Goal: Task Accomplishment & Management: Manage account settings

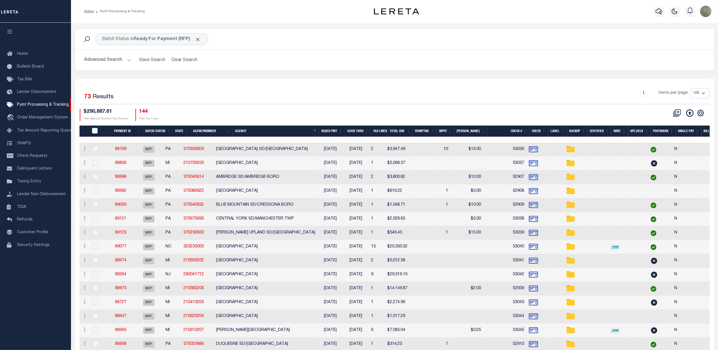
click at [150, 22] on div at bounding box center [152, 22] width 4 height 2
click at [145, 39] on b "Ready For Payment (RFP)" at bounding box center [167, 39] width 67 height 5
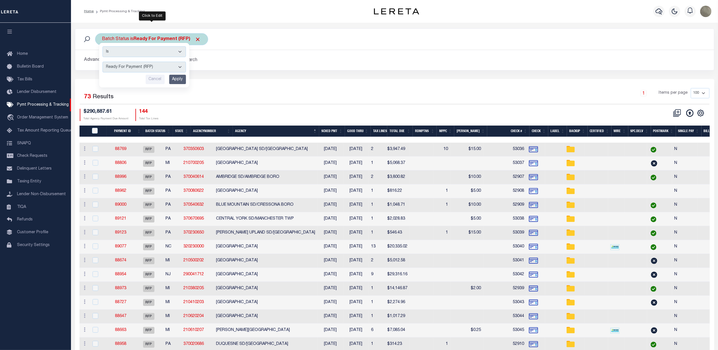
click at [152, 69] on select "Awaiting Funds (AWF) Cleared and Complete (CAC) New Check Needed (NCN) Payment …" at bounding box center [143, 67] width 83 height 11
select select "RFF"
click at [102, 62] on select "Awaiting Funds (AWF) Cleared and Complete (CAC) New Check Needed (NCN) Payment …" at bounding box center [143, 67] width 83 height 11
click at [176, 79] on input "Apply" at bounding box center [177, 79] width 17 height 9
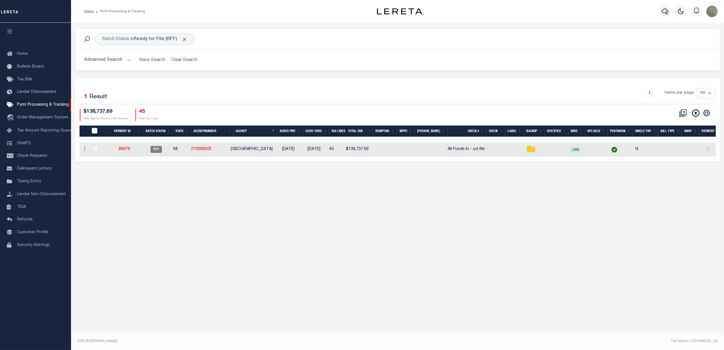
click at [116, 61] on button "Advanced Search" at bounding box center [107, 60] width 47 height 11
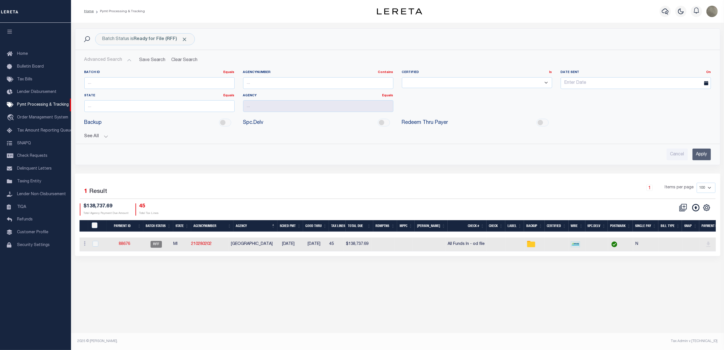
click at [91, 136] on button "See All" at bounding box center [397, 136] width 626 height 5
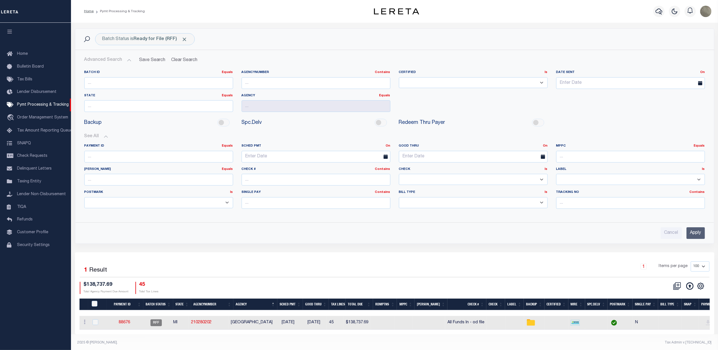
click at [702, 233] on input "Apply" at bounding box center [696, 233] width 18 height 12
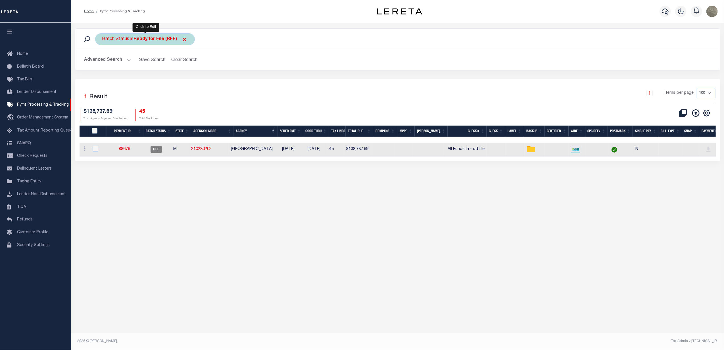
click at [135, 35] on div "Batch Status is Ready for File (RFF)" at bounding box center [145, 39] width 100 height 12
click at [134, 68] on select "Awaiting Funds (AWF) Cleared and Complete (CAC) New Check Needed (NCN) Payment …" at bounding box center [143, 67] width 83 height 11
select select "RFP"
click at [102, 62] on select "Awaiting Funds (AWF) Cleared and Complete (CAC) New Check Needed (NCN) Payment …" at bounding box center [143, 67] width 83 height 11
click at [179, 84] on input "Apply" at bounding box center [177, 79] width 17 height 9
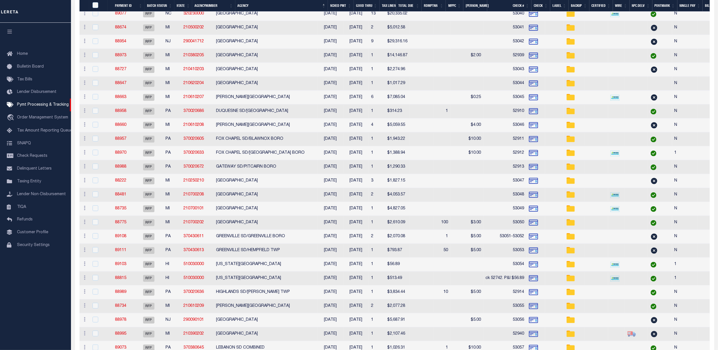
scroll to position [492, 0]
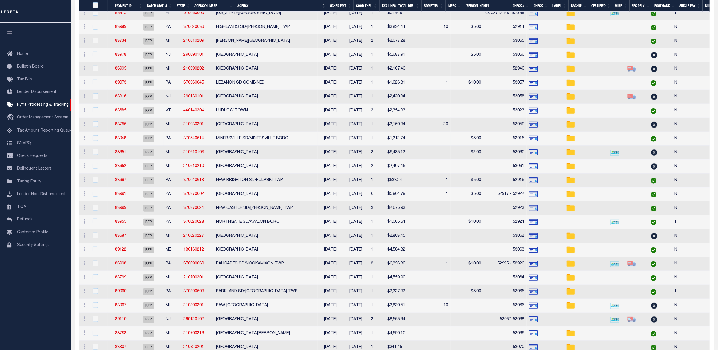
select select
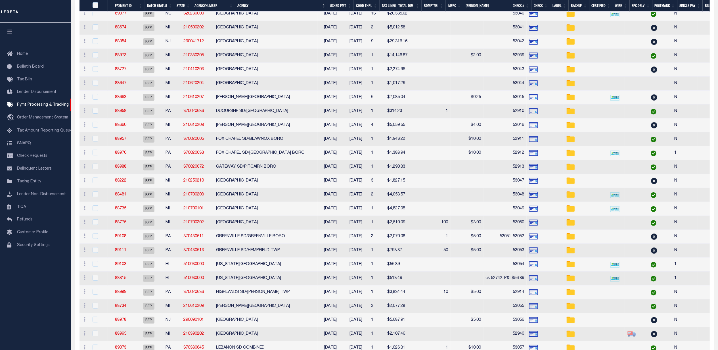
select select
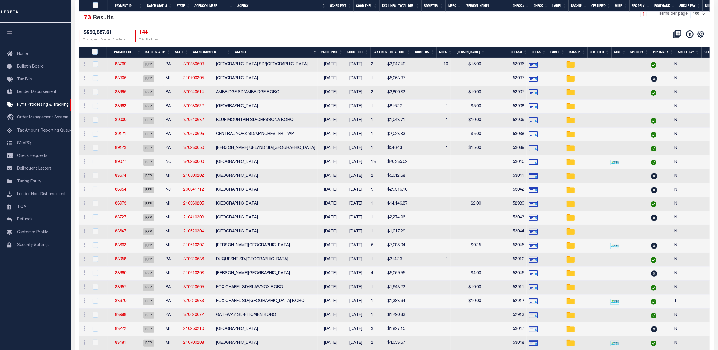
select select
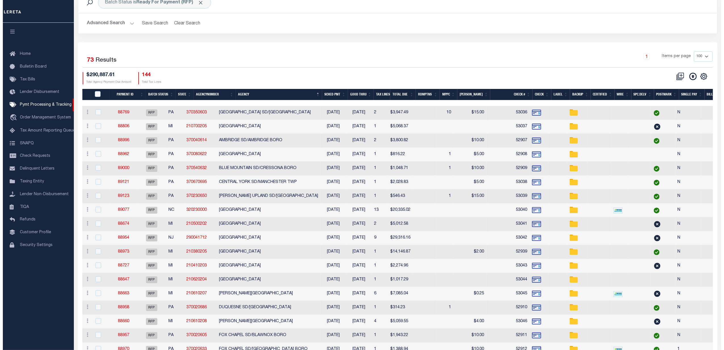
scroll to position [0, 0]
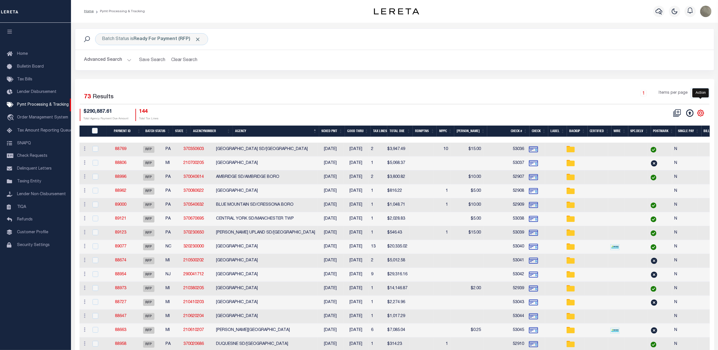
drag, startPoint x: 703, startPoint y: 114, endPoint x: 697, endPoint y: 113, distance: 5.7
click at [703, 114] on icon "" at bounding box center [700, 112] width 7 height 7
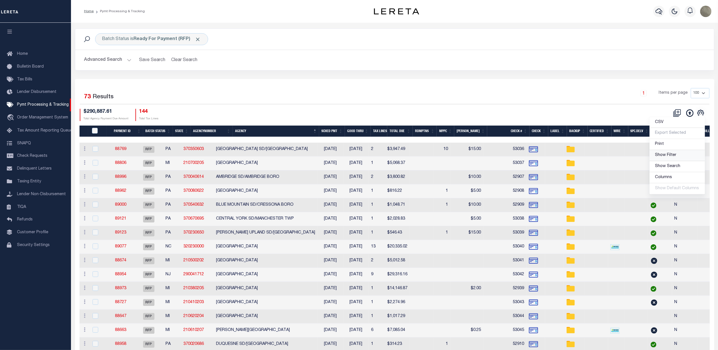
click at [668, 154] on span "Show Filter" at bounding box center [665, 155] width 21 height 4
select select
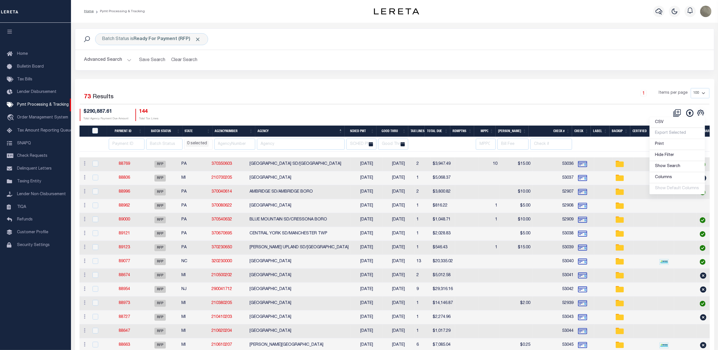
click at [281, 142] on input "text" at bounding box center [301, 144] width 88 height 11
drag, startPoint x: 127, startPoint y: 137, endPoint x: 123, endPoint y: 143, distance: 7.4
click at [123, 143] on thead "Payment ID Batch Status State AgencyNumber Agency SCHED PMT Good Thru Tax Lines…" at bounding box center [508, 138] width 859 height 26
click at [123, 143] on input "number" at bounding box center [126, 144] width 35 height 11
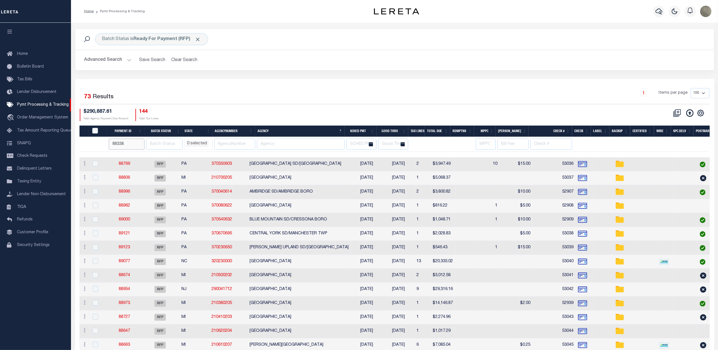
type input "88338"
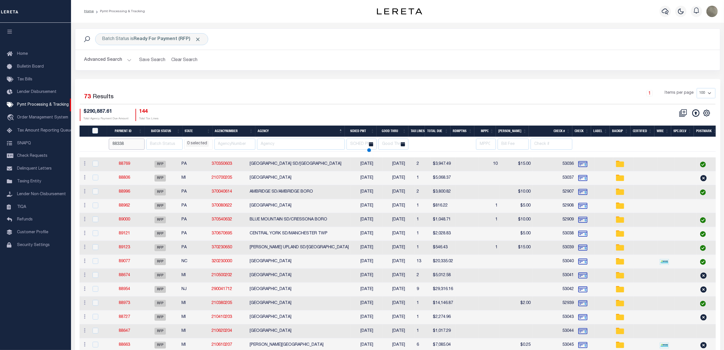
select select
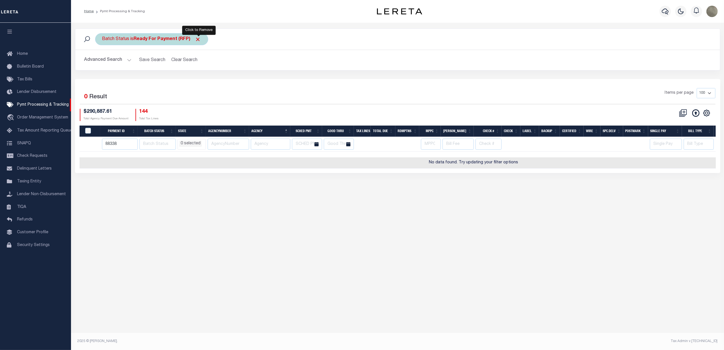
click at [197, 38] on span "Click to Remove" at bounding box center [198, 39] width 6 height 6
select select
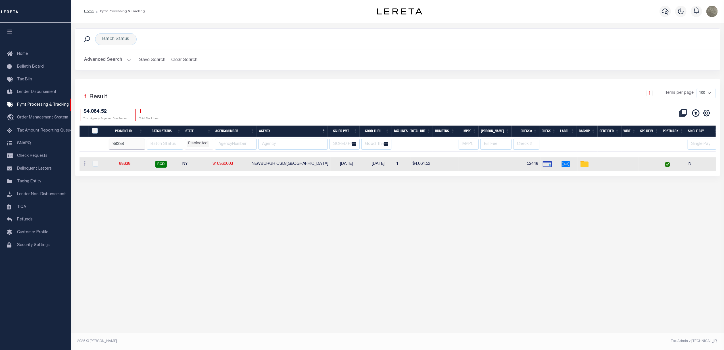
click at [118, 147] on input "88338" at bounding box center [127, 144] width 36 height 11
click at [122, 35] on div "Batch Status" at bounding box center [115, 39] width 41 height 12
click at [122, 69] on select "Awaiting Funds (AWF) Cleared and Complete (CAC) New Check Needed (NCN) Payment …" at bounding box center [143, 67] width 83 height 11
select select "SFP"
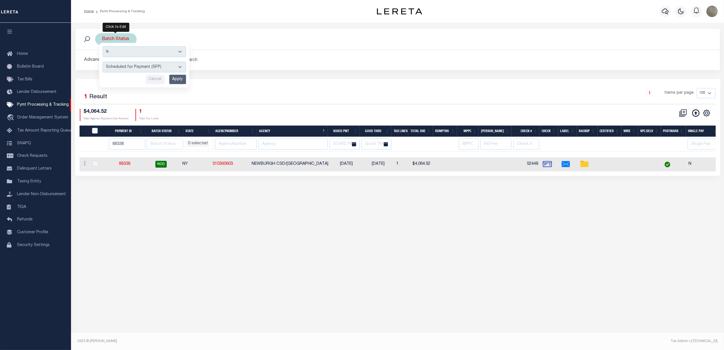
click at [102, 62] on select "Awaiting Funds (AWF) Cleared and Complete (CAC) New Check Needed (NCN) Payment …" at bounding box center [143, 67] width 83 height 11
click at [180, 83] on input "Apply" at bounding box center [177, 79] width 17 height 9
select select
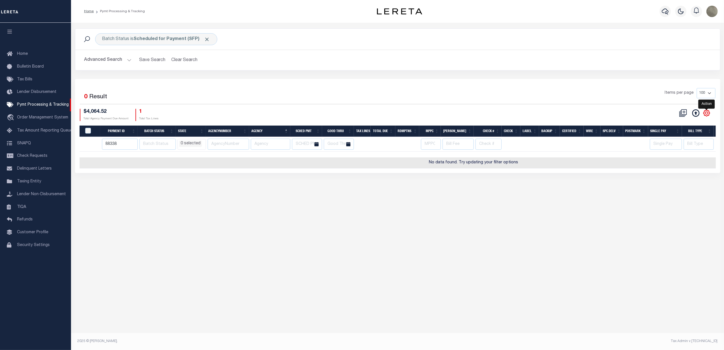
click at [703, 112] on icon "" at bounding box center [706, 112] width 7 height 7
click at [668, 166] on span "Show Search" at bounding box center [673, 166] width 25 height 4
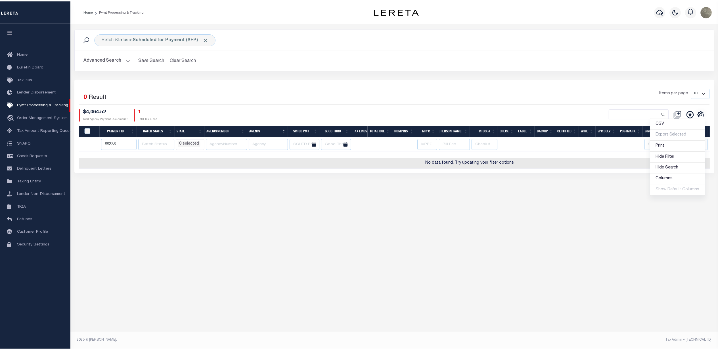
scroll to position [0, 152]
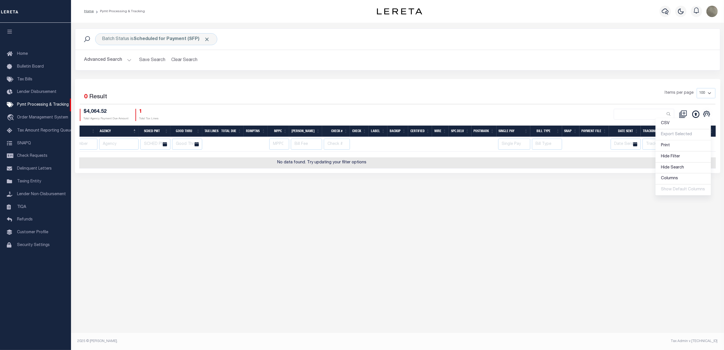
click at [566, 106] on div "Selected 0 Result Items per page 100 200 500 1000 $4,064.52 Total Agency Paymen…" at bounding box center [397, 104] width 644 height 33
click at [668, 148] on input "text" at bounding box center [659, 144] width 34 height 11
type input "Andres"
click at [194, 97] on div "Selected 0 Result" at bounding box center [156, 96] width 152 height 16
select select
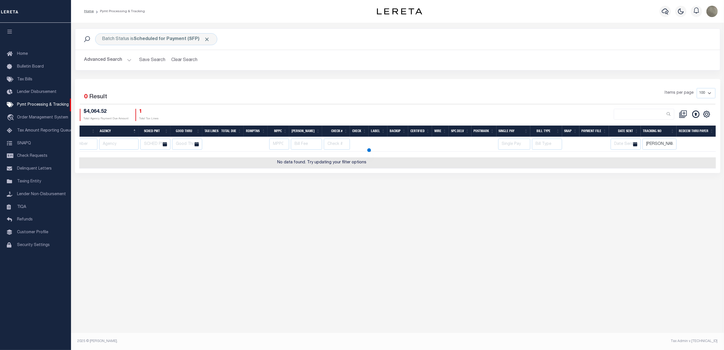
select select
click at [178, 58] on button "Clear Search" at bounding box center [184, 60] width 31 height 11
select select
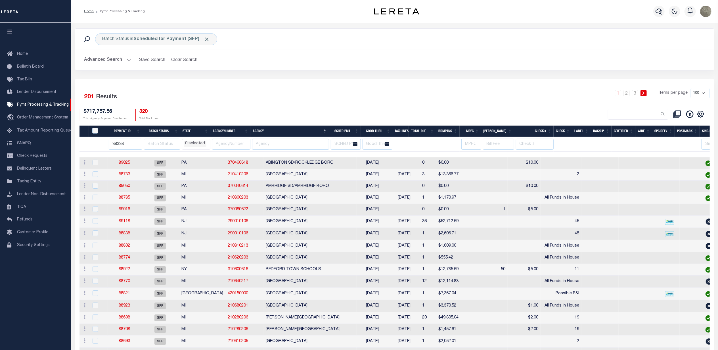
scroll to position [0, 0]
click at [131, 144] on input "88338" at bounding box center [126, 144] width 34 height 11
click at [298, 107] on div "Selected 201 Results 1 2 3 Items per page 100 200 500 1000 $717,757.56 Total Ag…" at bounding box center [394, 104] width 639 height 33
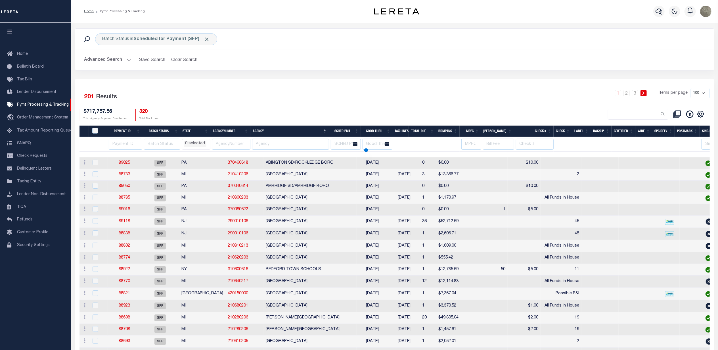
scroll to position [0, 209]
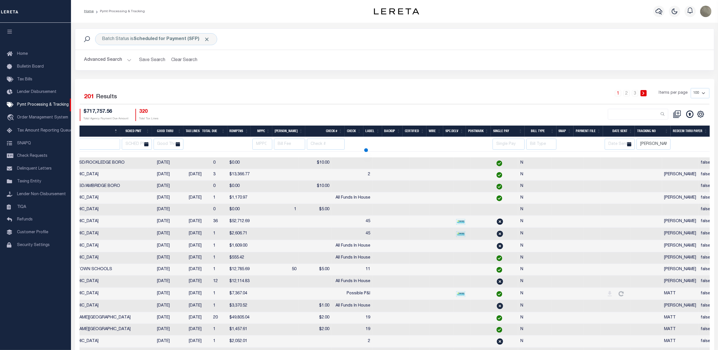
drag, startPoint x: 660, startPoint y: 144, endPoint x: 635, endPoint y: 134, distance: 26.4
select select
click at [529, 111] on div "CSV Export Selected Print Hide Filter Hide Search Columns 0: 1: PayeePmtBatchSt…" at bounding box center [552, 115] width 315 height 12
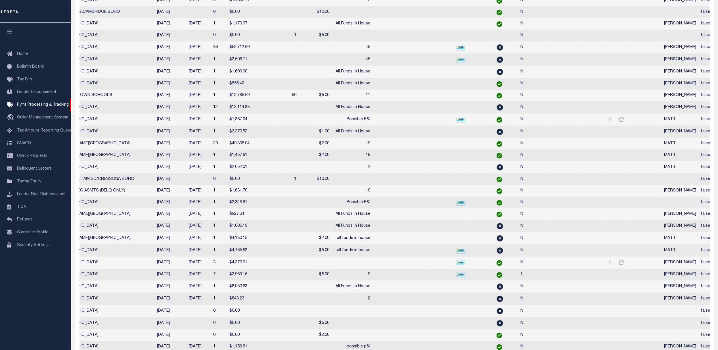
select select
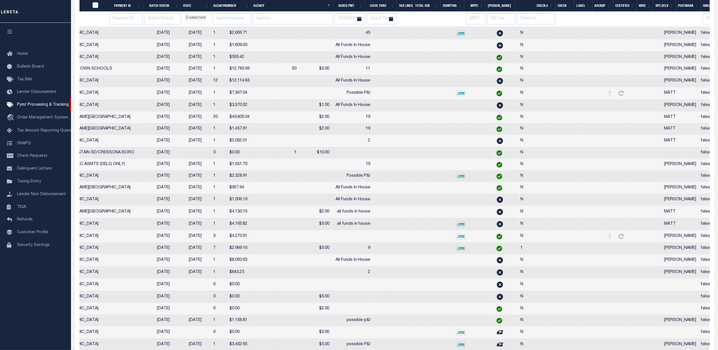
scroll to position [0, 209]
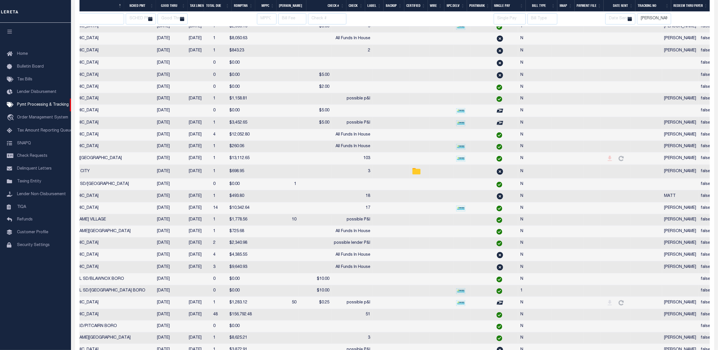
select select
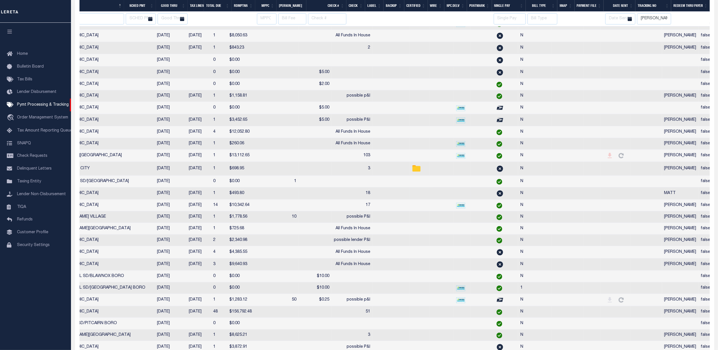
select select
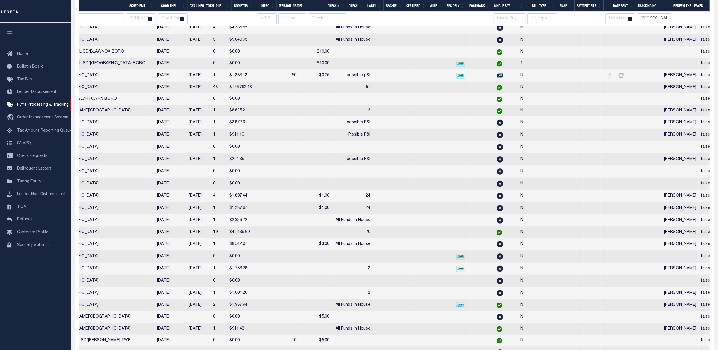
select select
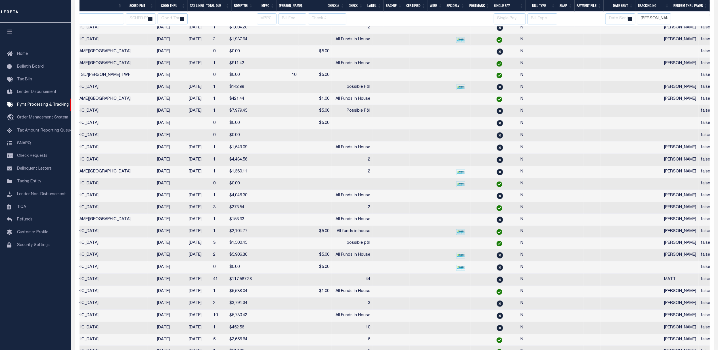
select select
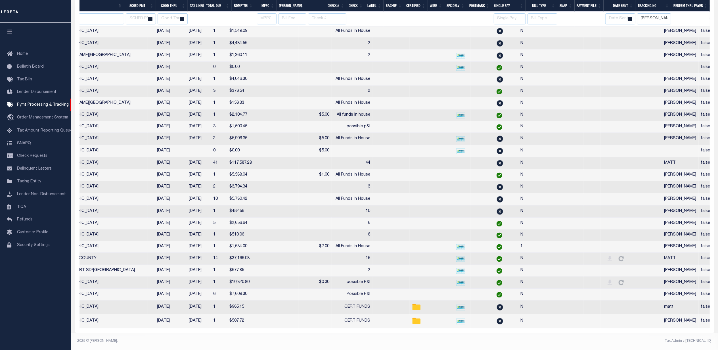
select select
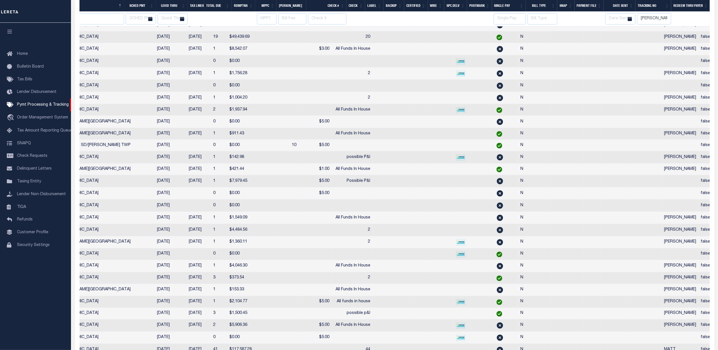
select select
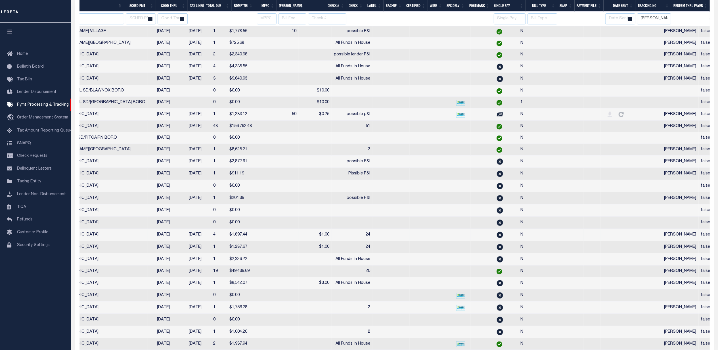
select select
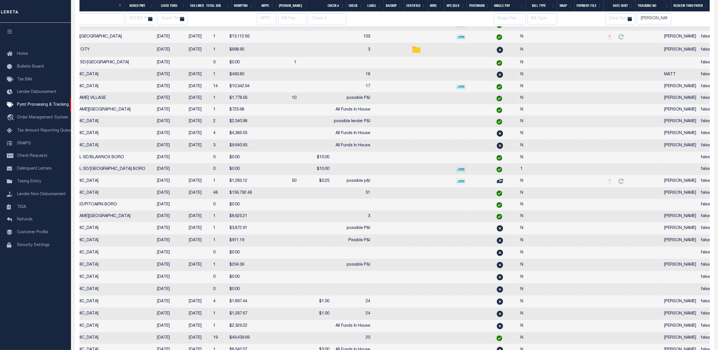
select select
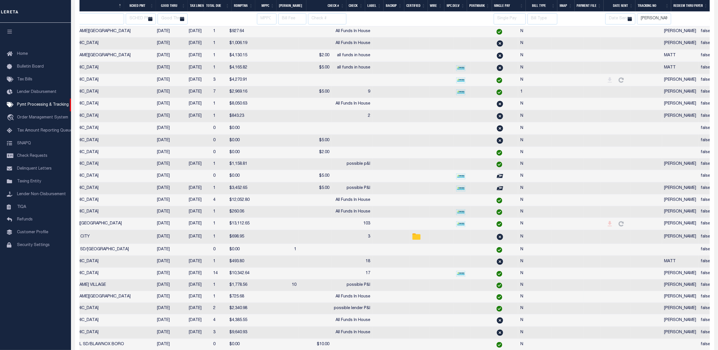
select select
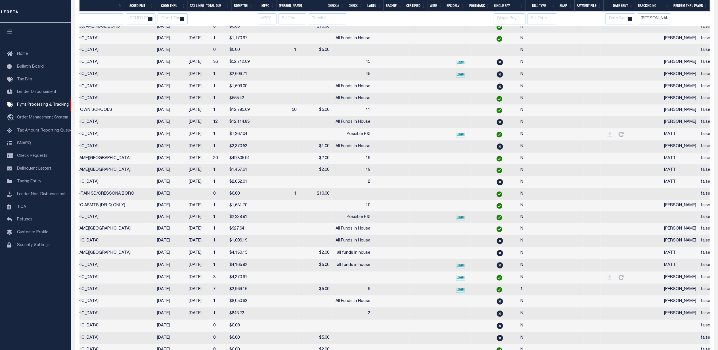
select select
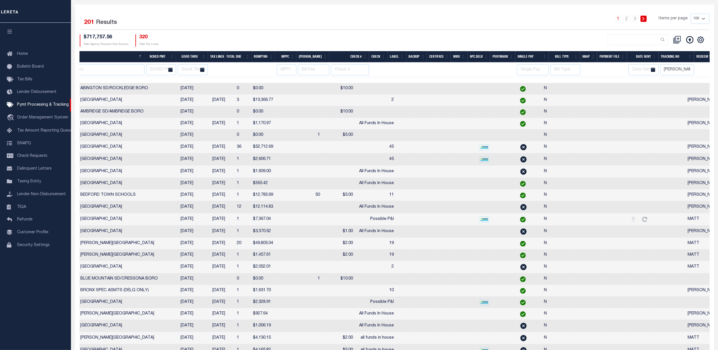
scroll to position [0, 0]
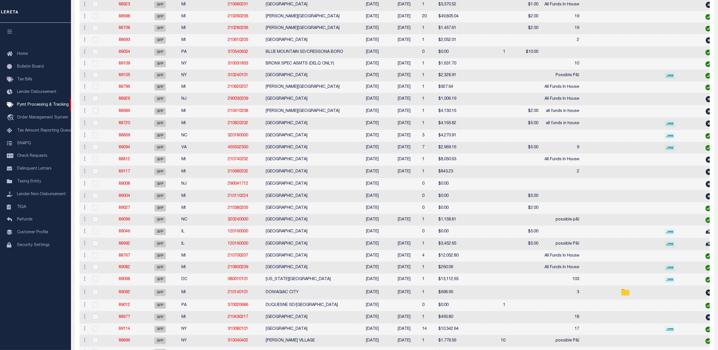
select select
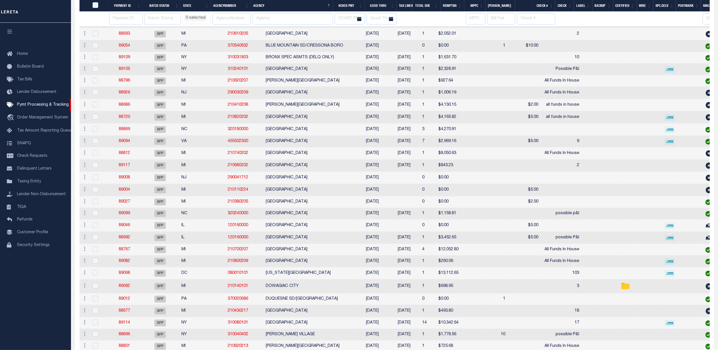
select select
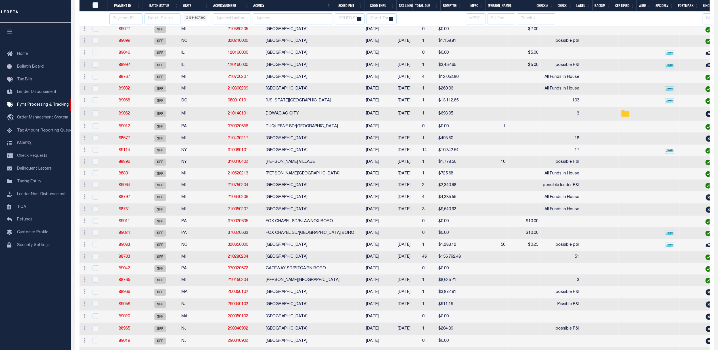
select select
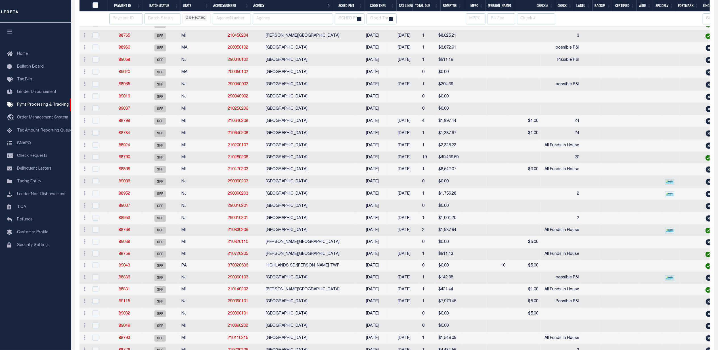
select select
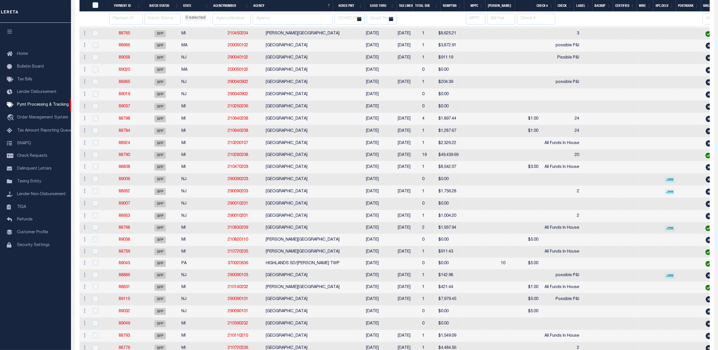
select select
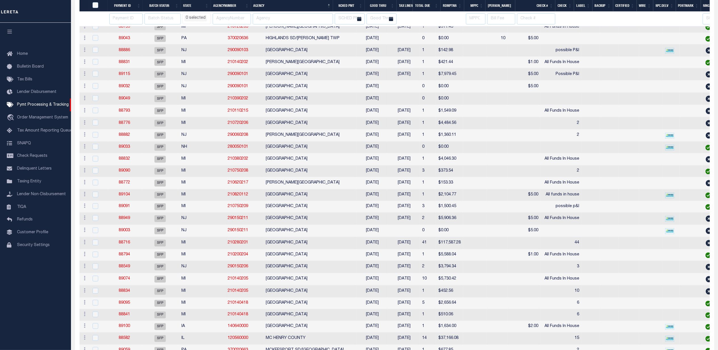
select select
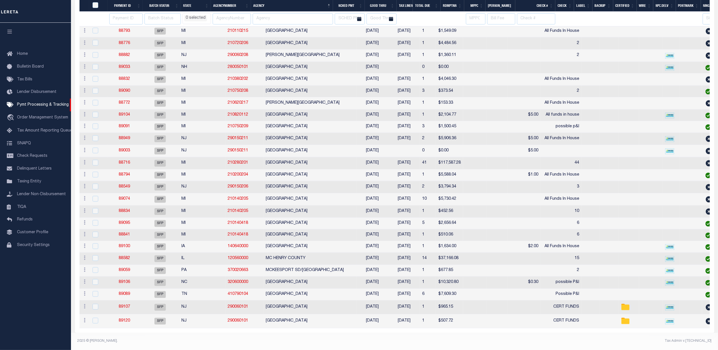
select select
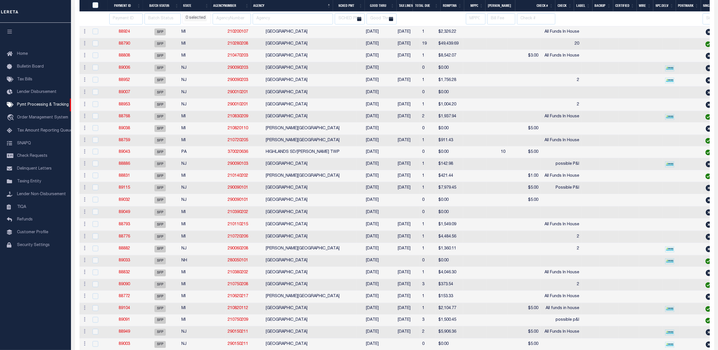
select select
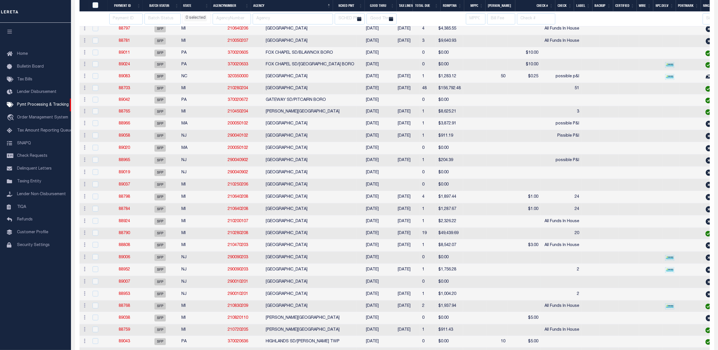
select select
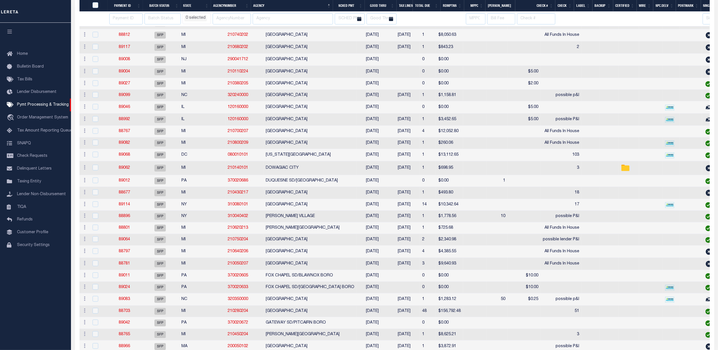
select select
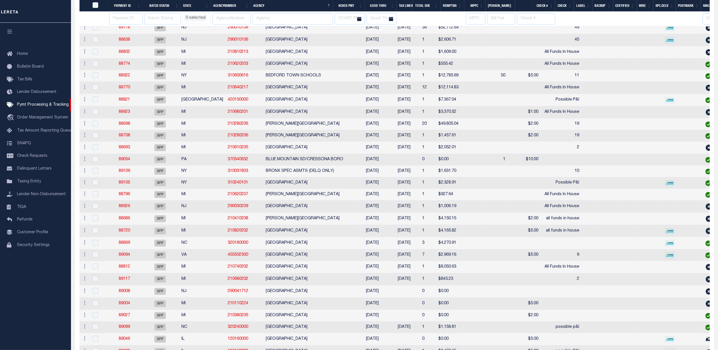
select select
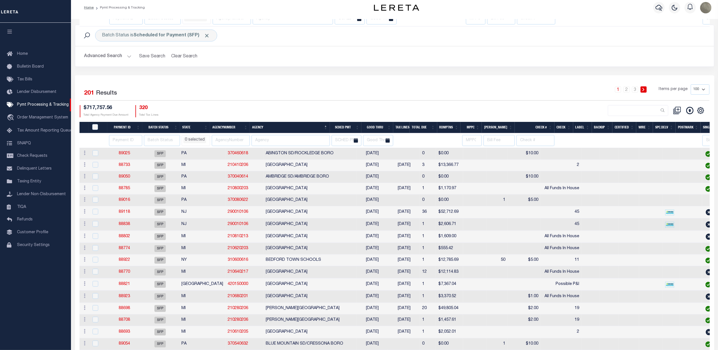
select select
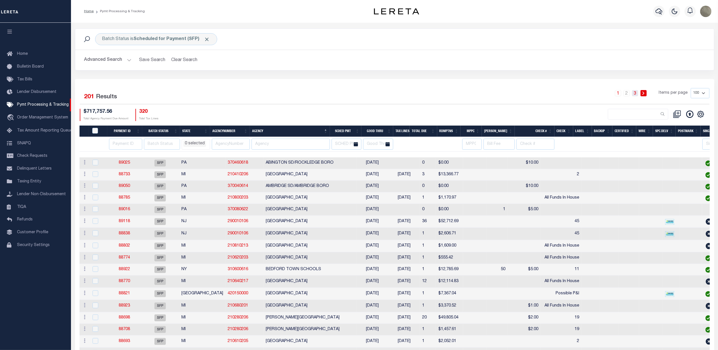
click at [637, 93] on link "3" at bounding box center [635, 93] width 6 height 6
select select
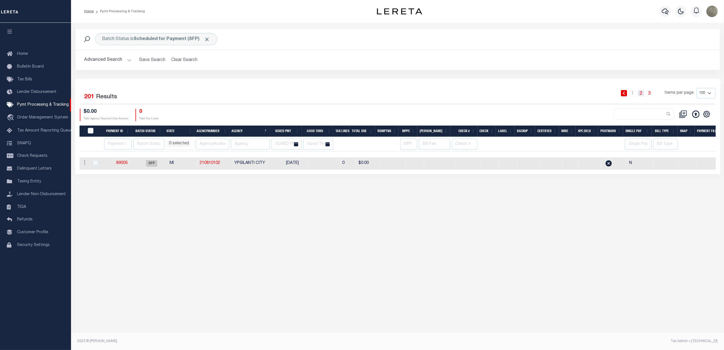
click at [642, 93] on link "2" at bounding box center [641, 93] width 6 height 6
select select
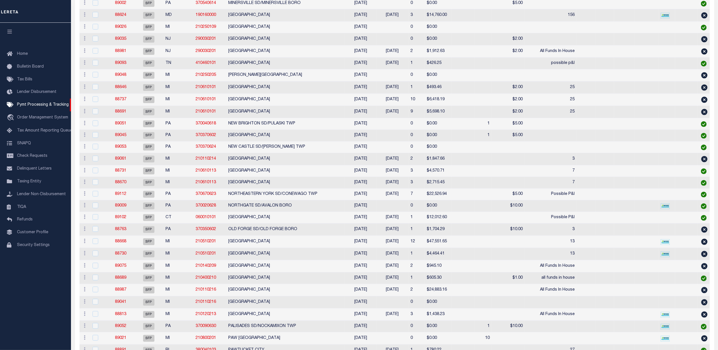
select select
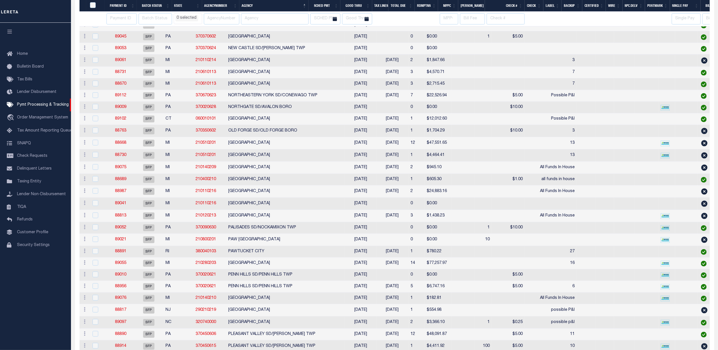
select select
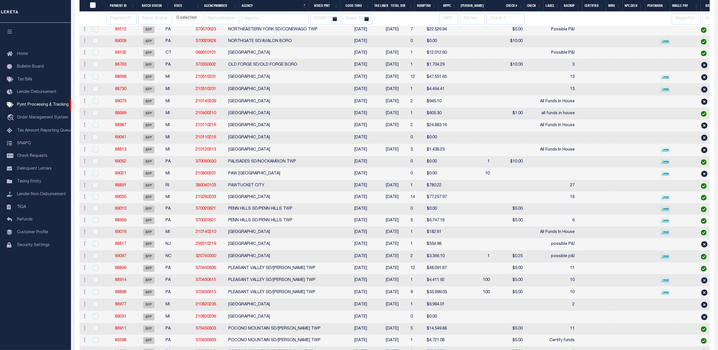
select select
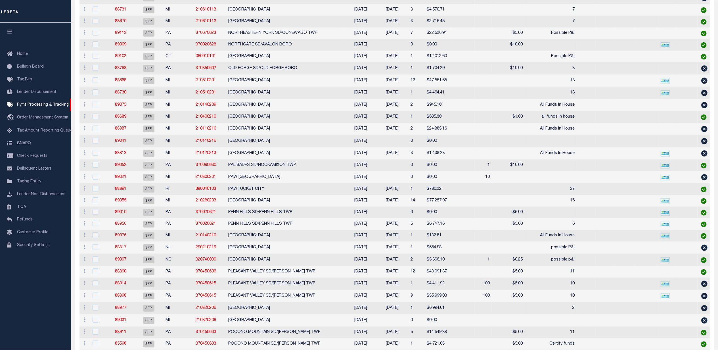
select select
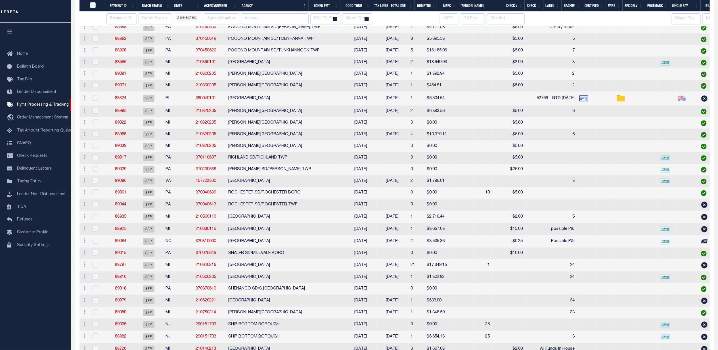
select select
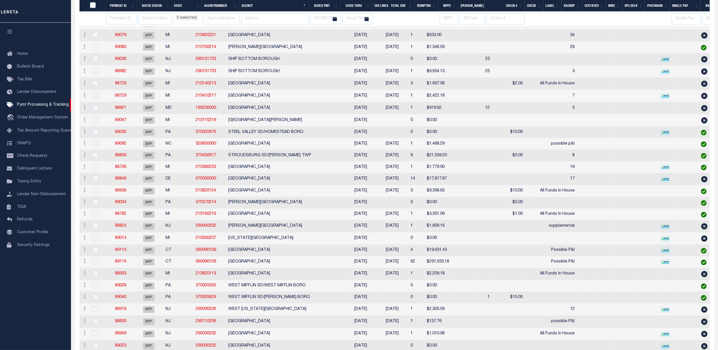
select select
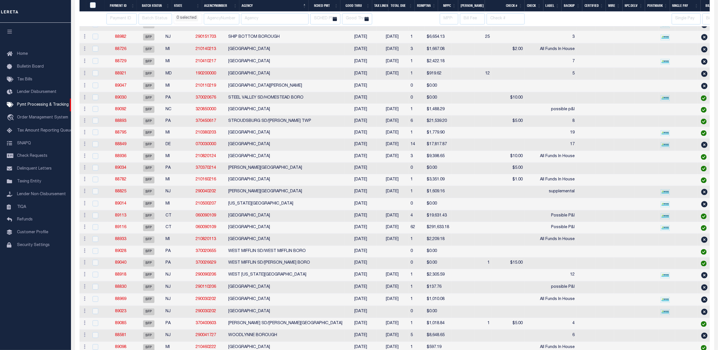
select select
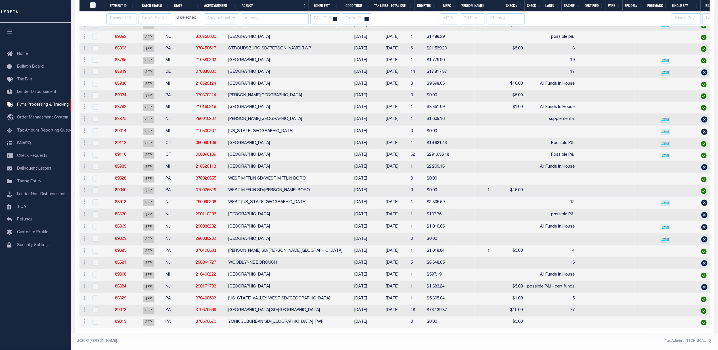
select select
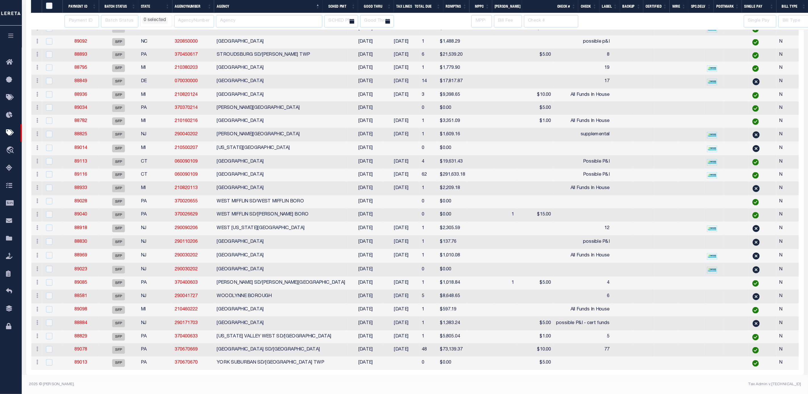
scroll to position [979, 0]
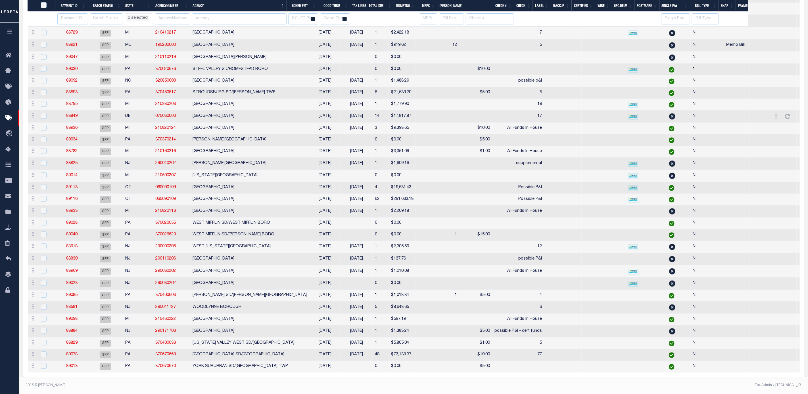
select select
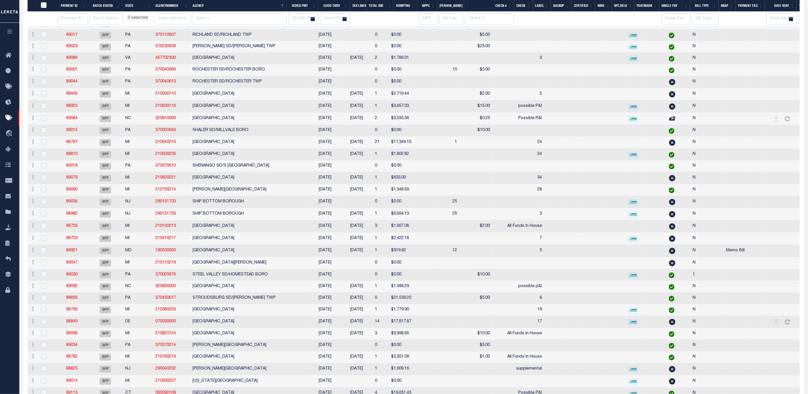
select select
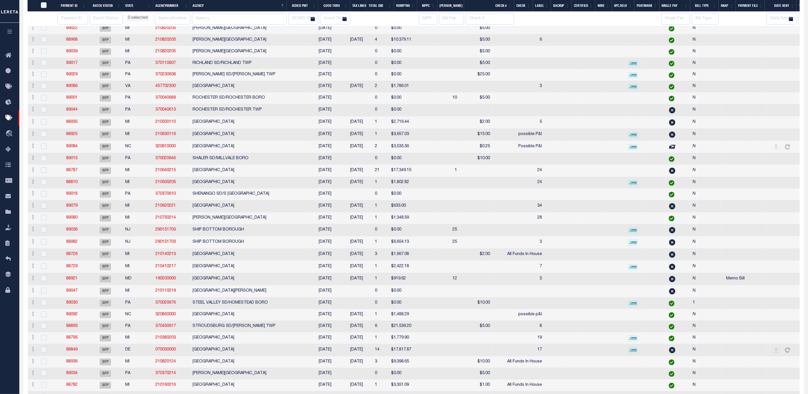
select select
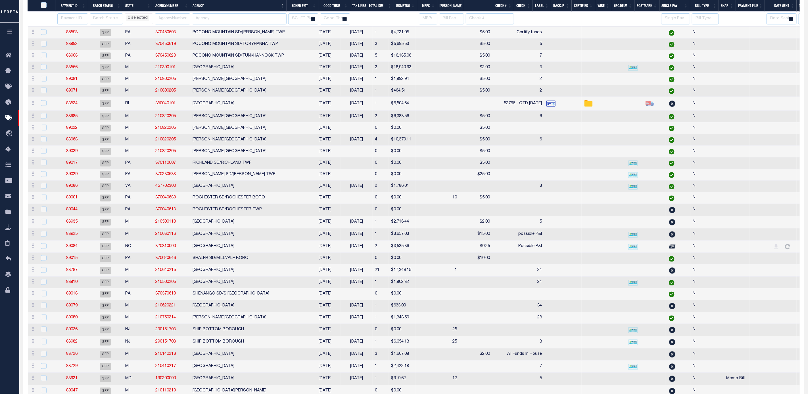
select select
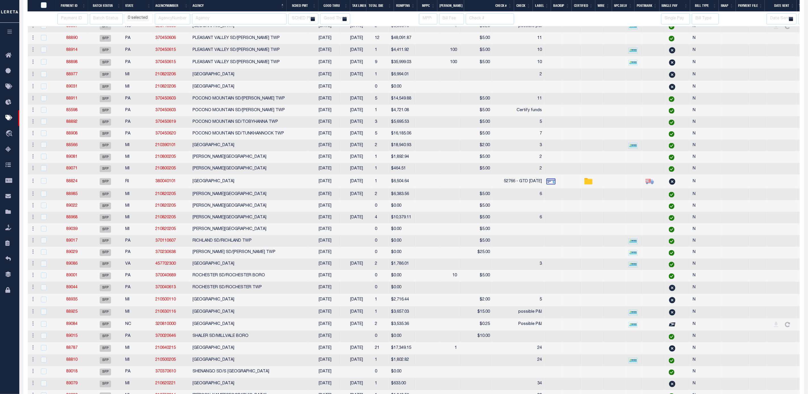
scroll to position [553, 0]
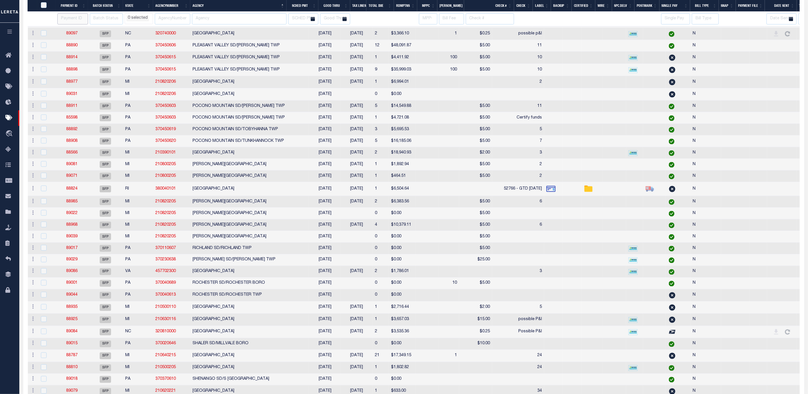
click at [64, 20] on input "number" at bounding box center [72, 18] width 30 height 11
select select
type input "8860"
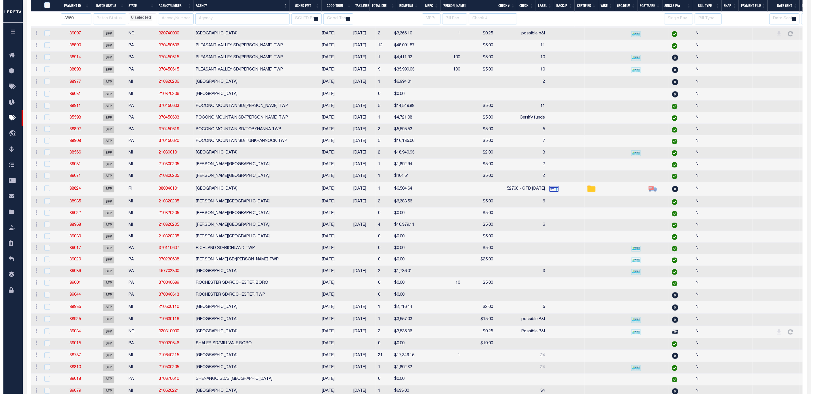
scroll to position [0, 0]
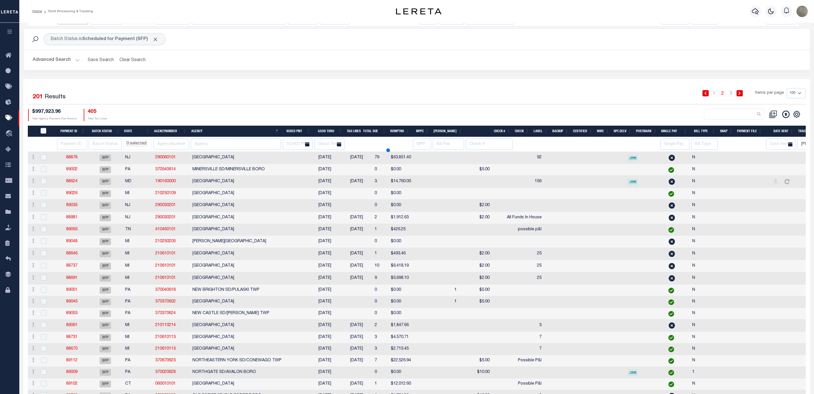
select select
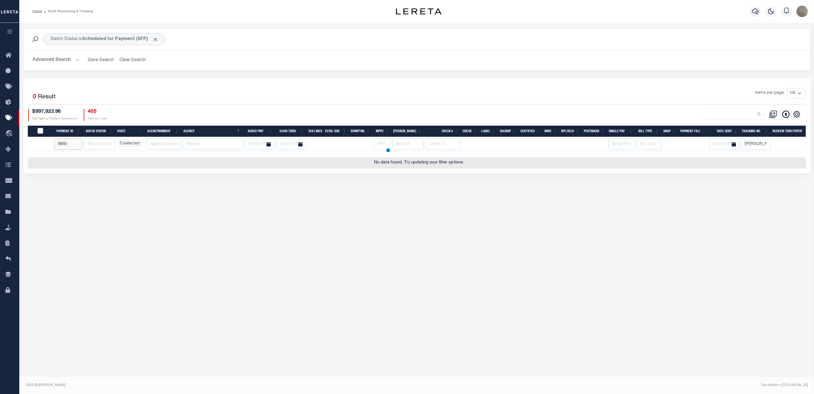
select select
click at [56, 145] on input "8860" at bounding box center [68, 144] width 28 height 11
type input "88860"
select select
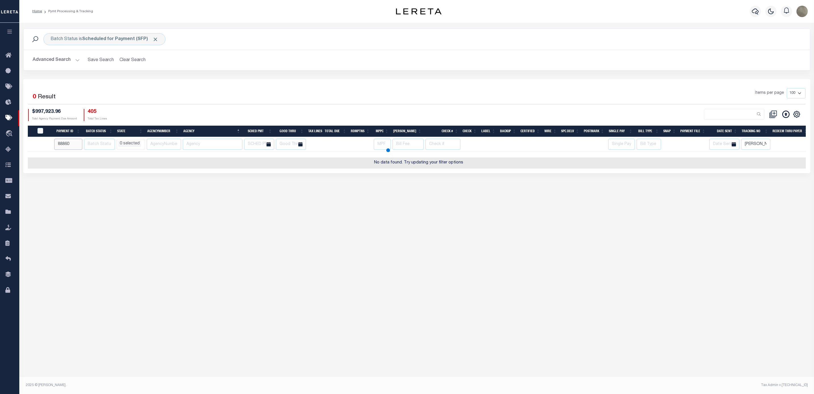
select select
click at [154, 42] on span at bounding box center [155, 39] width 6 height 6
select select
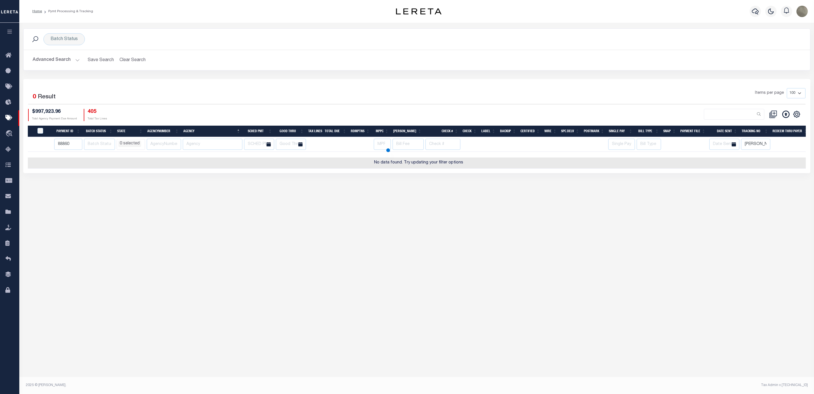
select select
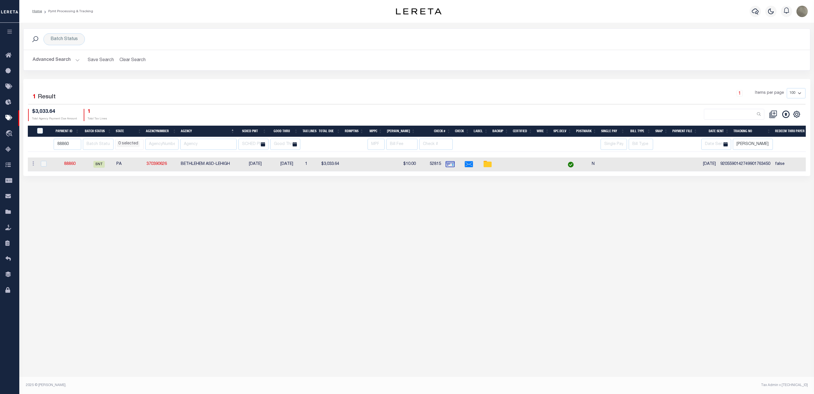
click at [211, 84] on div "Selected 1 Result 1 Items per page 100 200 500 1000 $3,033.64 1" at bounding box center [416, 127] width 787 height 97
click at [6, 118] on icon at bounding box center [9, 117] width 9 height 7
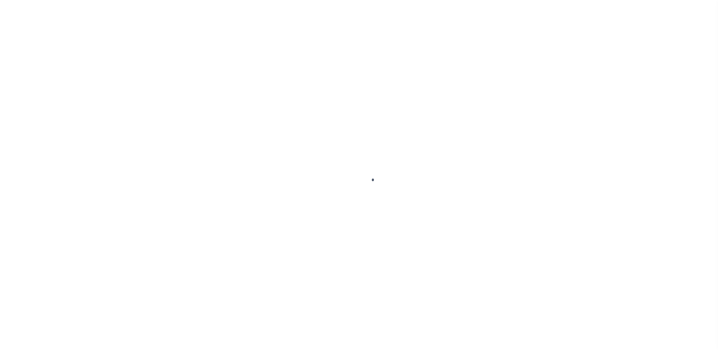
select select "RCD"
select select "CHK"
select select "[PERSON_NAME]"
select select "FDX"
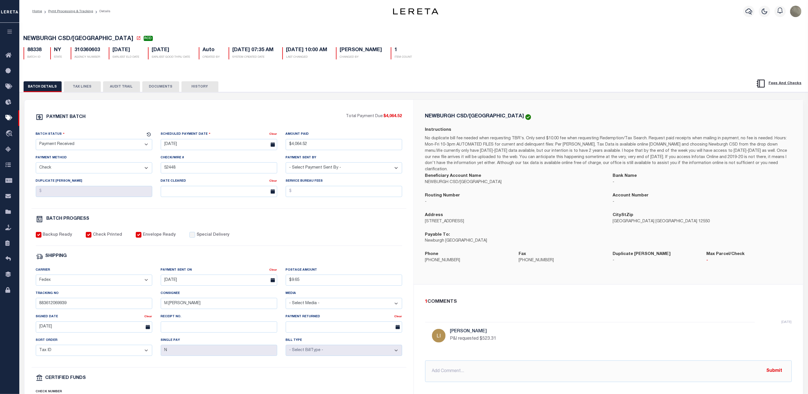
drag, startPoint x: 489, startPoint y: 236, endPoint x: 424, endPoint y: 236, distance: 65.0
click at [424, 236] on div "Payable To: Newburgh Enlarged City School District" at bounding box center [515, 241] width 188 height 20
click at [92, 35] on div "NEWBURGH CSD/NEWBURGH CITY RCD 88338 BATCH ID NY STATE 310360603 1" at bounding box center [414, 46] width 794 height 35
click at [92, 35] on h5 "NEWBURGH CSD/NEWBURGH CITY RCD" at bounding box center [414, 38] width 780 height 7
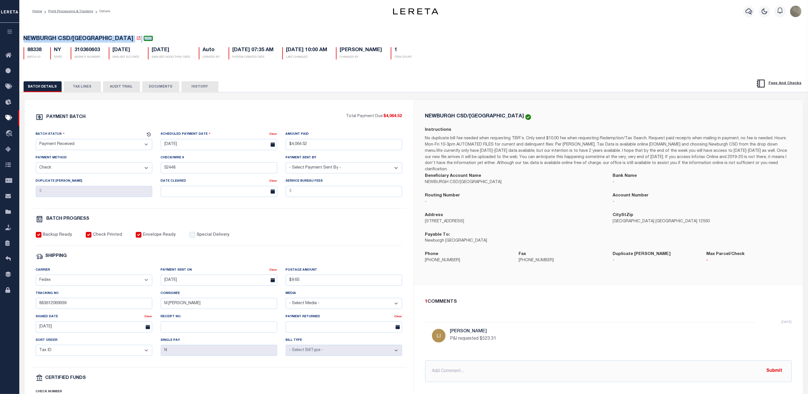
click at [92, 35] on h5 "NEWBURGH CSD/NEWBURGH CITY RCD" at bounding box center [414, 38] width 780 height 7
copy div "NEWBURGH CSD/NEWBURGH CITY RCD"
drag, startPoint x: 475, startPoint y: 258, endPoint x: 422, endPoint y: 256, distance: 53.4
click at [422, 256] on div "Phone 845-563-3490" at bounding box center [468, 261] width 94 height 20
copy p "845-563-3490"
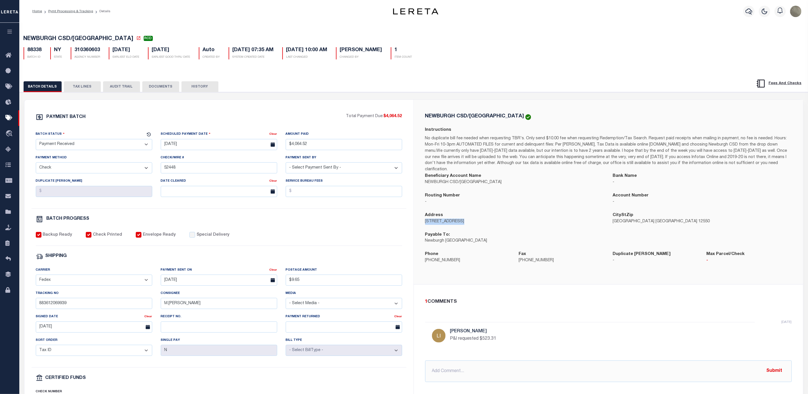
drag, startPoint x: 463, startPoint y: 216, endPoint x: 414, endPoint y: 221, distance: 48.5
click at [414, 221] on div "NEWBURGH CSD/NEWBURGH CITY Instructions Beneficiary Account Name NEWBURGH CSD/N…" at bounding box center [608, 192] width 389 height 185
copy p "124 Grand Street"
click at [197, 114] on div "PAYMENT BATCH Total Payment Due: $4,064.52 Batch Status" at bounding box center [218, 266] width 389 height 332
click at [9, 211] on icon at bounding box center [9, 211] width 9 height 7
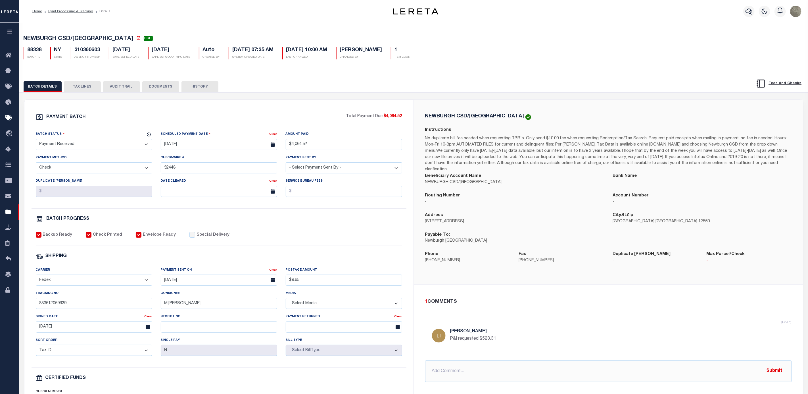
click at [329, 95] on div "PAYMENT BATCH Total Payment Due: $4,064.52 Batch Status" at bounding box center [414, 275] width 794 height 367
click at [288, 122] on div "PAYMENT BATCH" at bounding box center [191, 118] width 310 height 11
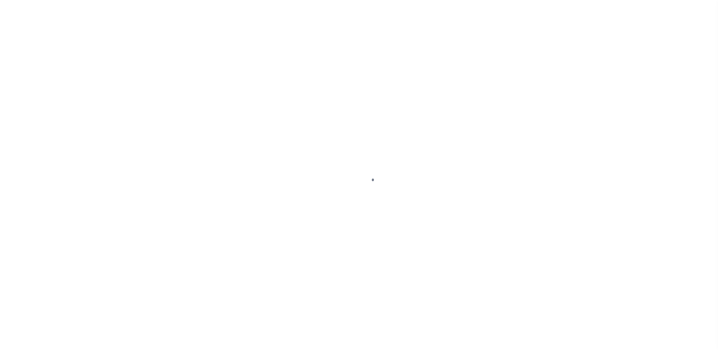
select select "SFP"
select select "CCK"
select select "FDX"
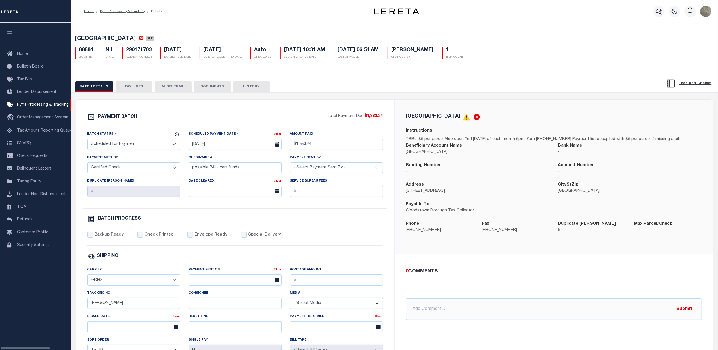
drag, startPoint x: 134, startPoint y: 89, endPoint x: 139, endPoint y: 87, distance: 5.5
click at [135, 89] on button "TAX LINES" at bounding box center [134, 86] width 37 height 11
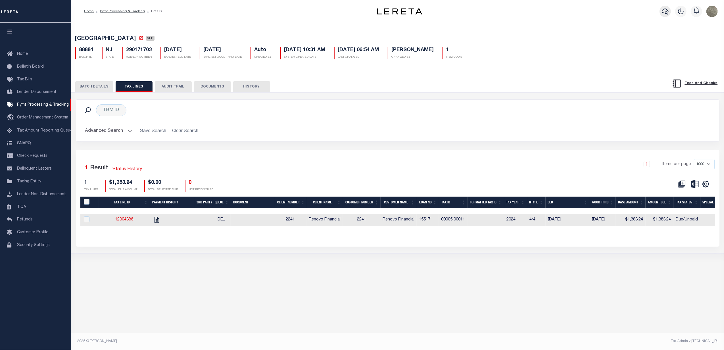
click at [662, 10] on icon "button" at bounding box center [665, 11] width 7 height 7
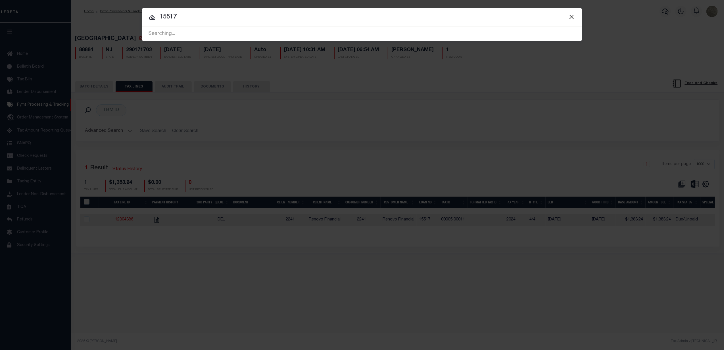
type input "15517"
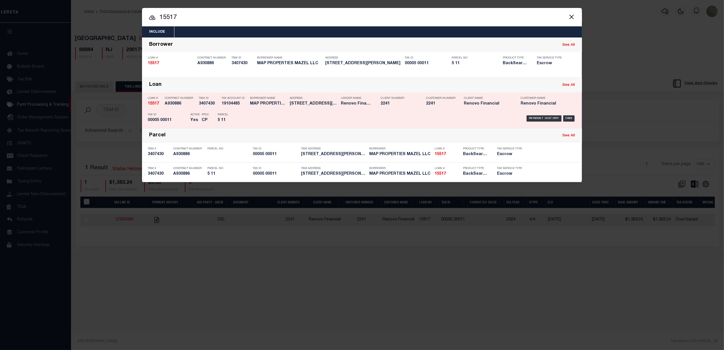
click at [274, 110] on div "Payment History OMS" at bounding box center [414, 118] width 325 height 16
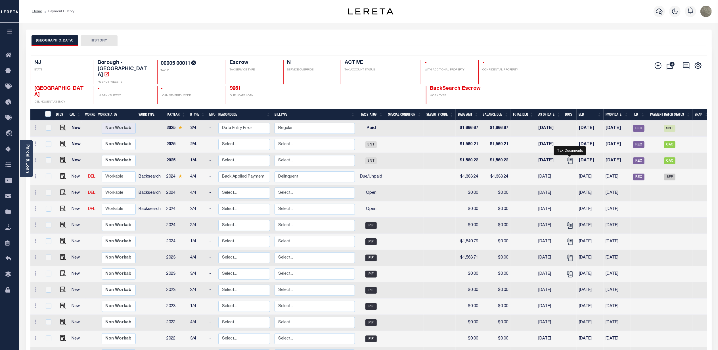
click at [571, 157] on icon "" at bounding box center [569, 160] width 7 height 7
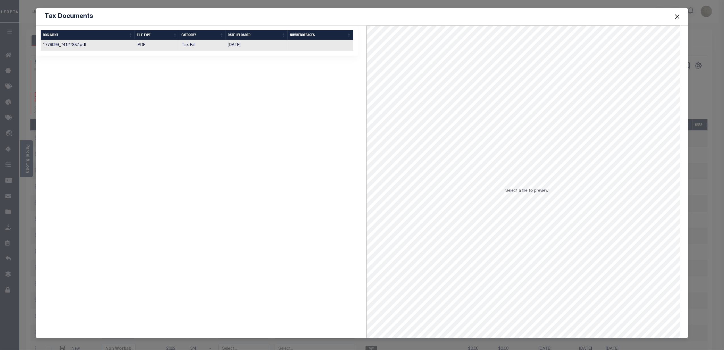
click at [245, 45] on td "01/08/2025" at bounding box center [256, 45] width 62 height 11
click at [680, 17] on button "Close" at bounding box center [676, 16] width 7 height 7
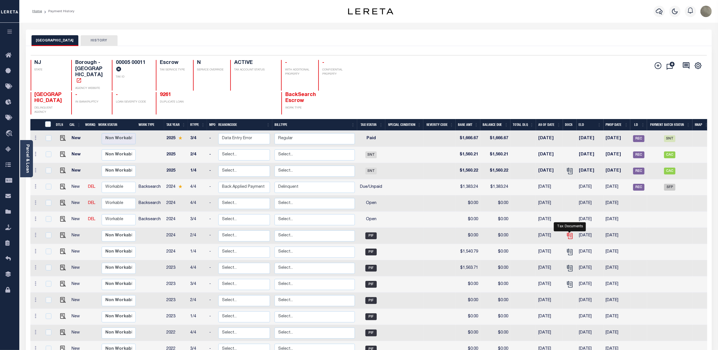
click at [570, 232] on icon "" at bounding box center [569, 235] width 7 height 7
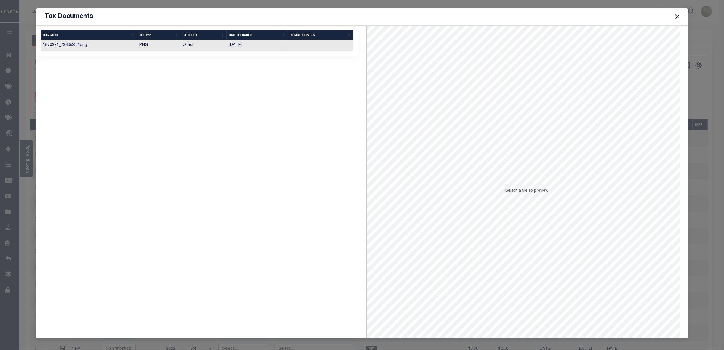
click at [274, 43] on td "05/30/2024" at bounding box center [258, 45] width 62 height 11
click at [673, 15] on button "Close" at bounding box center [676, 16] width 7 height 7
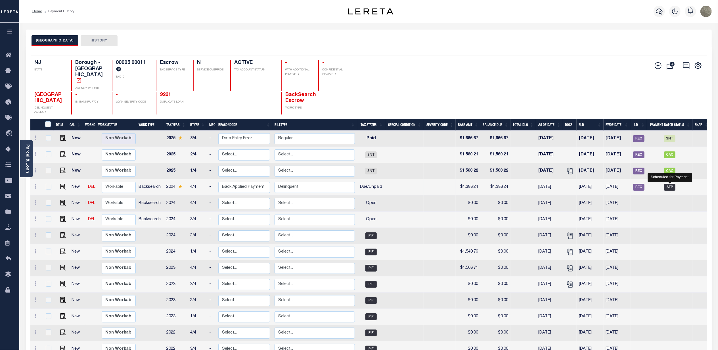
click at [669, 184] on span "SFP" at bounding box center [669, 187] width 11 height 7
checkbox input "true"
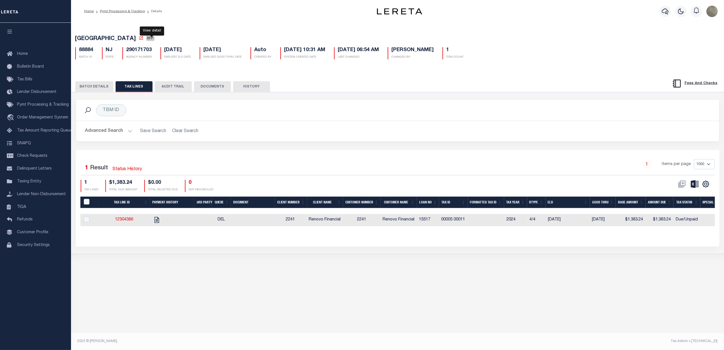
click at [143, 38] on icon at bounding box center [140, 37] width 3 height 3
click at [154, 221] on icon "" at bounding box center [156, 219] width 7 height 7
checkbox input "true"
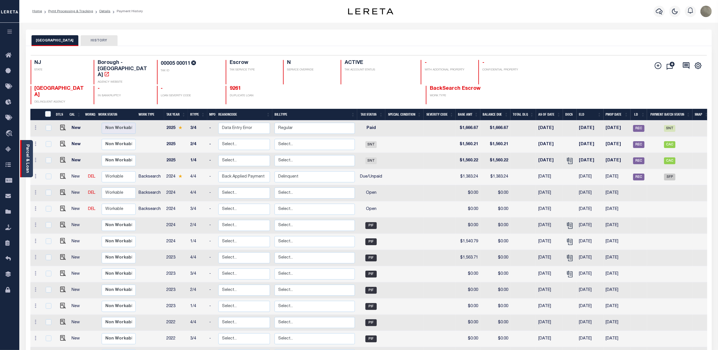
click at [25, 145] on link "Parcel & Loan" at bounding box center [27, 158] width 4 height 29
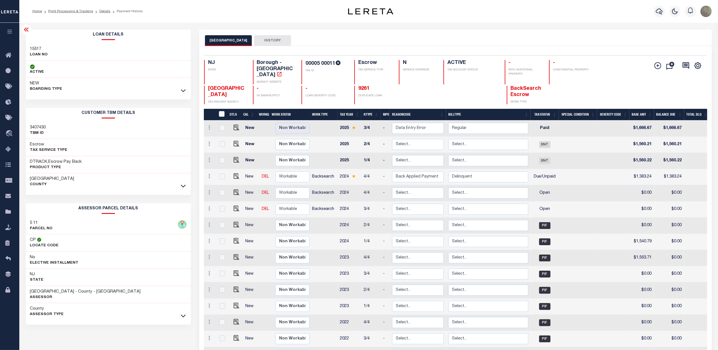
click at [588, 63] on h4 "-" at bounding box center [572, 63] width 38 height 6
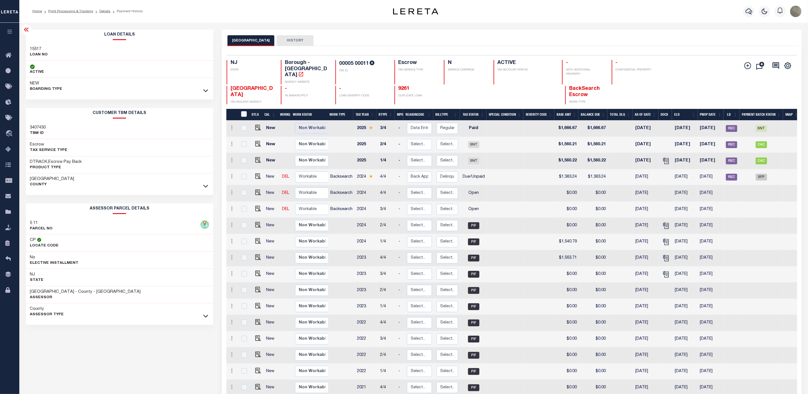
click at [612, 171] on td at bounding box center [620, 177] width 25 height 16
checkbox input "true"
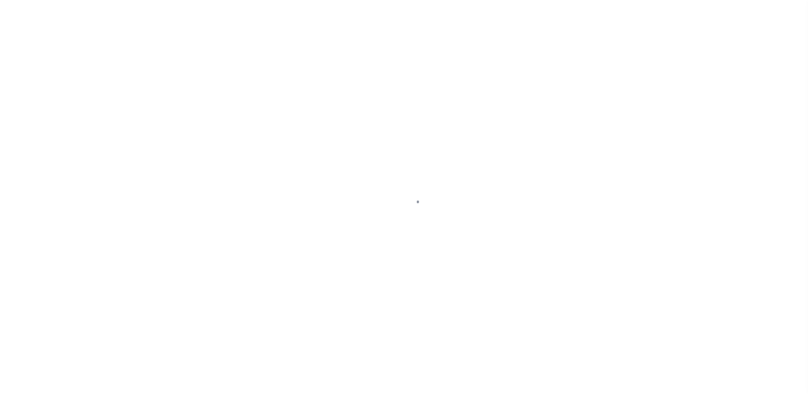
select select "SNT"
select select "CHK"
select select "[PERSON_NAME]"
select select "USS"
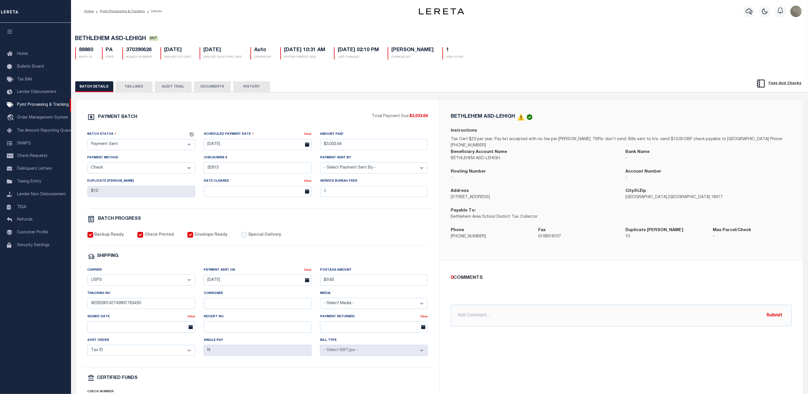
click at [124, 85] on button "TAX LINES" at bounding box center [134, 86] width 37 height 11
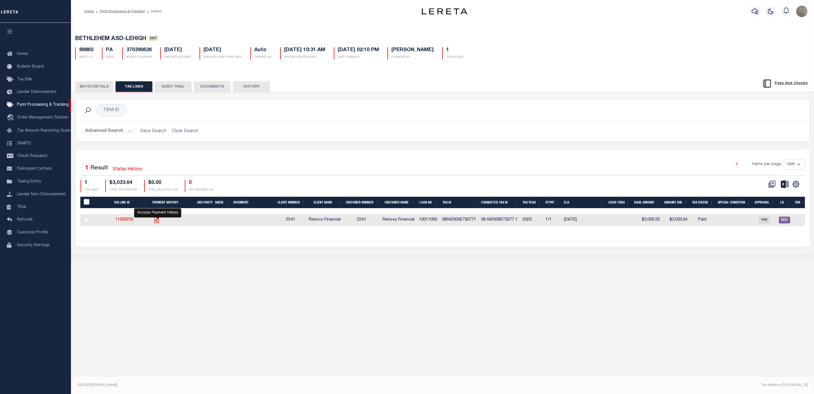
click at [159, 220] on icon "" at bounding box center [156, 220] width 5 height 6
checkbox input "true"
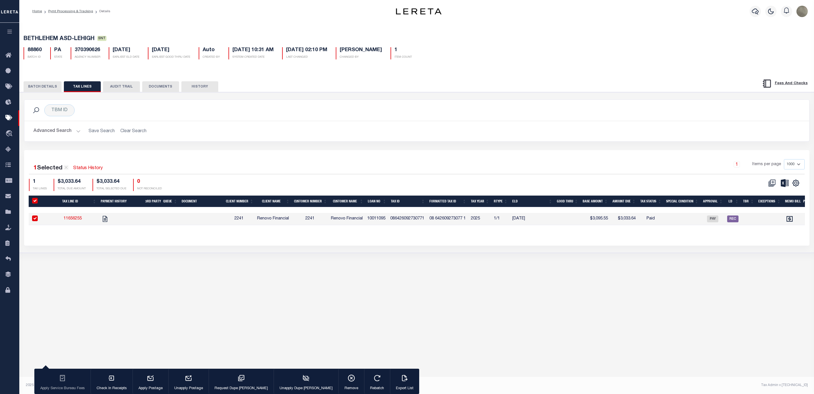
click at [54, 85] on button "BATCH DETAILS" at bounding box center [43, 86] width 38 height 11
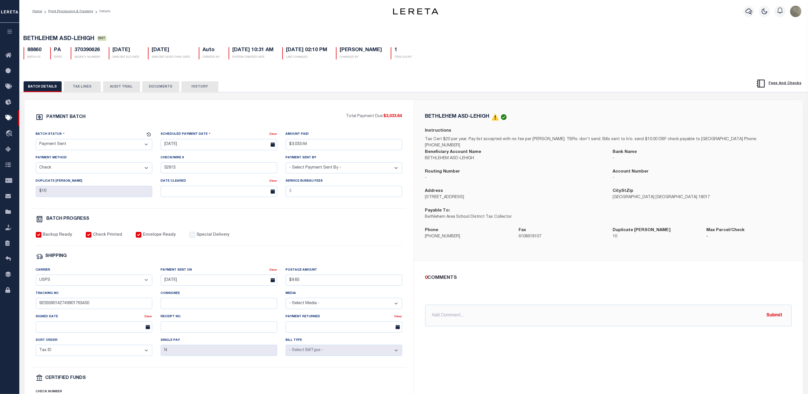
click at [263, 108] on div "PAYMENT BATCH Total Payment Due: $3,033.64 Batch Status" at bounding box center [218, 266] width 389 height 332
click at [279, 110] on div "PAYMENT BATCH Total Payment Due: $3,033.64 Batch Status" at bounding box center [218, 266] width 389 height 332
click at [264, 258] on div "SHIPPING" at bounding box center [219, 255] width 366 height 7
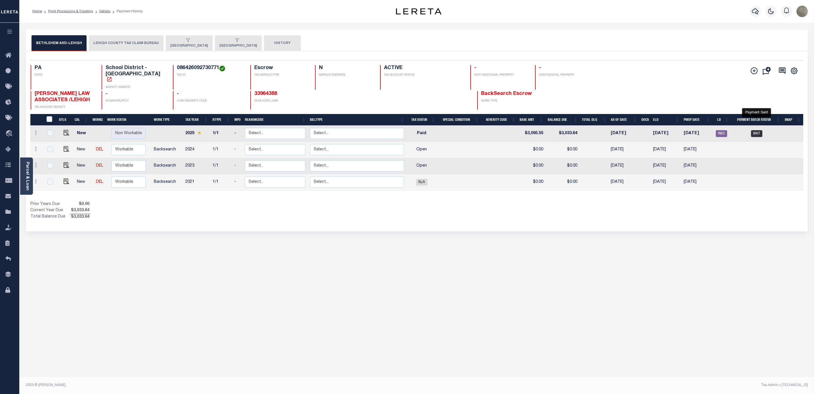
click at [757, 130] on span "SNT" at bounding box center [756, 133] width 11 height 7
checkbox input "true"
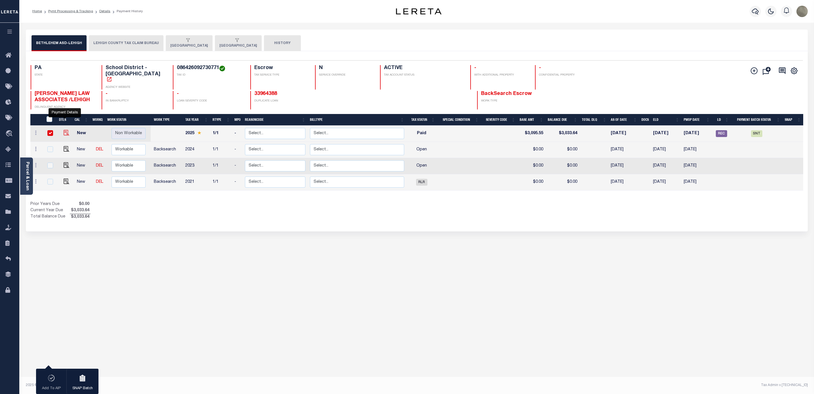
click at [64, 130] on img "" at bounding box center [67, 133] width 6 height 6
checkbox input "false"
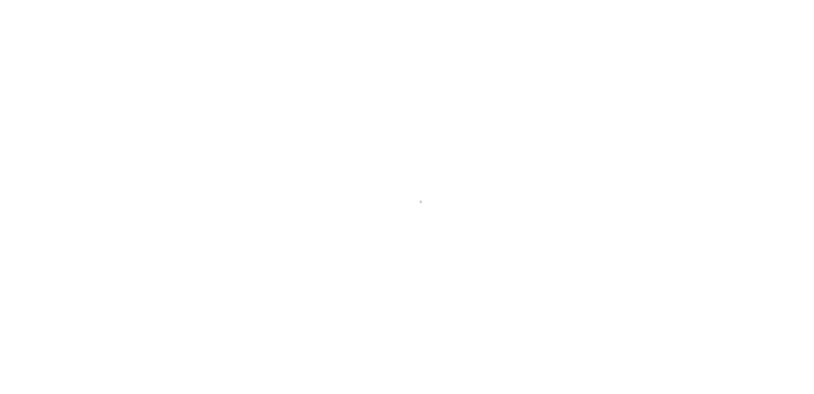
drag, startPoint x: 0, startPoint y: 0, endPoint x: 373, endPoint y: 138, distance: 397.3
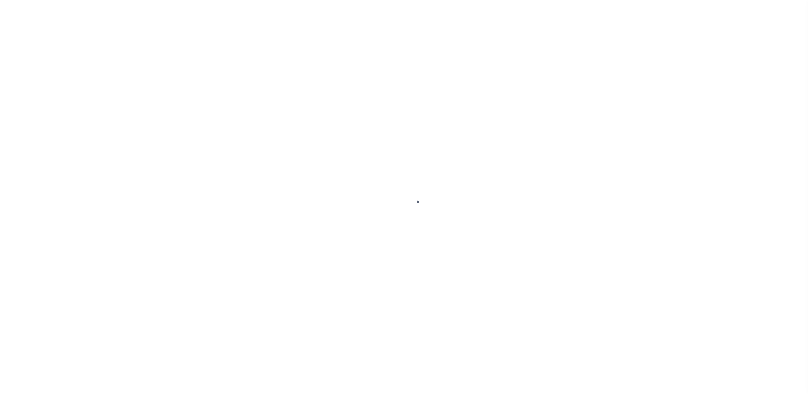
select select "PYD"
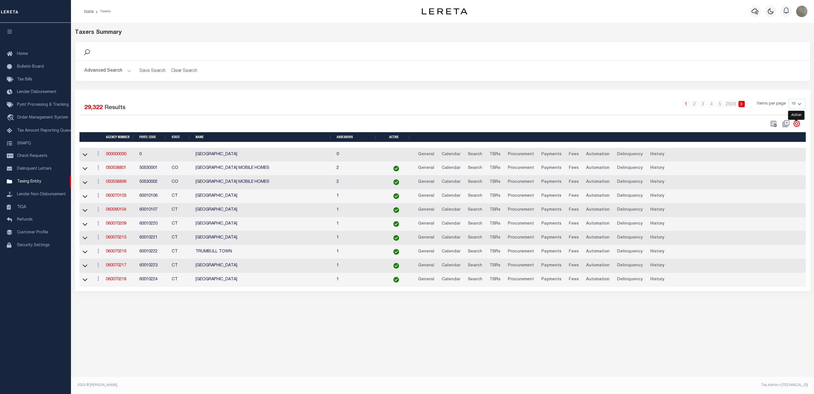
click at [800, 124] on icon "" at bounding box center [796, 123] width 7 height 7
click at [773, 163] on link "Show Filter" at bounding box center [773, 165] width 55 height 11
select select
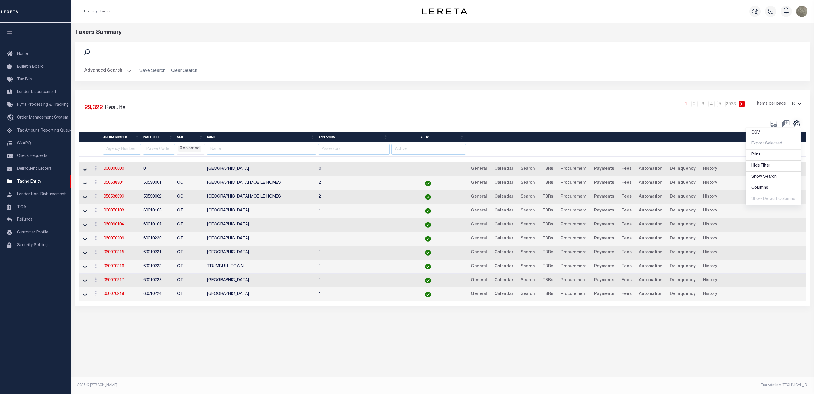
click at [269, 115] on div "1 2 3 4 5 … 2933 Items per page 10 25 50 100" at bounding box center [534, 107] width 551 height 16
click at [232, 150] on input "text" at bounding box center [262, 149] width 110 height 11
type input "new"
select select
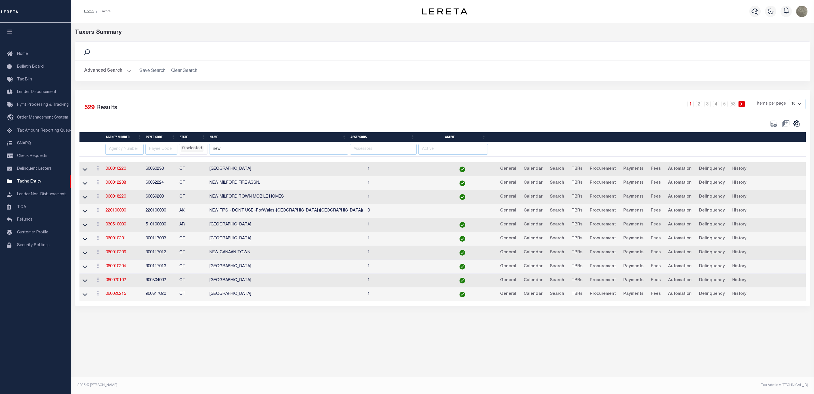
select select
type input "newburgh"
select select
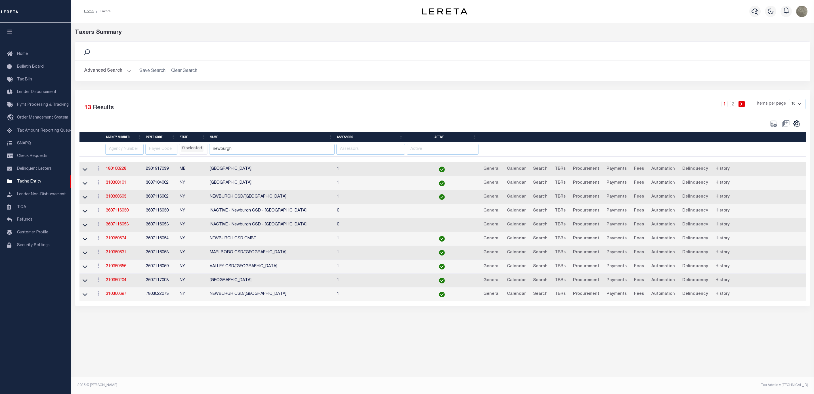
click at [192, 151] on li "0 selected" at bounding box center [192, 148] width 23 height 6
select select
click at [192, 183] on li "NY" at bounding box center [187, 178] width 10 height 10
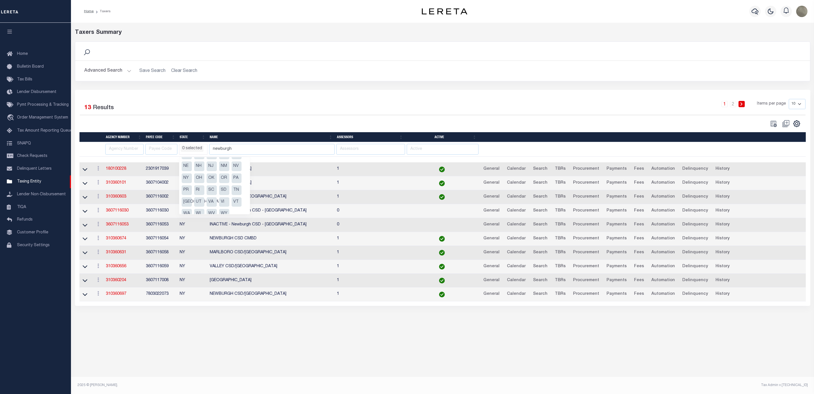
select select "NY"
click at [229, 127] on div at bounding box center [261, 124] width 363 height 8
select select "NY"
select select
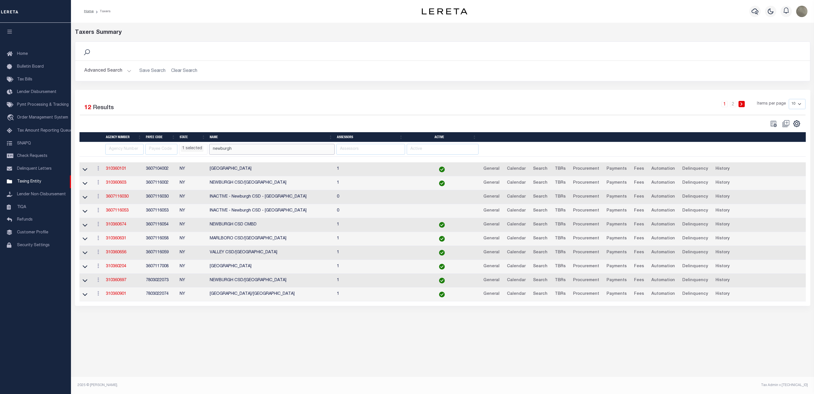
click at [234, 150] on input "newburgh" at bounding box center [271, 149] width 125 height 11
type input "newburgh CITY"
select select "NY"
select select
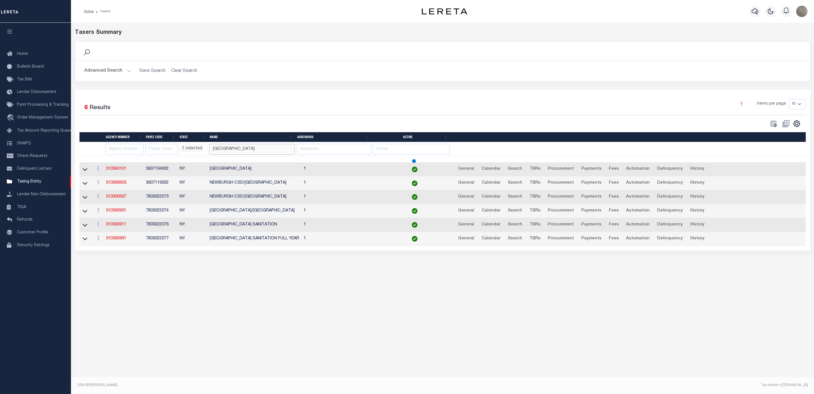
select select "NY"
select select
click at [124, 171] on link "310360101" at bounding box center [116, 169] width 20 height 4
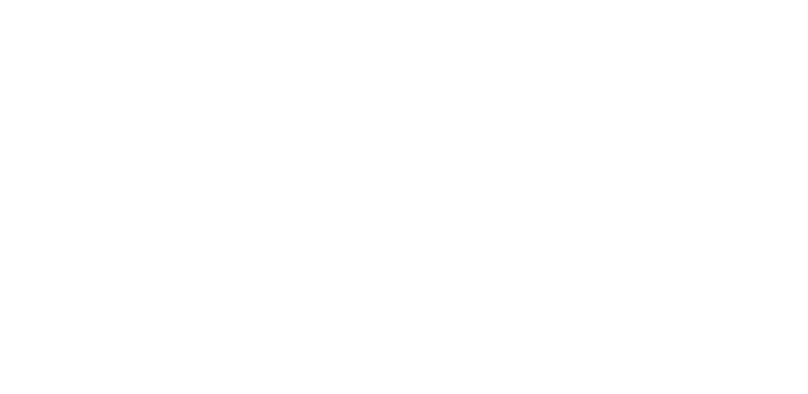
select select
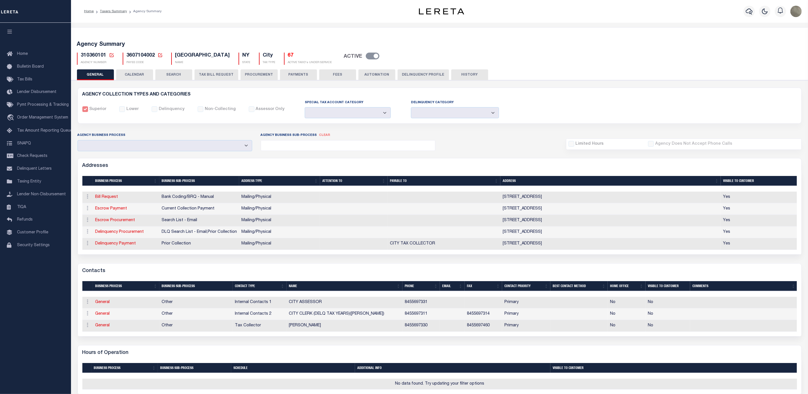
click at [417, 304] on td "8455697331" at bounding box center [420, 302] width 37 height 12
copy td "8455697331"
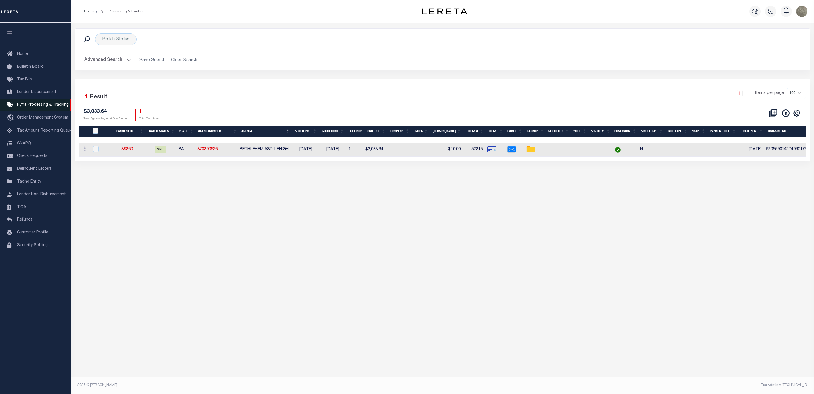
click at [31, 104] on span "Pymt Processing & Tracking" at bounding box center [43, 105] width 52 height 4
click at [121, 40] on div "Batch Status" at bounding box center [115, 39] width 41 height 12
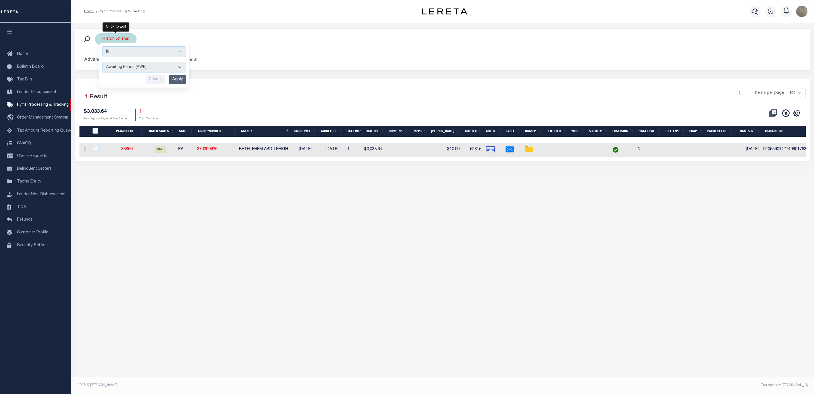
click at [132, 68] on select "Awaiting Funds (AWF) Cleared and Complete (CAC) New Check Needed (NCN) Payment …" at bounding box center [143, 67] width 83 height 11
click at [102, 62] on select "Awaiting Funds (AWF) Cleared and Complete (CAC) New Check Needed (NCN) Payment …" at bounding box center [143, 67] width 83 height 11
click at [126, 63] on select "Awaiting Funds (AWF) Cleared and Complete (CAC) New Check Needed (NCN) Payment …" at bounding box center [143, 67] width 83 height 11
select select "RFP"
click at [102, 62] on select "Awaiting Funds (AWF) Cleared and Complete (CAC) New Check Needed (NCN) Payment …" at bounding box center [143, 67] width 83 height 11
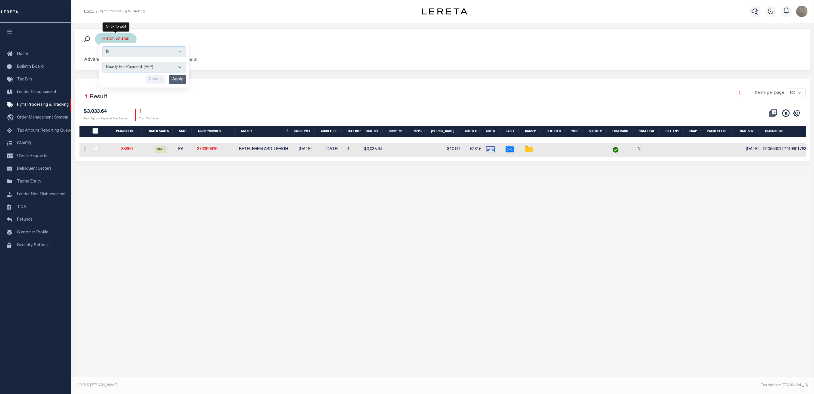
click at [174, 83] on input "Apply" at bounding box center [177, 79] width 17 height 9
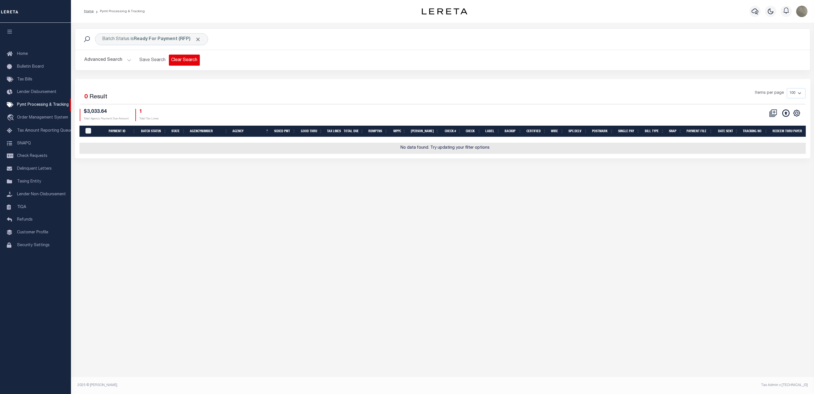
click at [170, 59] on button "Clear Search" at bounding box center [184, 60] width 31 height 11
click at [147, 37] on b "Scheduled for Payment (SFP)" at bounding box center [172, 39] width 76 height 5
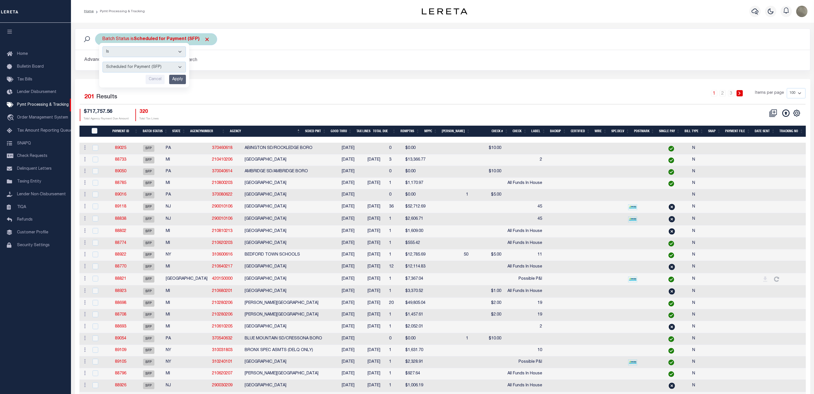
click at [152, 66] on select "Awaiting Funds (AWF) Cleared and Complete (CAC) New Check Needed (NCN) Payment …" at bounding box center [143, 67] width 83 height 11
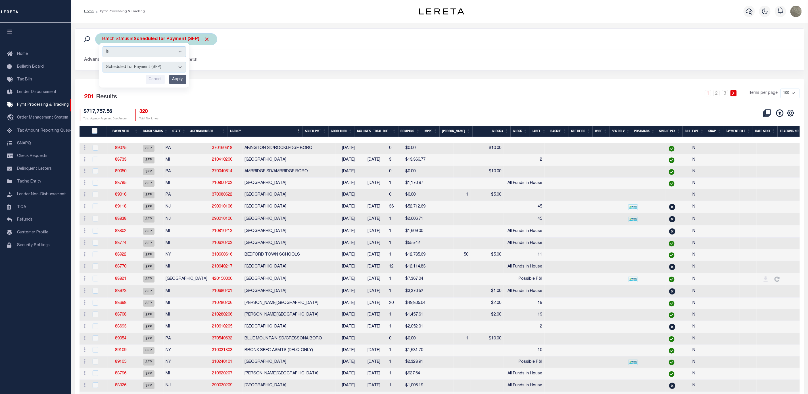
select select "RFP"
click at [102, 62] on select "Awaiting Funds (AWF) Cleared and Complete (CAC) New Check Needed (NCN) Payment …" at bounding box center [143, 67] width 83 height 11
click at [175, 80] on input "Apply" at bounding box center [177, 79] width 17 height 9
select select
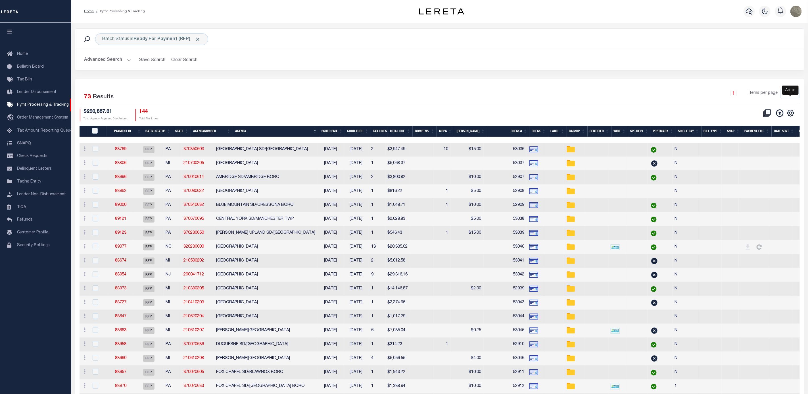
drag, startPoint x: 789, startPoint y: 114, endPoint x: 784, endPoint y: 121, distance: 8.5
click at [789, 114] on icon "" at bounding box center [790, 112] width 7 height 7
click at [753, 157] on span "Show Filter" at bounding box center [755, 155] width 21 height 4
select select
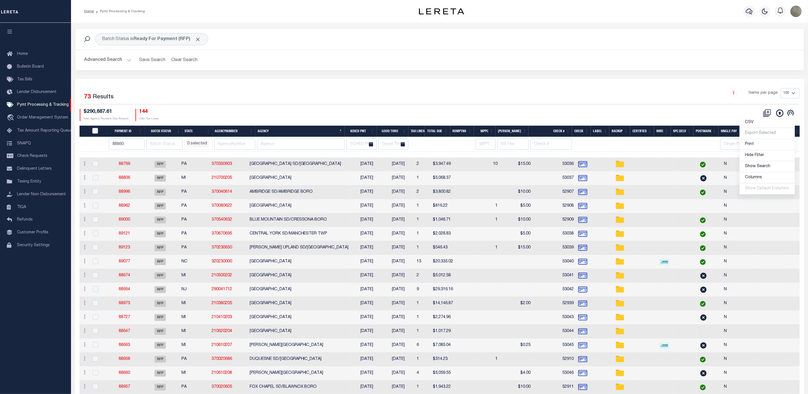
click at [396, 100] on div "1 Items per page 100 200 500 1000" at bounding box center [530, 95] width 537 height 15
click at [310, 146] on input "text" at bounding box center [301, 144] width 88 height 11
click at [271, 144] on input "text" at bounding box center [301, 144] width 88 height 11
click at [129, 143] on input "88860" at bounding box center [126, 144] width 35 height 11
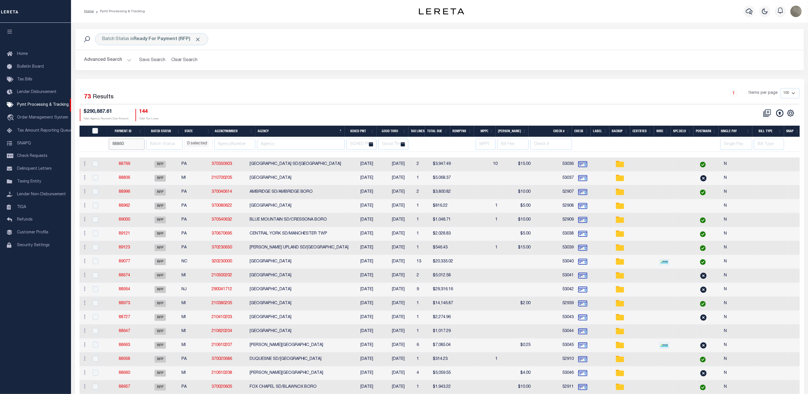
click at [129, 143] on input "88860" at bounding box center [126, 144] width 35 height 11
type input "89123"
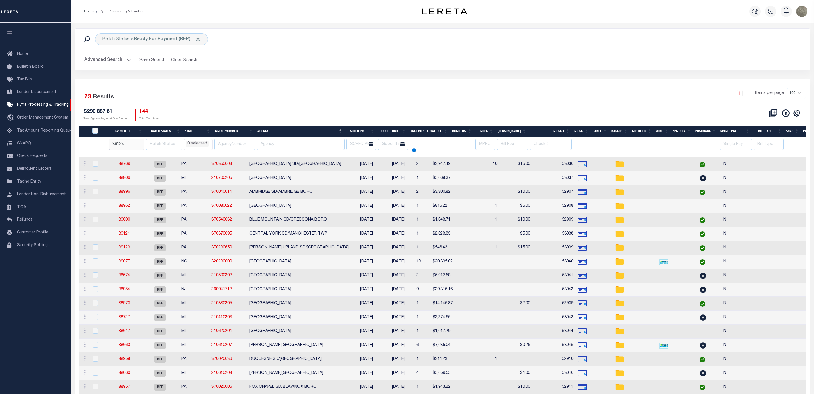
select select
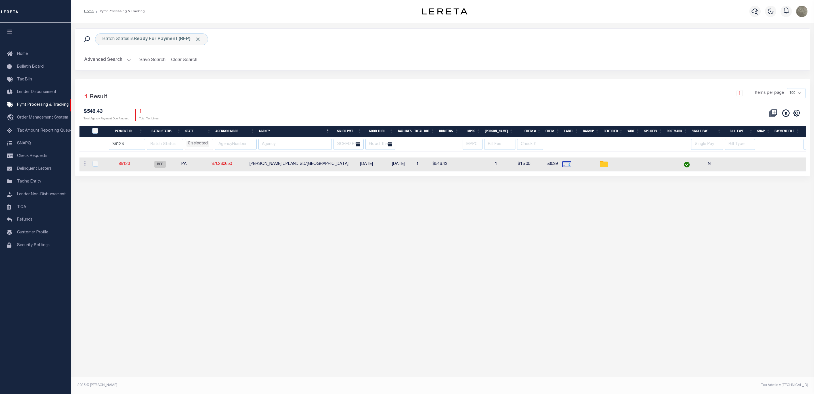
select select
click at [179, 56] on button "Clear Search" at bounding box center [184, 60] width 31 height 11
click at [161, 36] on div "Batch Status is Scheduled for Payment (SFP)" at bounding box center [156, 39] width 122 height 12
select select
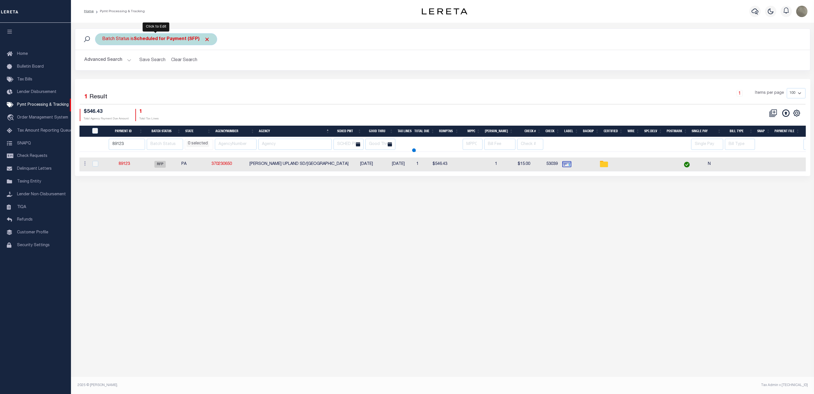
select select
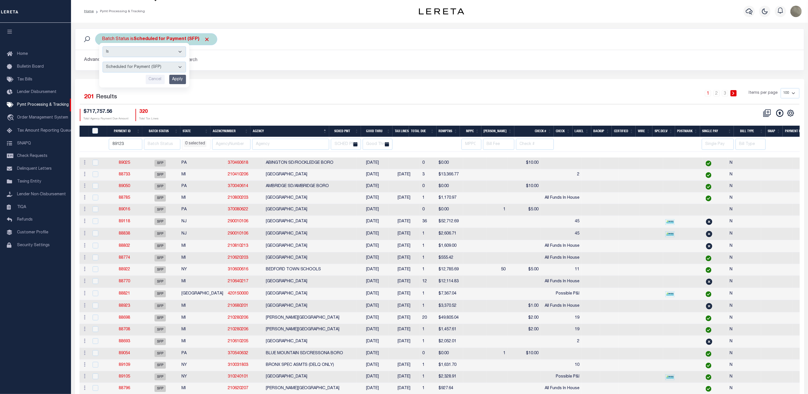
click at [137, 65] on select "Awaiting Funds (AWF) Cleared and Complete (CAC) New Check Needed (NCN) Payment …" at bounding box center [143, 67] width 83 height 11
select select "RFP"
click at [102, 62] on select "Awaiting Funds (AWF) Cleared and Complete (CAC) New Check Needed (NCN) Payment …" at bounding box center [143, 67] width 83 height 11
click at [180, 77] on input "Apply" at bounding box center [177, 79] width 17 height 9
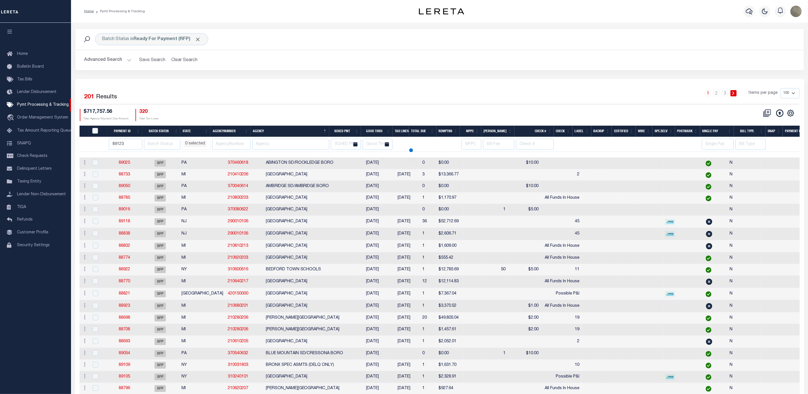
select select
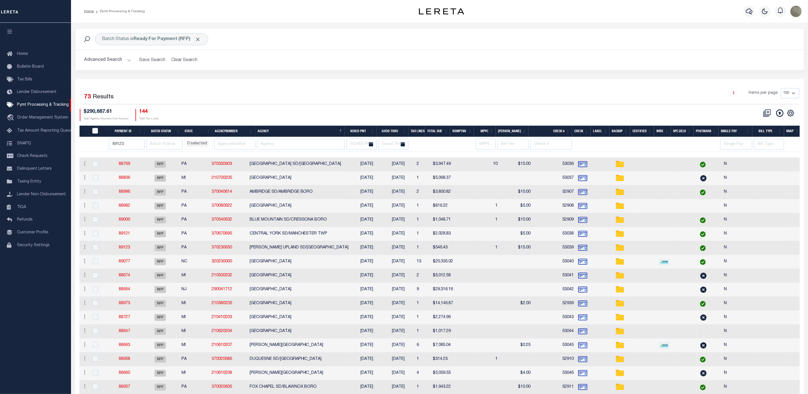
click at [459, 263] on td at bounding box center [466, 262] width 23 height 14
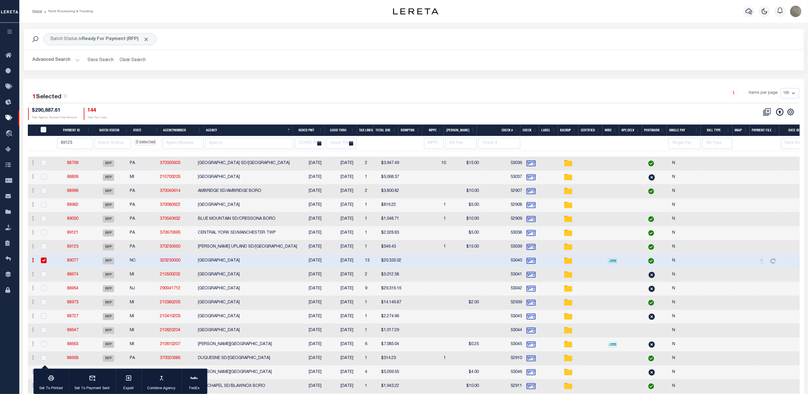
click at [424, 260] on td at bounding box center [414, 261] width 23 height 14
checkbox input "false"
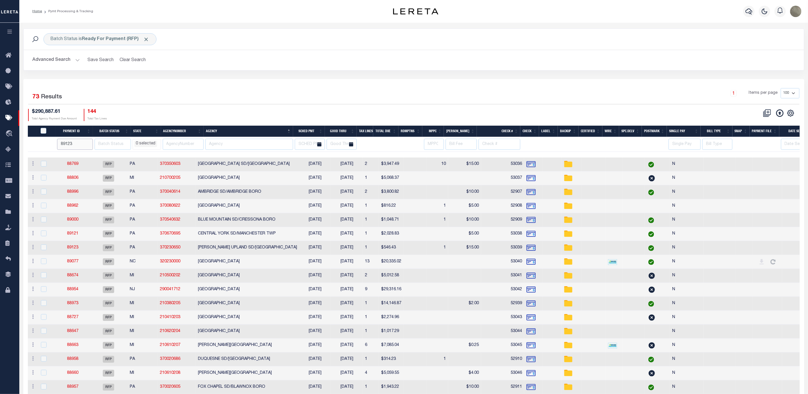
click at [78, 146] on input "89123" at bounding box center [74, 144] width 35 height 11
type input "89060"
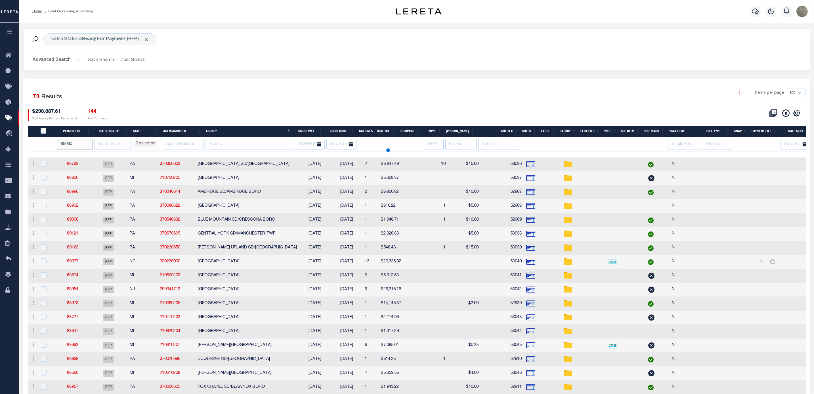
select select
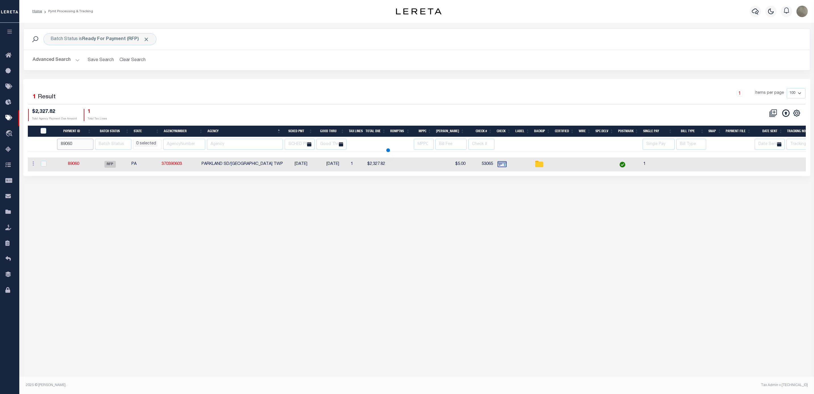
select select
click at [74, 164] on link "89060" at bounding box center [73, 164] width 11 height 4
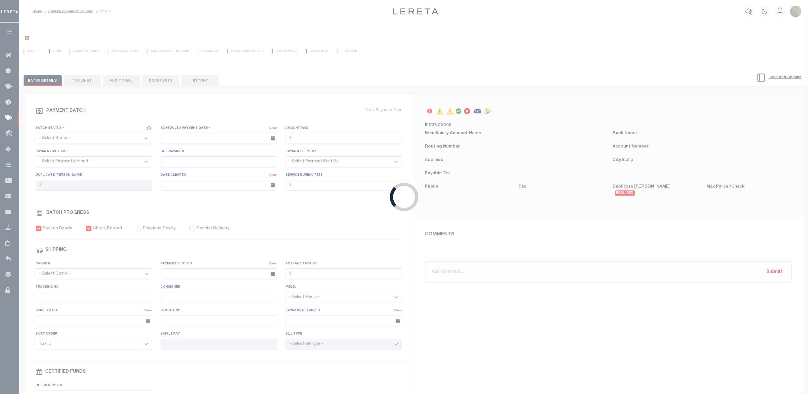
select select "RFP"
type input "[DATE]"
type input "$2,327.82"
select select "CHK"
type input "53065"
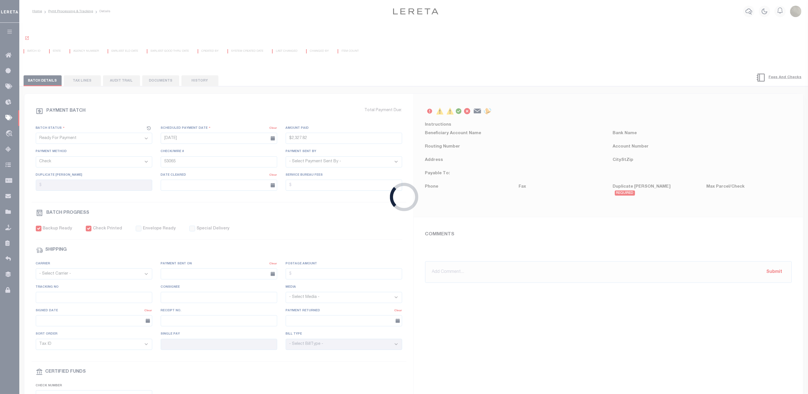
select select "[PERSON_NAME]"
type input "$5"
checkbox input "true"
type input "1"
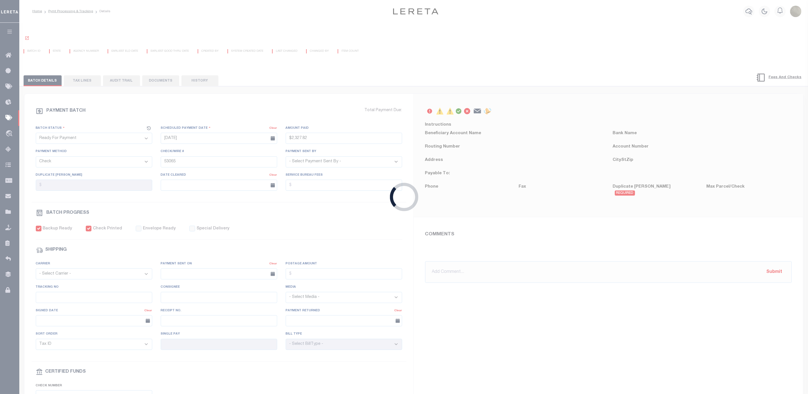
radio input "true"
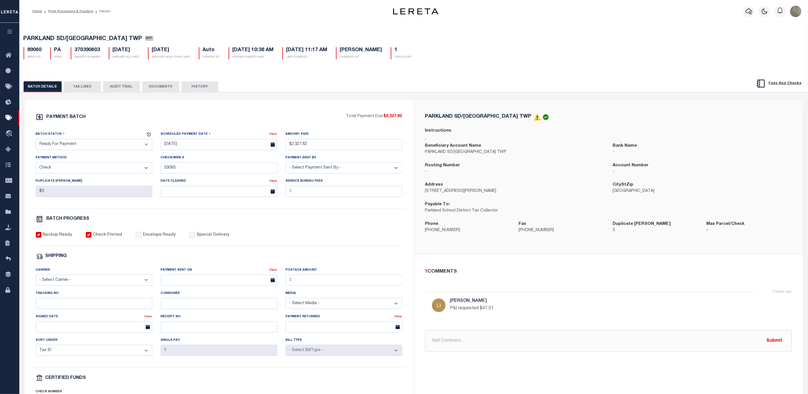
drag, startPoint x: 291, startPoint y: 217, endPoint x: 294, endPoint y: 215, distance: 3.1
click at [291, 216] on div "PAYMENT BATCH Total Payment Due: $2,327.82 Batch Status - Select Status -" at bounding box center [218, 265] width 375 height 305
click at [481, 97] on div "PAYMENT BATCH Total Payment Due: $2,327.82 Batch Status" at bounding box center [414, 275] width 794 height 367
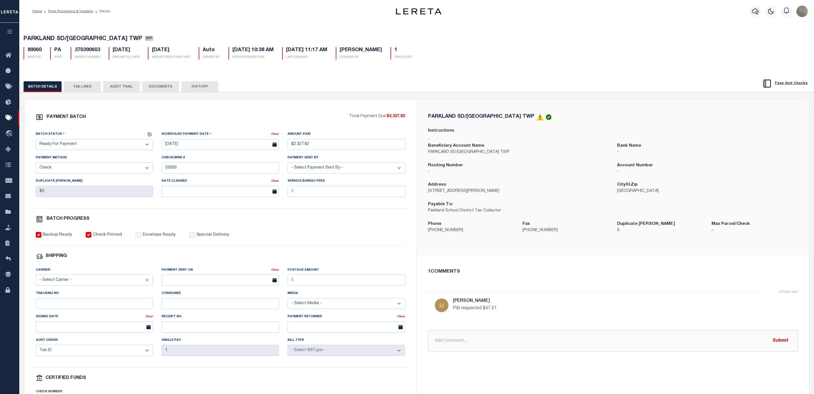
select select
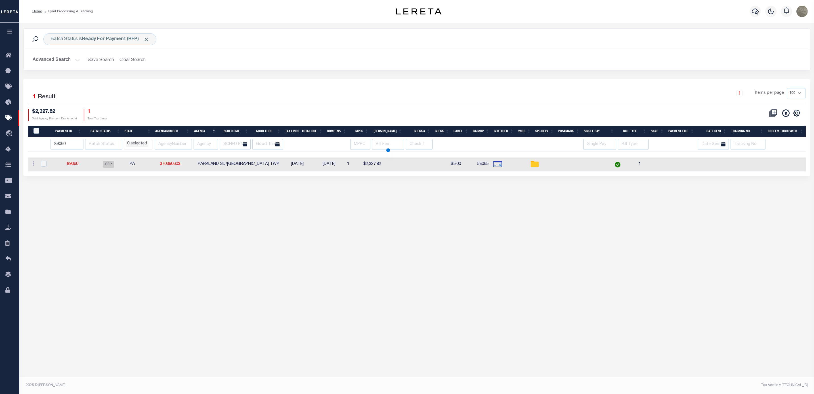
select select
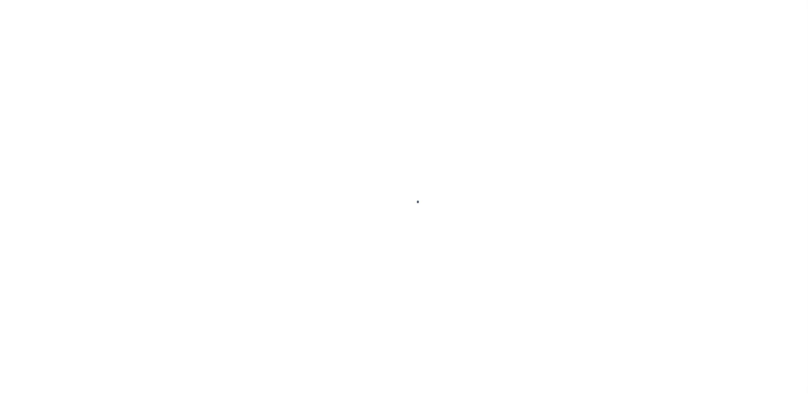
select select "RFP"
select select "CHK"
select select "[PERSON_NAME]"
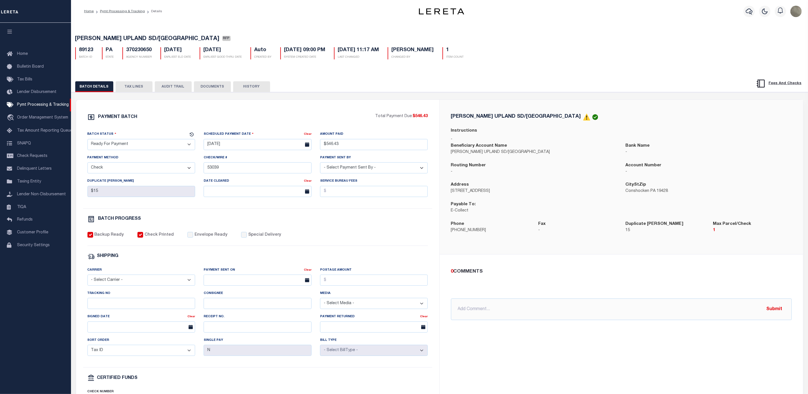
click at [135, 87] on button "TAX LINES" at bounding box center [134, 86] width 37 height 11
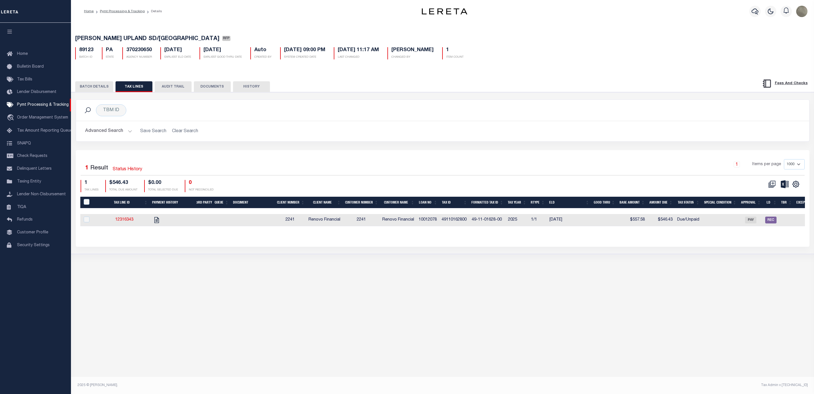
click at [139, 51] on h5 "370230650" at bounding box center [139, 50] width 26 height 6
copy h5 "370230650"
click at [493, 169] on div "1 Items per page 1000 2500 5000 10000" at bounding box center [534, 166] width 541 height 15
click at [546, 94] on div "PAYMENT BATCH Total Payment Due: $546.43 Batch Status" at bounding box center [442, 173] width 749 height 162
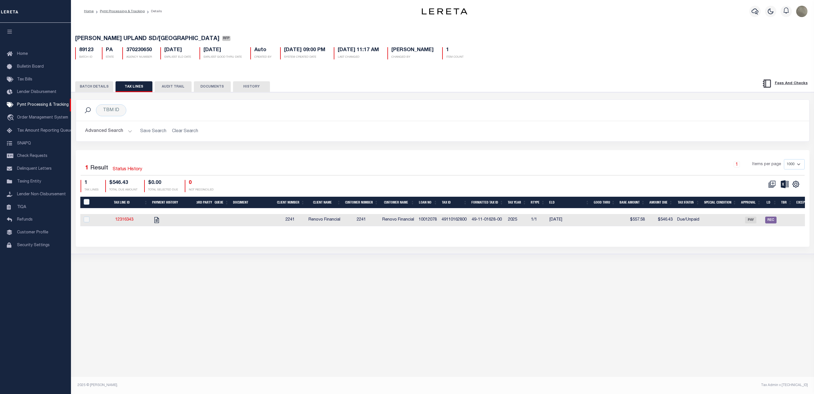
click at [87, 85] on button "BATCH DETAILS" at bounding box center [94, 86] width 38 height 11
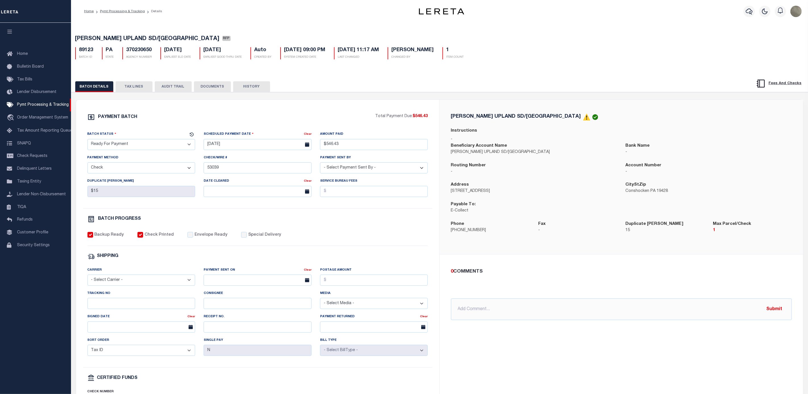
click at [343, 99] on div "PAYMENT BATCH Total Payment Due: $546.43 Batch Status" at bounding box center [439, 275] width 742 height 367
click at [139, 47] on div "89123 BATCH ID PA STATE 370230650 AGENCY NUMBER 09/05/2025 EARLIEST ELD DATE 09…" at bounding box center [439, 51] width 737 height 17
copy h5 "370230650"
click at [341, 102] on div "PAYMENT BATCH Total Payment Due: $546.43 Batch Status" at bounding box center [257, 266] width 363 height 332
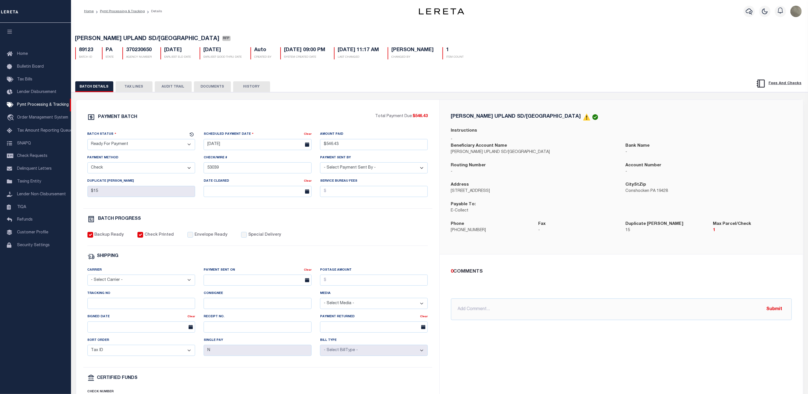
click at [346, 95] on div "PAYMENT BATCH Total Payment Due: $546.43 Batch Status" at bounding box center [439, 275] width 742 height 367
click at [305, 97] on div "PAYMENT BATCH Total Payment Due: $546.43 Batch Status" at bounding box center [439, 275] width 742 height 367
click at [47, 106] on span "Pymt Processing & Tracking" at bounding box center [43, 105] width 52 height 4
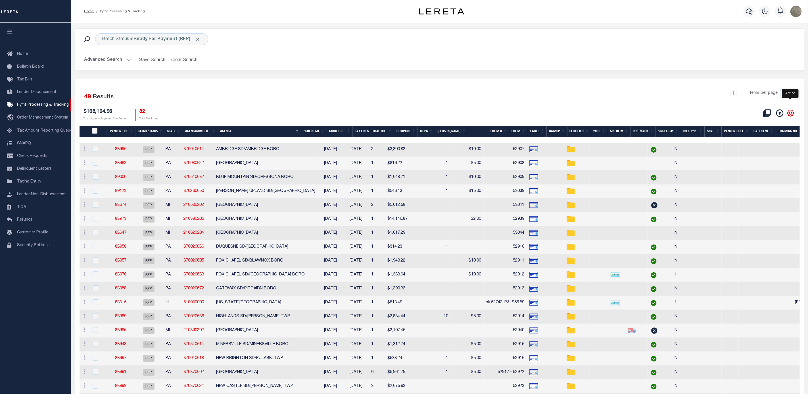
click at [792, 114] on icon "" at bounding box center [790, 112] width 7 height 7
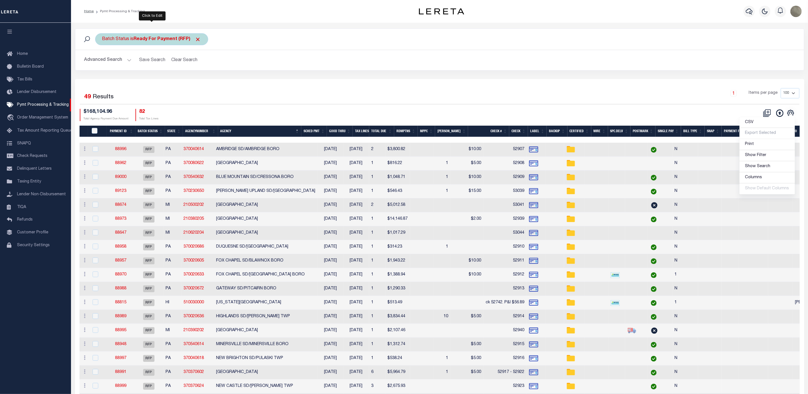
click at [170, 39] on b "Ready For Payment (RFP)" at bounding box center [167, 39] width 67 height 5
click at [135, 70] on select "Awaiting Funds (AWF) Cleared and Complete (CAC) New Check Needed (NCN) Payment …" at bounding box center [143, 67] width 83 height 11
select select "SFP"
click at [102, 62] on select "Awaiting Funds (AWF) Cleared and Complete (CAC) New Check Needed (NCN) Payment …" at bounding box center [143, 67] width 83 height 11
click at [178, 80] on input "Apply" at bounding box center [177, 79] width 17 height 9
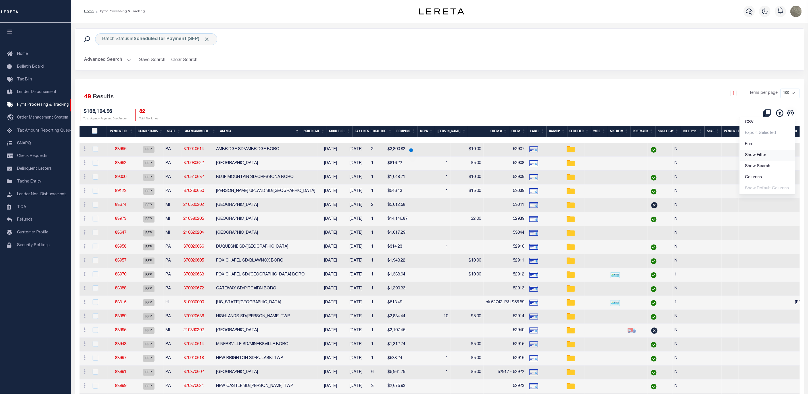
click at [761, 156] on span "Show Filter" at bounding box center [755, 155] width 21 height 4
select select
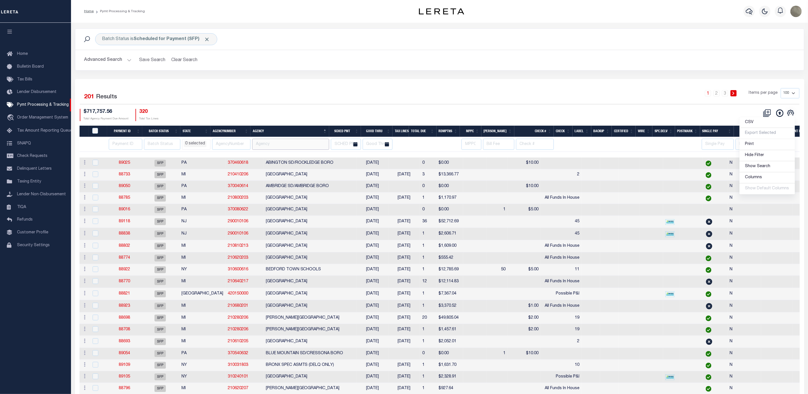
click at [286, 144] on input "text" at bounding box center [290, 144] width 77 height 11
type input "woodstown"
select select
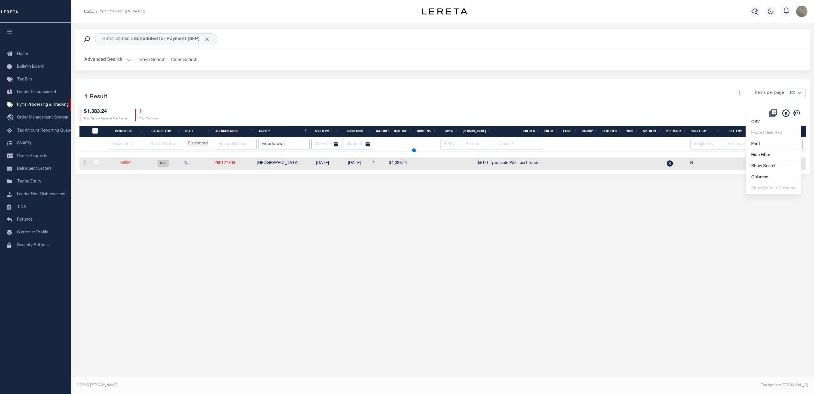
click at [122, 165] on link "88884" at bounding box center [125, 163] width 11 height 4
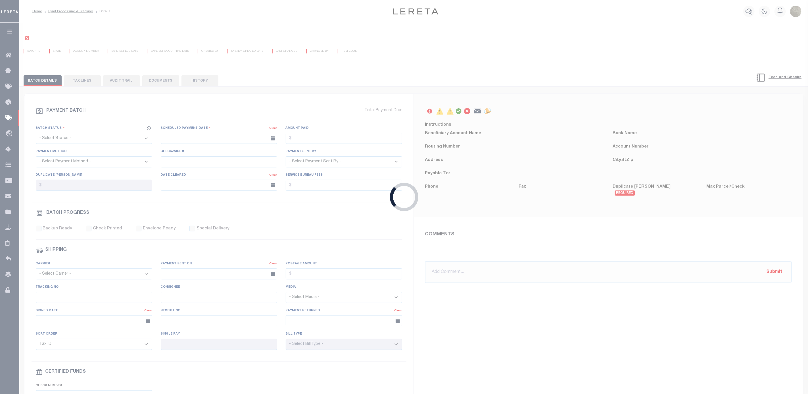
select select "SFP"
type input "[DATE]"
type input "$1,383.24"
select select "CCK"
type input "possible P&I - cert funds"
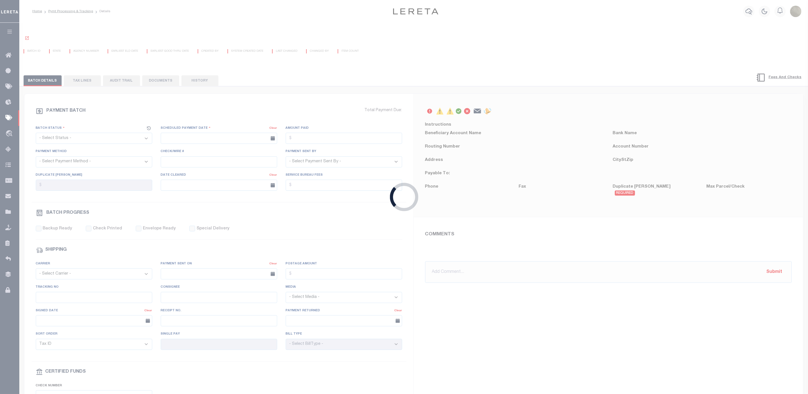
select select "FDX"
type input "[PERSON_NAME]"
type input "N"
radio input "true"
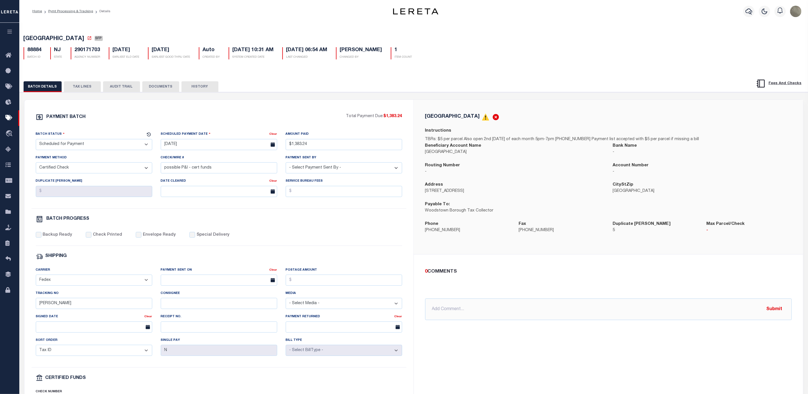
click at [71, 91] on button "TAX LINES" at bounding box center [82, 86] width 37 height 11
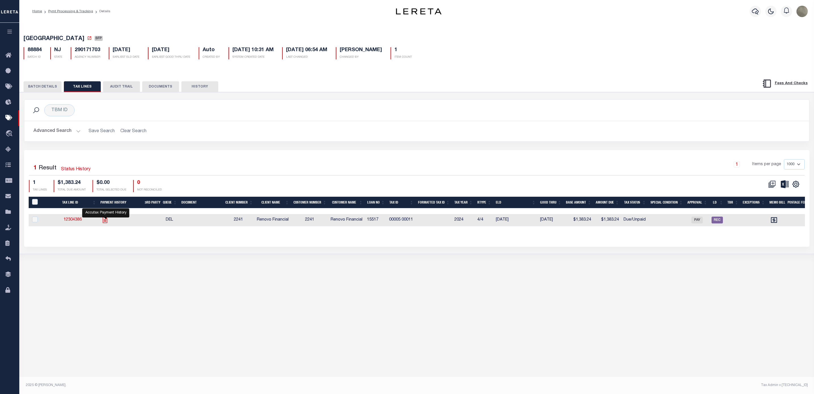
click at [103, 221] on icon "" at bounding box center [104, 219] width 7 height 7
checkbox input "true"
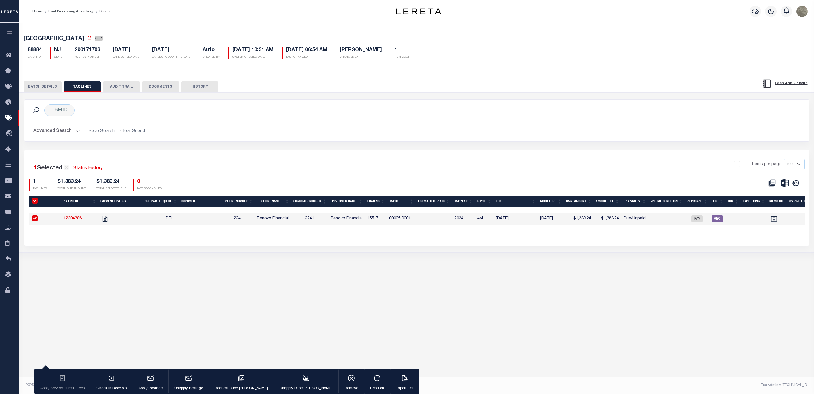
click at [46, 85] on button "BATCH DETAILS" at bounding box center [43, 86] width 38 height 11
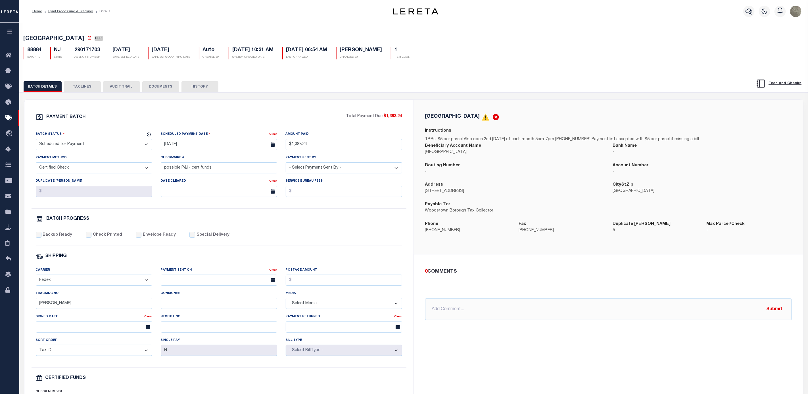
drag, startPoint x: 12, startPoint y: 117, endPoint x: 140, endPoint y: 107, distance: 128.4
click at [140, 107] on div "PAYMENT BATCH Total Payment Due: $1,383.24 Batch Status" at bounding box center [218, 266] width 389 height 332
click at [92, 38] on icon at bounding box center [89, 38] width 5 height 5
click at [387, 118] on span "$1,383.24" at bounding box center [393, 116] width 18 height 4
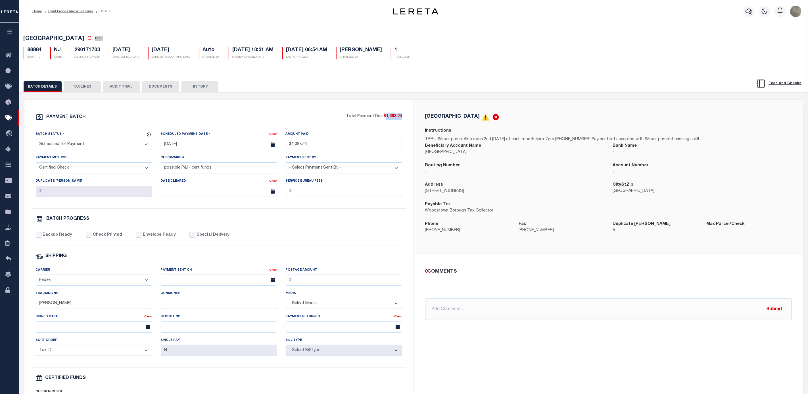
click at [387, 118] on span "$1,383.24" at bounding box center [393, 116] width 18 height 4
click at [388, 118] on span "$1,383.24" at bounding box center [393, 116] width 18 height 4
click at [393, 116] on span "$1,383.24" at bounding box center [393, 116] width 18 height 4
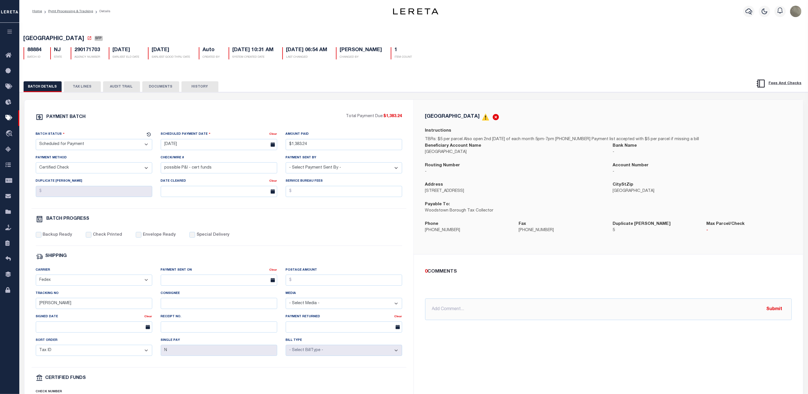
click at [415, 109] on div "WOODSTOWN BOROUGH Instructions TBRs: $5 per parcel Also open 2nd Wednesday of e…" at bounding box center [608, 177] width 389 height 154
click at [402, 116] on div "PAYMENT BATCH Total Payment Due: $1,383.24 Batch Status - Select Status -" at bounding box center [218, 265] width 375 height 305
click at [396, 118] on span "$1,383.24" at bounding box center [393, 116] width 18 height 4
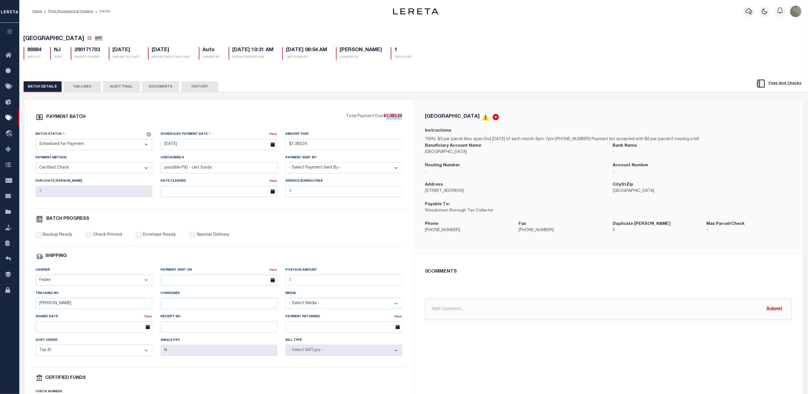
copy span "1,383.24"
click at [290, 112] on div "PAYMENT BATCH Total Payment Due: $1,383.24 Batch Status" at bounding box center [218, 266] width 389 height 332
click at [69, 89] on button "TAX LINES" at bounding box center [82, 86] width 37 height 11
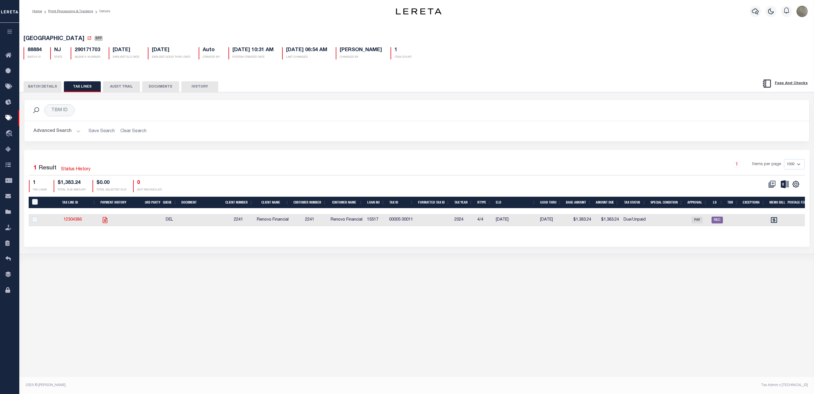
click at [107, 220] on icon "" at bounding box center [104, 220] width 5 height 6
checkbox input "true"
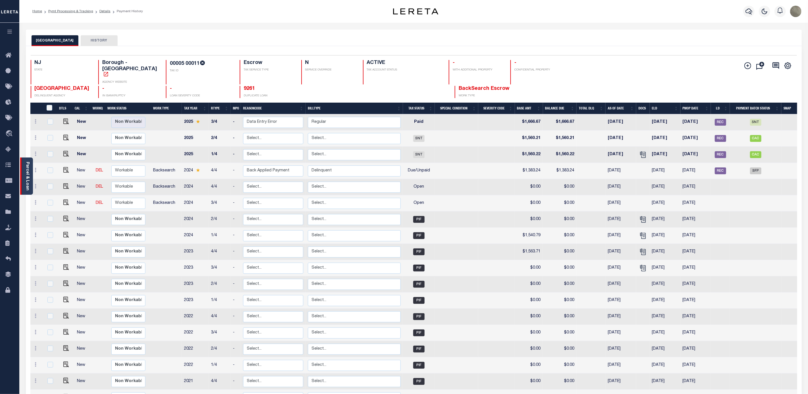
click at [30, 169] on div "Parcel & Loan" at bounding box center [26, 175] width 13 height 37
click at [26, 166] on link "Parcel & Loan" at bounding box center [27, 176] width 4 height 29
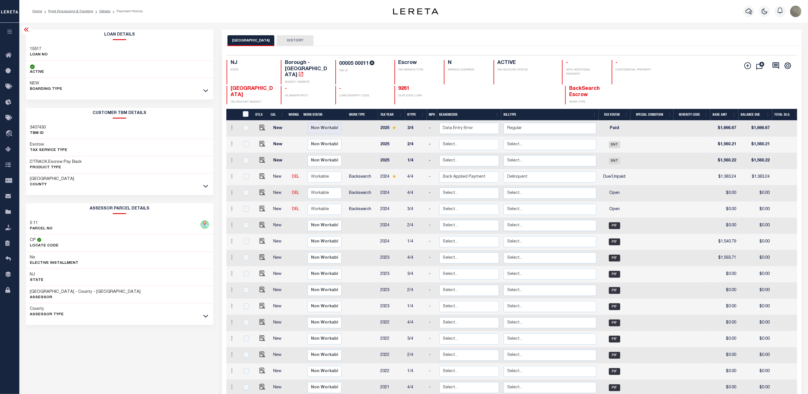
click at [204, 185] on icon at bounding box center [205, 186] width 5 height 6
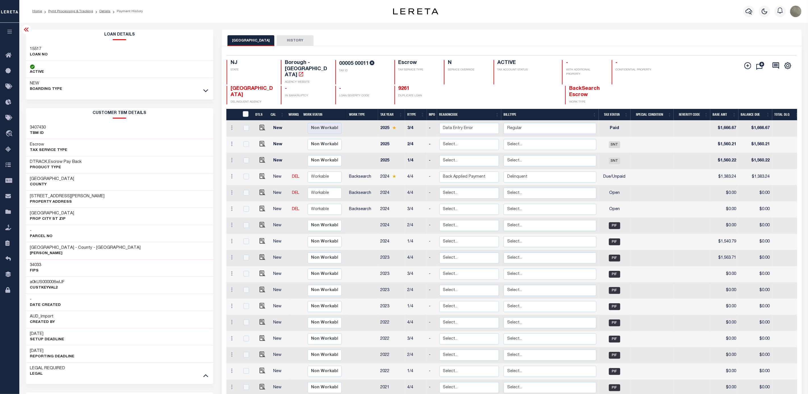
click at [47, 193] on div "25 Lee Street Property Address" at bounding box center [120, 198] width 188 height 17
click at [46, 194] on h3 "25 Lee Street" at bounding box center [67, 196] width 75 height 6
click at [45, 195] on h3 "25 Lee Street" at bounding box center [67, 196] width 75 height 6
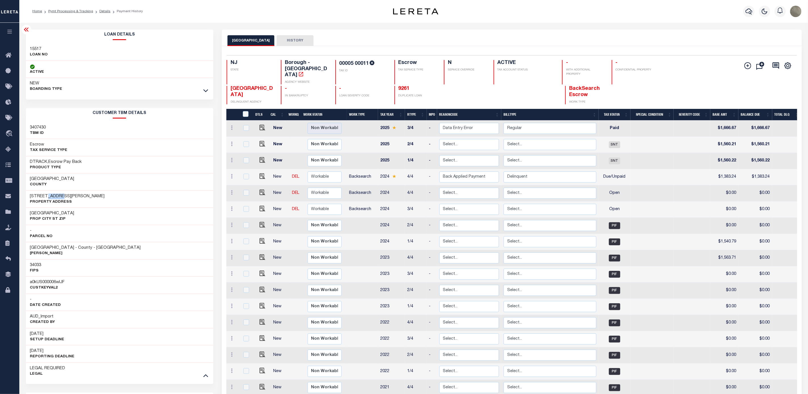
click at [45, 195] on h3 "25 Lee Street" at bounding box center [67, 196] width 75 height 6
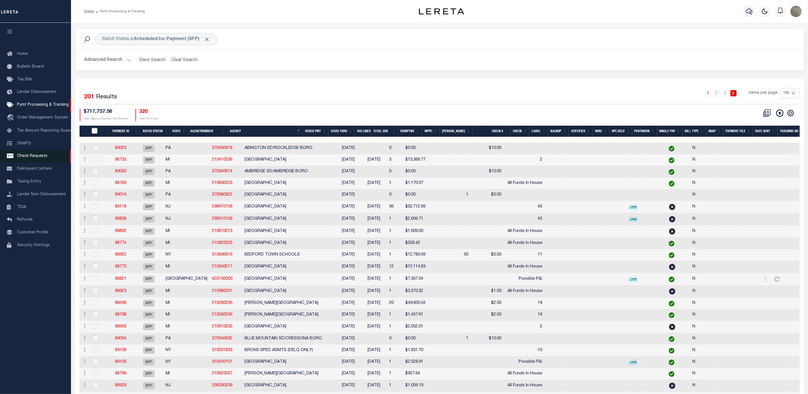
click at [37, 154] on link "Check Requests" at bounding box center [35, 156] width 71 height 13
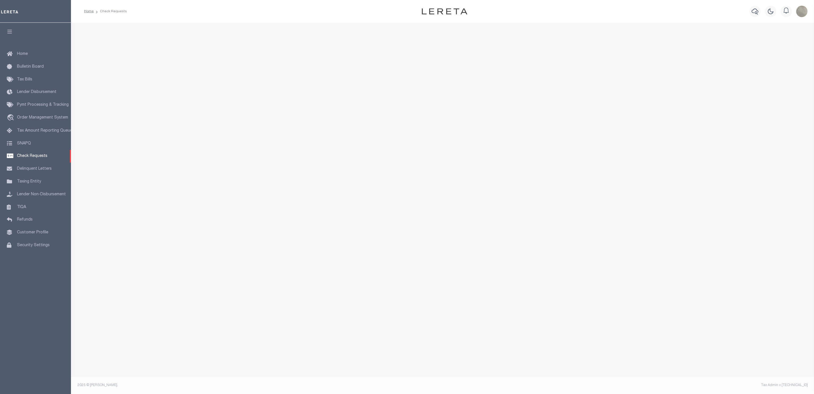
select select "50"
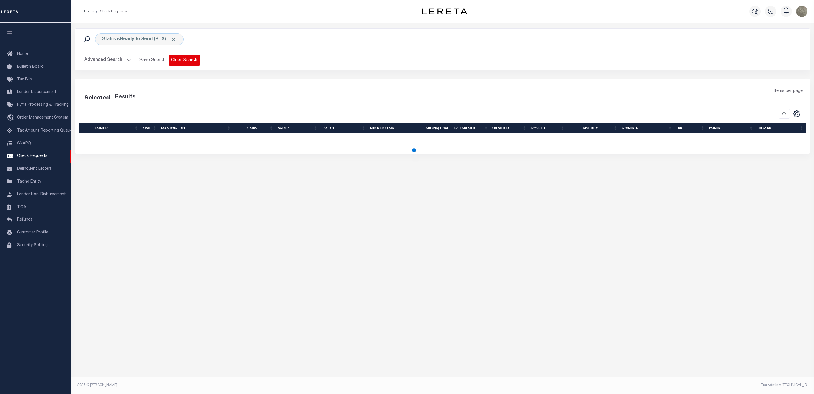
select select "50"
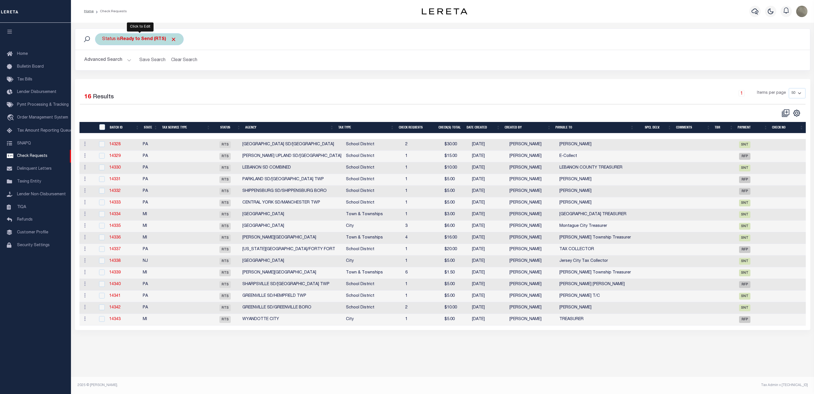
click at [141, 41] on b "Ready to Send (RTS)" at bounding box center [148, 39] width 56 height 5
click at [121, 71] on select "Approval Needed (APN) Batching In Progress (BIP) Check Returned (CKR) Cleared a…" at bounding box center [143, 67] width 83 height 11
select select "BIP"
click at [102, 62] on select "Approval Needed (APN) Batching In Progress (BIP) Check Returned (CKR) Cleared a…" at bounding box center [143, 67] width 83 height 11
click at [180, 77] on input "Apply" at bounding box center [177, 79] width 17 height 9
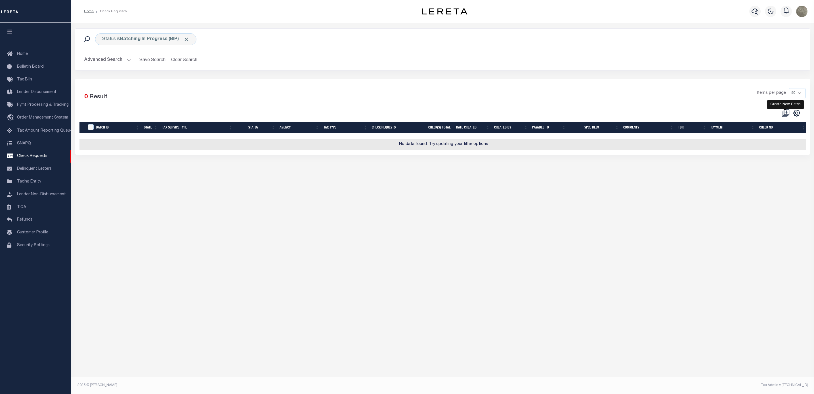
click at [785, 116] on icon at bounding box center [786, 113] width 8 height 8
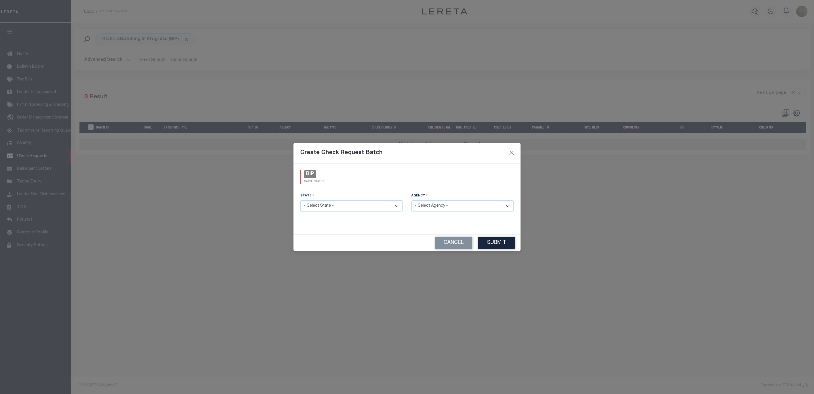
click at [362, 207] on select "- Select State - AK AL AR AZ CA CO CT DC DE FL GA GU HI IA ID IL IN KS KY LA MA…" at bounding box center [351, 205] width 102 height 11
select select "HI"
click at [300, 200] on select "- Select State - AK AL AR AZ CA CO CT DC DE FL GA GU HI IA ID IL IN KS KY LA MA…" at bounding box center [351, 205] width 102 height 11
click at [427, 202] on select "- Select Agency - BALI LAND ASSOCIATES - Miscellaneous Charge District CASTLE R…" at bounding box center [462, 205] width 102 height 11
select select "7803023233"
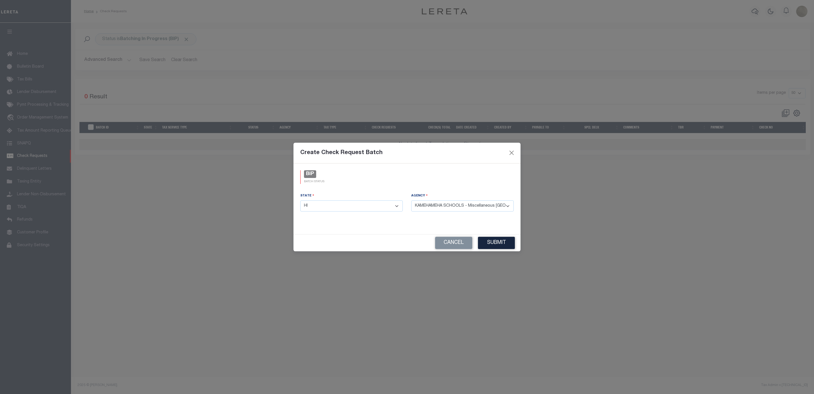
click at [411, 200] on select "- Select Agency - BALI LAND ASSOCIATES - Miscellaneous Charge District CASTLE R…" at bounding box center [462, 205] width 102 height 11
click at [492, 241] on button "Submit" at bounding box center [496, 243] width 37 height 12
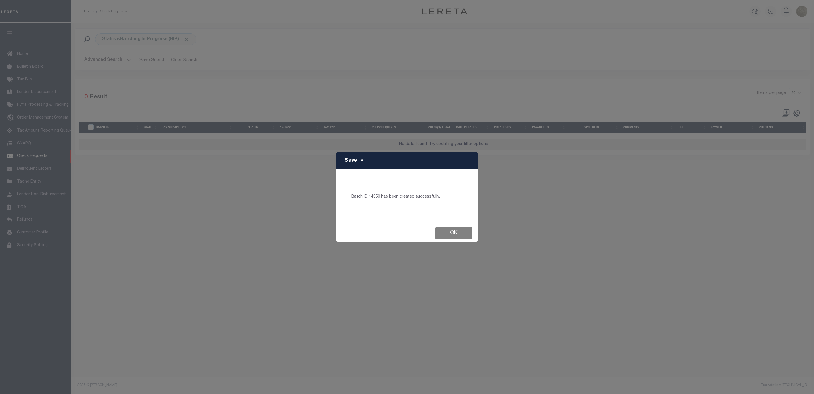
click at [449, 232] on button "Ok" at bounding box center [454, 233] width 37 height 12
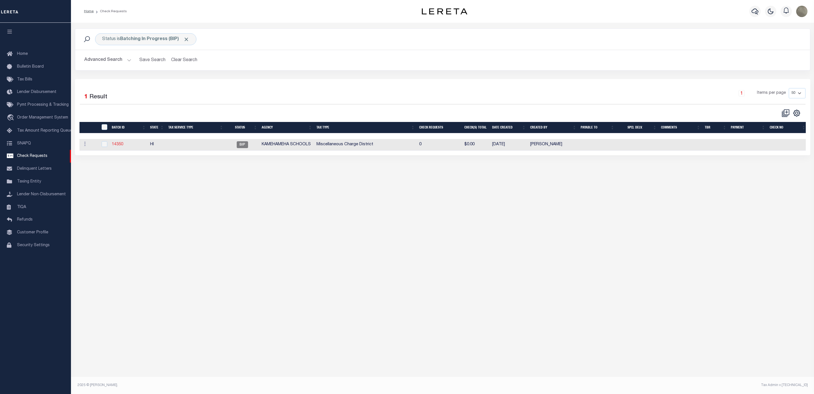
click at [117, 146] on link "14350" at bounding box center [117, 144] width 11 height 4
select select "BIP"
type input "No"
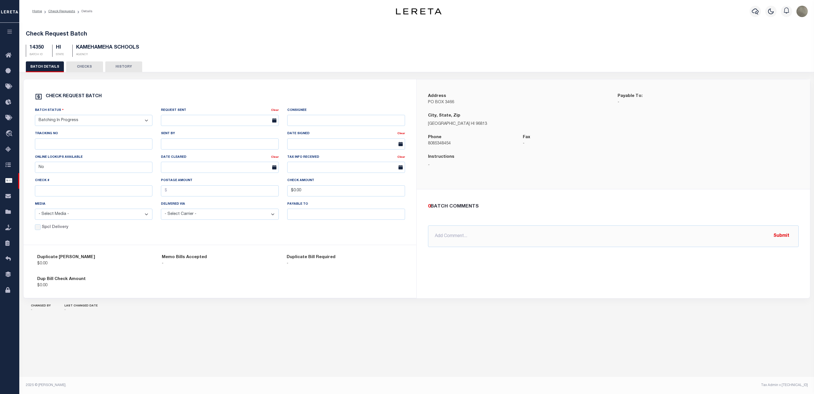
click at [87, 121] on select "- Select Status - Approval Needed Batching In Progress Check Returned Cleared a…" at bounding box center [94, 120] width 118 height 11
click at [35, 116] on select "- Select Status - Approval Needed Batching In Progress Check Returned Cleared a…" at bounding box center [94, 120] width 118 height 11
click at [319, 193] on input "$0.00" at bounding box center [346, 190] width 118 height 11
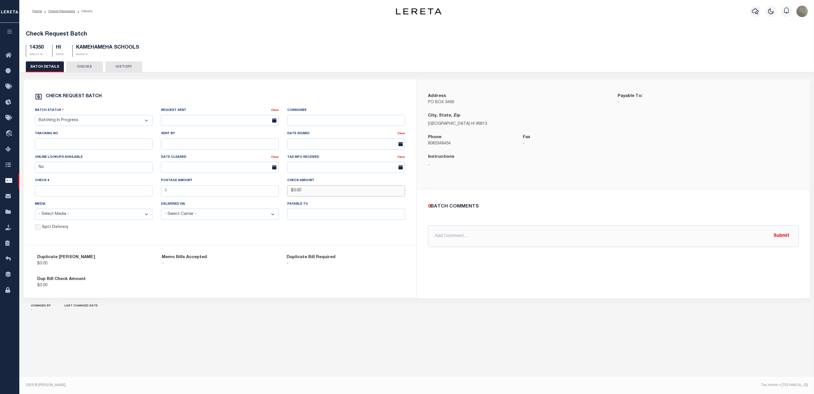
click at [320, 194] on input "$0.00" at bounding box center [346, 190] width 118 height 11
type input "$20.00"
click at [332, 91] on div "Check REQUEST BATCH Batch Status - Select Status - Approval Needed Batching In …" at bounding box center [220, 162] width 393 height 166
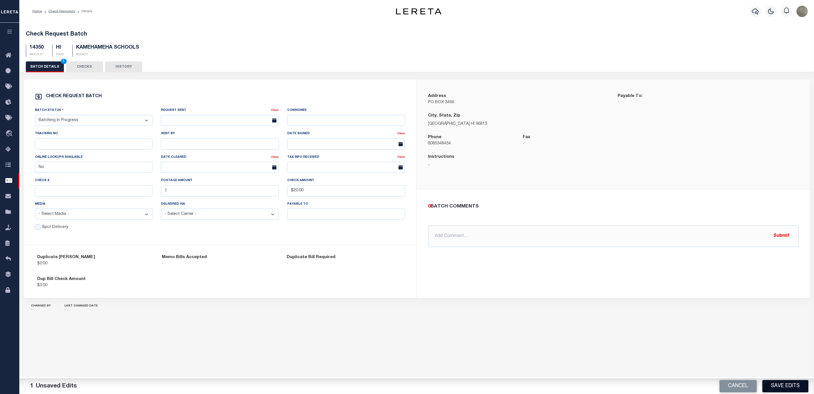
click at [784, 387] on button "Save Edits" at bounding box center [786, 386] width 46 height 12
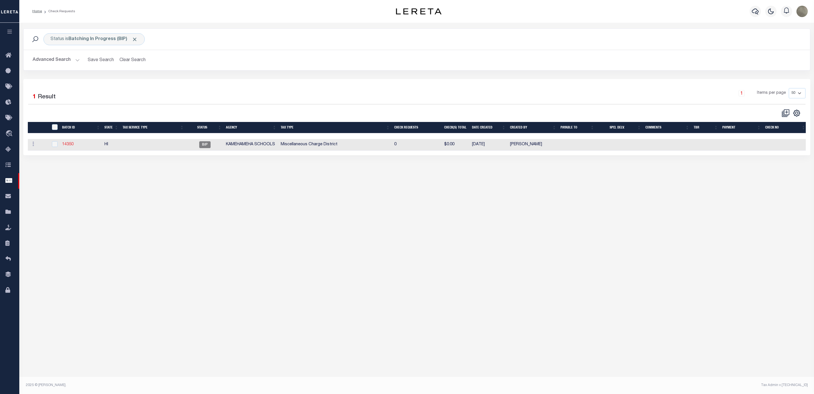
click at [72, 145] on link "14350" at bounding box center [67, 144] width 11 height 4
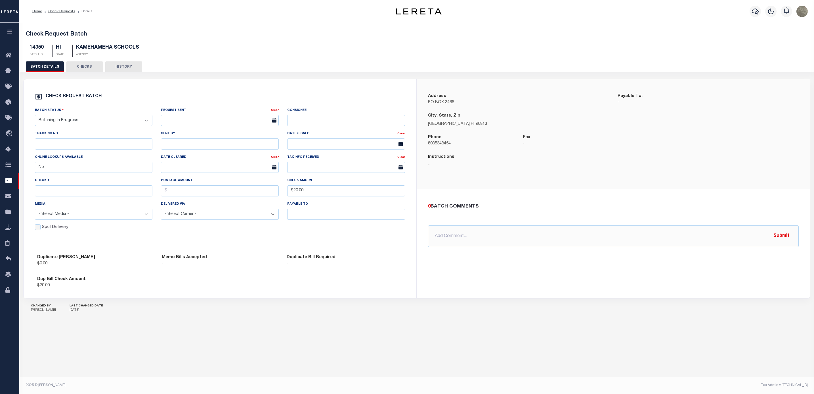
click at [383, 235] on div "Check REQUEST BATCH Batch Status - Select Status - Approval Needed Batching In …" at bounding box center [220, 162] width 393 height 166
click at [89, 68] on button "CHECKS" at bounding box center [84, 66] width 37 height 11
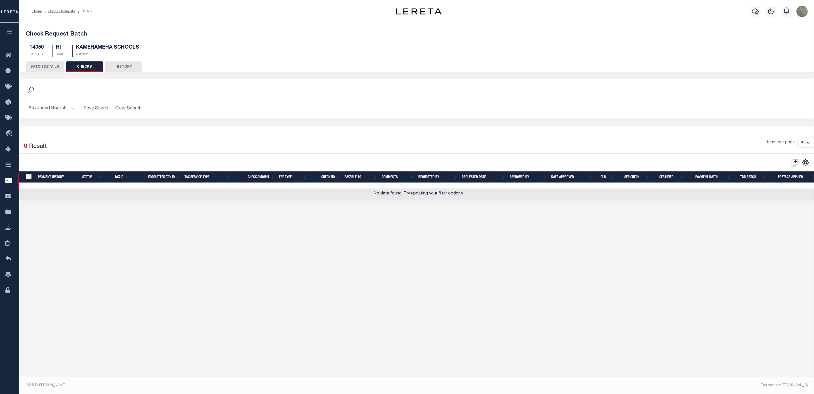
click at [125, 68] on button "HISTORY" at bounding box center [123, 66] width 37 height 11
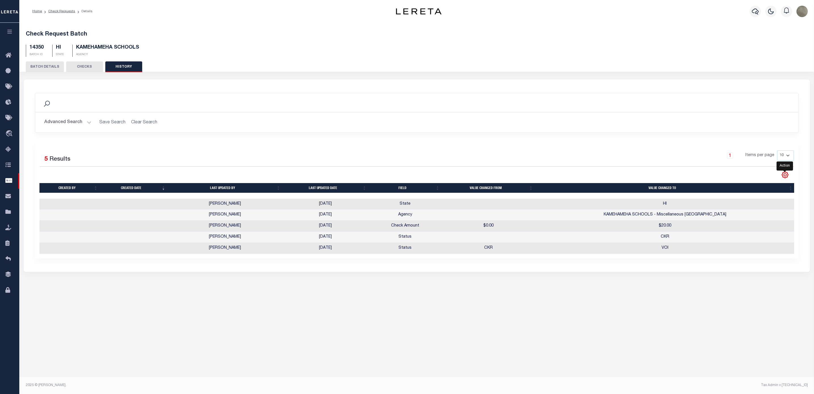
click at [787, 174] on icon "" at bounding box center [785, 174] width 7 height 7
click at [88, 69] on button "CHECKS" at bounding box center [84, 66] width 37 height 11
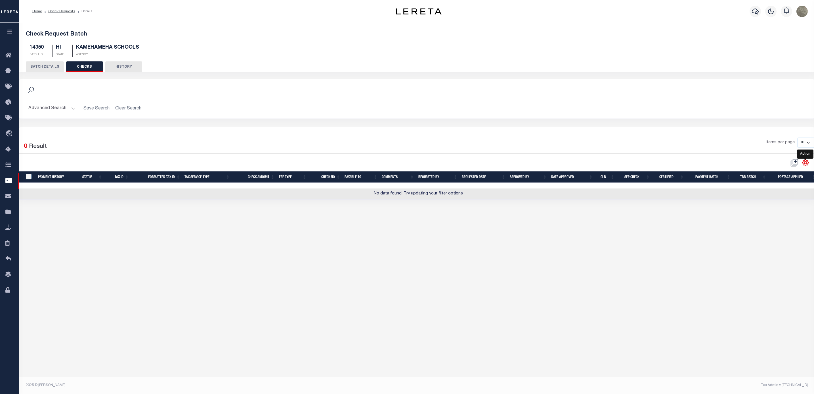
click at [805, 162] on icon "" at bounding box center [805, 162] width 7 height 7
click at [659, 137] on div "Selected 0 Result Items per page 10 25 50 100" at bounding box center [417, 149] width 804 height 35
click at [43, 66] on button "BATCH DETAILS" at bounding box center [45, 66] width 38 height 11
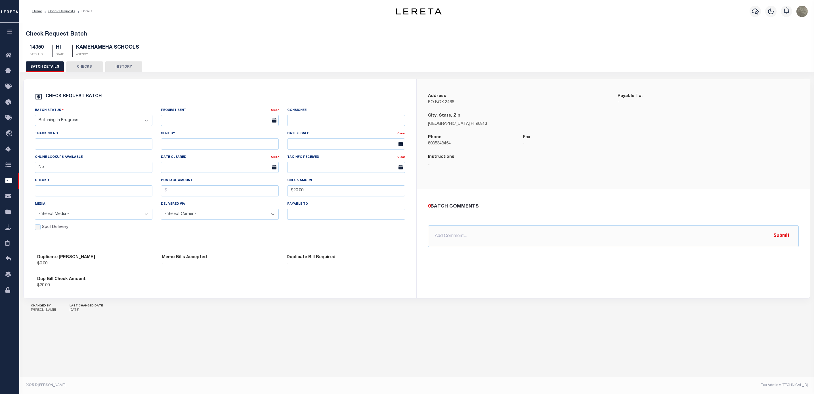
click at [280, 87] on div "Check REQUEST BATCH Batch Status - Select Status - Approval Needed Batching In …" at bounding box center [220, 162] width 393 height 166
drag, startPoint x: 187, startPoint y: 19, endPoint x: 175, endPoint y: 34, distance: 19.1
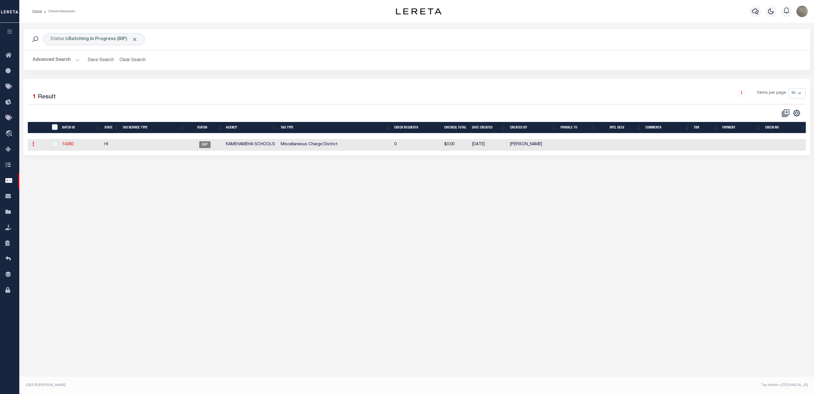
click at [34, 145] on link at bounding box center [33, 144] width 6 height 5
click at [43, 171] on link "Delete" at bounding box center [43, 171] width 26 height 9
checkbox input "true"
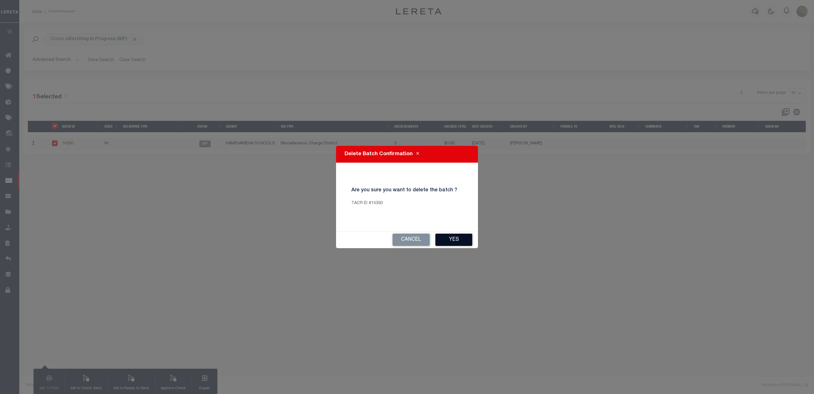
click at [454, 237] on button "Yes" at bounding box center [454, 239] width 37 height 12
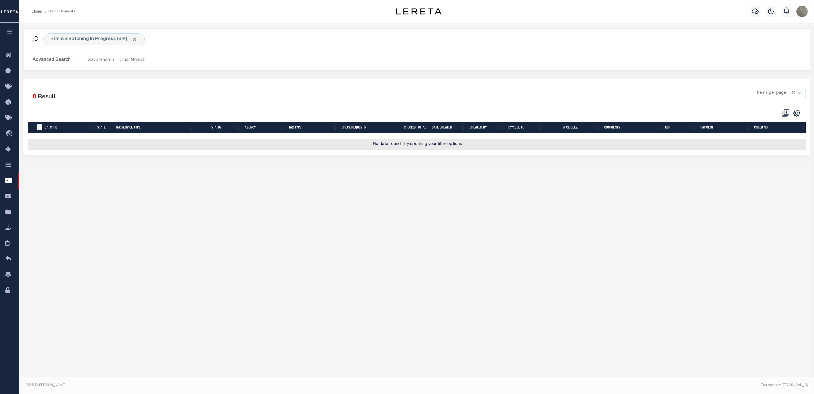
click at [359, 98] on div "Items per page 10 25 50 100" at bounding box center [515, 95] width 581 height 15
click at [6, 120] on icon at bounding box center [9, 117] width 9 height 7
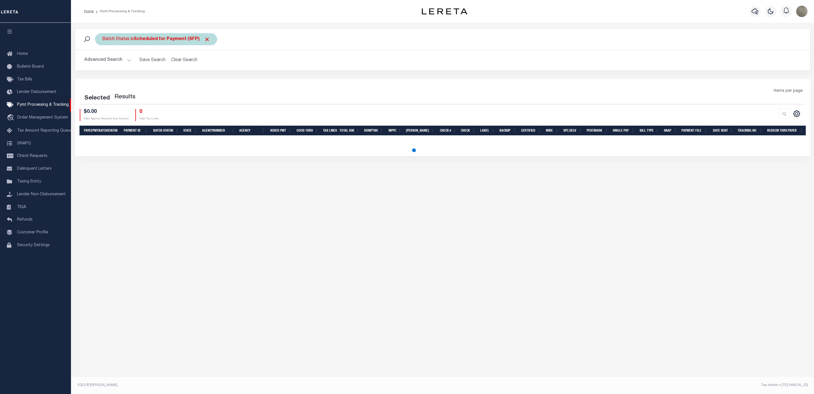
select select
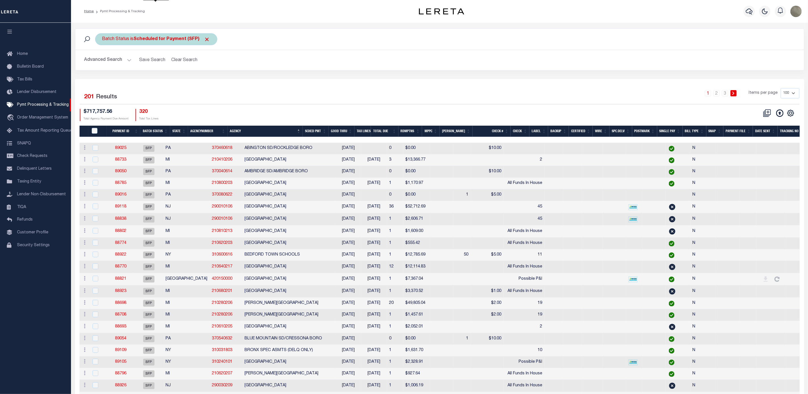
click at [158, 38] on b "Scheduled for Payment (SFP)" at bounding box center [172, 39] width 76 height 5
select select "SFP"
click at [136, 66] on select "Awaiting Funds (AWF) Cleared and Complete (CAC) New Check Needed (NCN) Payment …" at bounding box center [143, 67] width 83 height 11
drag, startPoint x: 314, startPoint y: 106, endPoint x: 540, endPoint y: 98, distance: 226.1
click at [314, 106] on div "Selected 201 Results 1 2 3 Items per page 100 200 500 1000 $717,757.56 Total Ag…" at bounding box center [439, 104] width 729 height 33
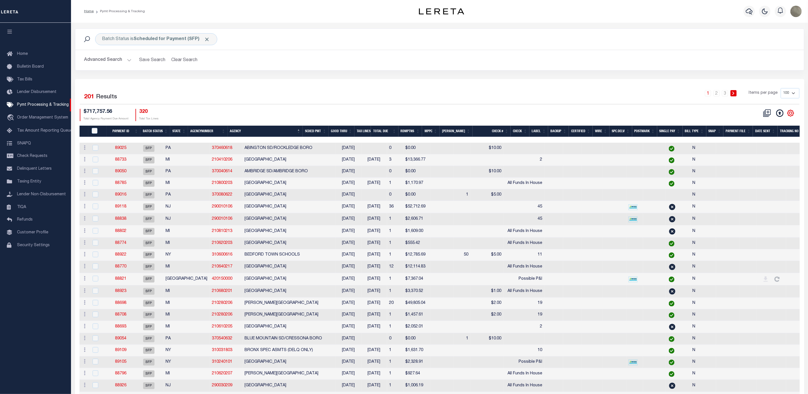
click at [792, 110] on div "CSV Export Selected Print Show Filter Show Search Columns 0: 1: PayeePmtBatchSt…" at bounding box center [777, 113] width 35 height 9
click at [790, 114] on icon "" at bounding box center [790, 112] width 7 height 7
click at [760, 156] on span "Show Filter" at bounding box center [755, 155] width 21 height 4
select select
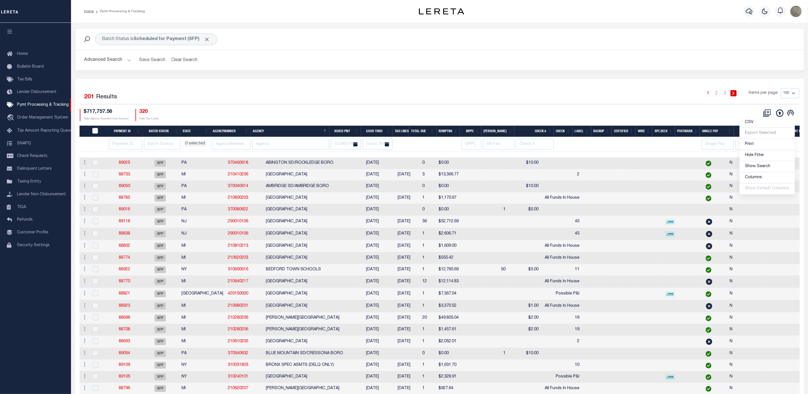
click at [471, 102] on div "1 2 3 Items per page 100 200 500 1000" at bounding box center [530, 95] width 537 height 15
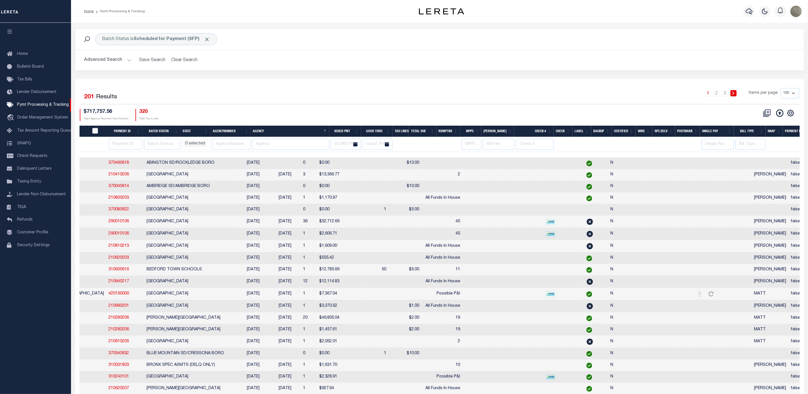
scroll to position [0, 119]
click at [738, 148] on input "text" at bounding box center [743, 144] width 34 height 11
type input "[PERSON_NAME]"
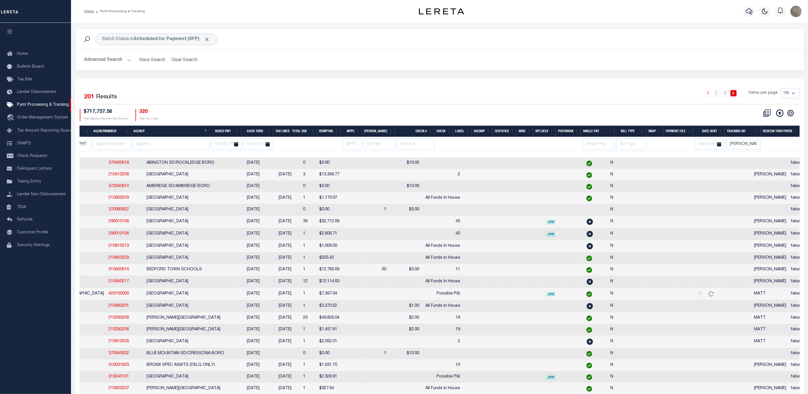
select select
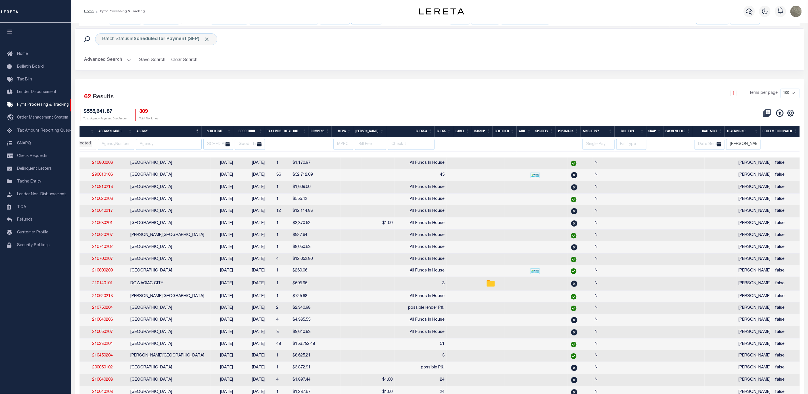
select select
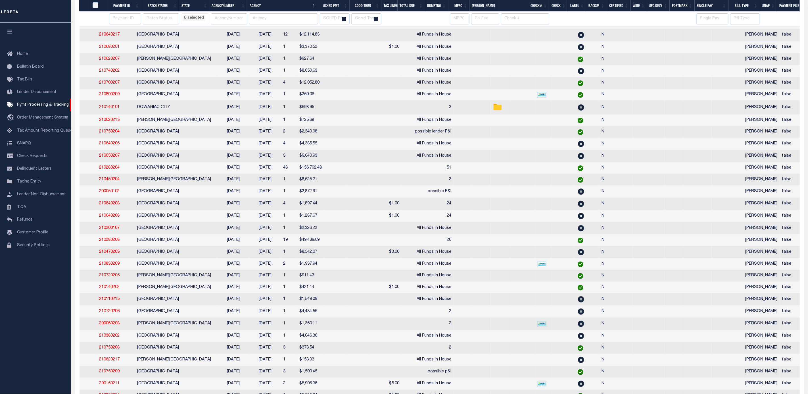
scroll to position [0, 112]
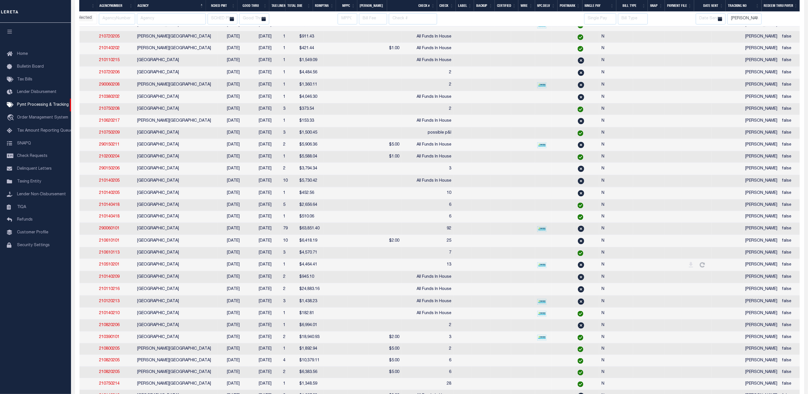
select select
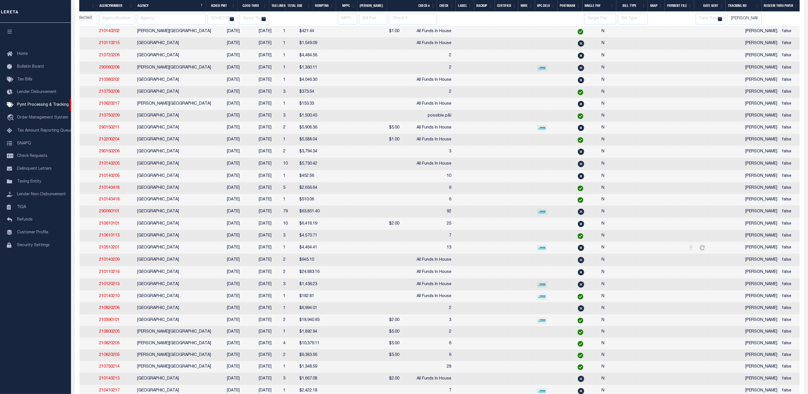
select select
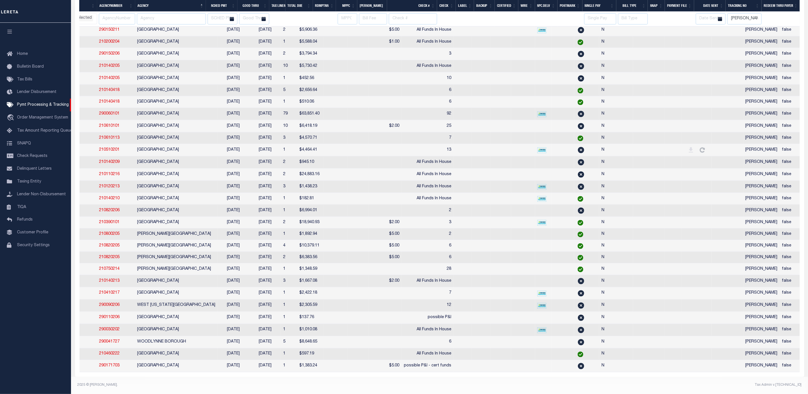
scroll to position [545, 0]
select select
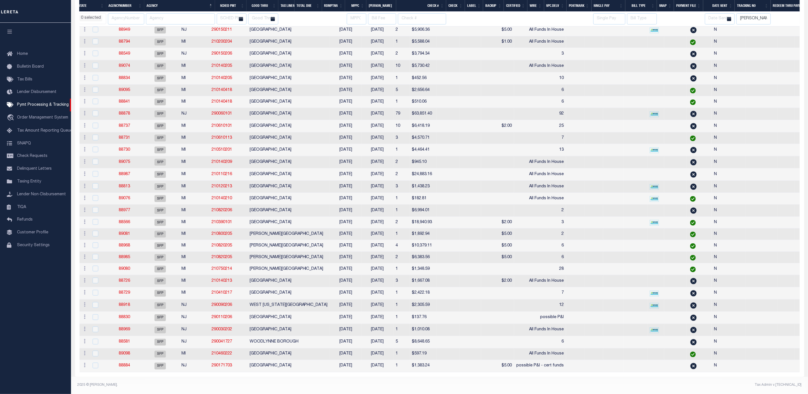
scroll to position [0, 0]
select select
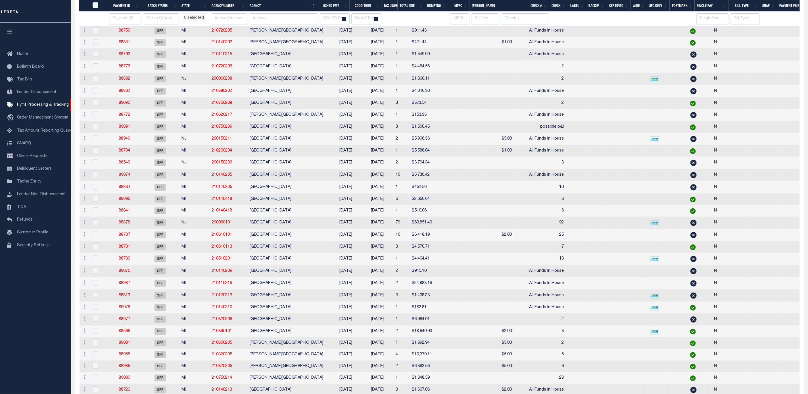
select select
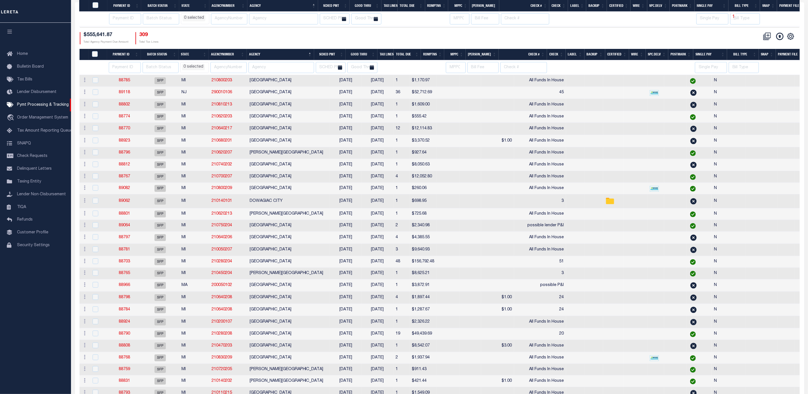
select select
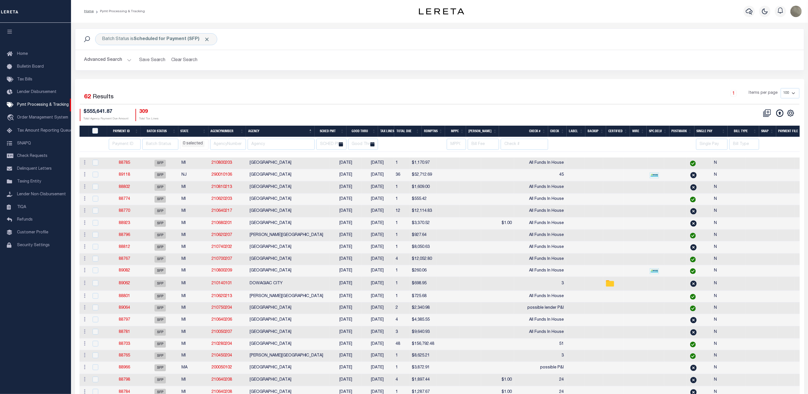
click at [531, 135] on th "Check #" at bounding box center [523, 131] width 49 height 12
select select
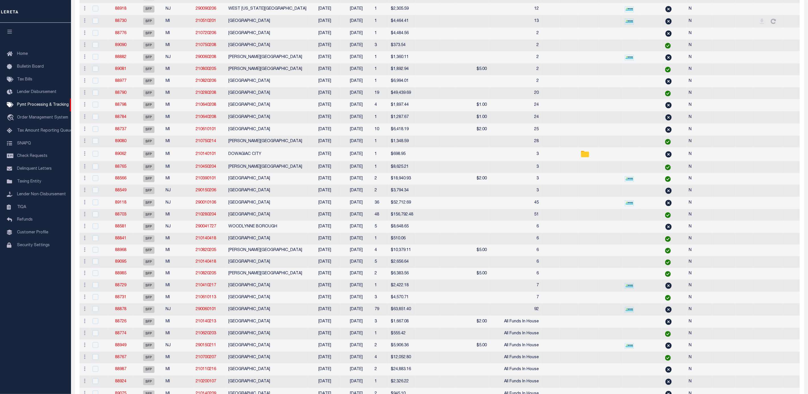
select select
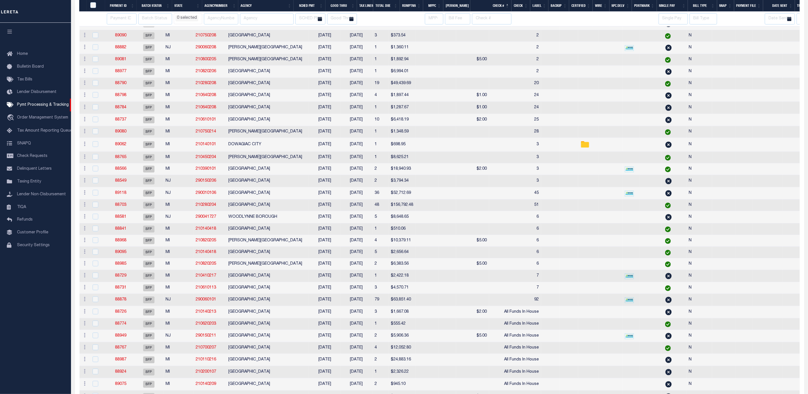
select select
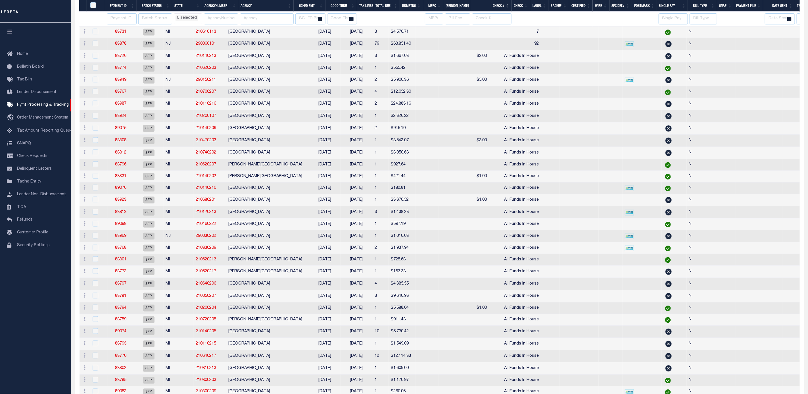
select select
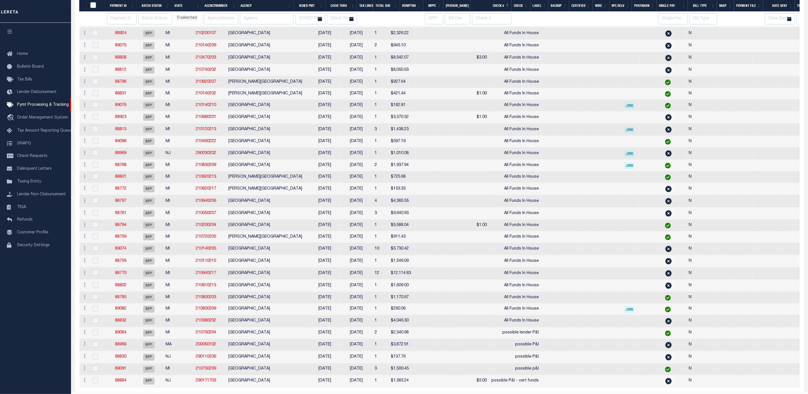
select select
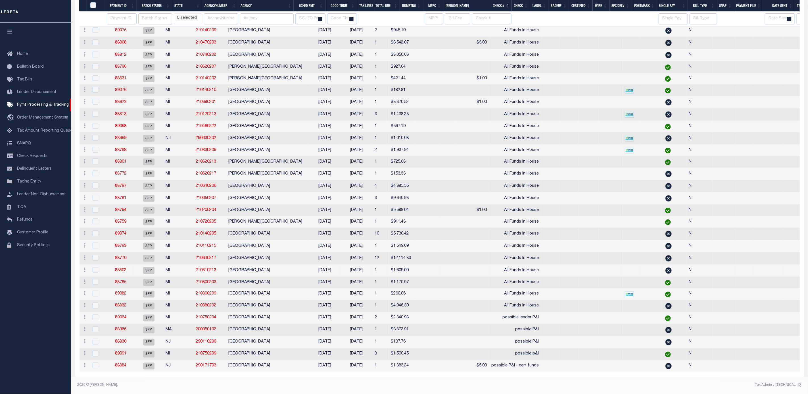
select select
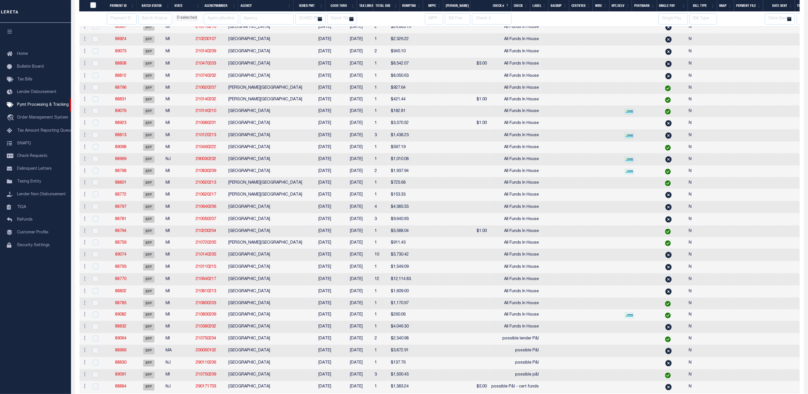
select select
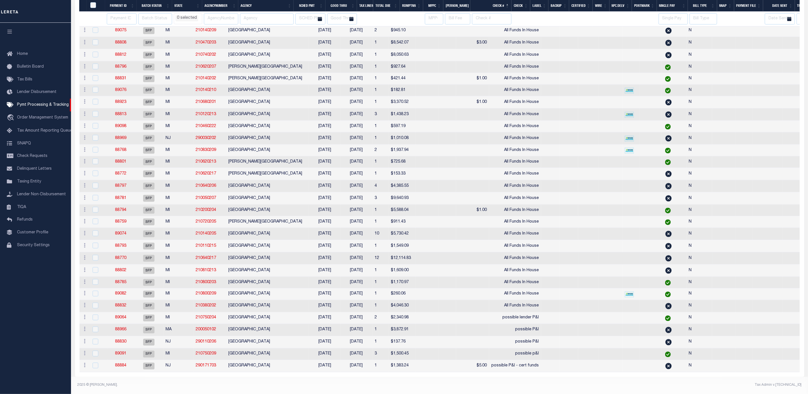
select select
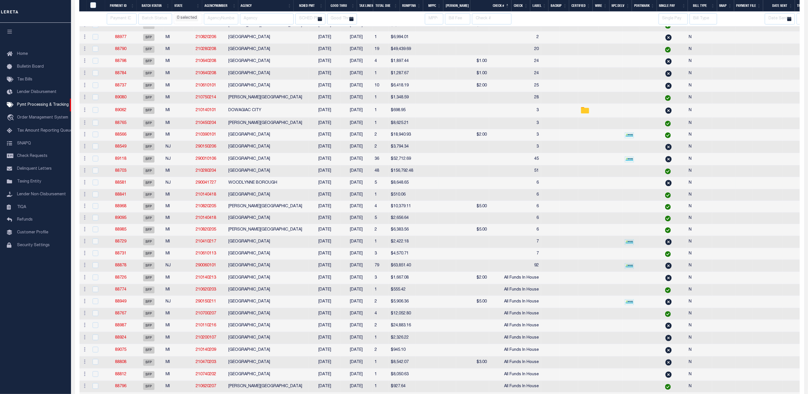
select select
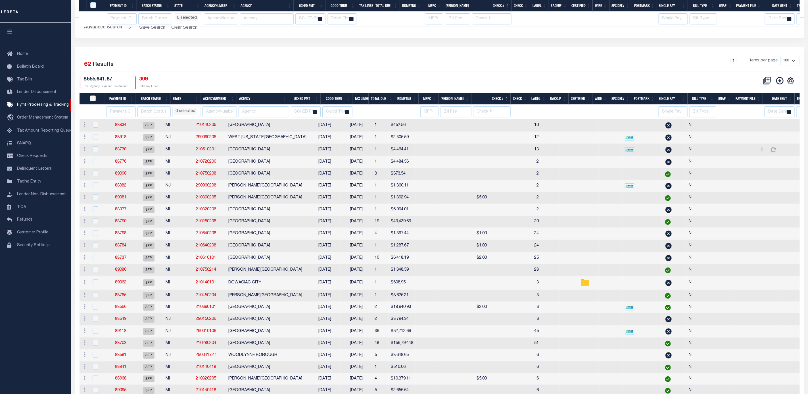
select select
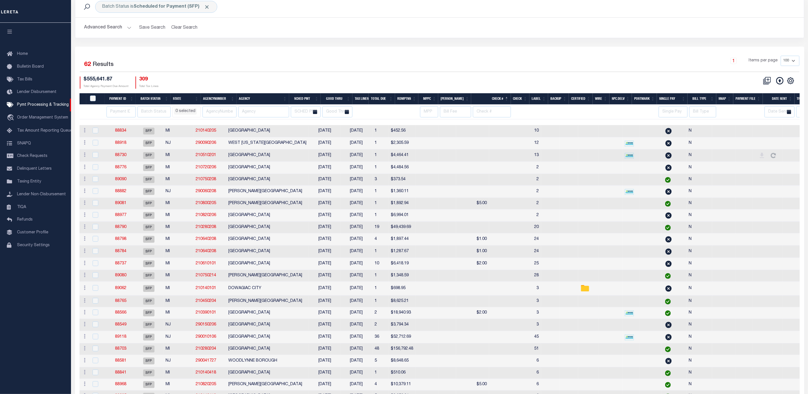
scroll to position [0, 0]
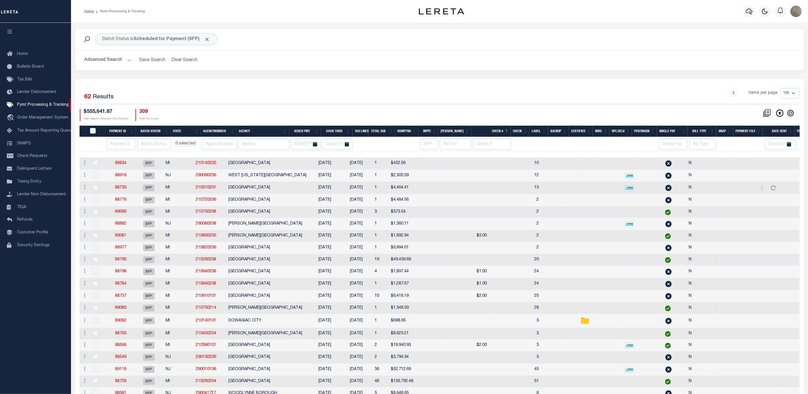
drag, startPoint x: 300, startPoint y: 101, endPoint x: 297, endPoint y: 97, distance: 5.3
click at [299, 101] on div "1 Items per page 100 200 500 1000" at bounding box center [530, 95] width 537 height 15
click at [43, 158] on span "Check Requests" at bounding box center [32, 156] width 30 height 4
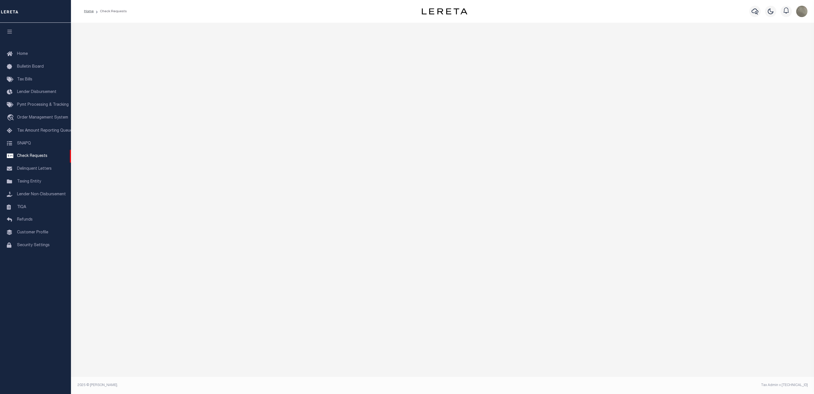
select select "50"
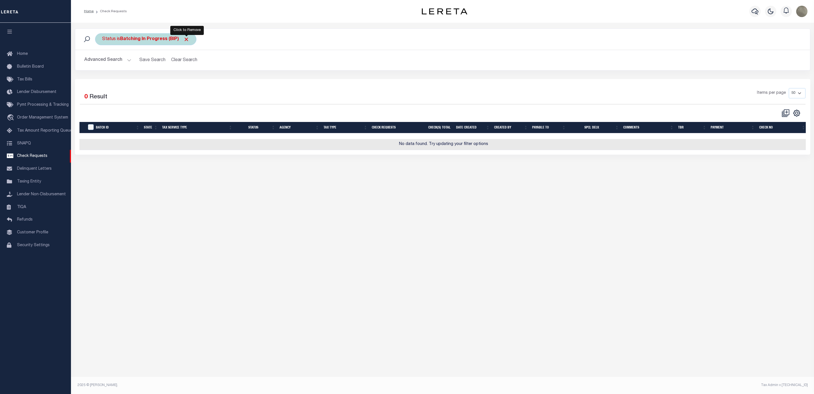
click at [189, 38] on span "Click to Remove" at bounding box center [186, 39] width 6 height 6
click at [126, 62] on button "Advanced Search" at bounding box center [107, 60] width 47 height 11
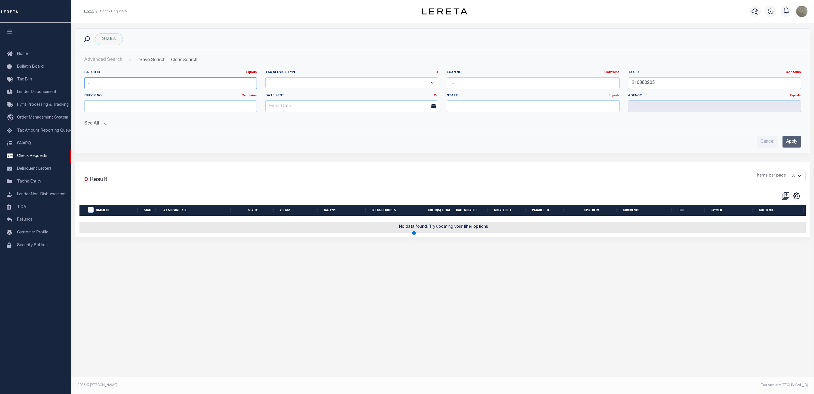
click at [120, 79] on input "number" at bounding box center [170, 83] width 173 height 12
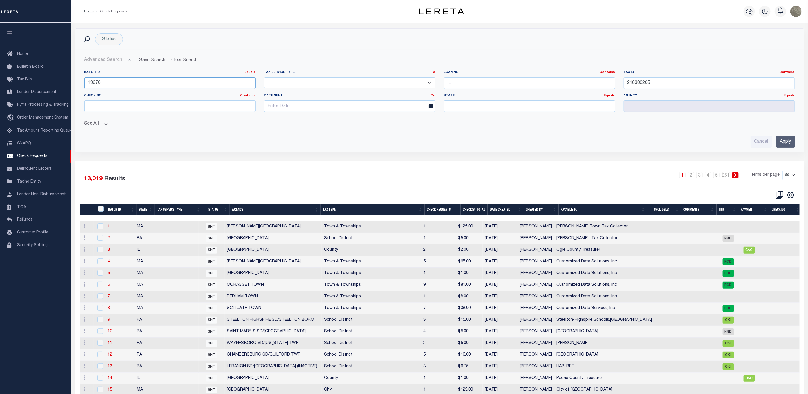
type input "13676"
click at [784, 141] on input "Apply" at bounding box center [785, 142] width 18 height 12
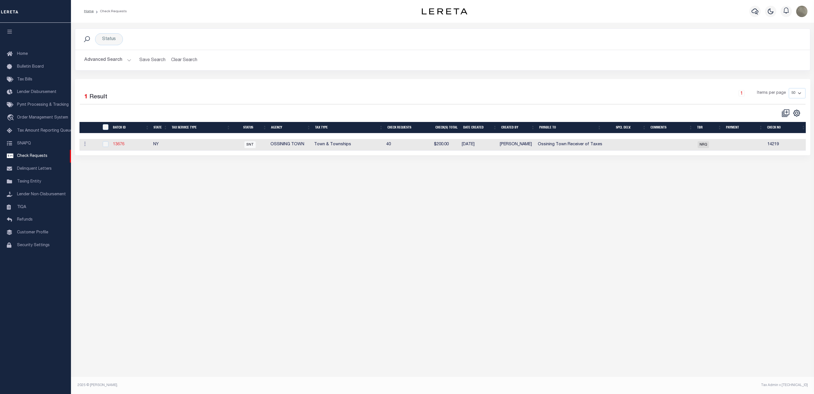
click at [115, 144] on link "13676" at bounding box center [118, 144] width 11 height 4
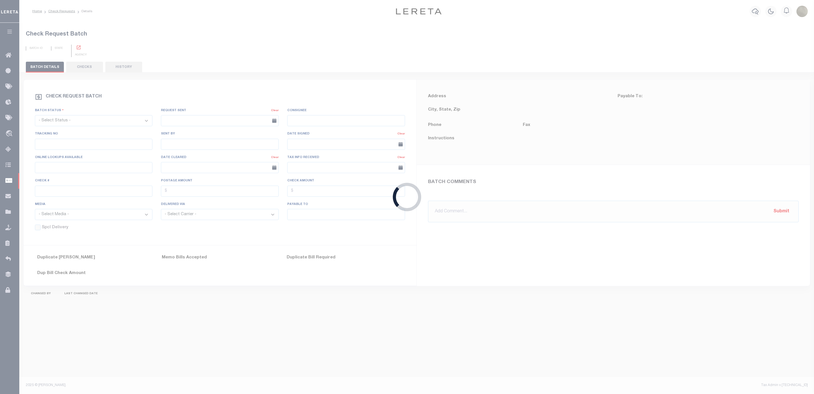
select select "SNT"
type input "[DATE]"
type input "No"
type input "14219"
type input "$0.00"
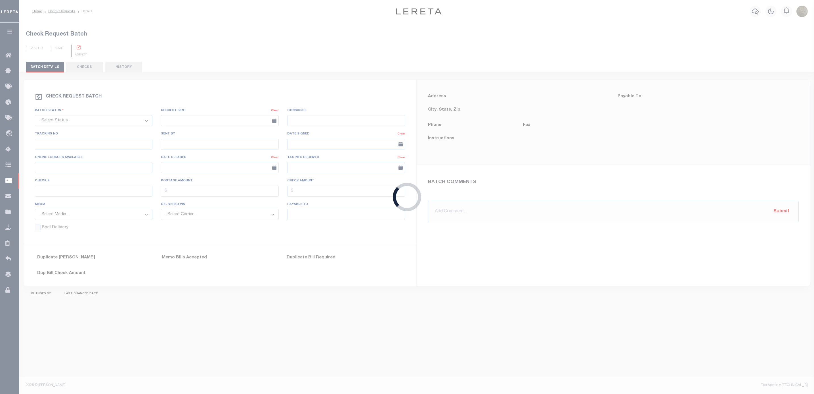
type input "Ossining Town Receiver of Taxes"
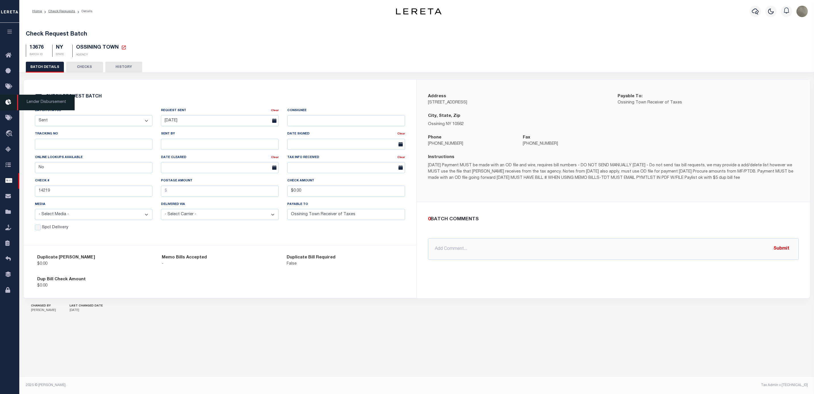
click at [6, 106] on icon at bounding box center [9, 102] width 9 height 7
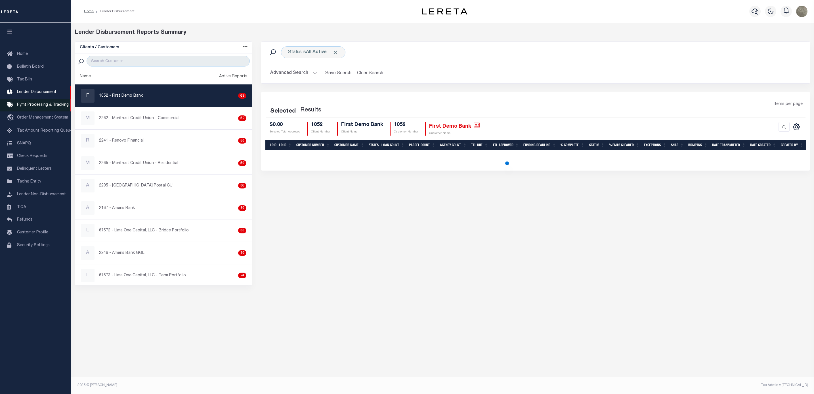
click at [15, 106] on icon at bounding box center [11, 104] width 9 height 7
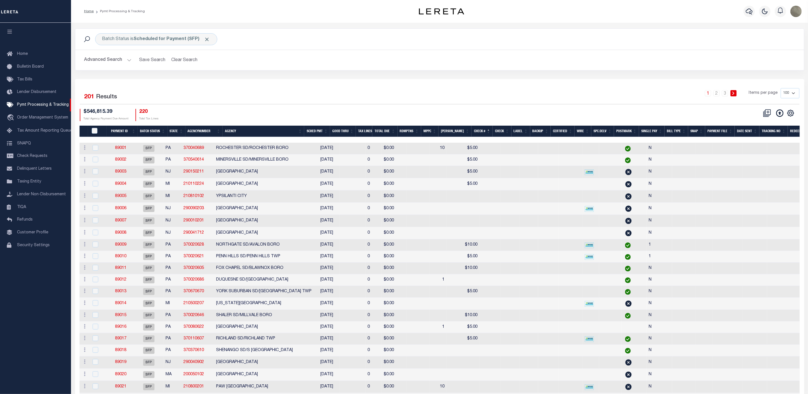
click at [96, 63] on button "Advanced Search" at bounding box center [107, 60] width 47 height 11
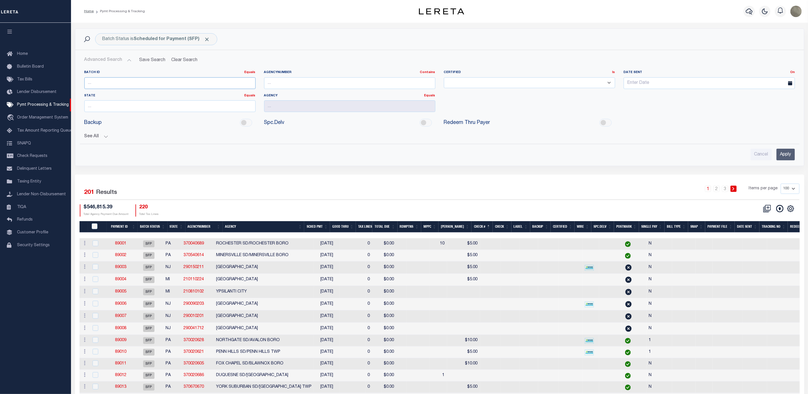
click at [103, 79] on input "number" at bounding box center [169, 83] width 171 height 12
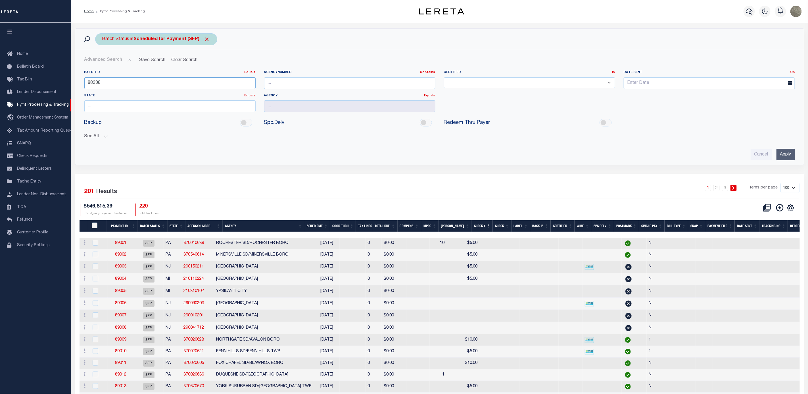
type input "88338"
click at [207, 37] on span "Click to Remove" at bounding box center [207, 39] width 6 height 6
click at [773, 157] on div "Cancel Apply" at bounding box center [439, 154] width 710 height 12
click at [784, 155] on input "Apply" at bounding box center [785, 154] width 18 height 12
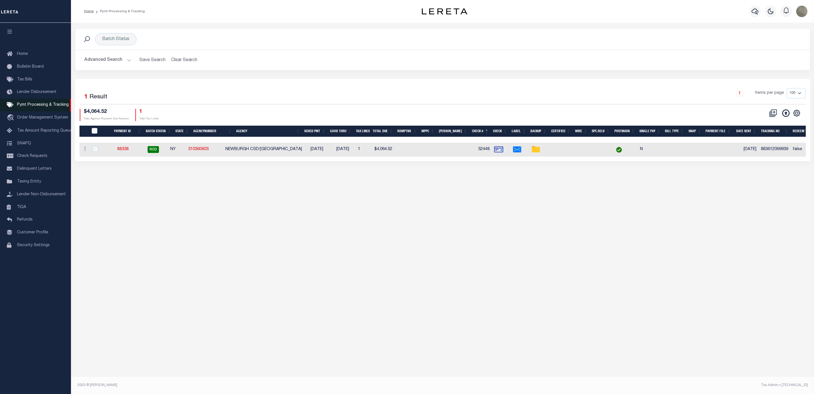
click at [43, 107] on span "Pymt Processing & Tracking" at bounding box center [43, 105] width 52 height 4
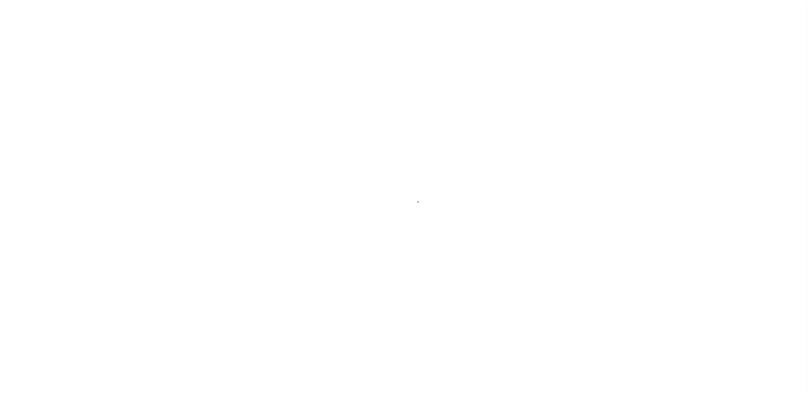
select select "RCD"
select select "CHK"
select select "[PERSON_NAME]"
select select "FDX"
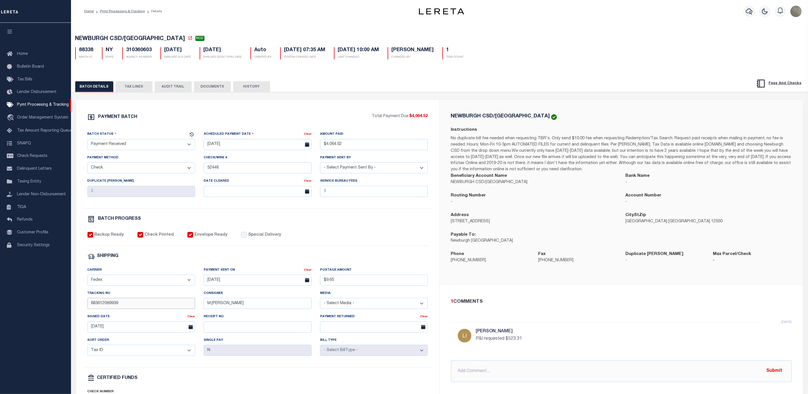
click at [109, 306] on input "883612069939" at bounding box center [141, 303] width 108 height 11
click at [240, 282] on input "[DATE]" at bounding box center [258, 279] width 108 height 11
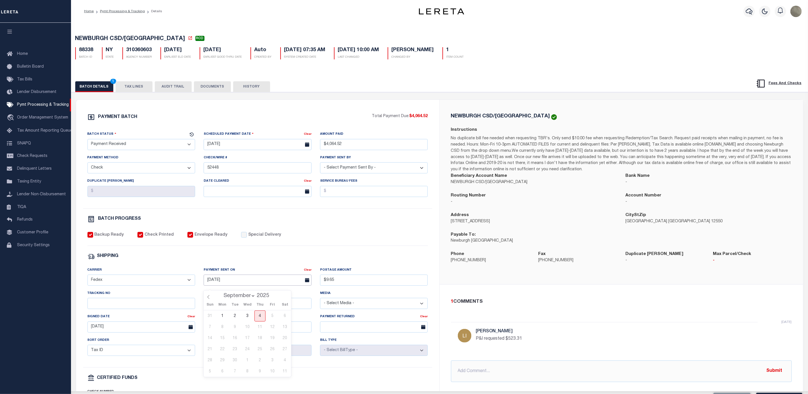
click at [240, 282] on input "[DATE]" at bounding box center [258, 279] width 108 height 11
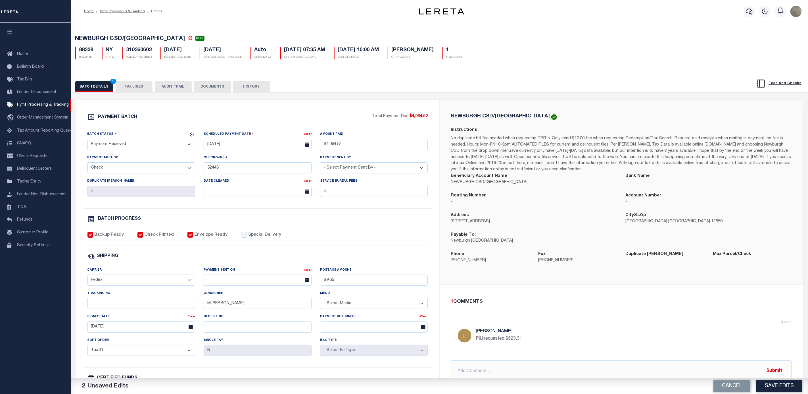
click at [277, 254] on div "PAYMENT BATCH Total Payment Due: $4,064.52 Batch Status - Select Status -" at bounding box center [258, 265] width 350 height 305
click at [339, 283] on input "$9.65" at bounding box center [374, 279] width 108 height 11
click at [339, 282] on input "$9.65" at bounding box center [374, 279] width 108 height 11
click at [350, 260] on div "SHIPPING" at bounding box center [257, 255] width 340 height 7
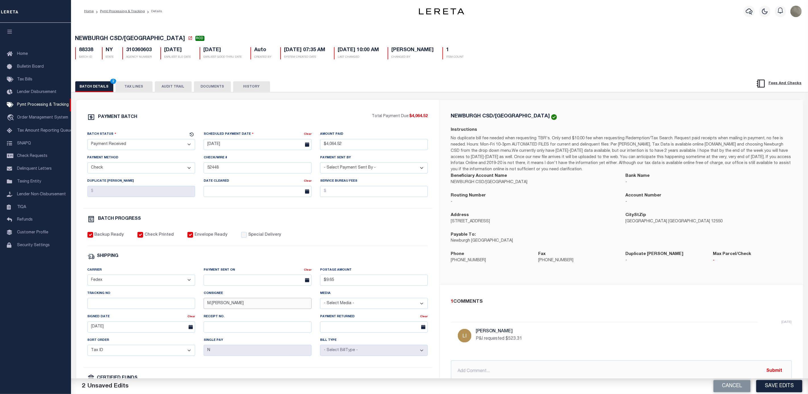
click at [241, 308] on input "M.[PERSON_NAME]" at bounding box center [258, 303] width 108 height 11
click at [227, 257] on div "SHIPPING" at bounding box center [257, 255] width 340 height 7
click at [125, 331] on input "08/18/2025" at bounding box center [141, 326] width 108 height 11
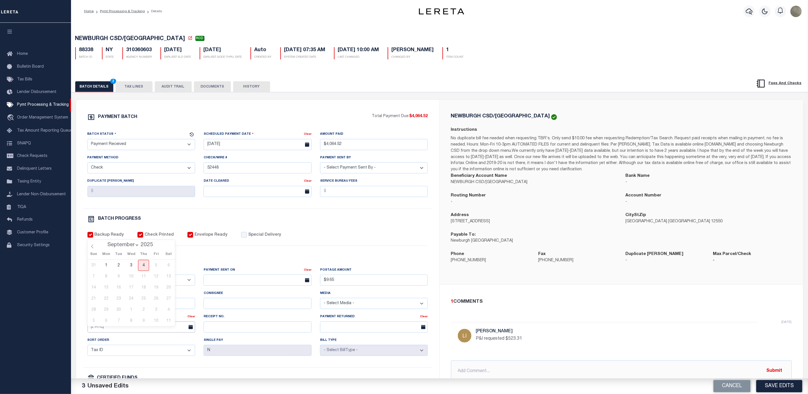
click at [125, 331] on input "08/18/2025" at bounding box center [141, 326] width 108 height 11
click at [319, 250] on div "PAYMENT BATCH Total Payment Due: $4,064.52 Batch Status - Select Status -" at bounding box center [258, 265] width 350 height 305
click at [187, 237] on input "Envelope Ready" at bounding box center [190, 235] width 6 height 6
checkbox input "false"
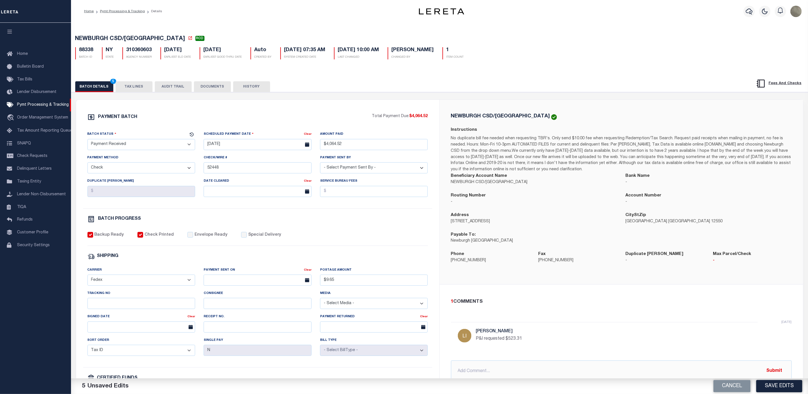
click at [137, 237] on input "Check Printed" at bounding box center [140, 235] width 6 height 6
checkbox input "false"
click at [96, 238] on label "Backup Ready" at bounding box center [109, 235] width 30 height 6
click at [93, 237] on input "Backup Ready" at bounding box center [90, 235] width 6 height 6
checkbox input "false"
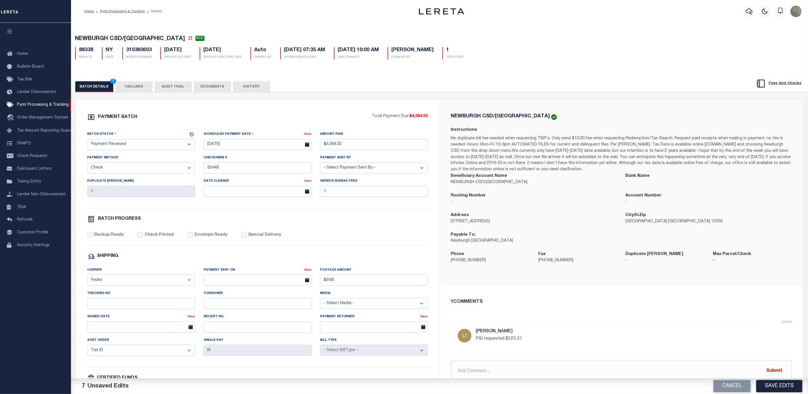
click at [120, 281] on select "- Select Carrier - E-mail Fax Fedex FTP Other UPS USPS" at bounding box center [141, 279] width 108 height 11
click at [87, 278] on select "- Select Carrier - E-mail Fax Fedex FTP Other UPS USPS" at bounding box center [141, 279] width 108 height 11
click at [120, 284] on select "- Select Carrier - E-mail Fax Fedex FTP Other UPS USPS" at bounding box center [141, 279] width 108 height 11
select select "FDX"
click at [87, 278] on select "- Select Carrier - E-mail Fax Fedex FTP Other UPS USPS" at bounding box center [141, 279] width 108 height 11
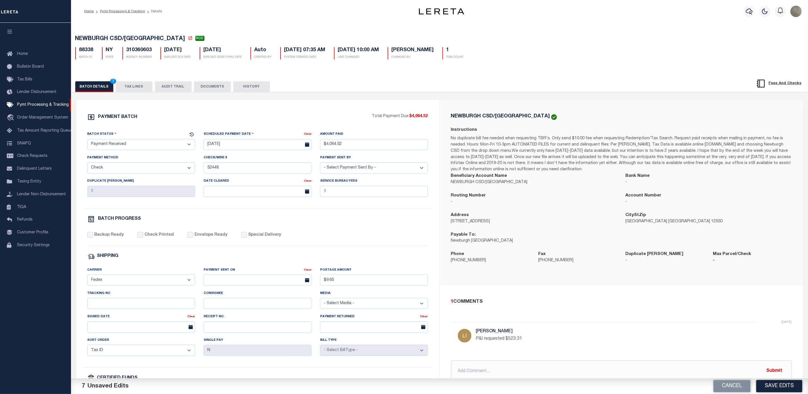
click at [112, 133] on div "Batch Status" at bounding box center [137, 135] width 101 height 8
click at [112, 139] on div "Batch Status" at bounding box center [137, 135] width 101 height 8
click at [113, 142] on select "- Select Status - Scheduled for Payment Ready For Payment Payment Sent Cleared …" at bounding box center [141, 144] width 108 height 11
select select "RFP"
click at [87, 140] on select "- Select Status - Scheduled for Payment Ready For Payment Payment Sent Cleared …" at bounding box center [141, 144] width 108 height 11
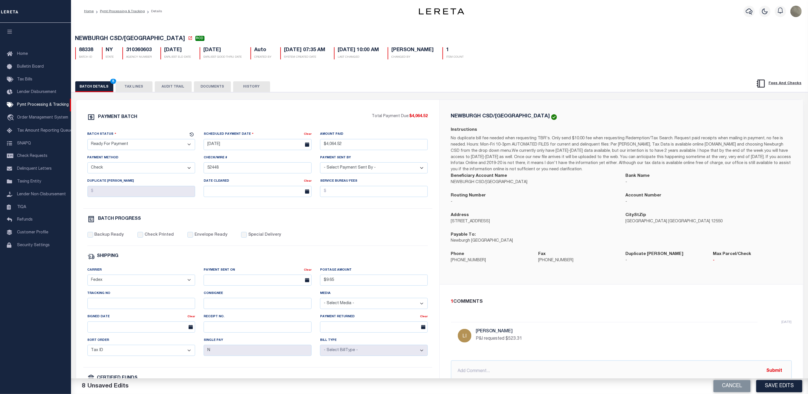
click at [137, 173] on select "- Select Payment Method - ACH Certified Check Check Direct Deposit Wire Transfer" at bounding box center [141, 167] width 108 height 11
click at [87, 164] on select "- Select Payment Method - ACH Certified Check Check Direct Deposit Wire Transfer" at bounding box center [141, 167] width 108 height 11
click at [222, 172] on input "52448" at bounding box center [258, 167] width 108 height 11
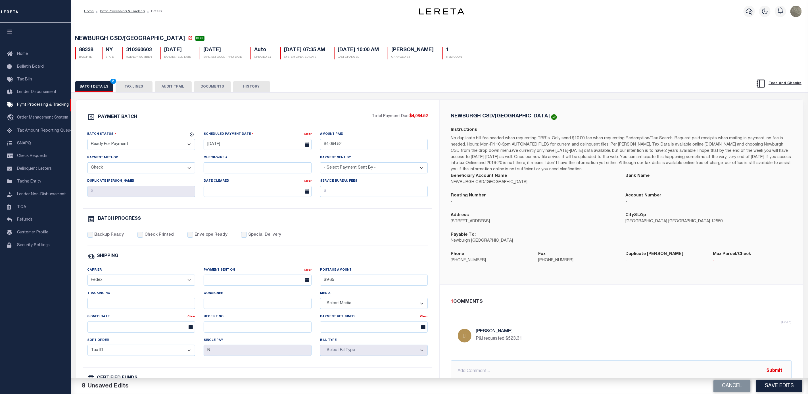
click at [351, 172] on select "- Select Payment Sent By - Aakash Patel Abdul Muzain Adams, Pamela S Adhikary R…" at bounding box center [374, 167] width 108 height 11
select select "[PERSON_NAME]"
click at [320, 164] on select "- Select Payment Sent By - Aakash Patel Abdul Muzain Adams, Pamela S Adhikary R…" at bounding box center [374, 167] width 108 height 11
click at [251, 144] on input "08/14/2025" at bounding box center [258, 144] width 108 height 11
click at [261, 176] on span "4" at bounding box center [259, 177] width 11 height 11
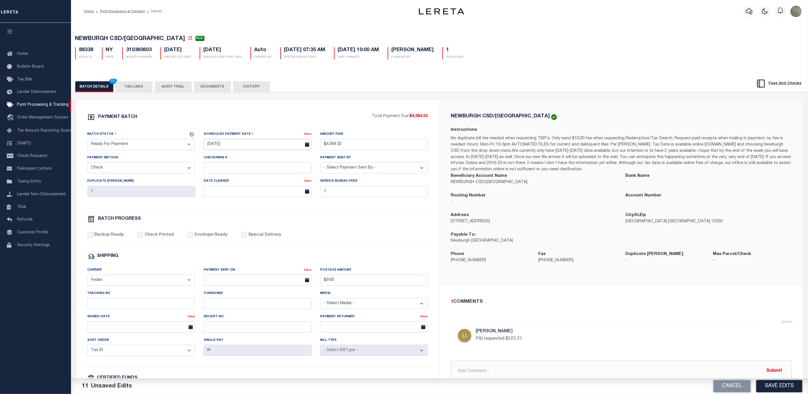
click at [255, 145] on input "[DATE]" at bounding box center [258, 144] width 108 height 11
drag, startPoint x: 270, startPoint y: 178, endPoint x: 286, endPoint y: 189, distance: 19.8
click at [271, 178] on span "5" at bounding box center [272, 177] width 11 height 11
type input "[DATE]"
click at [356, 147] on input "$4,064.52" at bounding box center [374, 144] width 108 height 11
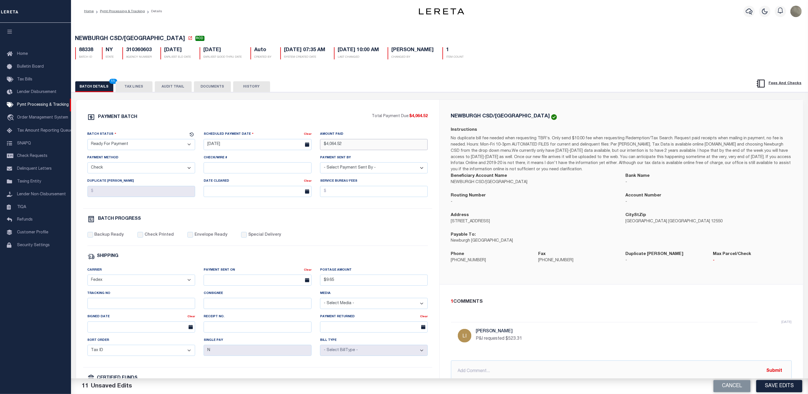
click at [356, 147] on input "$4,064.52" at bounding box center [374, 144] width 108 height 11
click at [415, 126] on div "PAYMENT BATCH Total Payment Due: $4,064.52 Batch Status - Select Status -" at bounding box center [258, 265] width 350 height 305
click at [520, 370] on input "text" at bounding box center [621, 371] width 341 height 22
type input "a"
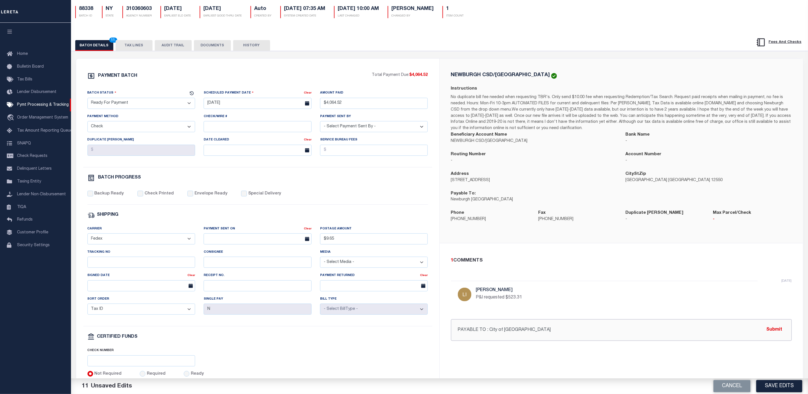
scroll to position [43, 0]
type input "PAYABLE TO : City of Newburgh"
click at [235, 196] on div "Backup Ready Check Printed Envelope Ready Special Delivery" at bounding box center [257, 196] width 340 height 14
click at [241, 195] on input "Special Delivery" at bounding box center [244, 192] width 6 height 6
checkbox input "true"
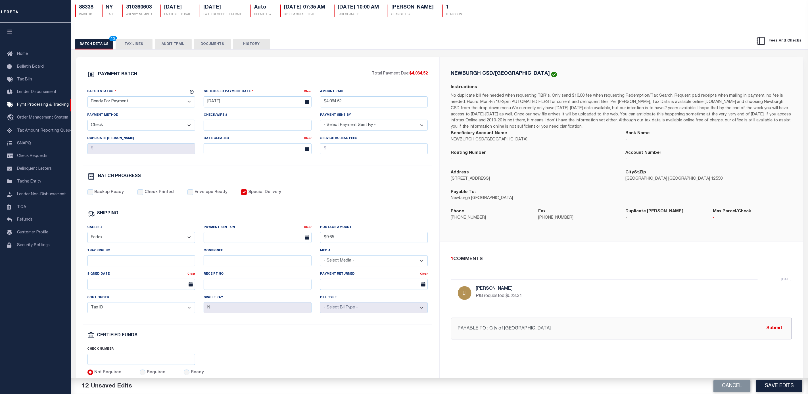
click at [457, 330] on input "PAYABLE TO : City of Newburgh" at bounding box center [621, 328] width 341 height 22
drag, startPoint x: 492, startPoint y: 330, endPoint x: 439, endPoint y: 330, distance: 53.7
click at [439, 330] on div "PAYMENT BATCH Total Payment Due: $4,064.52 Batch Status" at bounding box center [439, 223] width 727 height 332
type input "PAYABLE TO : City of Newburgh"
click at [773, 334] on button "Submit" at bounding box center [774, 328] width 23 height 12
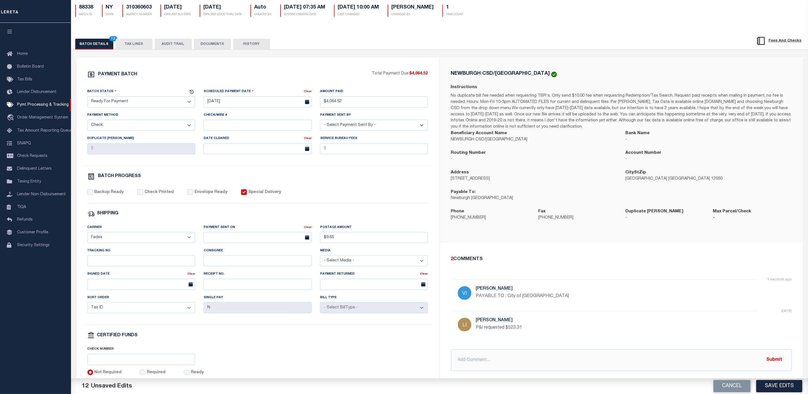
click at [337, 76] on div "PAYMENT BATCH" at bounding box center [229, 76] width 284 height 11
click at [377, 177] on div "BATCH PROGRESS" at bounding box center [257, 176] width 340 height 7
click at [383, 102] on input "$4,064.52" at bounding box center [374, 101] width 108 height 11
click at [107, 195] on label "Backup Ready" at bounding box center [109, 192] width 30 height 6
click at [93, 195] on input "Backup Ready" at bounding box center [90, 192] width 6 height 6
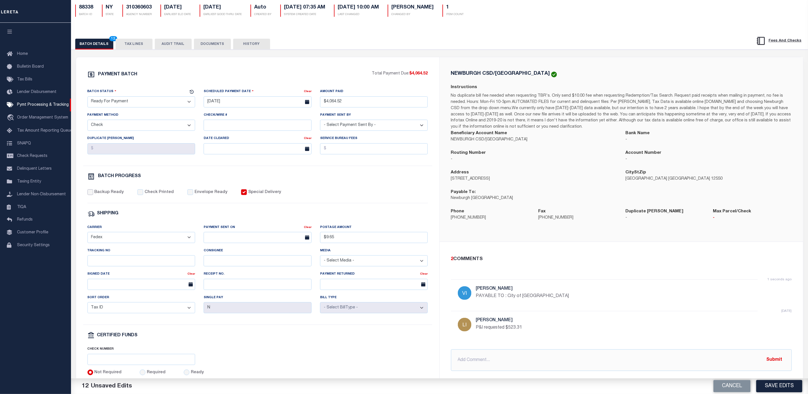
checkbox input "true"
click at [781, 386] on button "Save Edits" at bounding box center [779, 386] width 46 height 12
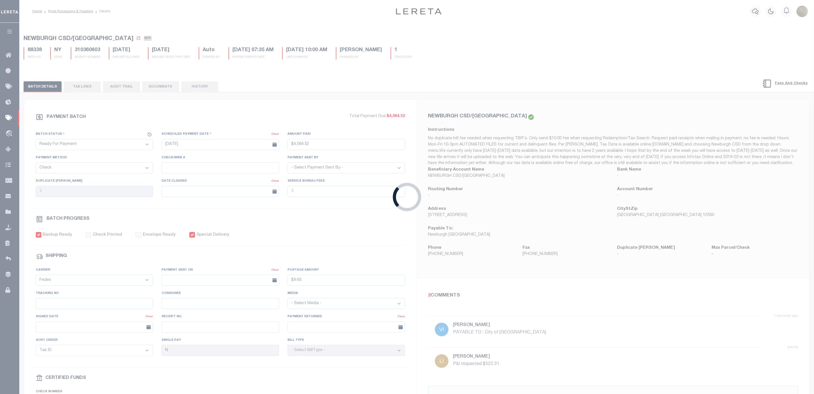
type input "$4,064.52"
type input "$9.65"
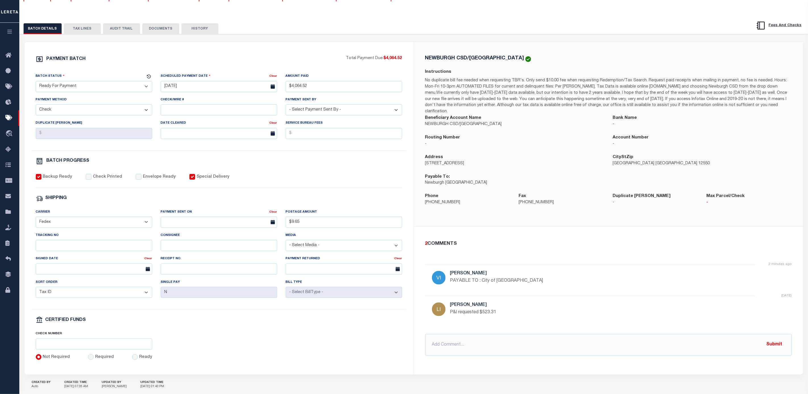
scroll to position [85, 0]
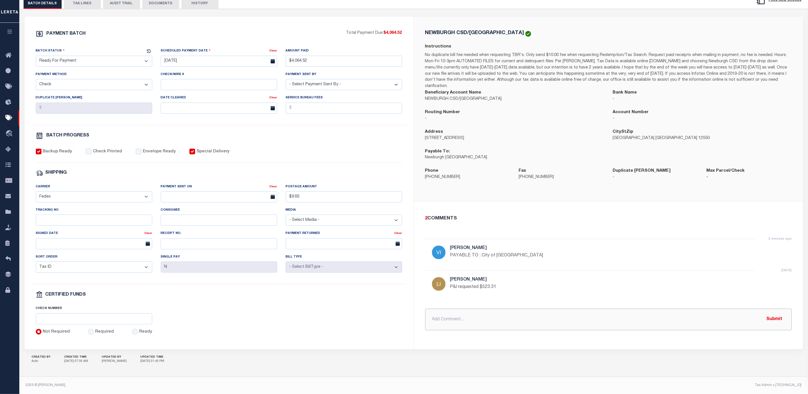
click at [488, 310] on input "text" at bounding box center [608, 319] width 367 height 22
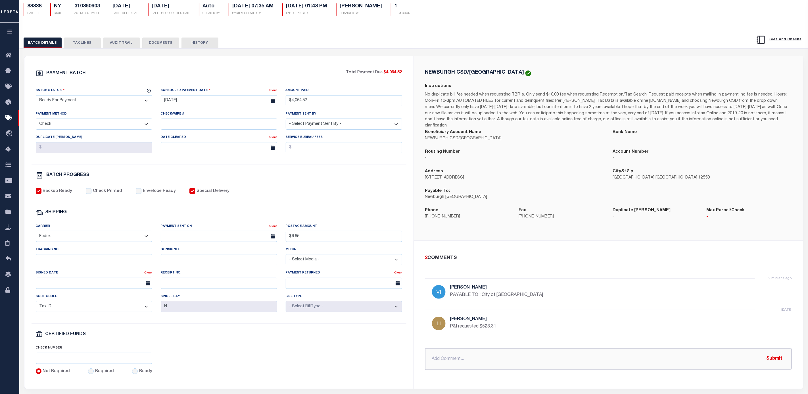
scroll to position [43, 0]
type input "send with 2 P&I checks : all checks must be payable to City of Newburgh"
click at [776, 357] on button "Submit" at bounding box center [774, 360] width 23 height 12
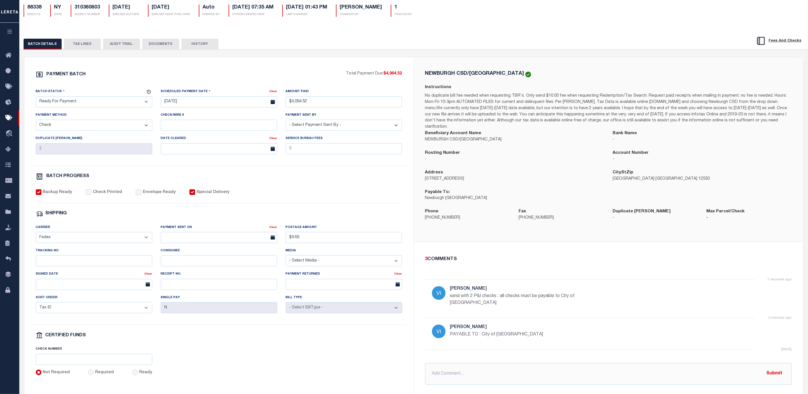
click at [448, 67] on div "NEWBURGH CSD/NEWBURGH CITY Instructions Beneficiary Account Name NEWBURGH CSD/N…" at bounding box center [608, 149] width 389 height 185
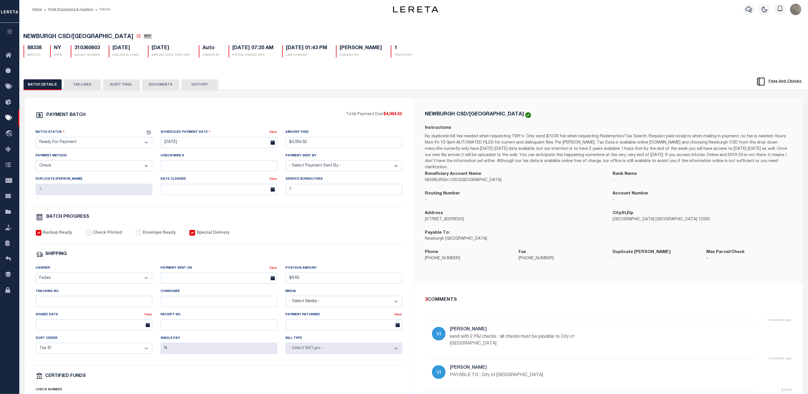
scroll to position [0, 0]
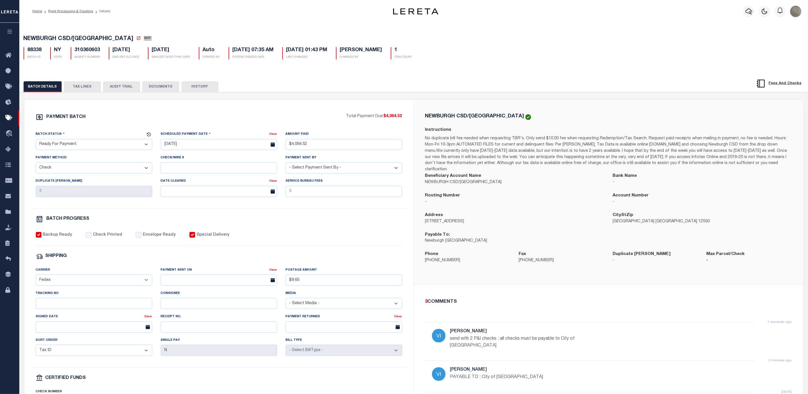
click at [398, 246] on div "Backup Ready Check Printed Envelope Ready Special Delivery" at bounding box center [219, 239] width 366 height 14
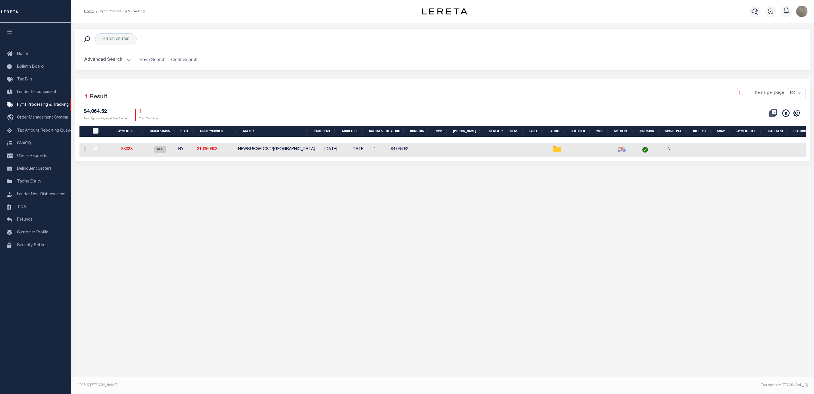
click at [319, 83] on div "Selected 1 Result 1 Items per page 100 200 500 1000 $4,064.52 1" at bounding box center [443, 120] width 736 height 82
click at [184, 62] on h2 "Advanced Search Save Search Clear Search PayeeSearchTable_dynamictable_____Defa…" at bounding box center [443, 60] width 726 height 11
click at [112, 57] on button "Advanced Search" at bounding box center [107, 60] width 47 height 11
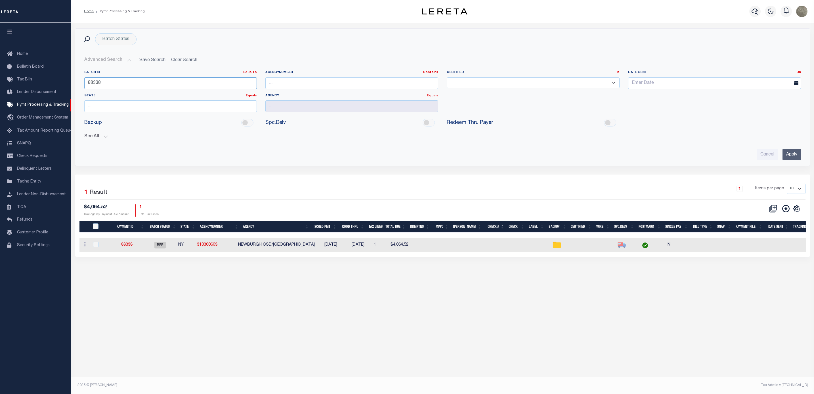
click at [124, 79] on input "88338" at bounding box center [170, 83] width 173 height 12
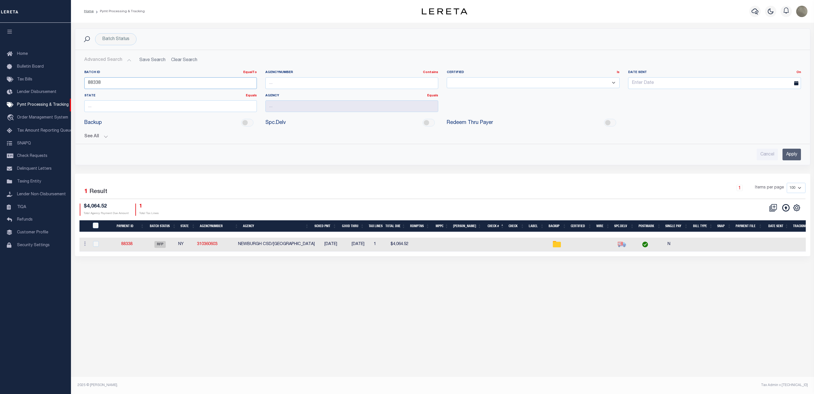
click at [124, 79] on input "88338" at bounding box center [170, 83] width 173 height 12
click at [798, 155] on input "Apply" at bounding box center [792, 154] width 18 height 12
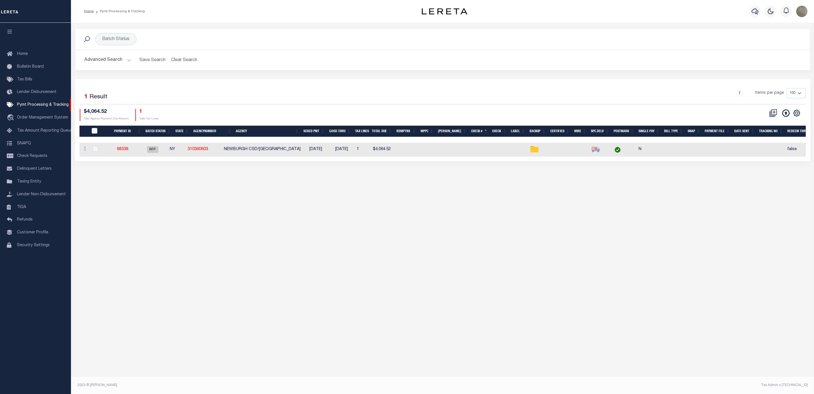
click at [337, 102] on div "1 Items per page 100 200 500 1000" at bounding box center [534, 95] width 542 height 15
click at [106, 37] on div "Batch Status" at bounding box center [115, 39] width 41 height 12
click at [127, 68] on select "Awaiting Funds (AWF) Cleared and Complete (CAC) New Check Needed (NCN) Payment …" at bounding box center [143, 67] width 83 height 11
select select "RFP"
click at [102, 62] on select "Awaiting Funds (AWF) Cleared and Complete (CAC) New Check Needed (NCN) Payment …" at bounding box center [143, 67] width 83 height 11
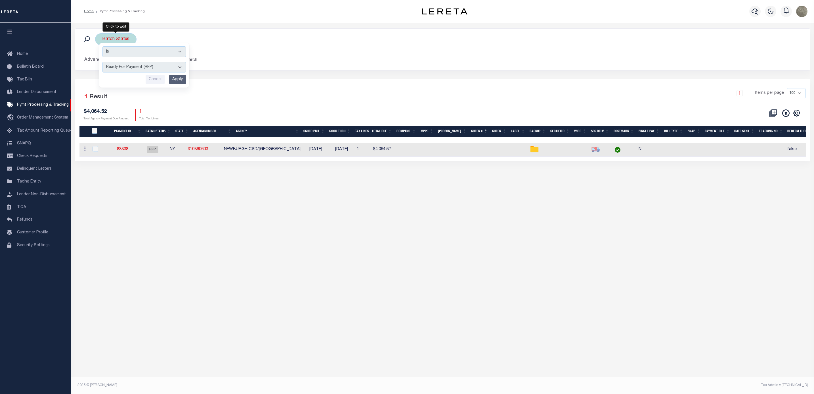
click at [177, 80] on input "Apply" at bounding box center [177, 79] width 17 height 9
click at [194, 60] on button "Clear Search" at bounding box center [184, 60] width 31 height 11
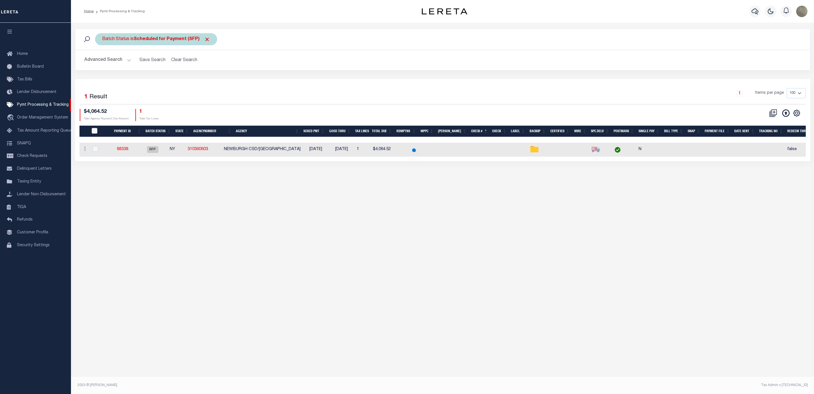
click at [170, 44] on div "Batch Status is Scheduled for Payment (SFP)" at bounding box center [156, 39] width 122 height 12
select select "SFP"
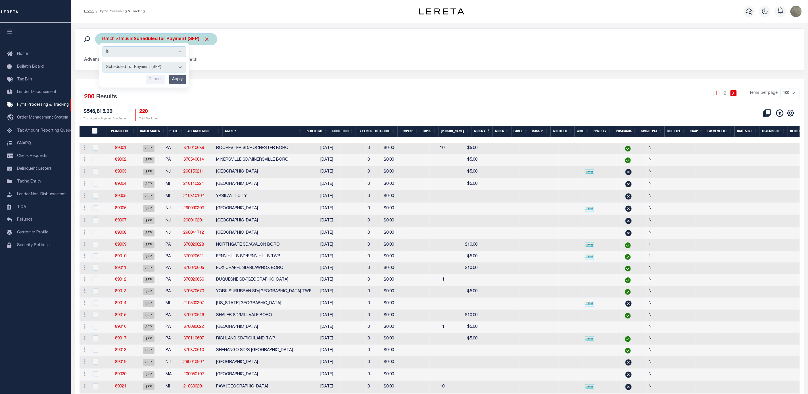
click at [166, 41] on b "Scheduled for Payment (SFP)" at bounding box center [172, 39] width 76 height 5
click at [148, 66] on select "Awaiting Funds (AWF) Cleared and Complete (CAC) New Check Needed (NCN) Payment …" at bounding box center [143, 67] width 83 height 11
select select "RFP"
click at [102, 62] on select "Awaiting Funds (AWF) Cleared and Complete (CAC) New Check Needed (NCN) Payment …" at bounding box center [143, 67] width 83 height 11
click at [175, 79] on input "Apply" at bounding box center [177, 79] width 17 height 9
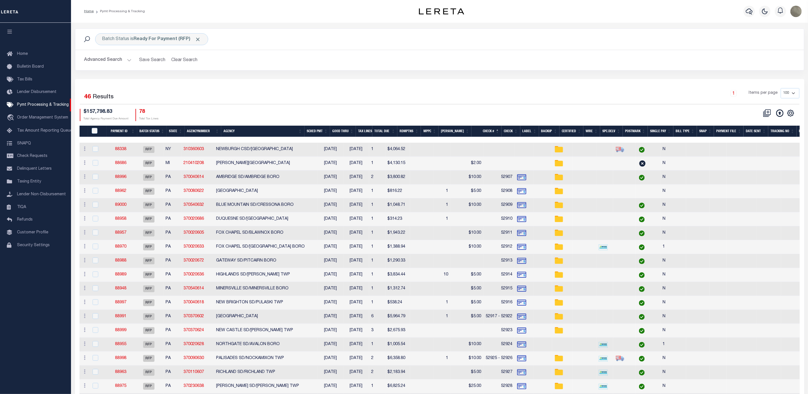
click at [785, 114] on button at bounding box center [779, 113] width 12 height 8
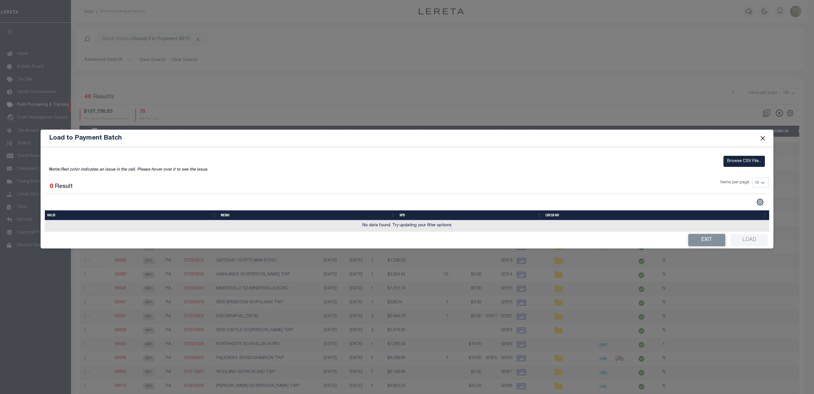
drag, startPoint x: 765, startPoint y: 109, endPoint x: 766, endPoint y: 121, distance: 11.7
click at [766, 113] on div "Load to Payment Batch Browse CSV File... Note: Red color indicates an issue in …" at bounding box center [407, 197] width 814 height 394
click at [764, 139] on button "Close" at bounding box center [762, 138] width 7 height 7
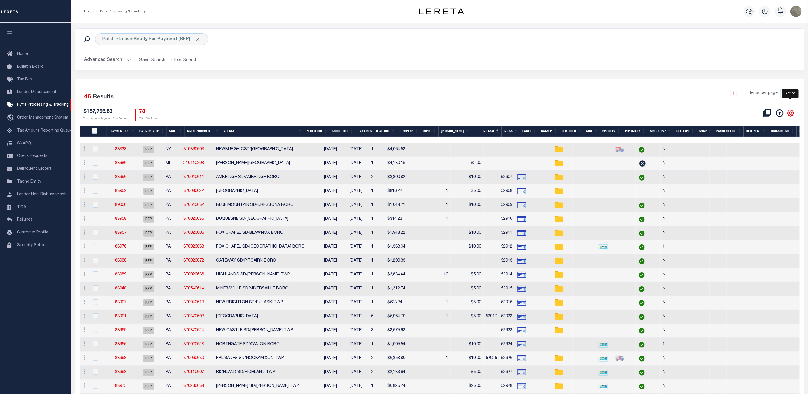
click at [791, 114] on icon "" at bounding box center [790, 113] width 3 height 3
click at [765, 156] on span "Show Filter" at bounding box center [755, 155] width 21 height 4
select select
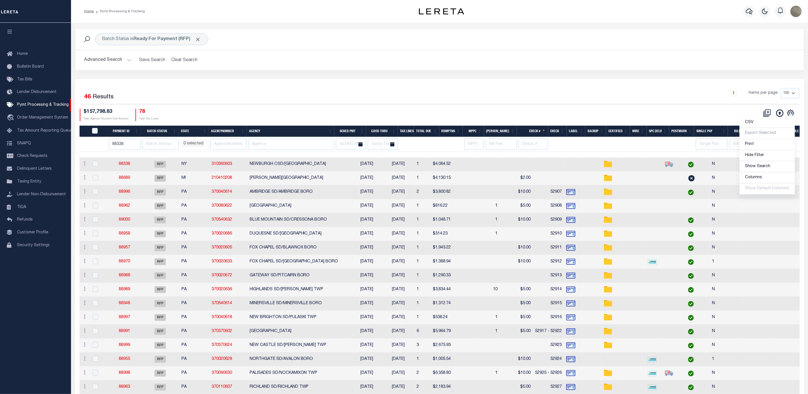
drag, startPoint x: 125, startPoint y: 146, endPoint x: 83, endPoint y: 148, distance: 42.1
click at [83, 148] on tr "88338 AK AL AR AZ CA CO CT DC DE FL GA GU HI IA ID IL IN KS KY LA MA MD ME MI M…" at bounding box center [496, 144] width 834 height 15
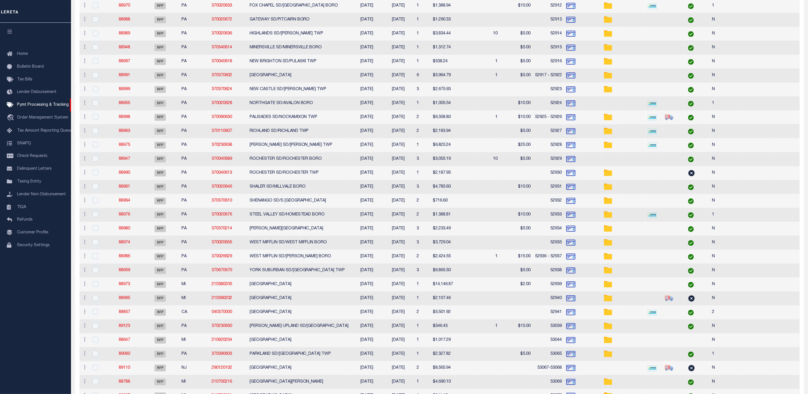
select select
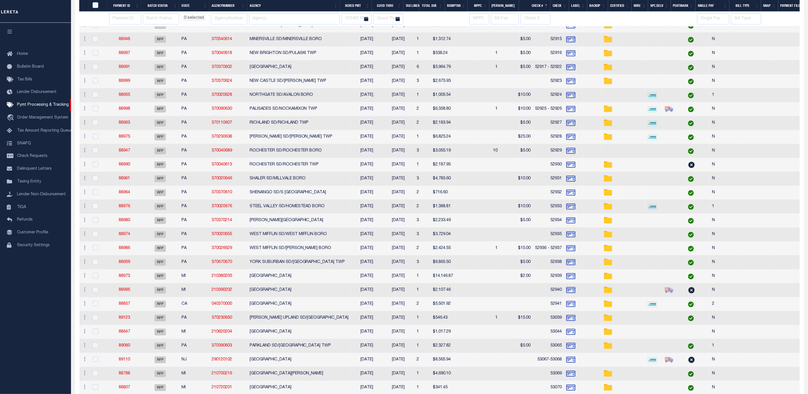
select select
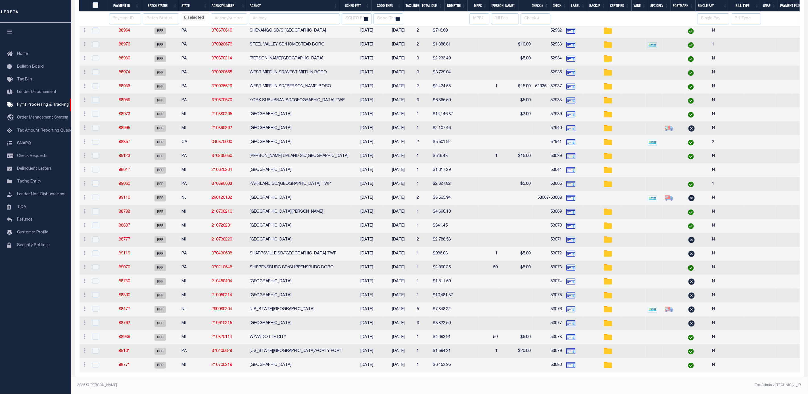
select select
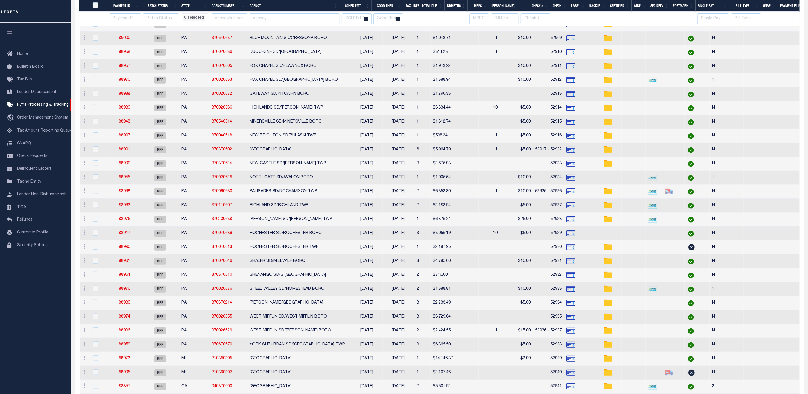
select select
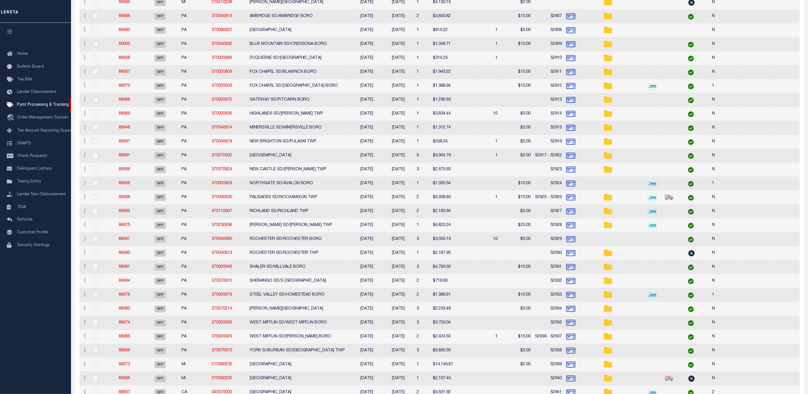
scroll to position [5, 0]
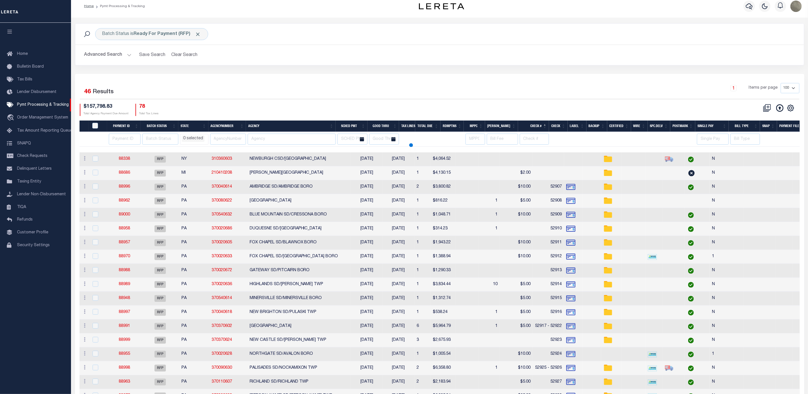
select select
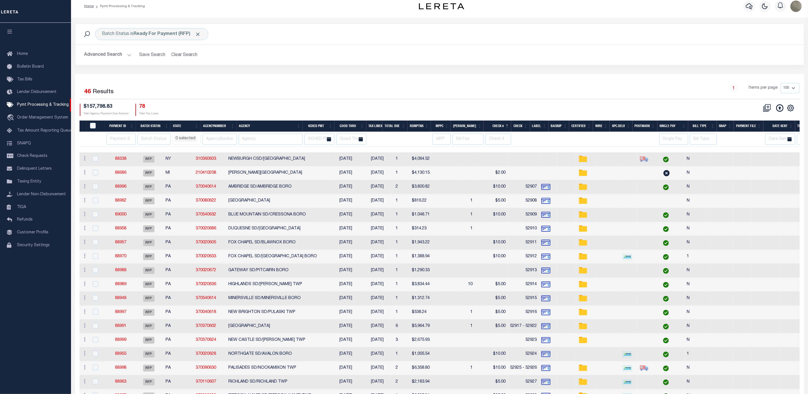
click at [275, 132] on th "Agency" at bounding box center [270, 126] width 66 height 12
select select
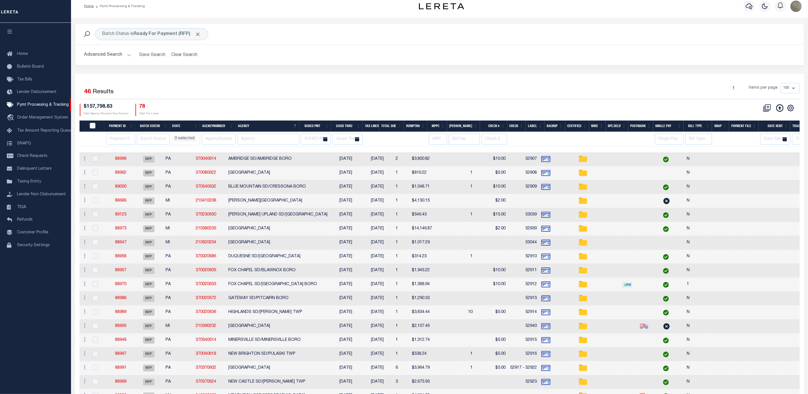
click at [271, 131] on th "Agency" at bounding box center [268, 126] width 64 height 12
select select
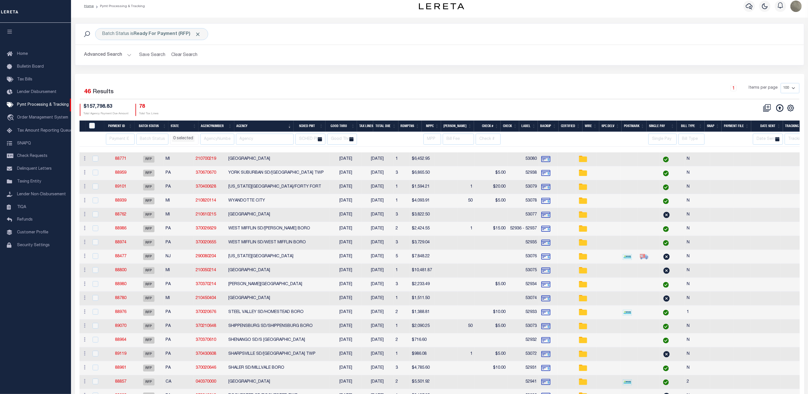
click at [261, 125] on th "Agency" at bounding box center [264, 126] width 60 height 12
select select
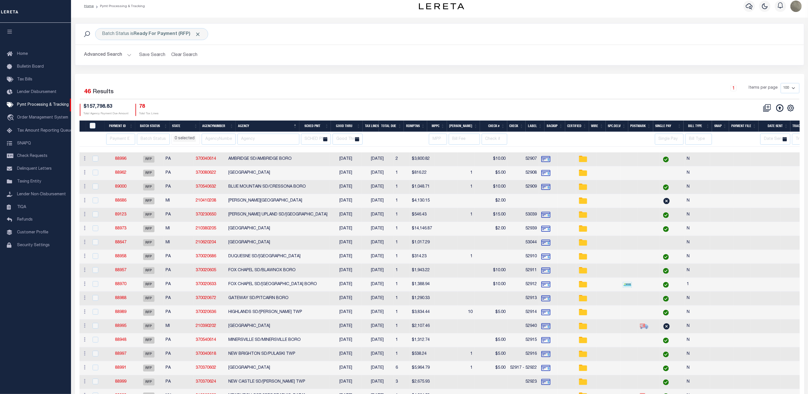
click at [118, 55] on button "Advanced Search" at bounding box center [107, 54] width 47 height 11
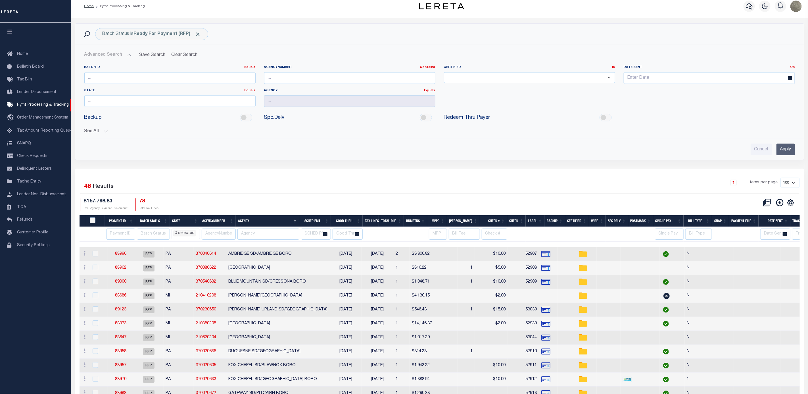
click at [99, 131] on button "See All" at bounding box center [439, 131] width 710 height 5
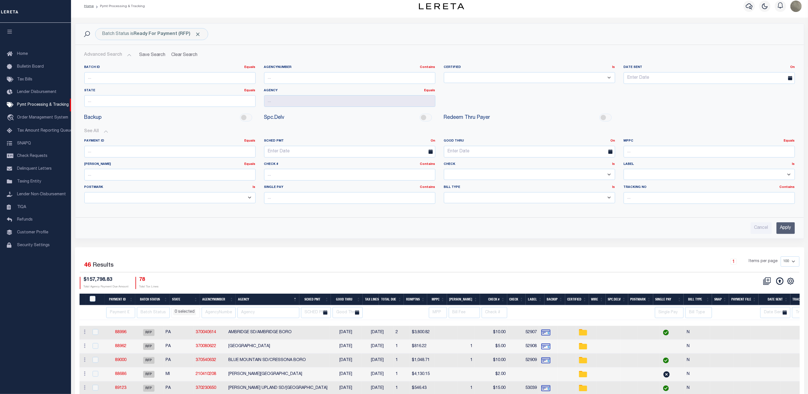
drag, startPoint x: 490, startPoint y: 171, endPoint x: 496, endPoint y: 171, distance: 5.7
click at [490, 171] on select "Yes No" at bounding box center [529, 174] width 171 height 11
select select "true"
click at [444, 170] on select "Yes No" at bounding box center [529, 174] width 171 height 11
click at [784, 231] on input "Apply" at bounding box center [785, 228] width 18 height 12
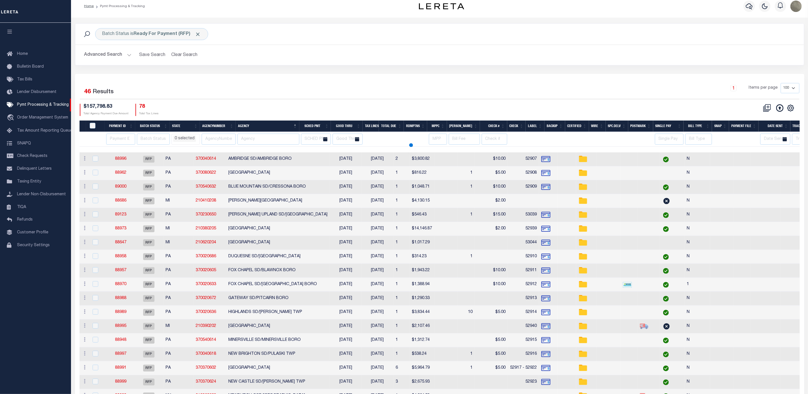
select select
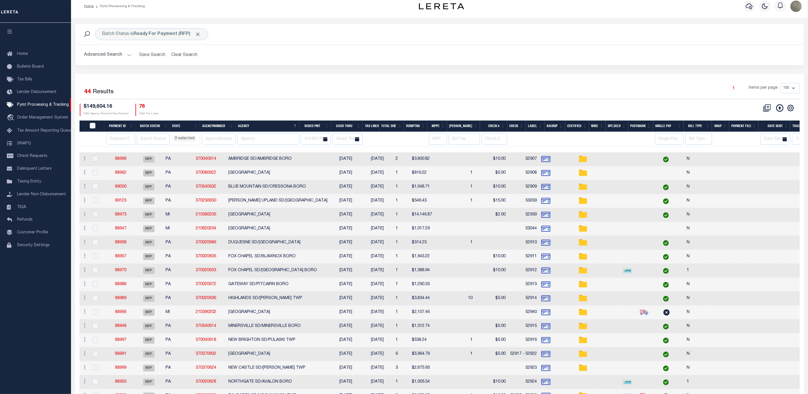
select select
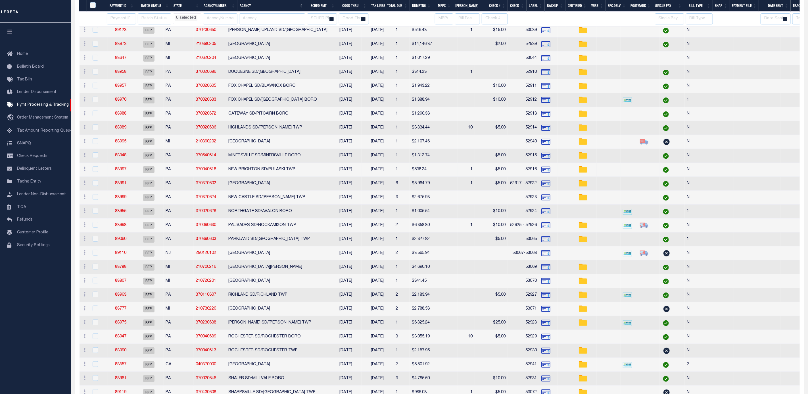
select select
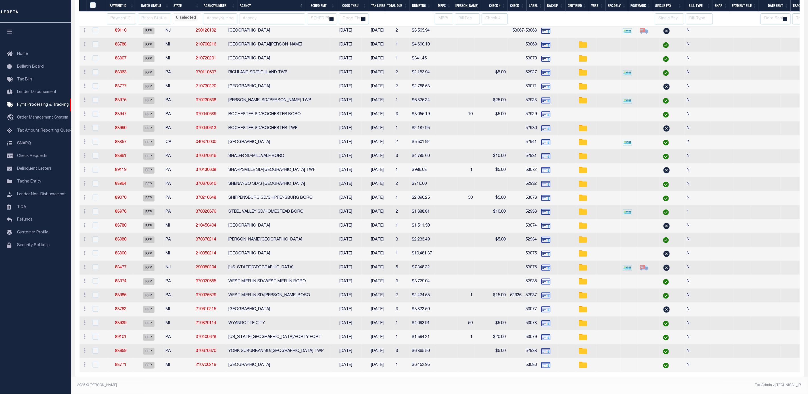
select select
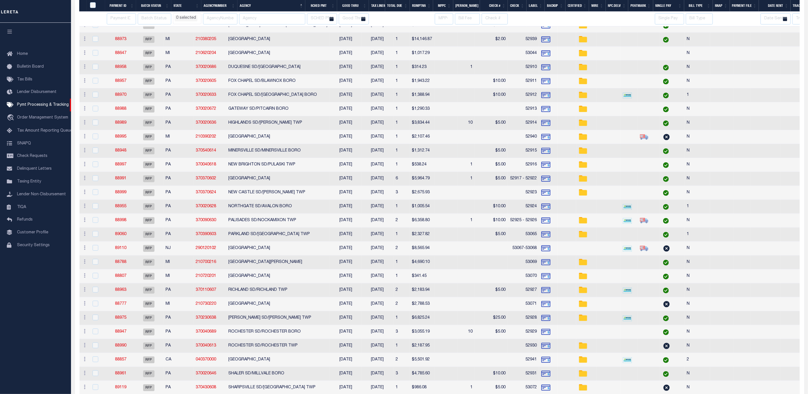
select select
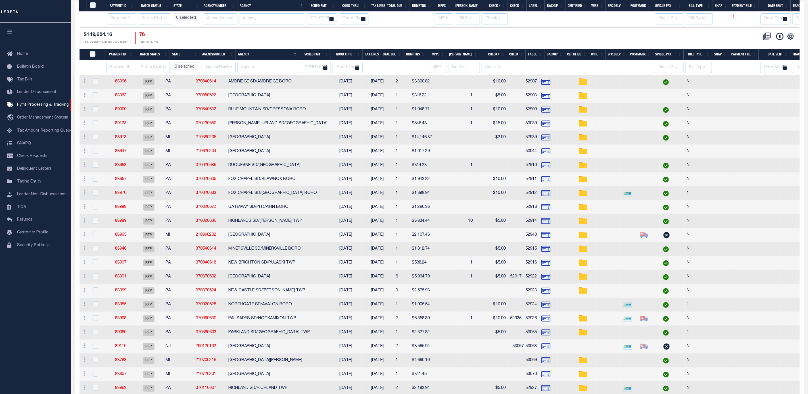
select select
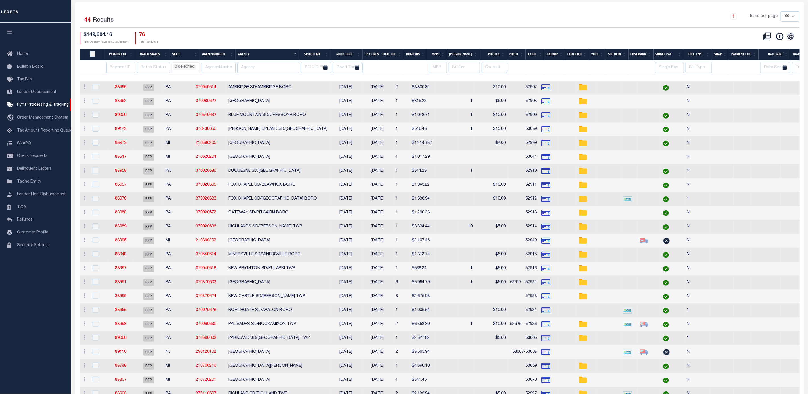
scroll to position [0, 0]
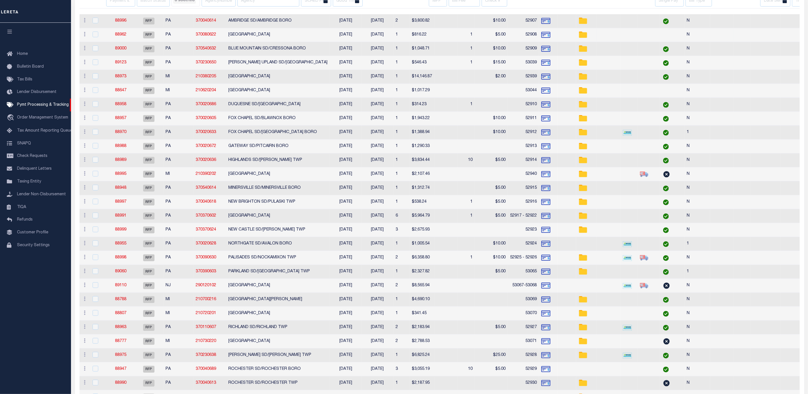
select select
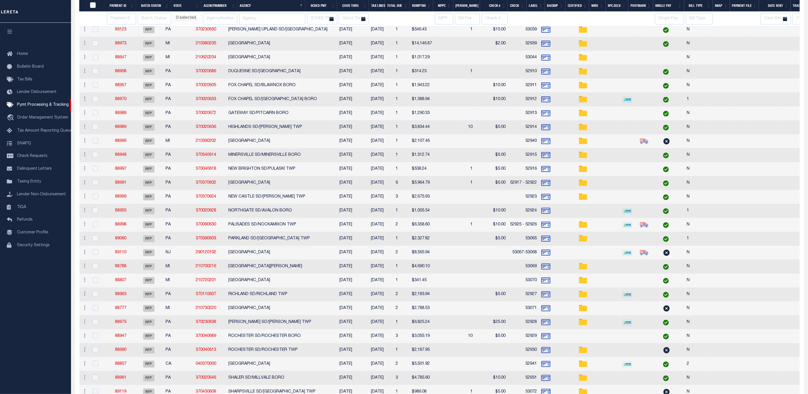
select select
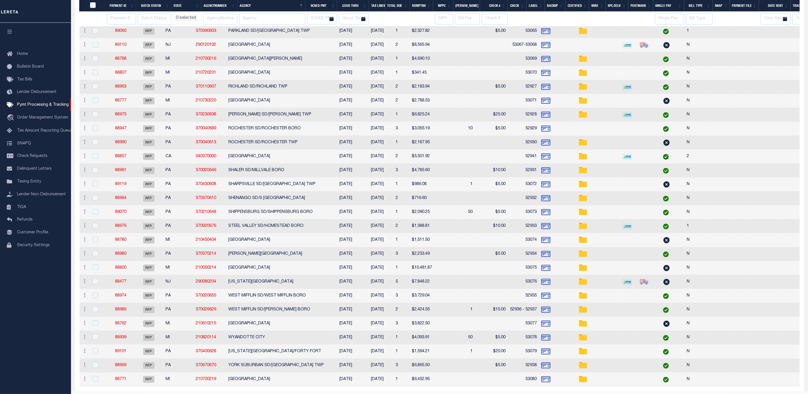
scroll to position [383, 0]
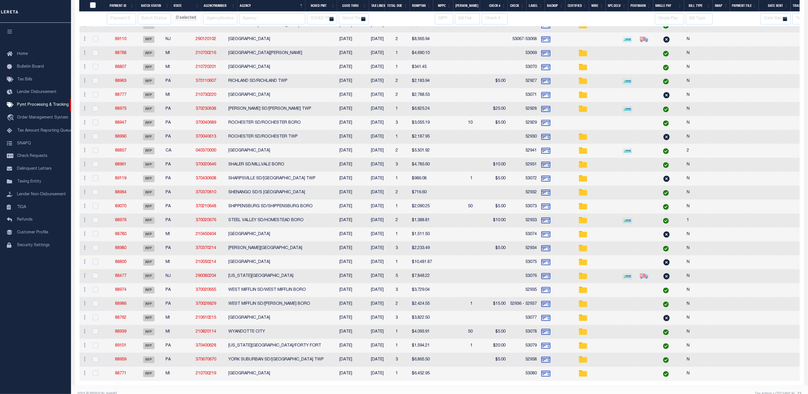
select select
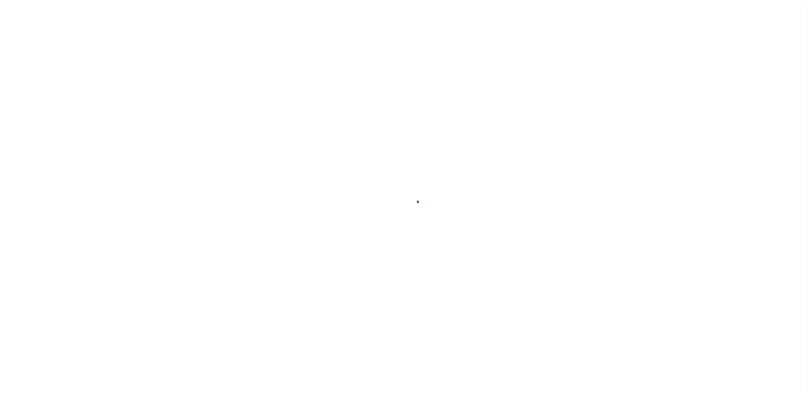
select select "RFP"
select select "CHK"
select select "[PERSON_NAME]"
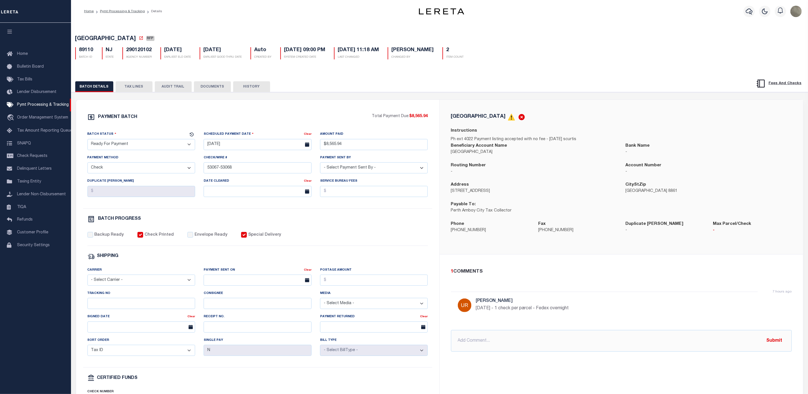
click at [125, 144] on select "- Select Status - Scheduled for Payment Ready For Payment Payment Sent Cleared …" at bounding box center [141, 144] width 108 height 11
click at [147, 126] on div "PAYMENT BATCH Total Payment Due: $8,565.94 Batch Status - Select Status -" at bounding box center [258, 265] width 350 height 305
click at [161, 148] on select "- Select Status - Scheduled for Payment Ready For Payment Payment Sent Cleared …" at bounding box center [141, 144] width 108 height 11
select select "SNT"
click at [87, 140] on select "- Select Status - Scheduled for Payment Ready For Payment Payment Sent Cleared …" at bounding box center [141, 144] width 108 height 11
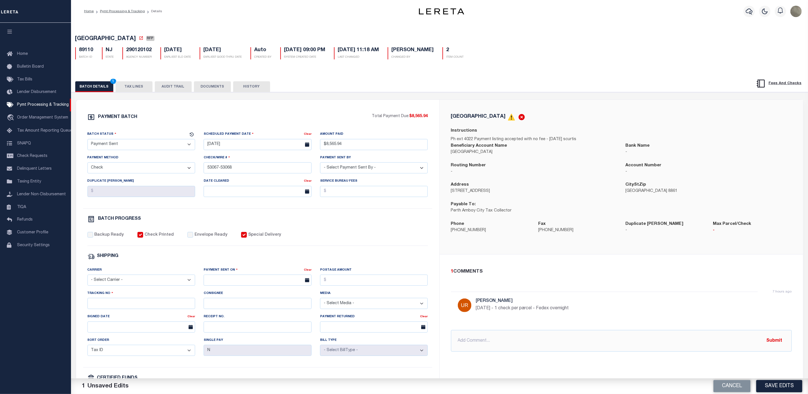
click at [181, 117] on div "PAYMENT BATCH" at bounding box center [229, 118] width 284 height 11
click at [98, 238] on label "Backup Ready" at bounding box center [109, 235] width 30 height 6
click at [93, 237] on input "Backup Ready" at bounding box center [90, 235] width 6 height 6
checkbox input "true"
click at [187, 237] on input "Envelope Ready" at bounding box center [190, 235] width 6 height 6
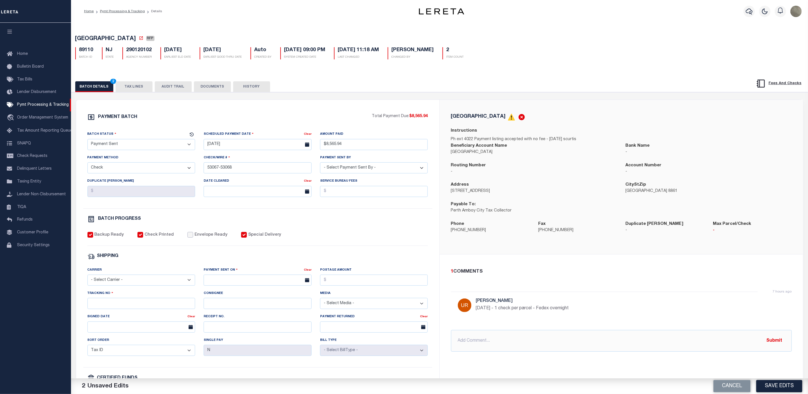
checkbox input "true"
click at [137, 283] on select "- Select Carrier - E-mail Fax Fedex FTP Other UPS USPS" at bounding box center [141, 279] width 108 height 11
select select "FDX"
click at [87, 278] on select "- Select Carrier - E-mail Fax Fedex FTP Other UPS USPS" at bounding box center [141, 279] width 108 height 11
click at [254, 282] on input "text" at bounding box center [258, 279] width 108 height 11
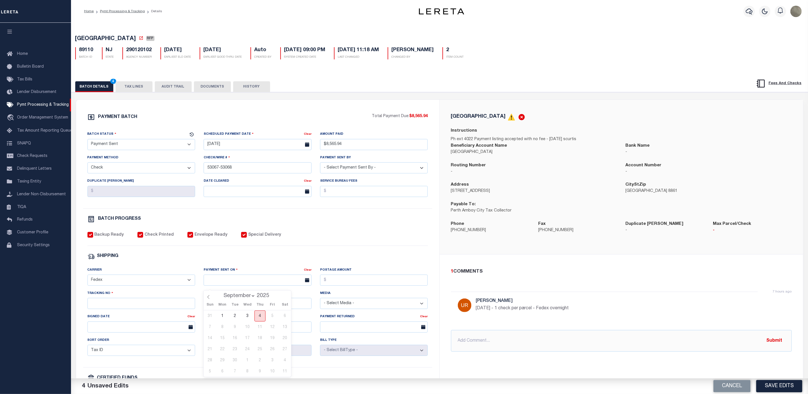
click at [261, 319] on span "4" at bounding box center [259, 315] width 11 height 11
type input "[DATE]"
click at [361, 285] on input "Postage Amount" at bounding box center [374, 279] width 108 height 11
type input "$9.65"
click at [126, 309] on input "Tracking No" at bounding box center [141, 303] width 108 height 11
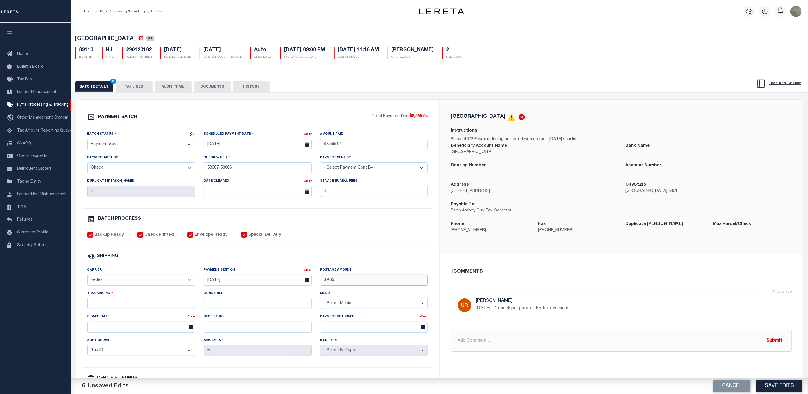
click at [370, 282] on input "$9.65" at bounding box center [374, 279] width 108 height 11
type input "$72.35"
click at [140, 302] on div "Tracking No" at bounding box center [141, 299] width 108 height 19
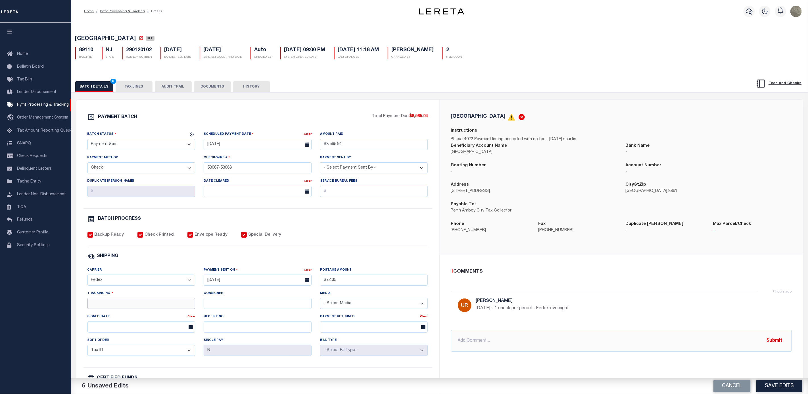
click at [133, 309] on input "Tracking No" at bounding box center [141, 303] width 108 height 11
type input "884114884123"
click at [770, 390] on button "Save Edits" at bounding box center [779, 386] width 46 height 12
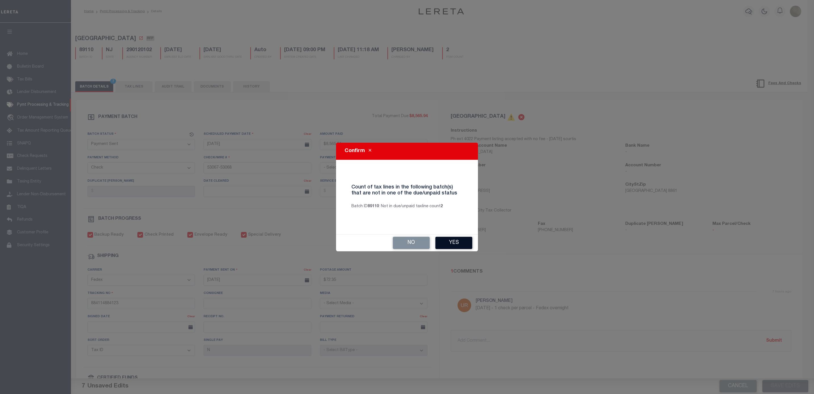
click at [445, 241] on button "Yes" at bounding box center [454, 243] width 37 height 12
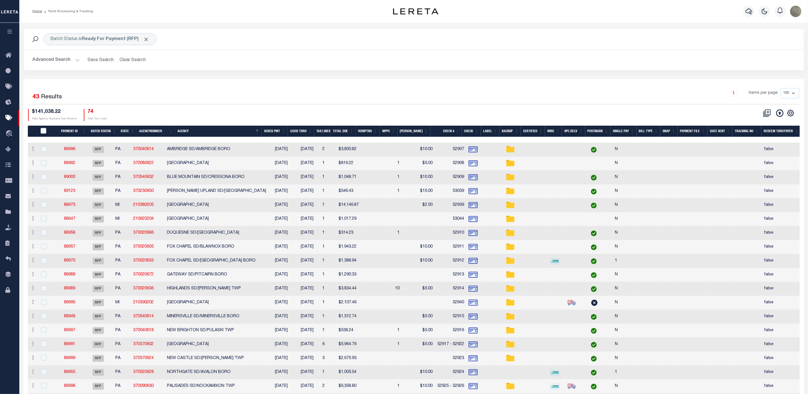
scroll to position [256, 0]
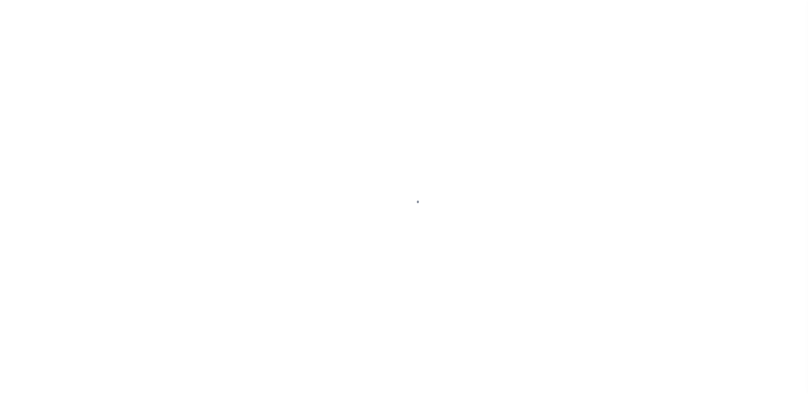
select select "RFP"
select select "CHK"
select select "[PERSON_NAME]"
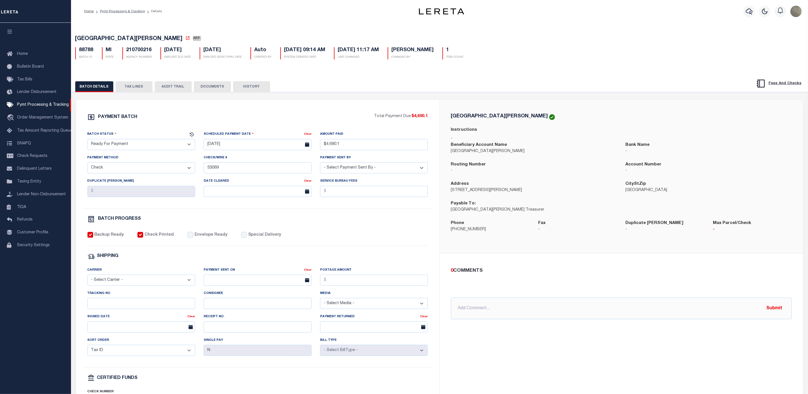
click at [127, 148] on select "- Select Status - Scheduled for Payment Ready For Payment Payment Sent Cleared …" at bounding box center [141, 144] width 108 height 11
select select "SNT"
click at [87, 140] on select "- Select Status - Scheduled for Payment Ready For Payment Payment Sent Cleared …" at bounding box center [141, 144] width 108 height 11
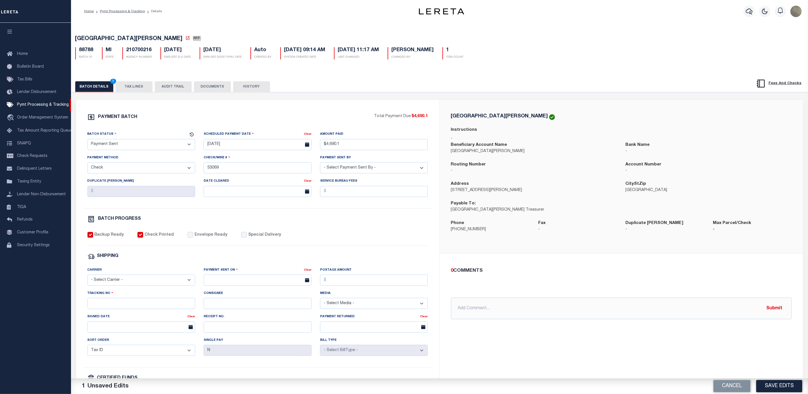
click at [204, 237] on label "Envelope Ready" at bounding box center [210, 235] width 33 height 6
click at [193, 237] on input "Envelope Ready" at bounding box center [190, 235] width 6 height 6
checkbox input "true"
drag, startPoint x: 133, startPoint y: 280, endPoint x: 133, endPoint y: 274, distance: 6.5
click at [133, 280] on select "- Select Carrier - E-mail Fax Fedex FTP Other UPS USPS" at bounding box center [141, 279] width 108 height 11
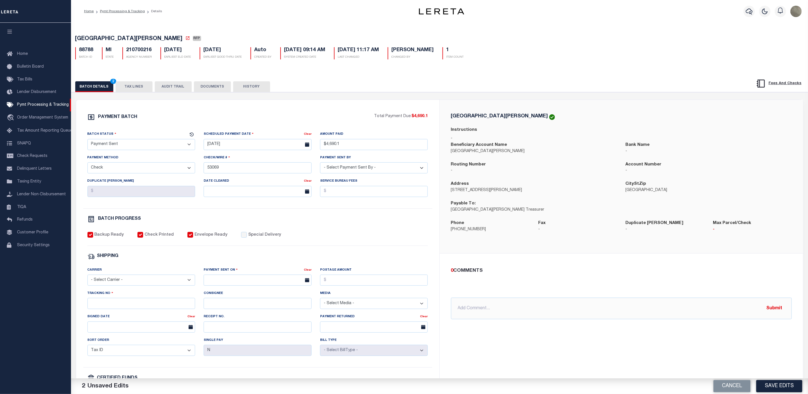
select select "FDX"
click at [87, 278] on select "- Select Carrier - E-mail Fax Fedex FTP Other UPS USPS" at bounding box center [141, 279] width 108 height 11
click at [230, 284] on input "text" at bounding box center [258, 279] width 108 height 11
click at [260, 320] on span "4" at bounding box center [259, 315] width 11 height 11
type input "[DATE]"
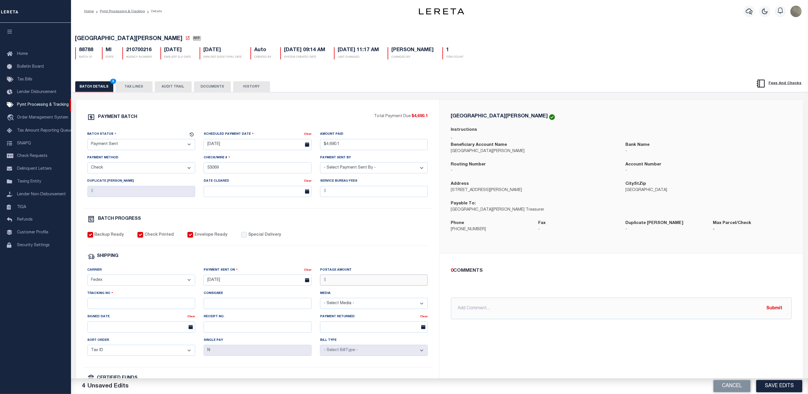
click at [353, 282] on input "Postage Amount" at bounding box center [374, 279] width 108 height 11
type input "$9.65"
click at [331, 260] on div "SHIPPING" at bounding box center [257, 255] width 340 height 7
click at [121, 307] on input "Tracking No" at bounding box center [141, 303] width 108 height 11
click at [118, 313] on div "Tracking No" at bounding box center [141, 301] width 116 height 23
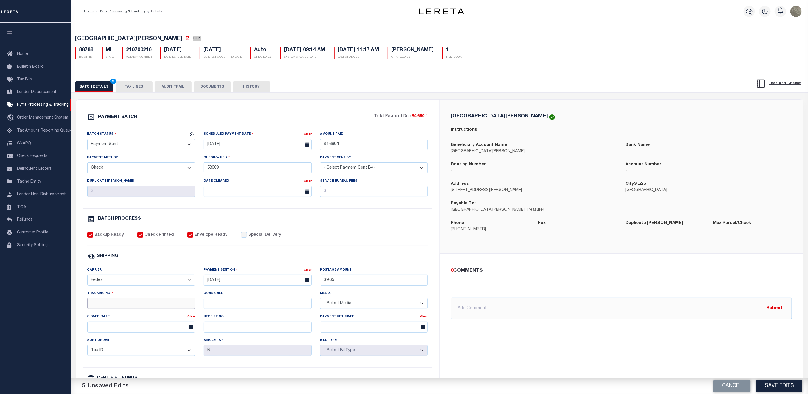
click at [119, 309] on input "Tracking No" at bounding box center [141, 303] width 108 height 11
type input "884114884010"
click at [362, 260] on div "SHIPPING" at bounding box center [257, 255] width 340 height 7
click at [781, 382] on button "Save Edits" at bounding box center [779, 386] width 46 height 12
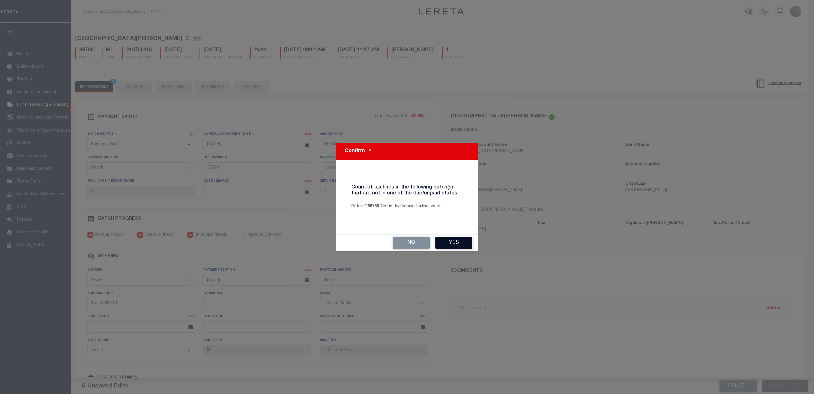
click at [459, 244] on button "Yes" at bounding box center [454, 243] width 37 height 12
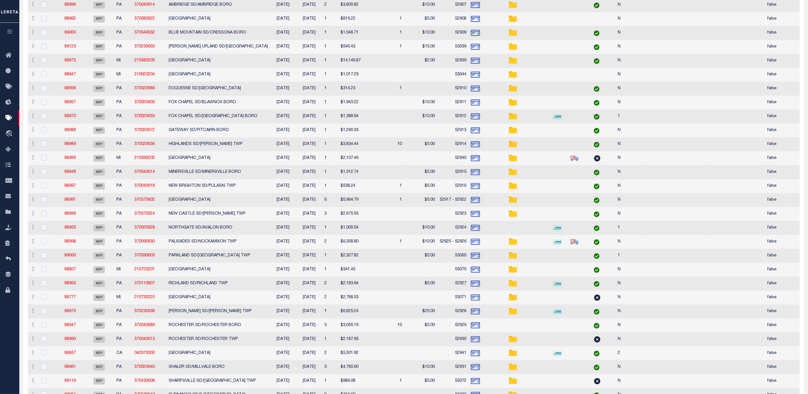
scroll to position [85, 0]
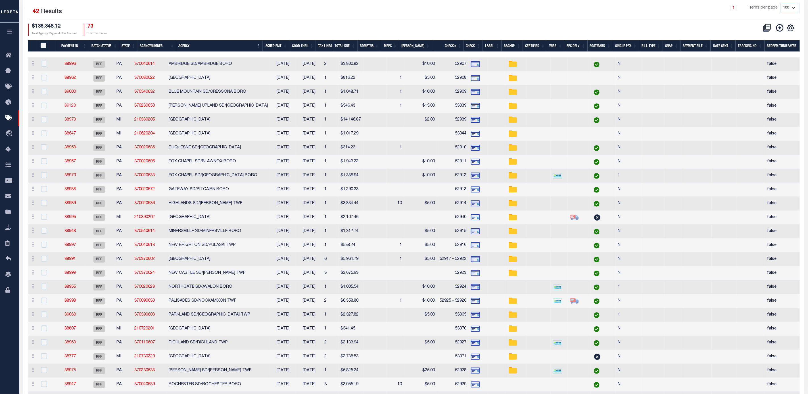
click at [75, 107] on link "89123" at bounding box center [69, 106] width 11 height 4
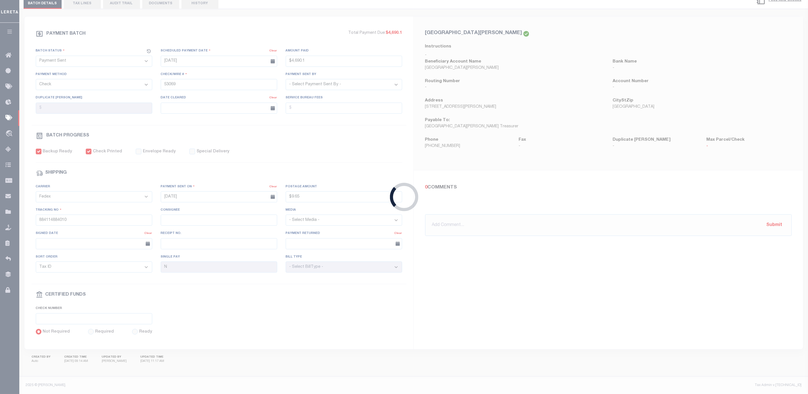
select select "RFP"
type input "$546.43"
type input "53039"
select select "[PERSON_NAME]"
type input "$15"
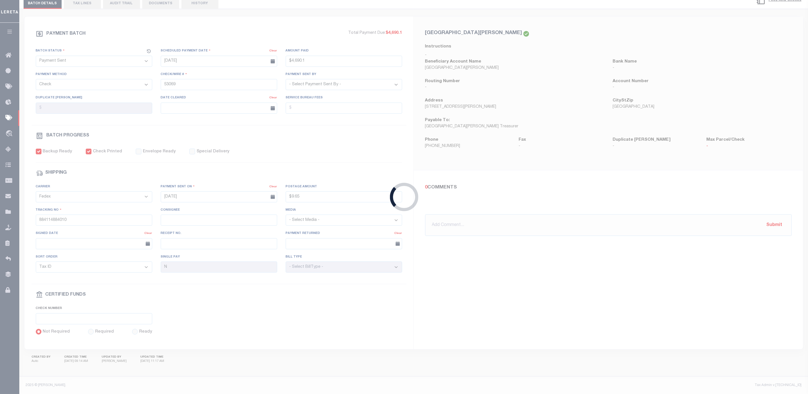
checkbox input "false"
select select
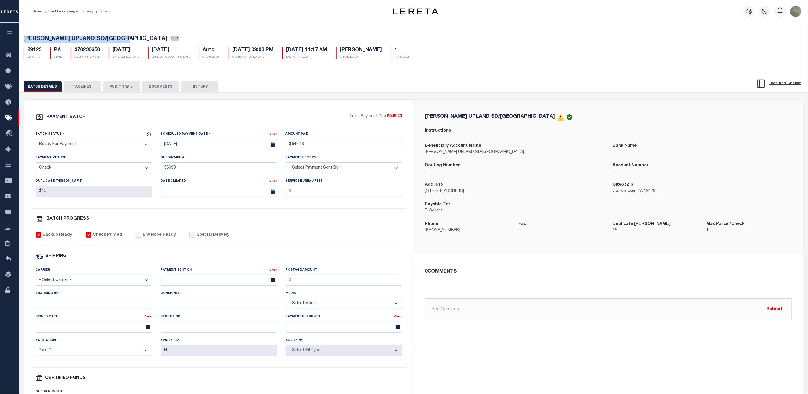
drag, startPoint x: 128, startPoint y: 37, endPoint x: 19, endPoint y: 41, distance: 109.1
click at [19, 41] on div "Home Pymt Processing & Tracking Details Profile Sign out" at bounding box center [404, 238] width 808 height 477
copy div "Batch Status is Ready For Payment (RFP) Search Advanced Search Save Search Clea…"
drag, startPoint x: 442, startPoint y: 216, endPoint x: 424, endPoint y: 215, distance: 17.9
click at [425, 214] on p "E-Collect" at bounding box center [514, 211] width 179 height 6
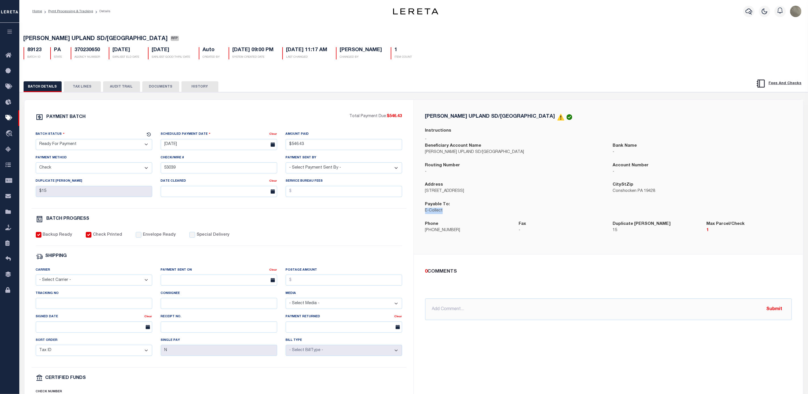
click at [445, 192] on p "804 Fayette St." at bounding box center [514, 191] width 179 height 6
copy div "804 Fayette St."
click at [617, 191] on p "Conshocken PA 19428" at bounding box center [701, 191] width 179 height 6
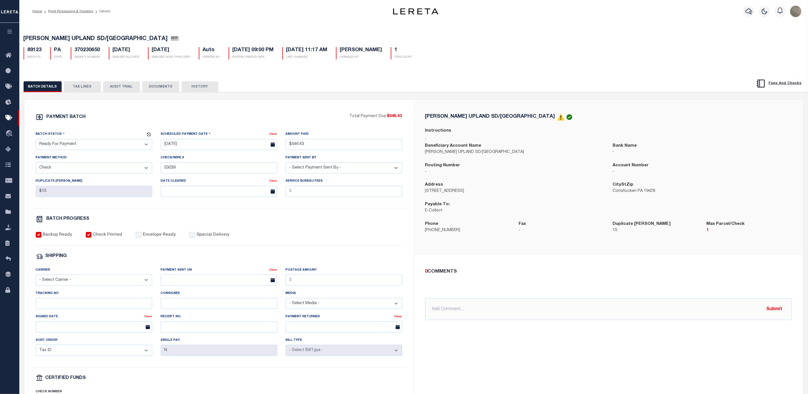
click at [617, 191] on p "Conshocken PA 19428" at bounding box center [701, 191] width 179 height 6
copy p "Conshocken"
click at [434, 233] on p "866-225-0033" at bounding box center [467, 230] width 85 height 6
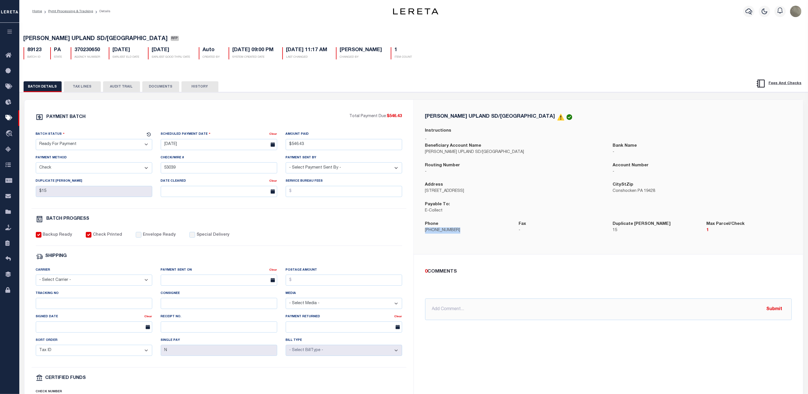
copy div "866-225-0033"
click at [263, 108] on div "PAYMENT BATCH Total Payment Due: $546.43 Batch Status" at bounding box center [218, 266] width 389 height 332
click at [48, 309] on input "Tracking No" at bounding box center [94, 303] width 116 height 11
paste input "9405540109627005757217"
type input "9405540109627005757217"
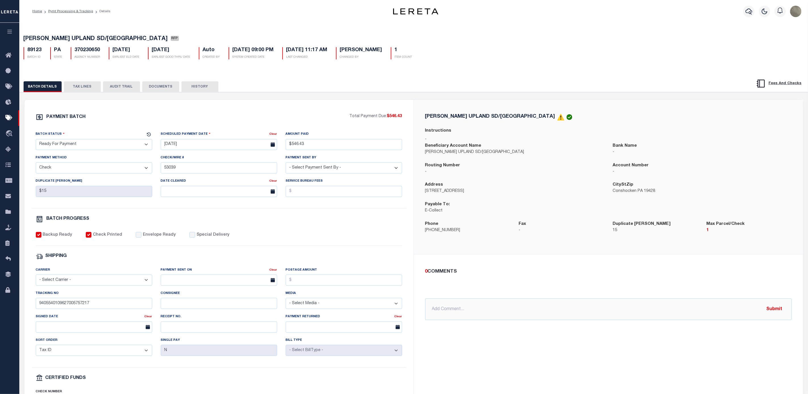
drag, startPoint x: 73, startPoint y: 280, endPoint x: 69, endPoint y: 284, distance: 5.8
click at [73, 280] on select "- Select Carrier - E-mail Fax Fedex FTP Other UPS USPS" at bounding box center [94, 279] width 116 height 11
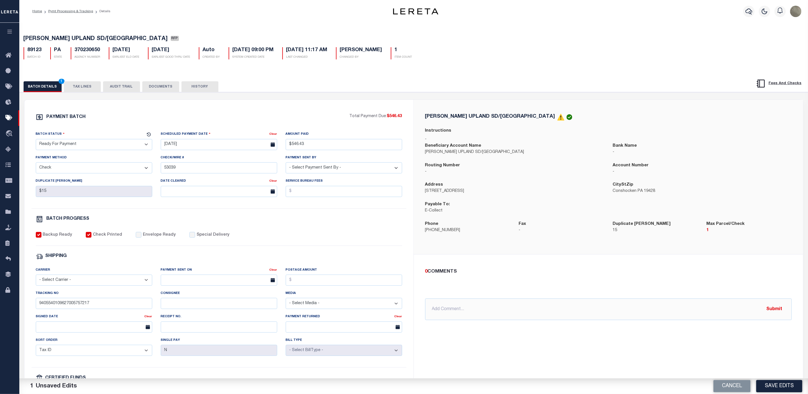
select select "USS"
click at [36, 278] on select "- Select Carrier - E-mail Fax Fedex FTP Other UPS USPS" at bounding box center [94, 279] width 116 height 11
click at [192, 275] on div "Payment Sent On" at bounding box center [215, 271] width 109 height 8
drag, startPoint x: 204, startPoint y: 281, endPoint x: 210, endPoint y: 285, distance: 7.2
click at [205, 281] on input "text" at bounding box center [219, 279] width 116 height 11
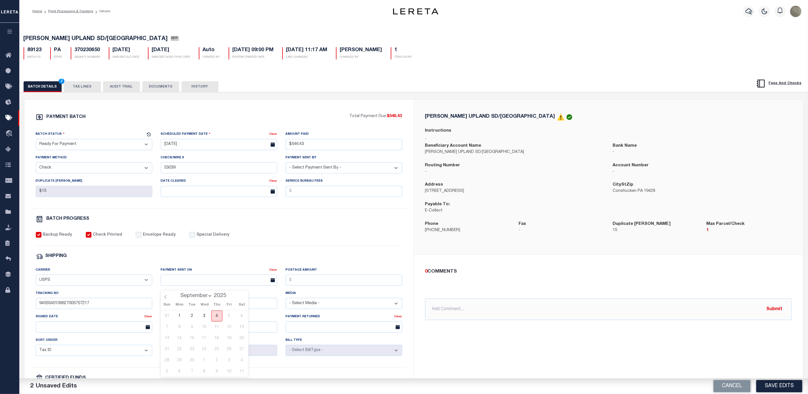
click at [217, 317] on span "4" at bounding box center [216, 315] width 11 height 11
type input "[DATE]"
click at [315, 285] on input "Postage Amount" at bounding box center [344, 279] width 116 height 11
type input "$8.40"
click at [171, 283] on input "[DATE]" at bounding box center [219, 279] width 116 height 11
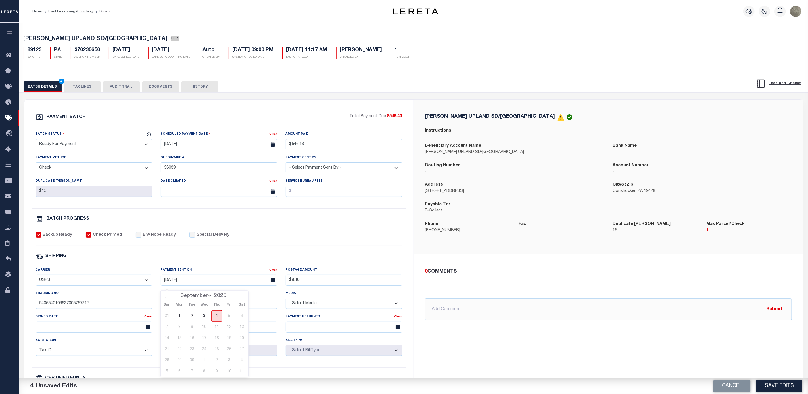
click at [218, 313] on span "4" at bounding box center [216, 315] width 11 height 11
click at [237, 260] on div "SHIPPING" at bounding box center [219, 255] width 366 height 7
click at [143, 235] on label "Envelope Ready" at bounding box center [159, 235] width 33 height 6
click at [140, 235] on input "Envelope Ready" at bounding box center [139, 235] width 6 height 6
checkbox input "true"
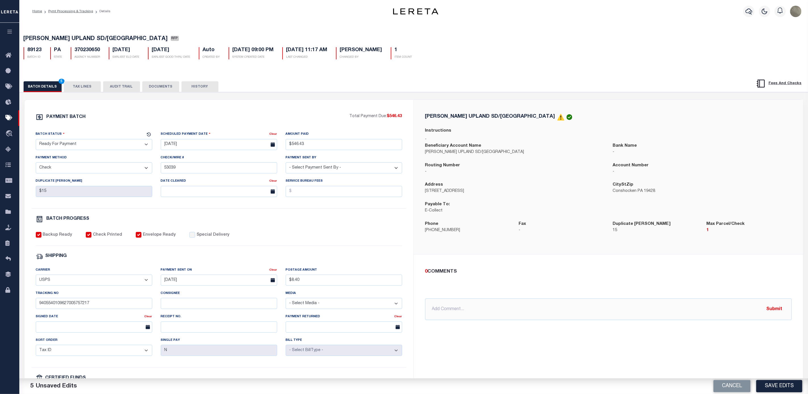
click at [89, 146] on select "- Select Status - Scheduled for Payment Ready For Payment Payment Sent Cleared …" at bounding box center [94, 144] width 116 height 11
select select "SNT"
click at [36, 140] on select "- Select Status - Scheduled for Payment Ready For Payment Payment Sent Cleared …" at bounding box center [94, 144] width 116 height 11
click at [784, 381] on button "Save Edits" at bounding box center [779, 386] width 46 height 12
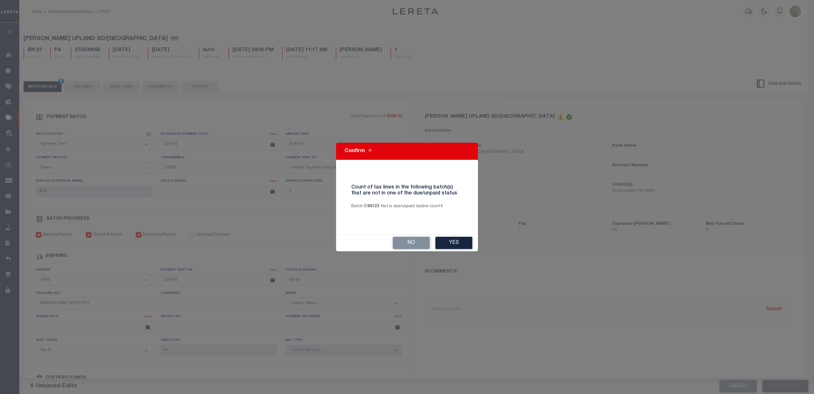
click at [445, 239] on button "Yes" at bounding box center [454, 243] width 37 height 12
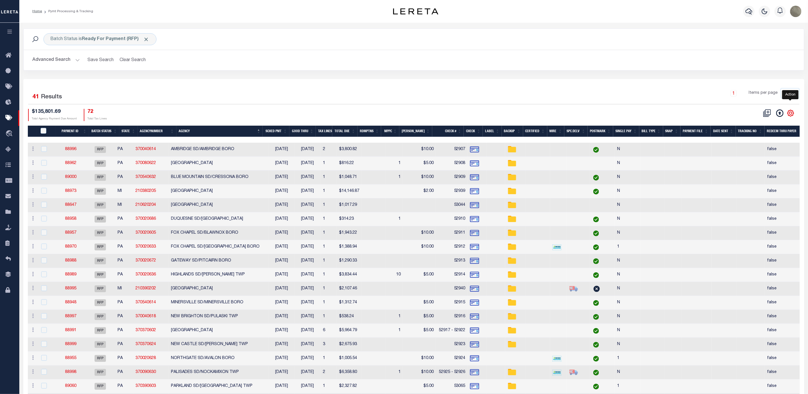
click at [790, 113] on icon "" at bounding box center [790, 112] width 7 height 7
click at [760, 157] on span "Show Filter" at bounding box center [755, 155] width 21 height 4
select select
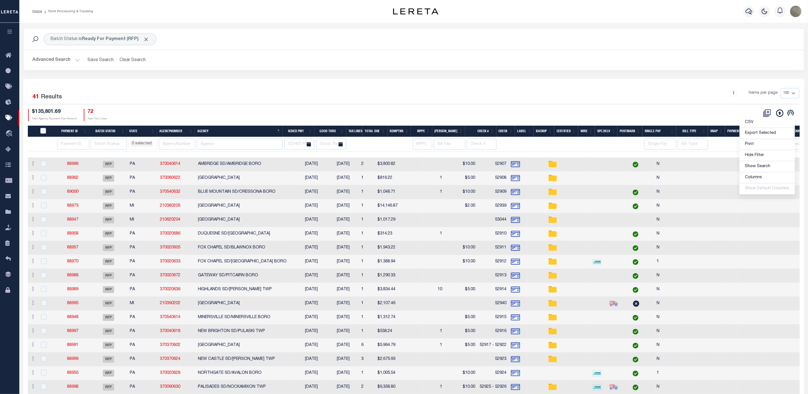
click at [334, 99] on div "1 Items per page 100 200 500 1000" at bounding box center [511, 95] width 576 height 15
click at [305, 145] on input "text" at bounding box center [299, 144] width 30 height 11
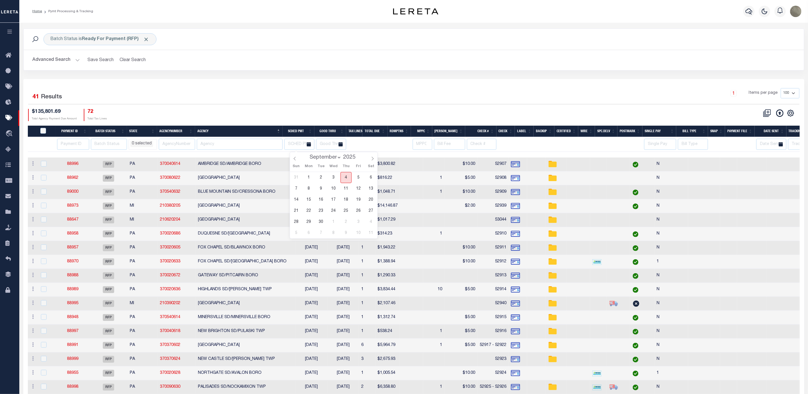
click at [345, 177] on span "4" at bounding box center [345, 177] width 11 height 11
type input "09-04-2025"
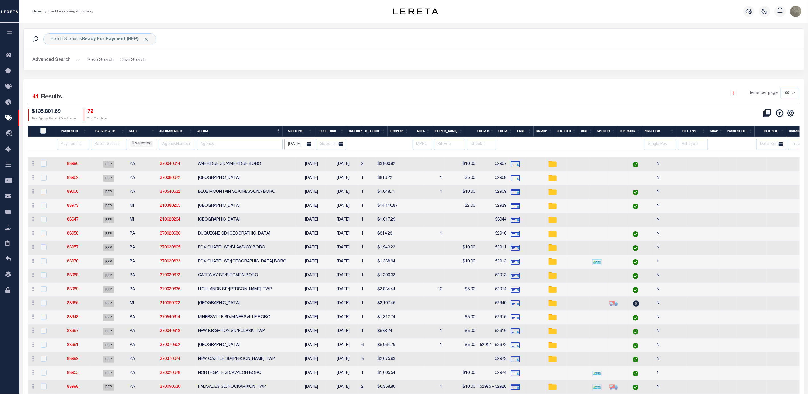
scroll to position [0, 3]
click at [351, 95] on div "1 Items per page 100 200 500 1000" at bounding box center [511, 95] width 576 height 15
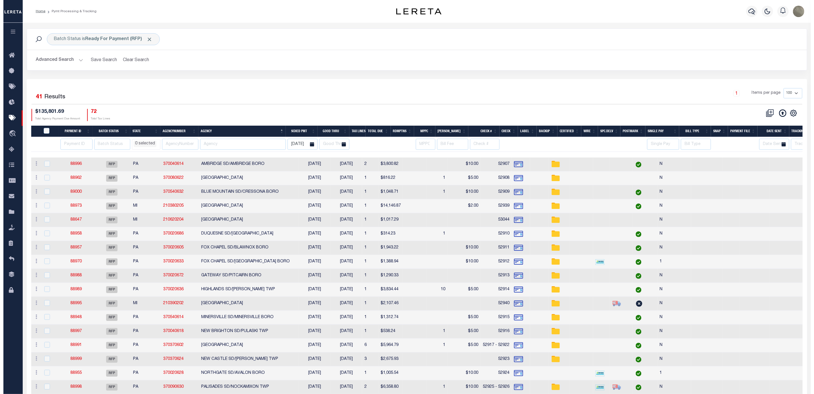
scroll to position [0, 0]
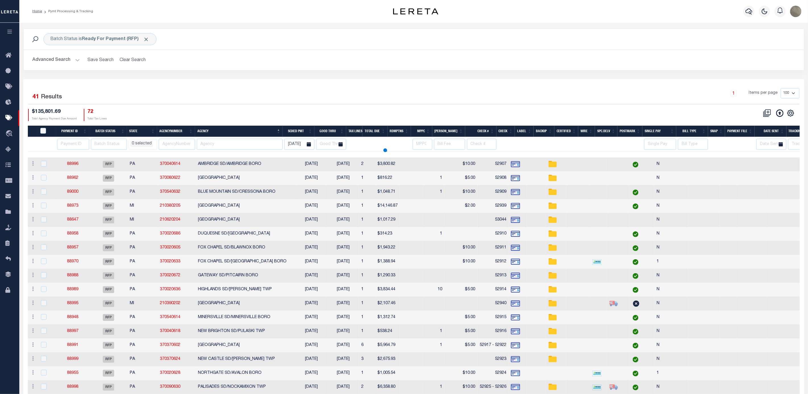
select select
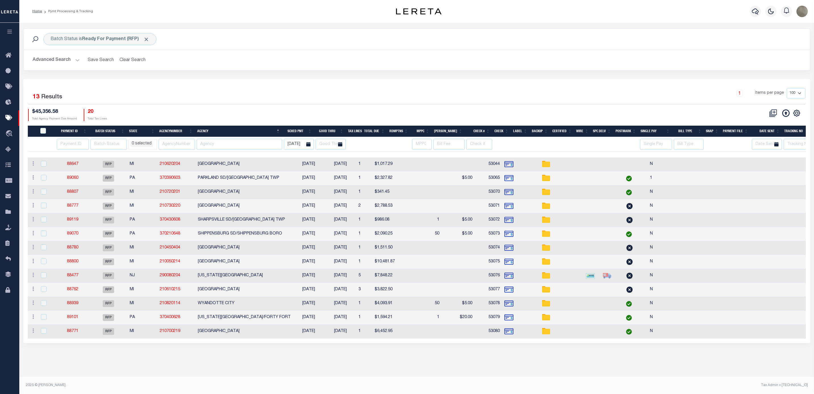
click at [230, 193] on td "RICHFIELD TOWNSHIP" at bounding box center [244, 192] width 97 height 14
checkbox input "true"
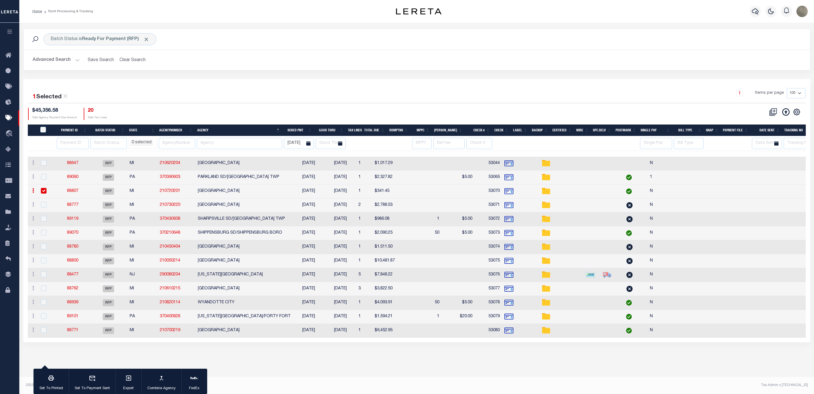
click at [223, 206] on td "RICHLAND TOWNSHIP" at bounding box center [244, 205] width 97 height 14
checkbox input "true"
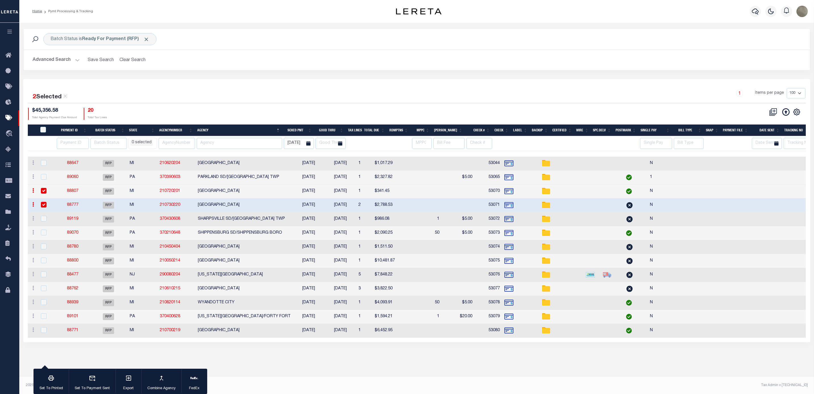
click at [221, 248] on td "SUTTONS BAY VILLAGE" at bounding box center [244, 247] width 97 height 14
checkbox input "true"
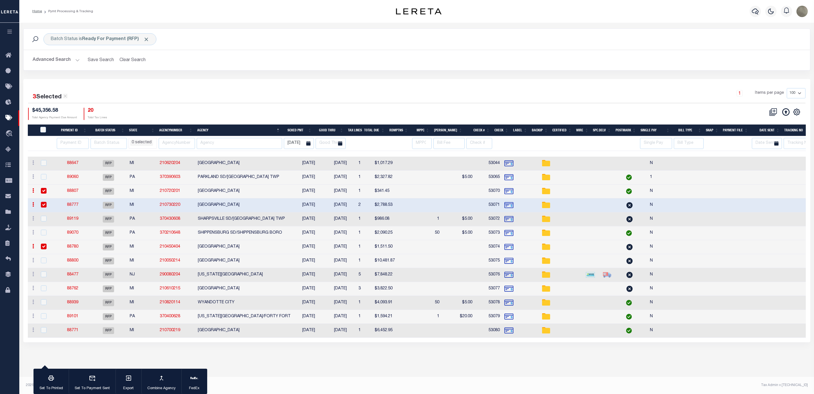
click at [90, 276] on td "RFP" at bounding box center [109, 275] width 38 height 14
checkbox input "true"
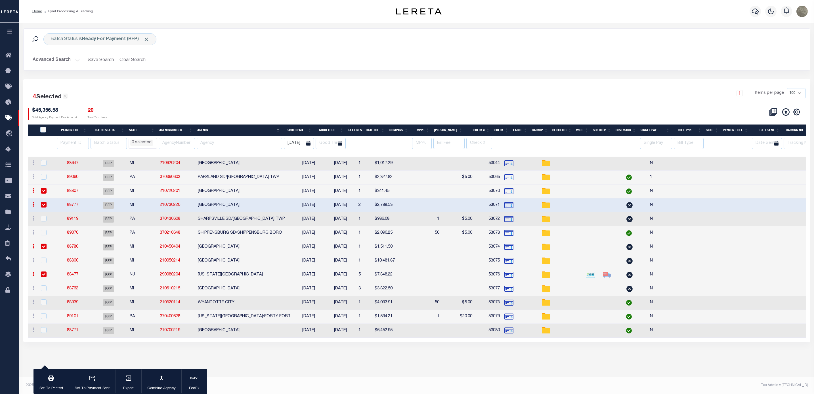
click at [207, 290] on td "[GEOGRAPHIC_DATA]" at bounding box center [244, 289] width 97 height 14
checkbox input "true"
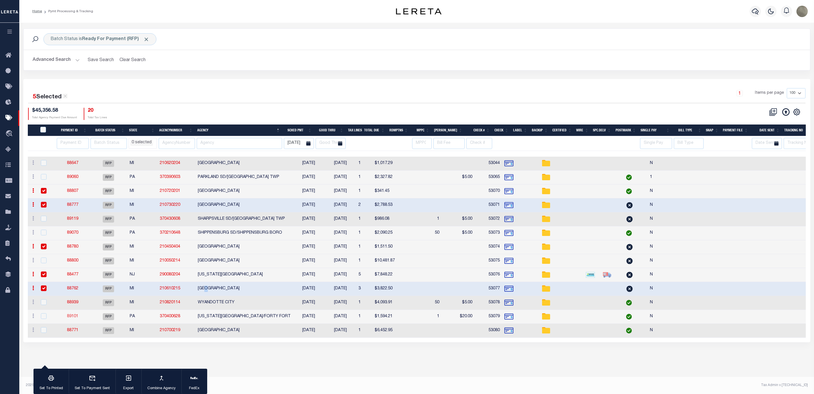
click at [68, 318] on link "89101" at bounding box center [72, 316] width 11 height 4
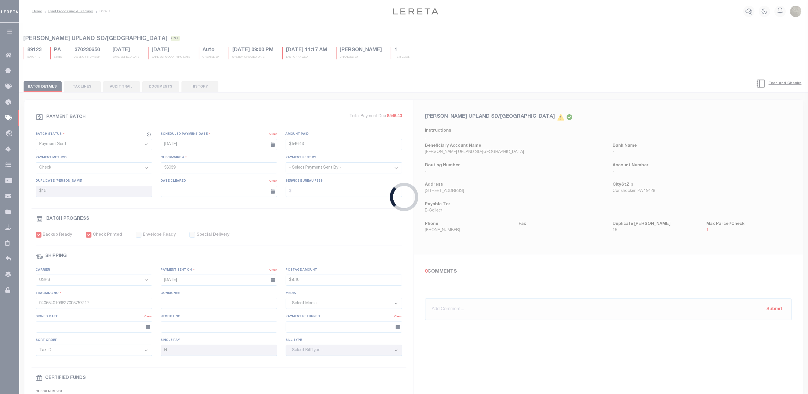
select select "RFP"
type input "$1,594.21"
type input "53079"
select select "[PERSON_NAME]"
type input "$20"
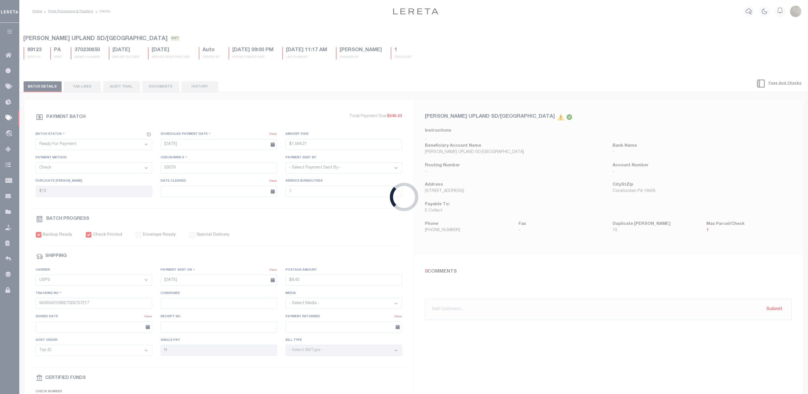
checkbox input "false"
select select
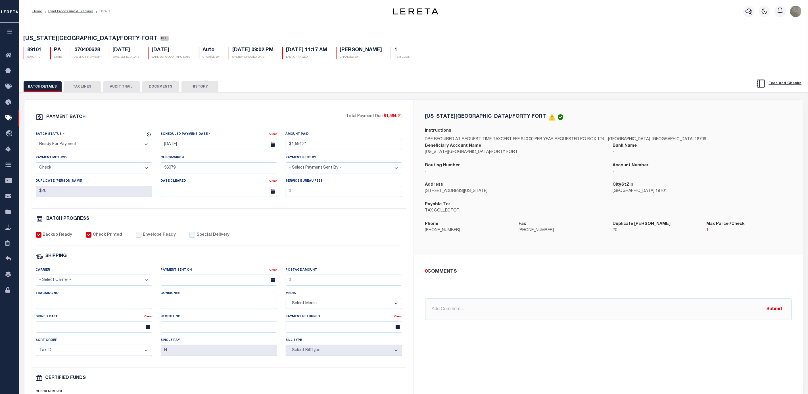
click at [72, 147] on select "- Select Status - Scheduled for Payment Ready For Payment Payment Sent Cleared …" at bounding box center [94, 144] width 116 height 11
select select "SNT"
click at [36, 140] on select "- Select Status - Scheduled for Payment Ready For Payment Payment Sent Cleared …" at bounding box center [94, 144] width 116 height 11
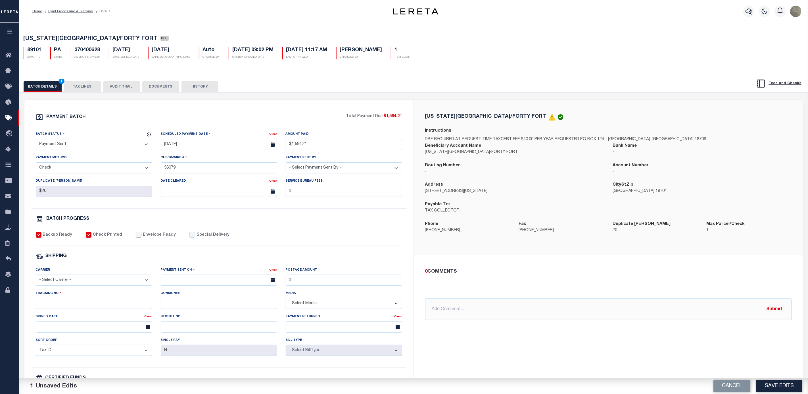
click at [136, 235] on input "Envelope Ready" at bounding box center [139, 235] width 6 height 6
checkbox input "true"
click at [72, 281] on select "- Select Carrier - E-mail Fax Fedex FTP Other UPS USPS" at bounding box center [94, 279] width 116 height 11
select select "FDX"
click at [36, 278] on select "- Select Carrier - E-mail Fax Fedex FTP Other UPS USPS" at bounding box center [94, 279] width 116 height 11
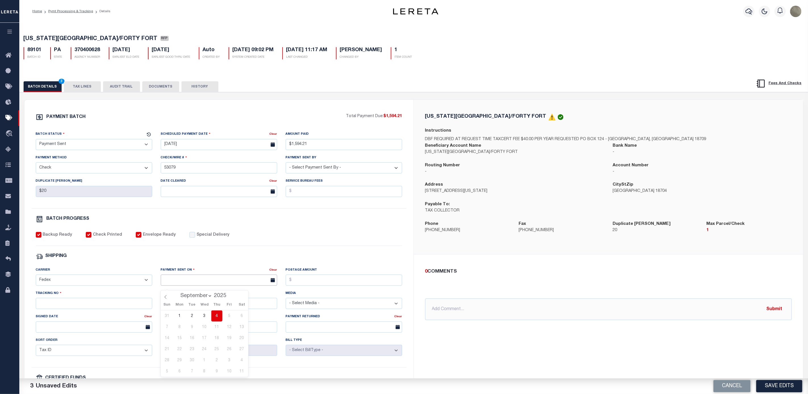
click at [222, 280] on input "text" at bounding box center [219, 279] width 116 height 11
click at [214, 319] on span "4" at bounding box center [216, 315] width 11 height 11
type input "[DATE]"
click at [301, 285] on input "Postage Amount" at bounding box center [344, 279] width 116 height 11
type input "$9.65"
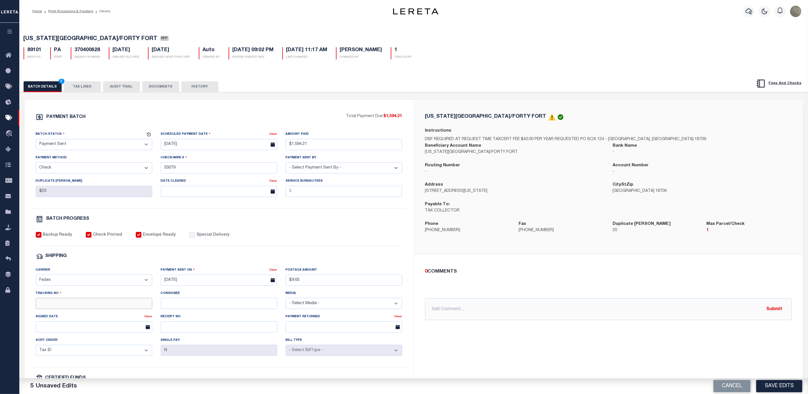
click at [83, 309] on input "Tracking No" at bounding box center [94, 303] width 116 height 11
type input "884114925734"
click at [352, 228] on div "PAYMENT BATCH Total Payment Due: $1,594.21 Batch Status - Select Status -" at bounding box center [218, 265] width 375 height 305
click at [792, 389] on button "Save Edits" at bounding box center [779, 386] width 46 height 12
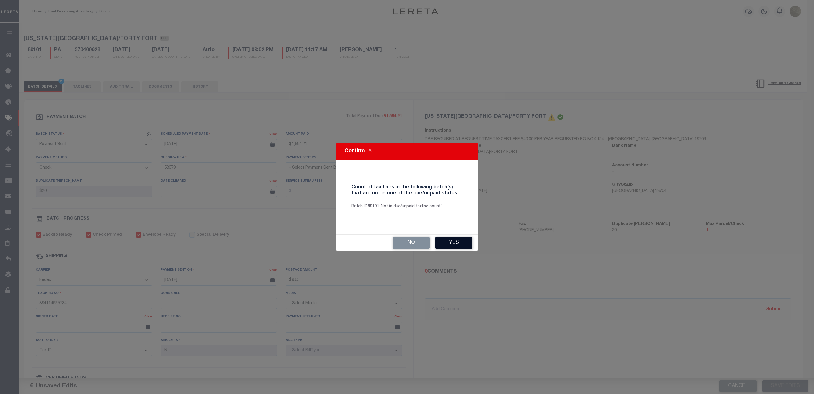
click at [453, 240] on button "Yes" at bounding box center [454, 243] width 37 height 12
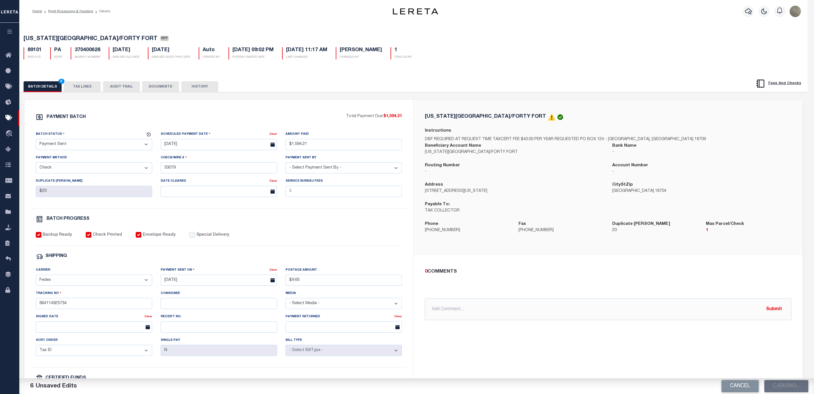
select select
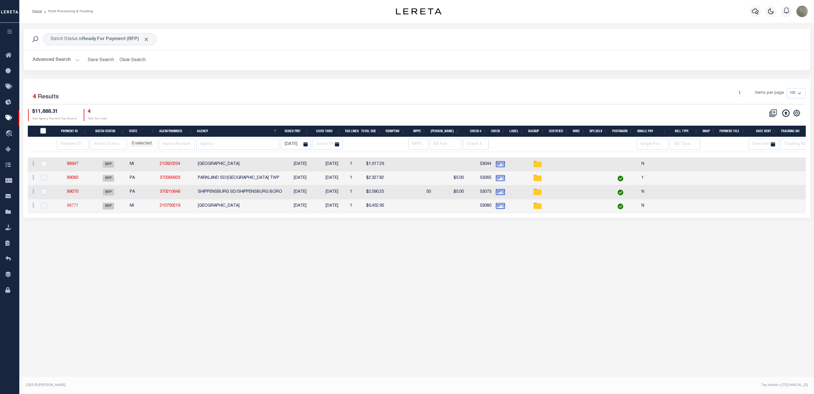
click at [74, 208] on link "88771" at bounding box center [72, 206] width 11 height 4
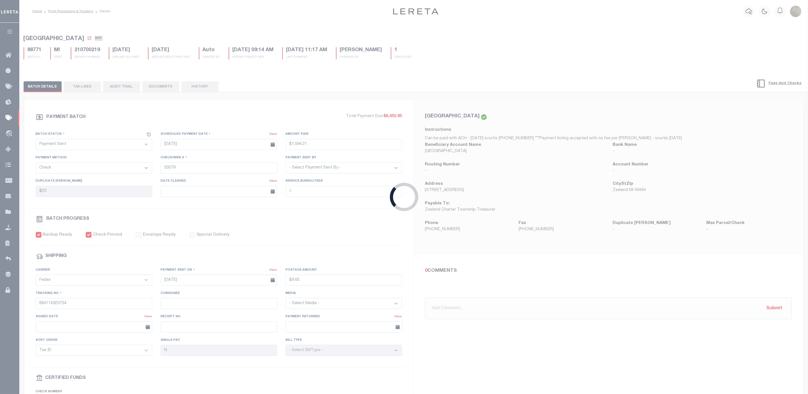
select select "RFP"
type input "$6,452.95"
type input "53080"
select select "[PERSON_NAME]"
checkbox input "false"
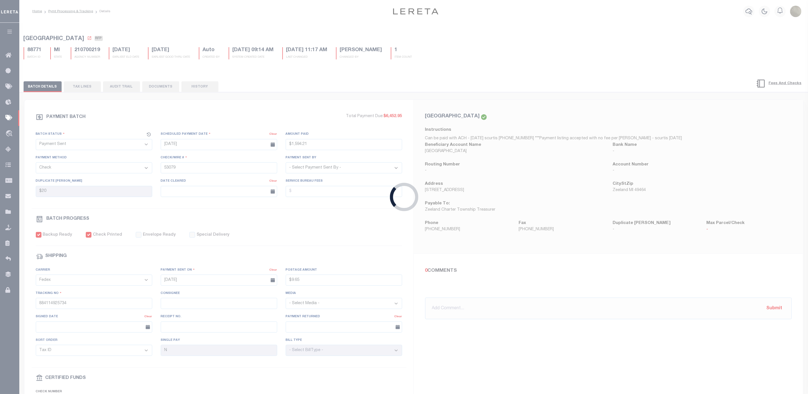
select select
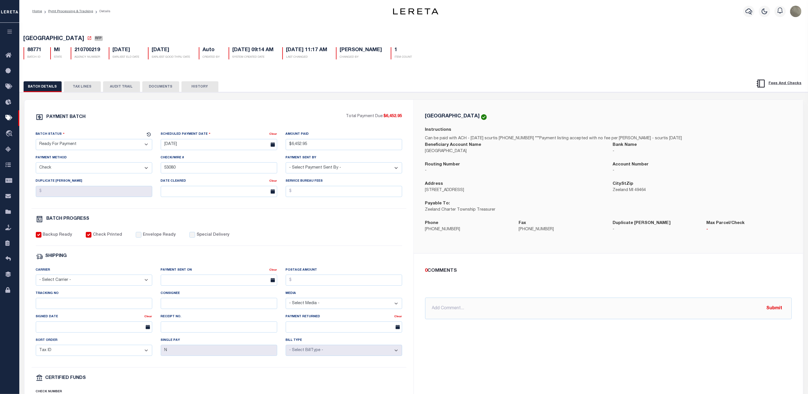
click at [95, 145] on select "- Select Status - Scheduled for Payment Ready For Payment Payment Sent Cleared …" at bounding box center [94, 144] width 116 height 11
select select "SNT"
click at [36, 140] on select "- Select Status - Scheduled for Payment Ready For Payment Payment Sent Cleared …" at bounding box center [94, 144] width 116 height 11
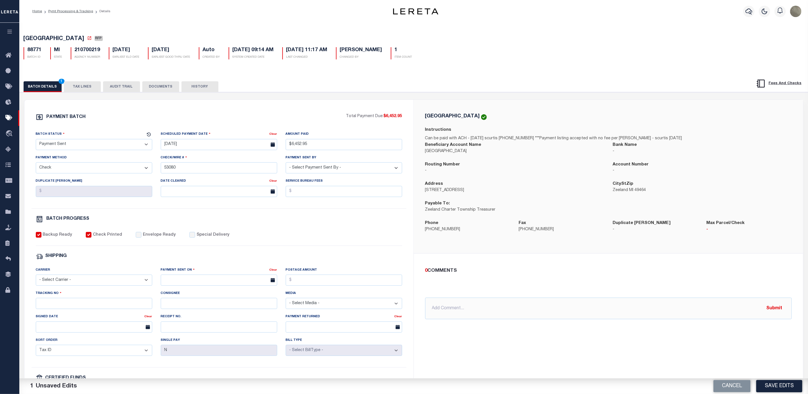
drag, startPoint x: 148, startPoint y: 241, endPoint x: 148, endPoint y: 237, distance: 4.0
click at [148, 238] on label "Envelope Ready" at bounding box center [159, 235] width 33 height 6
click at [141, 237] on input "Envelope Ready" at bounding box center [139, 235] width 6 height 6
click at [148, 237] on label "Envelope Ready" at bounding box center [159, 235] width 33 height 6
click at [141, 237] on input "Envelope Ready" at bounding box center [139, 235] width 6 height 6
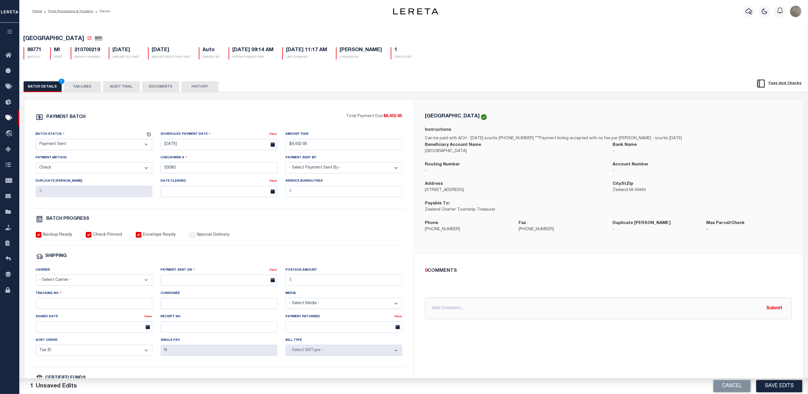
checkbox input "false"
click at [79, 285] on select "- Select Carrier - E-mail Fax Fedex FTP Other UPS USPS" at bounding box center [94, 279] width 116 height 11
select select "FDX"
click at [36, 278] on select "- Select Carrier - E-mail Fax Fedex FTP Other UPS USPS" at bounding box center [94, 279] width 116 height 11
click at [149, 237] on label "Envelope Ready" at bounding box center [159, 235] width 33 height 6
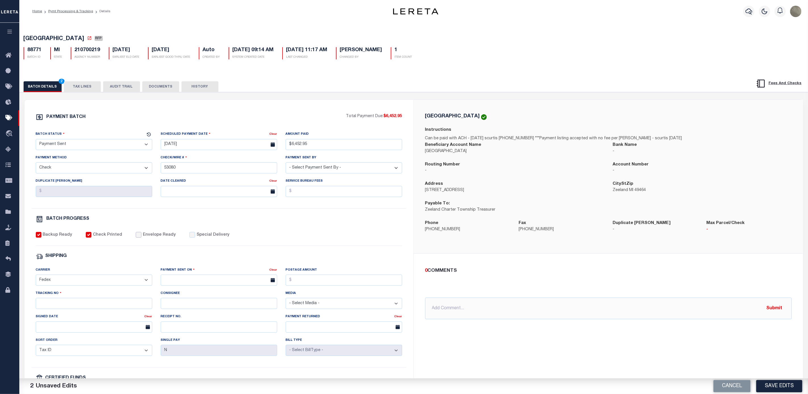
click at [141, 237] on input "Envelope Ready" at bounding box center [139, 235] width 6 height 6
checkbox input "true"
click at [192, 275] on div "Payment Sent On" at bounding box center [215, 271] width 109 height 8
click at [191, 285] on input "text" at bounding box center [219, 279] width 116 height 11
click at [219, 318] on span "4" at bounding box center [216, 315] width 11 height 11
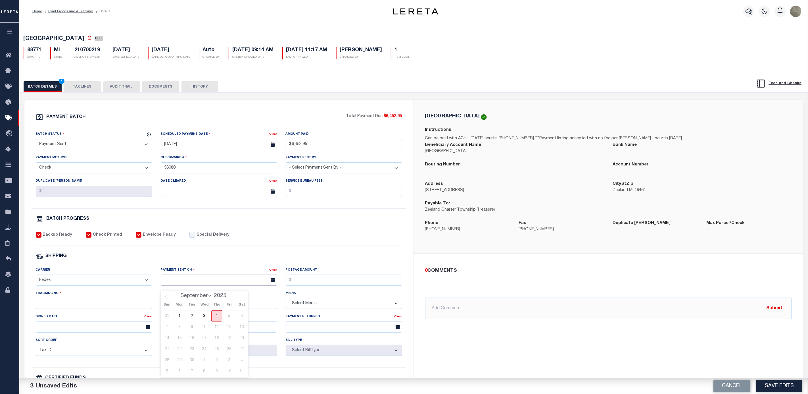
type input "[DATE]"
drag, startPoint x: 309, startPoint y: 283, endPoint x: 313, endPoint y: 281, distance: 4.6
click at [309, 283] on input "Postage Amount" at bounding box center [344, 279] width 116 height 11
type input "$9.65"
drag, startPoint x: 44, startPoint y: 307, endPoint x: 47, endPoint y: 304, distance: 3.6
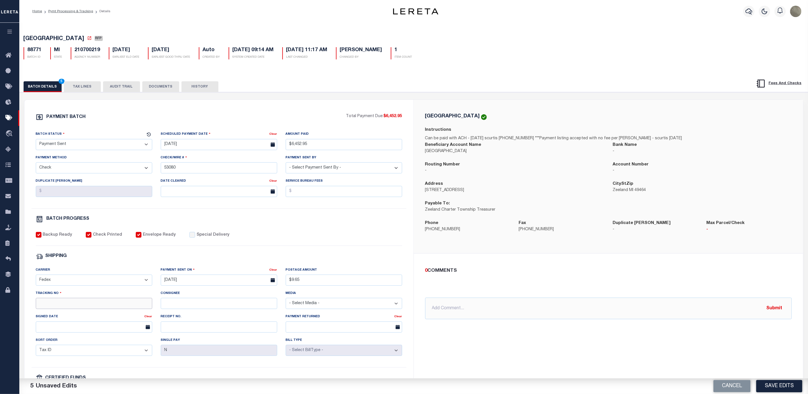
click at [44, 307] on input "Tracking No" at bounding box center [94, 303] width 116 height 11
type input "884114930490"
click at [763, 380] on button "Save Edits" at bounding box center [779, 386] width 46 height 12
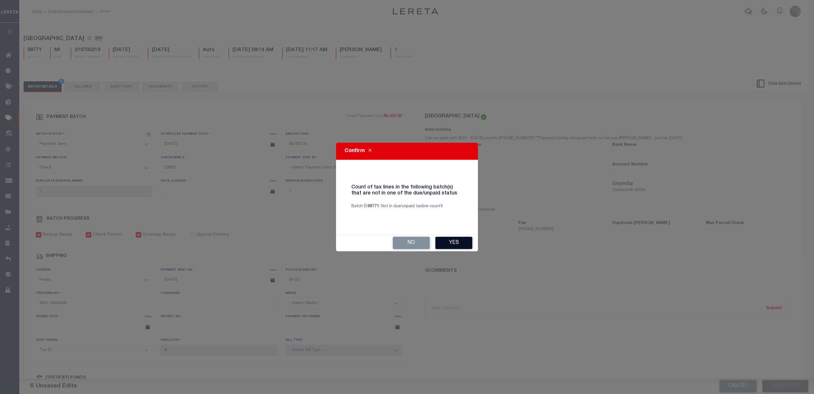
click at [453, 241] on button "Yes" at bounding box center [454, 243] width 37 height 12
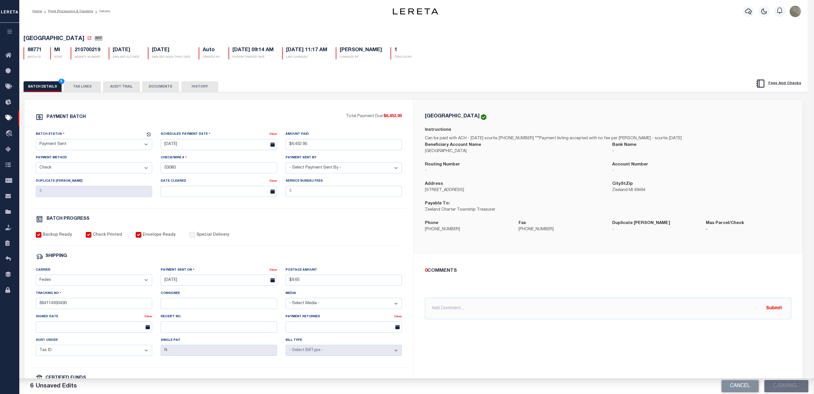
select select
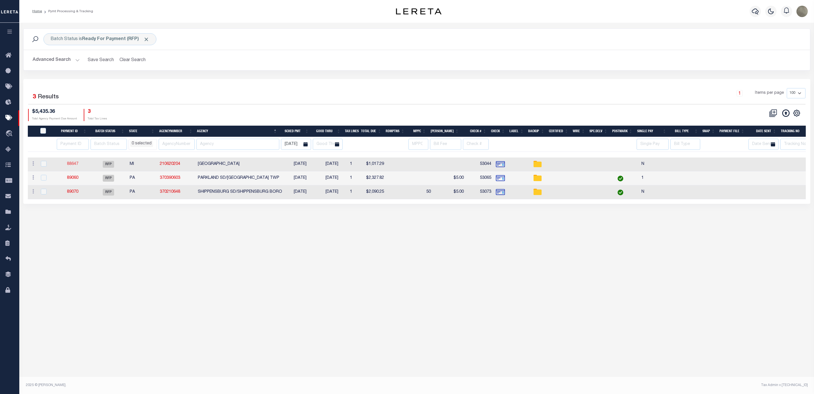
click at [71, 165] on link "88647" at bounding box center [72, 164] width 11 height 4
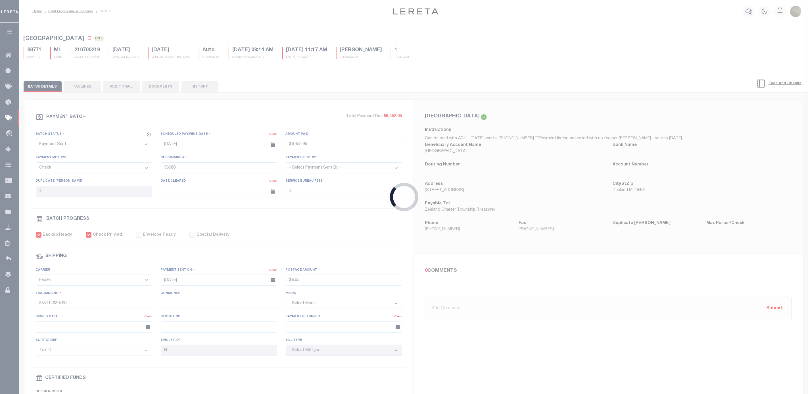
select select "RFP"
type input "$1,017.29"
type input "53044"
checkbox input "false"
select select
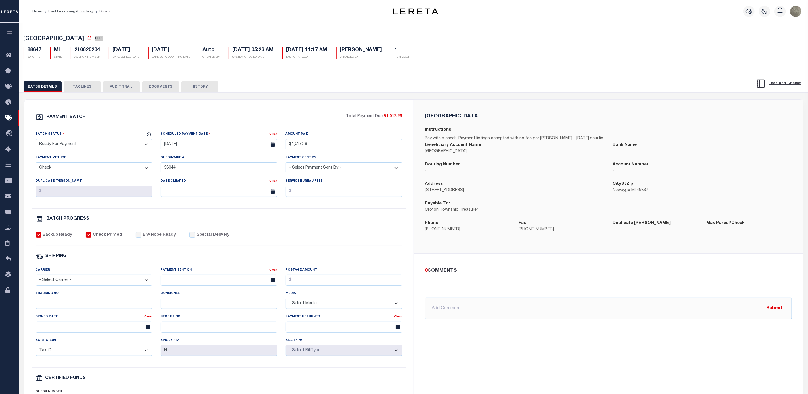
click at [246, 118] on div "PAYMENT BATCH" at bounding box center [191, 118] width 310 height 11
click at [65, 303] on input "Tracking No" at bounding box center [94, 303] width 116 height 11
paste input "884120120232"
type input "884120120232"
click at [65, 284] on select "- Select Carrier - E-mail Fax Fedex FTP Other UPS USPS" at bounding box center [94, 279] width 116 height 11
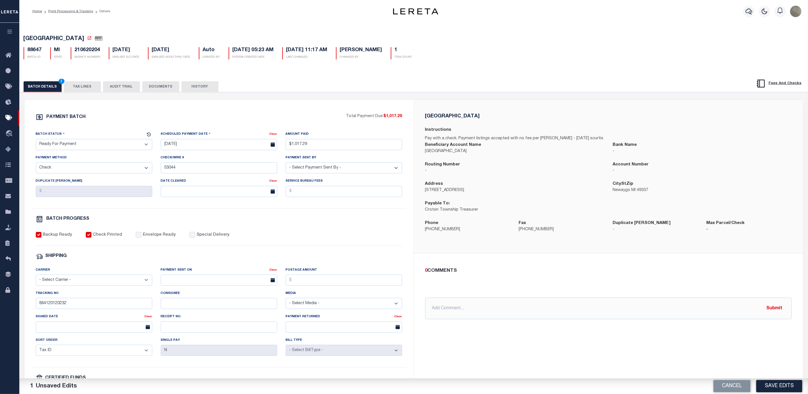
select select "FDX"
click at [36, 278] on select "- Select Carrier - E-mail Fax Fedex FTP Other UPS USPS" at bounding box center [94, 279] width 116 height 11
click at [180, 281] on input "text" at bounding box center [219, 279] width 116 height 11
click at [216, 313] on span "4" at bounding box center [216, 315] width 11 height 11
type input "[DATE]"
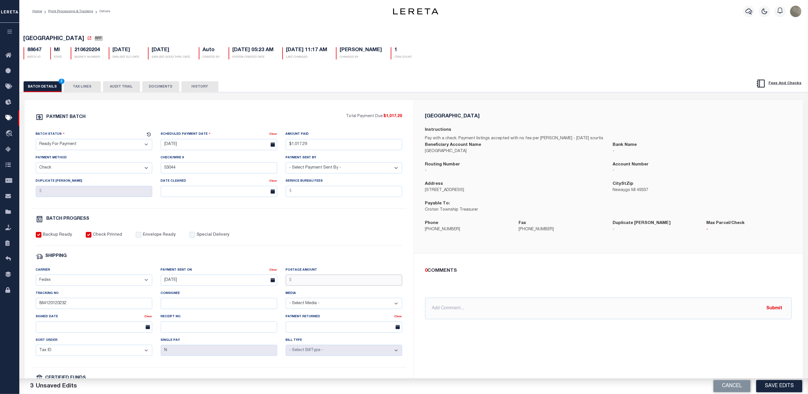
click at [309, 285] on input "Postage Amount" at bounding box center [344, 279] width 116 height 11
type input "$9.65"
click at [88, 145] on select "- Select Status - Scheduled for Payment Ready For Payment Payment Sent Cleared …" at bounding box center [94, 144] width 116 height 11
select select "SNT"
click at [36, 140] on select "- Select Status - Scheduled for Payment Ready For Payment Payment Sent Cleared …" at bounding box center [94, 144] width 116 height 11
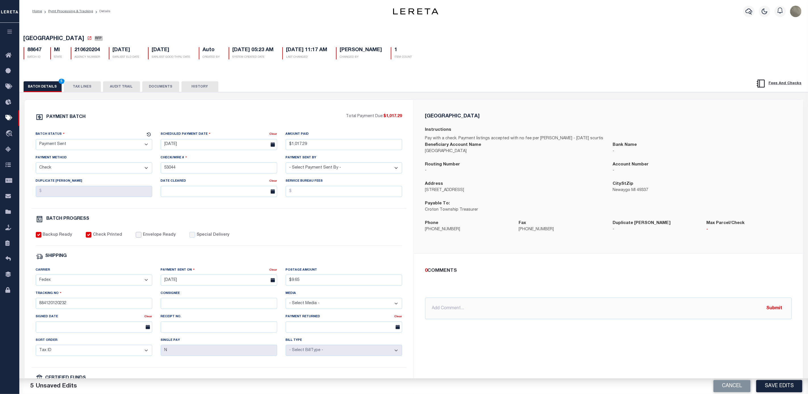
click at [136, 235] on input "Envelope Ready" at bounding box center [139, 235] width 6 height 6
checkbox input "true"
click at [769, 385] on button "Save Edits" at bounding box center [779, 386] width 46 height 12
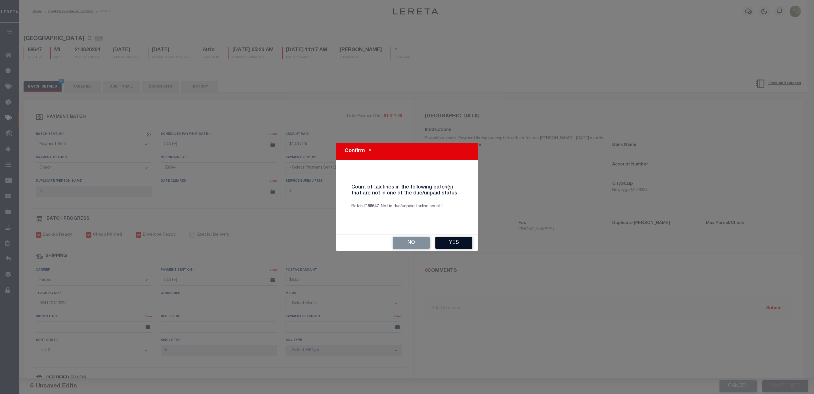
click at [459, 242] on button "Yes" at bounding box center [454, 243] width 37 height 12
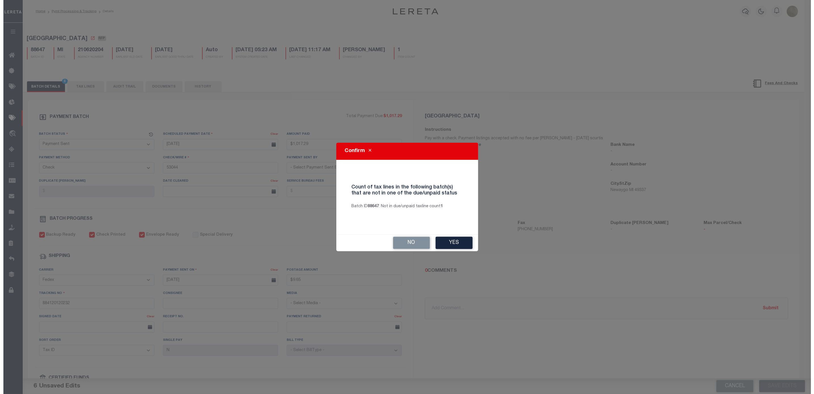
select select
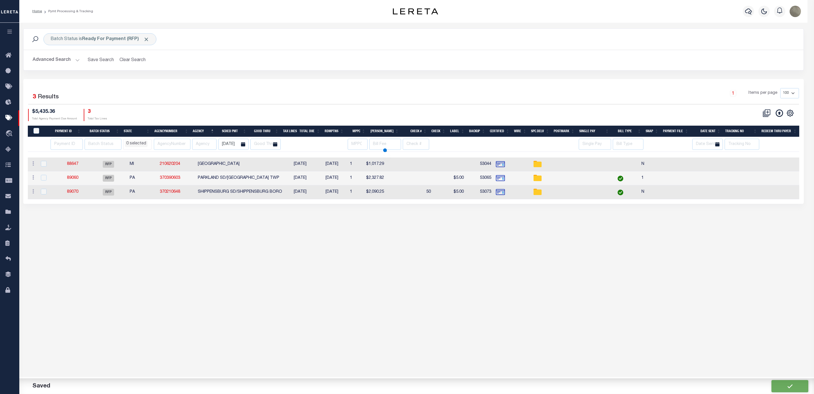
select select
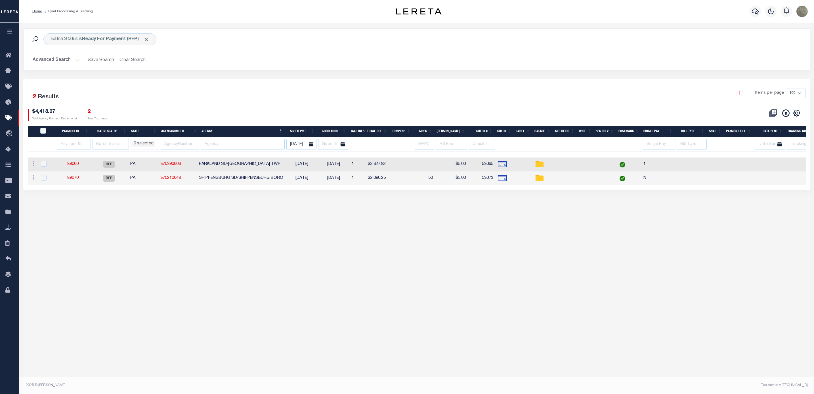
click at [382, 76] on div "Batch Status is Ready For Payment (RFP) Search Advanced Search Save Search Clea…" at bounding box center [417, 53] width 796 height 51
click at [393, 102] on div "1 Items per page 100 200 500 1000" at bounding box center [515, 95] width 581 height 15
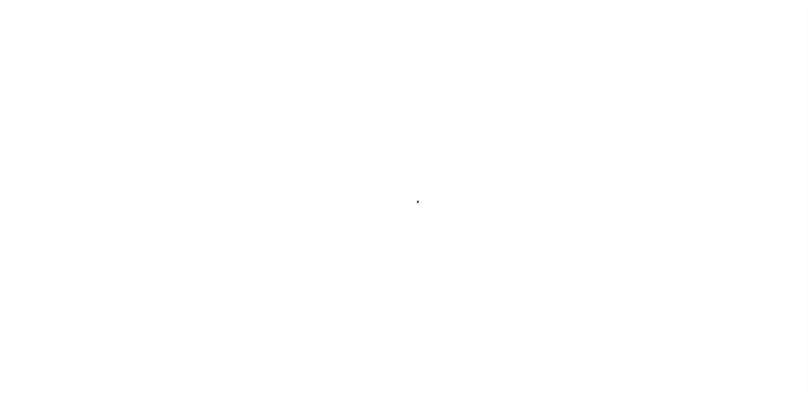
select select "RFP"
select select "CHK"
select select "[PERSON_NAME]"
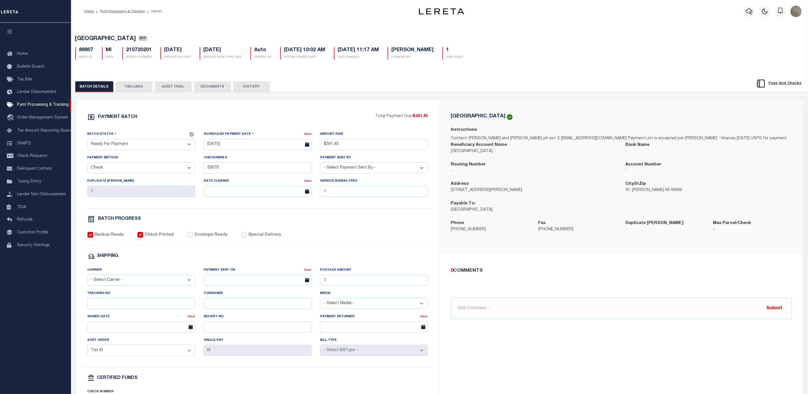
drag, startPoint x: 107, startPoint y: 143, endPoint x: 104, endPoint y: 149, distance: 6.2
click at [107, 144] on select "- Select Status - Scheduled for Payment Ready For Payment Payment Sent Cleared …" at bounding box center [141, 144] width 108 height 11
select select "SNT"
click at [87, 140] on select "- Select Status - Scheduled for Payment Ready For Payment Payment Sent Cleared …" at bounding box center [141, 144] width 108 height 11
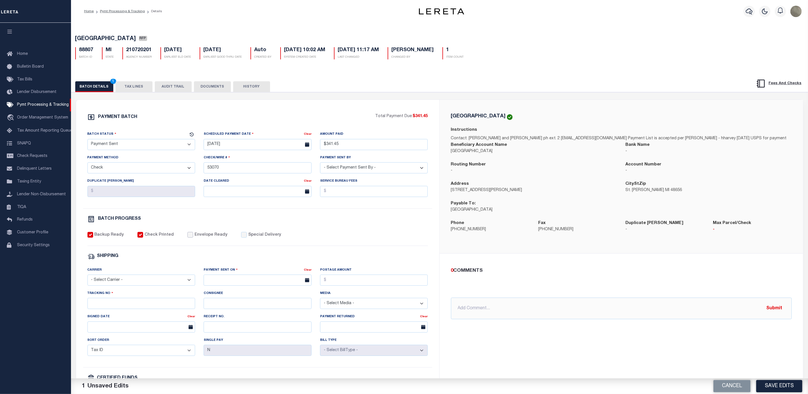
click at [188, 237] on input "Envelope Ready" at bounding box center [190, 235] width 6 height 6
checkbox input "true"
drag, startPoint x: 123, startPoint y: 279, endPoint x: 120, endPoint y: 282, distance: 3.6
click at [121, 281] on select "- Select Carrier - E-mail Fax Fedex FTP Other UPS USPS" at bounding box center [141, 279] width 108 height 11
select select "FDX"
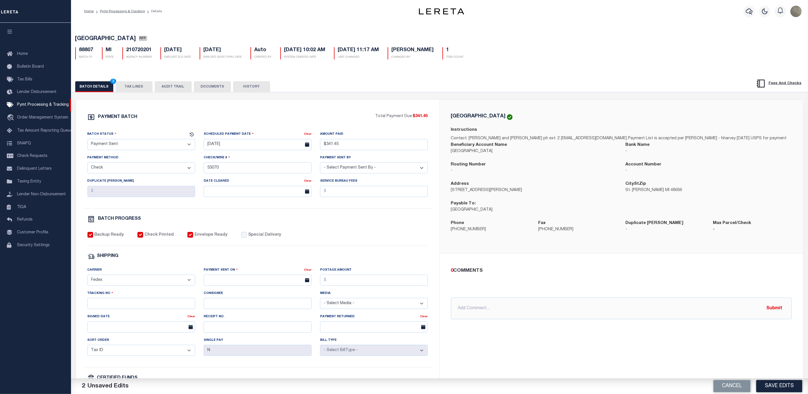
click at [87, 278] on select "- Select Carrier - E-mail Fax Fedex FTP Other UPS USPS" at bounding box center [141, 279] width 108 height 11
click at [217, 283] on input "text" at bounding box center [258, 279] width 108 height 11
click at [261, 318] on span "4" at bounding box center [259, 315] width 11 height 11
type input "[DATE]"
click at [339, 282] on input "Postage Amount" at bounding box center [374, 279] width 108 height 11
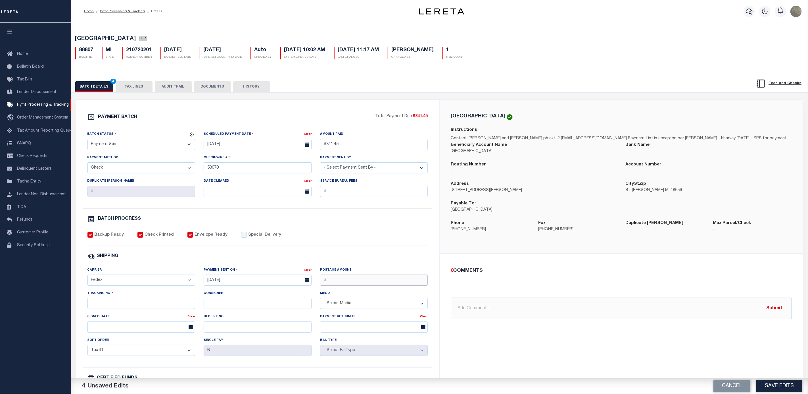
type input "$9.65"
click at [127, 309] on input "Tracking No" at bounding box center [141, 303] width 108 height 11
type input "884114925263"
click at [783, 384] on button "Save Edits" at bounding box center [779, 386] width 46 height 12
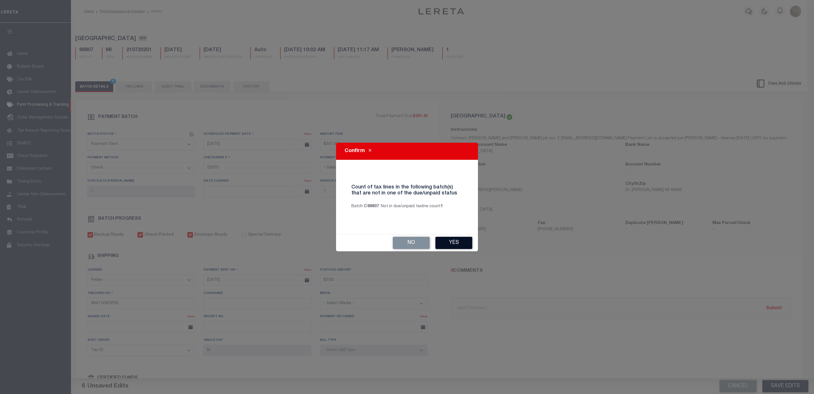
click at [448, 244] on button "Yes" at bounding box center [454, 243] width 37 height 12
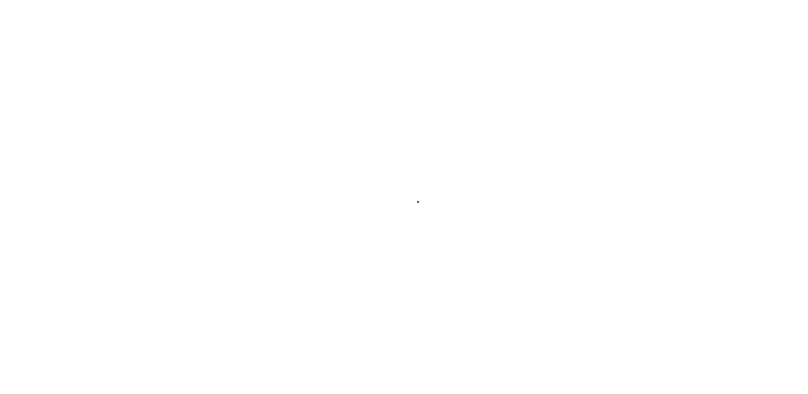
select select "RFP"
select select "CHK"
select select "[PERSON_NAME]"
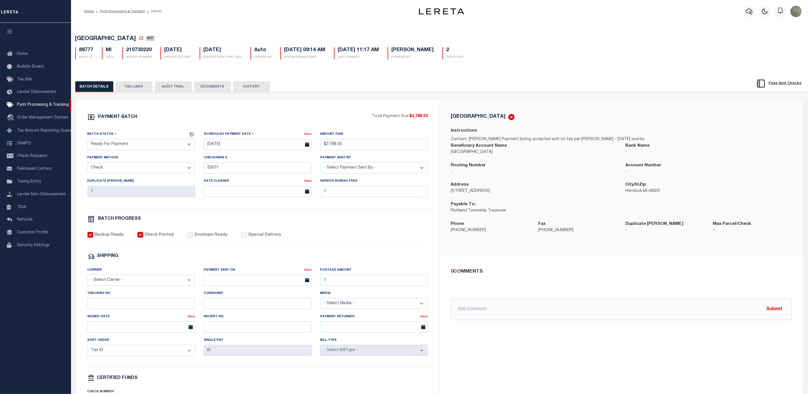
drag, startPoint x: 142, startPoint y: 148, endPoint x: 141, endPoint y: 152, distance: 3.8
click at [142, 148] on select "- Select Status - Scheduled for Payment Ready For Payment Payment Sent Cleared …" at bounding box center [141, 144] width 108 height 11
select select "SNT"
click at [87, 140] on select "- Select Status - Scheduled for Payment Ready For Payment Payment Sent Cleared …" at bounding box center [141, 144] width 108 height 11
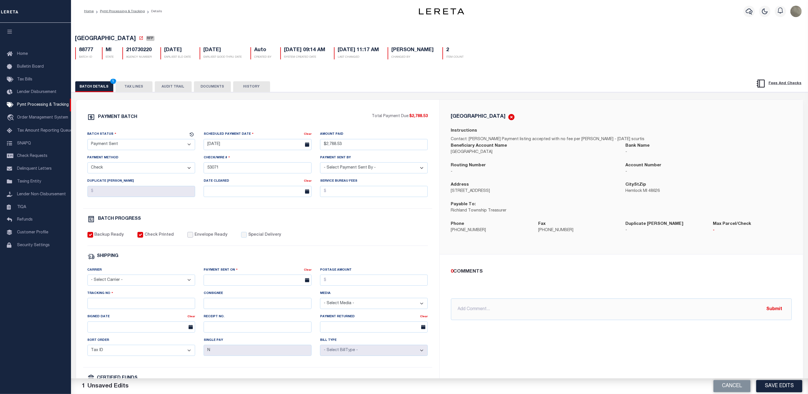
click at [187, 237] on input "Envelope Ready" at bounding box center [190, 235] width 6 height 6
checkbox input "true"
click at [147, 281] on select "- Select Carrier - E-mail Fax Fedex FTP Other UPS USPS" at bounding box center [141, 279] width 108 height 11
select select "FDX"
click at [87, 278] on select "- Select Carrier - E-mail Fax Fedex FTP Other UPS USPS" at bounding box center [141, 279] width 108 height 11
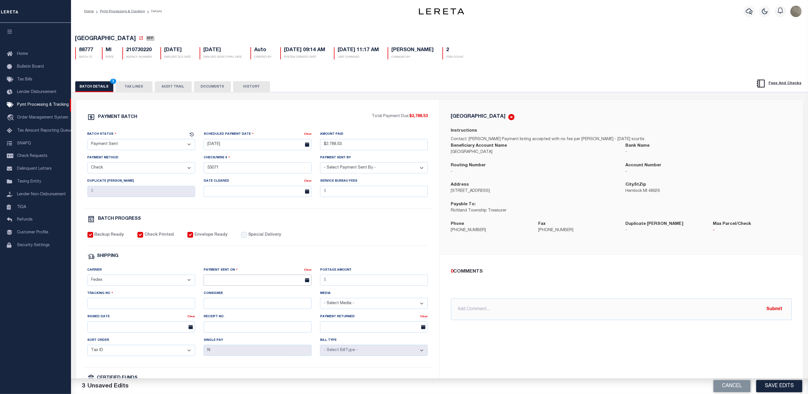
click at [223, 283] on input "text" at bounding box center [258, 279] width 108 height 11
click at [258, 316] on span "4" at bounding box center [259, 315] width 11 height 11
type input "[DATE]"
click at [338, 285] on input "Postage Amount" at bounding box center [374, 279] width 108 height 11
type input "$9.65"
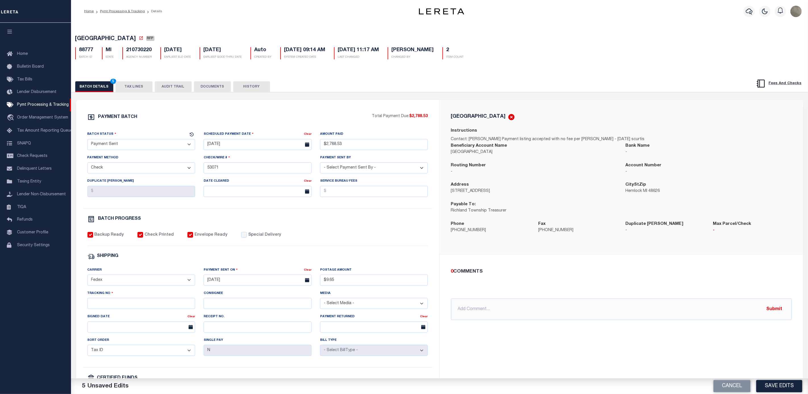
click at [122, 295] on div "Tracking No" at bounding box center [141, 299] width 108 height 19
click at [114, 304] on input "Tracking No" at bounding box center [141, 303] width 108 height 11
click at [109, 307] on input "Tracking No" at bounding box center [141, 303] width 108 height 11
type input "884114923710"
click at [783, 385] on button "Save Edits" at bounding box center [779, 386] width 46 height 12
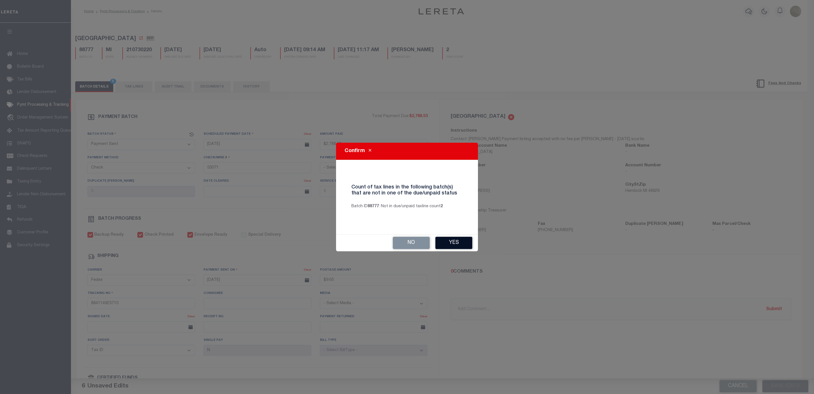
click at [451, 240] on button "Yes" at bounding box center [454, 243] width 37 height 12
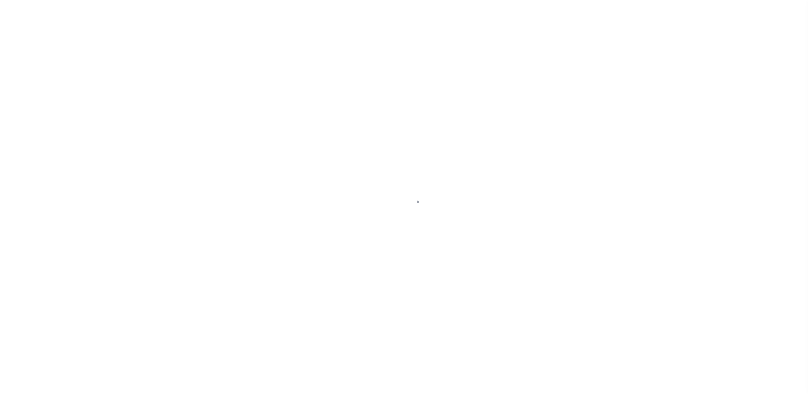
select select "RFP"
select select "CHK"
select select "[PERSON_NAME]"
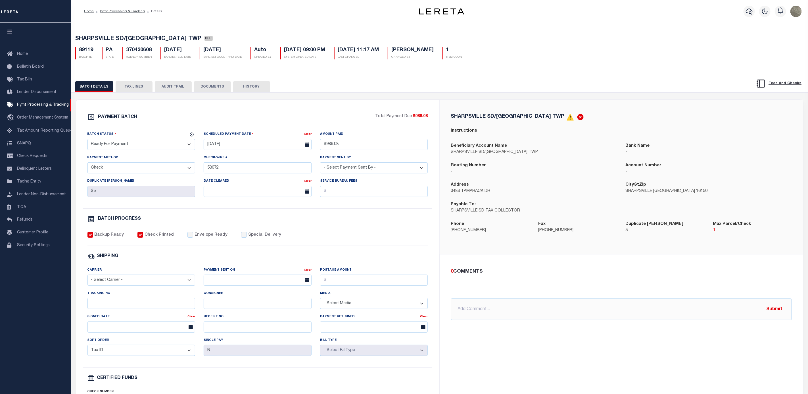
click at [124, 146] on select "- Select Status - Scheduled for Payment Ready For Payment Payment Sent Cleared …" at bounding box center [141, 144] width 108 height 11
select select "SNT"
click at [87, 140] on select "- Select Status - Scheduled for Payment Ready For Payment Payment Sent Cleared …" at bounding box center [141, 144] width 108 height 11
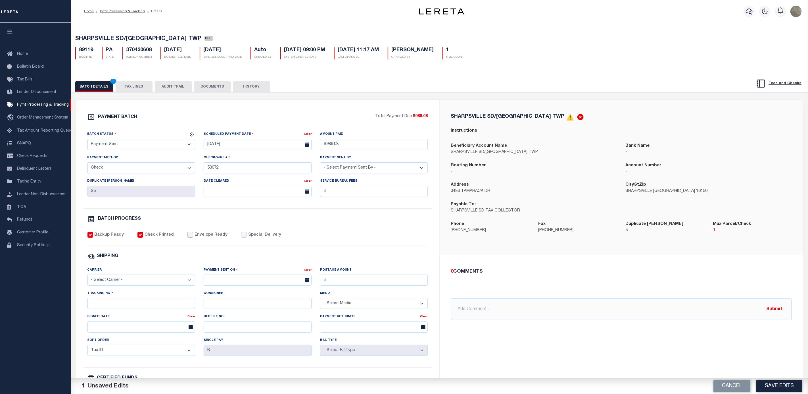
click at [188, 237] on input "Envelope Ready" at bounding box center [190, 235] width 6 height 6
checkbox input "true"
click at [120, 290] on div "Carrier - Select Carrier - E-mail Fax Fedex FTP Other UPS USPS" at bounding box center [141, 278] width 116 height 23
click at [122, 282] on select "- Select Carrier - E-mail Fax Fedex FTP Other UPS USPS" at bounding box center [141, 279] width 108 height 11
select select "FDX"
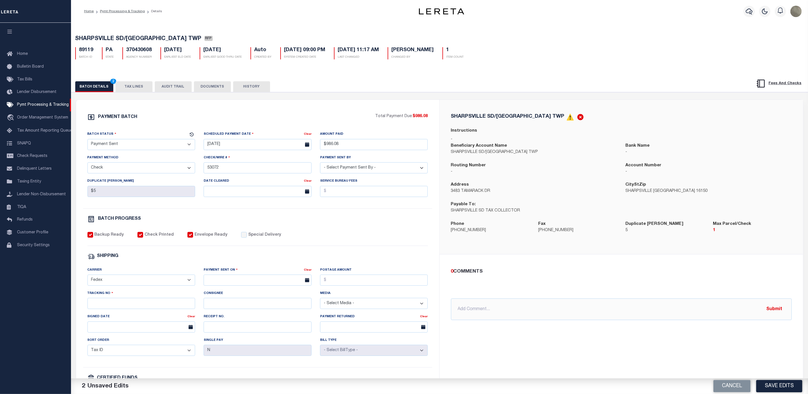
click at [87, 278] on select "- Select Carrier - E-mail Fax Fedex FTP Other UPS USPS" at bounding box center [141, 279] width 108 height 11
click at [216, 285] on input "text" at bounding box center [258, 279] width 108 height 11
click at [260, 315] on span "4" at bounding box center [259, 315] width 11 height 11
type input "[DATE]"
click at [356, 281] on input "Postage Amount" at bounding box center [374, 279] width 108 height 11
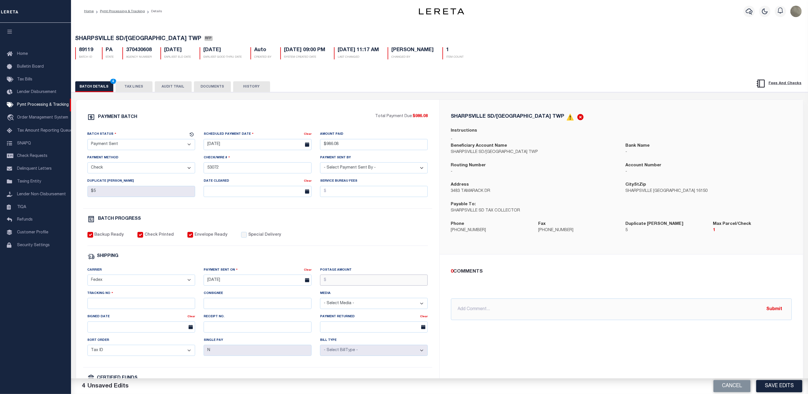
type input "$9.65"
click at [133, 309] on input "Tracking No" at bounding box center [141, 303] width 108 height 11
type input "884114925447"
click at [779, 382] on button "Save Edits" at bounding box center [779, 386] width 46 height 12
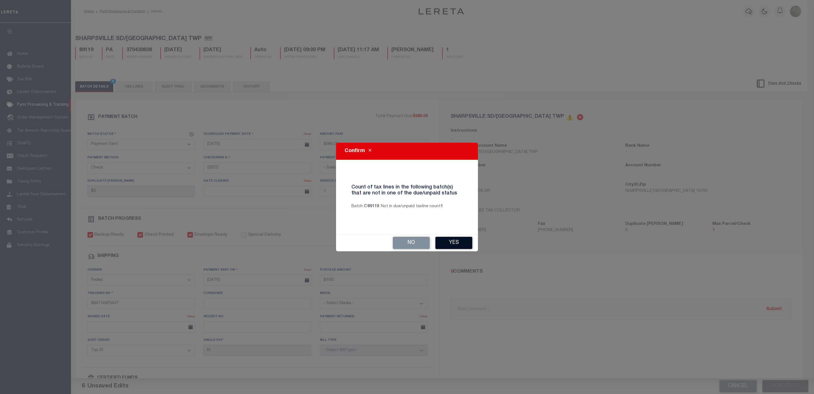
click at [455, 240] on button "Yes" at bounding box center [454, 243] width 37 height 12
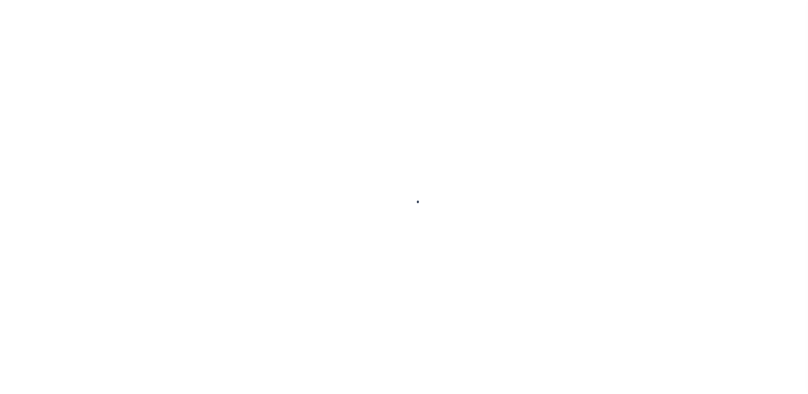
select select "RFP"
select select "CHK"
select select "[PERSON_NAME]"
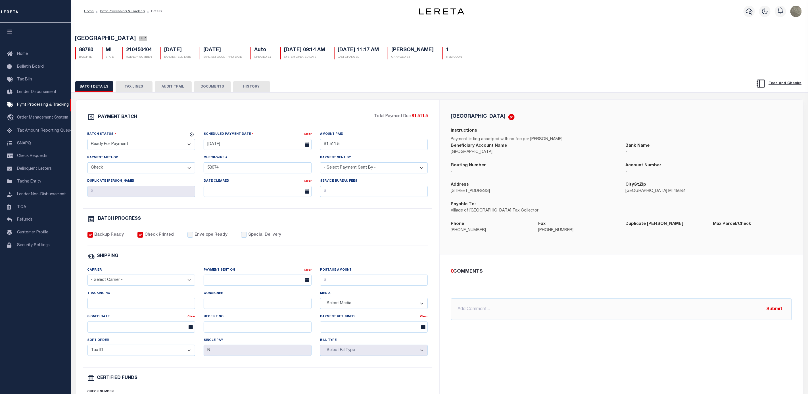
click at [127, 152] on div "Batch Status - Select Status - Scheduled for Payment Ready For Payment Payment …" at bounding box center [141, 142] width 116 height 23
click at [125, 148] on select "- Select Status - Scheduled for Payment Ready For Payment Payment Sent Cleared …" at bounding box center [141, 144] width 108 height 11
select select "SNT"
click at [87, 140] on select "- Select Status - Scheduled for Payment Ready For Payment Payment Sent Cleared …" at bounding box center [141, 144] width 108 height 11
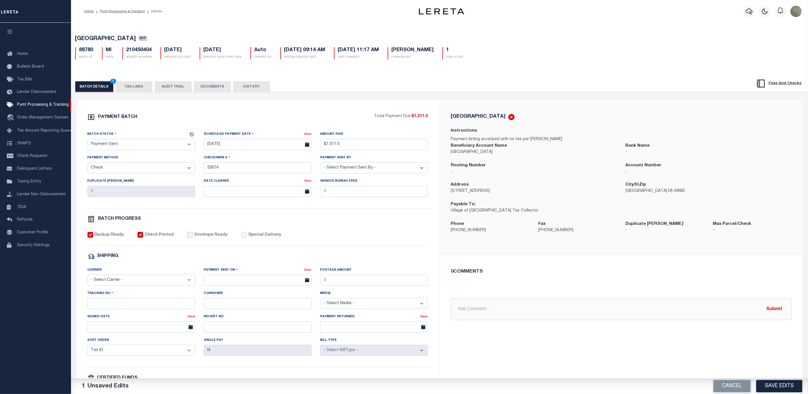
click at [187, 237] on input "Envelope Ready" at bounding box center [190, 235] width 6 height 6
checkbox input "true"
click at [121, 290] on div "Carrier - Select Carrier - E-mail Fax Fedex FTP Other UPS USPS" at bounding box center [141, 278] width 116 height 23
drag, startPoint x: 123, startPoint y: 281, endPoint x: 118, endPoint y: 285, distance: 6.3
click at [123, 281] on select "- Select Carrier - E-mail Fax Fedex FTP Other UPS USPS" at bounding box center [141, 279] width 108 height 11
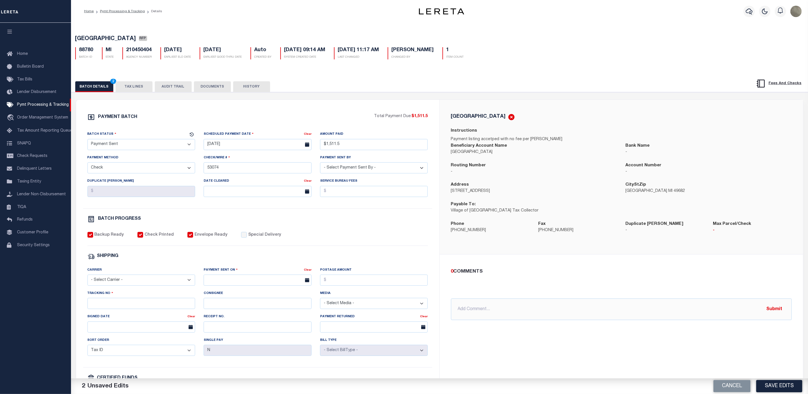
select select "FDX"
click at [87, 278] on select "- Select Carrier - E-mail Fax Fedex FTP Other UPS USPS" at bounding box center [141, 279] width 108 height 11
click at [226, 275] on div "Payment Sent On" at bounding box center [254, 271] width 100 height 8
click at [224, 281] on input "text" at bounding box center [258, 279] width 108 height 11
click at [263, 318] on span "4" at bounding box center [259, 315] width 11 height 11
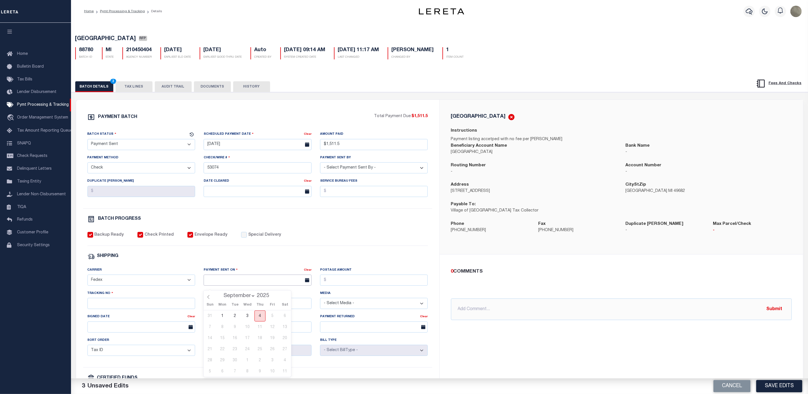
type input "[DATE]"
click at [343, 285] on input "Postage Amount" at bounding box center [374, 279] width 108 height 11
type input "$9.65"
click at [158, 307] on input "Tracking No" at bounding box center [141, 303] width 108 height 11
type input "884114926752"
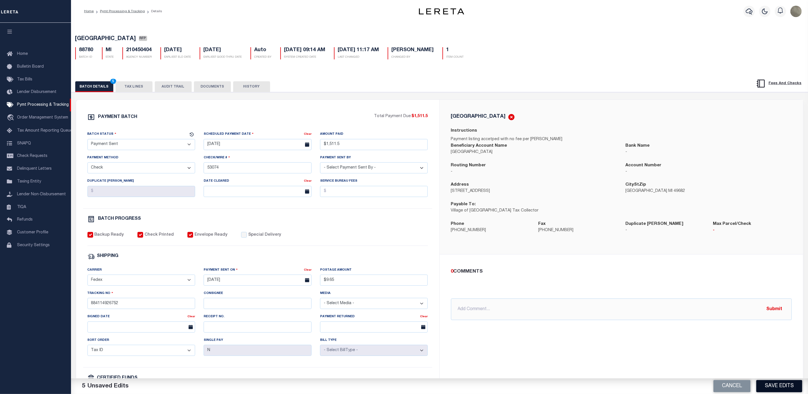
click at [791, 384] on button "Save Edits" at bounding box center [779, 386] width 46 height 12
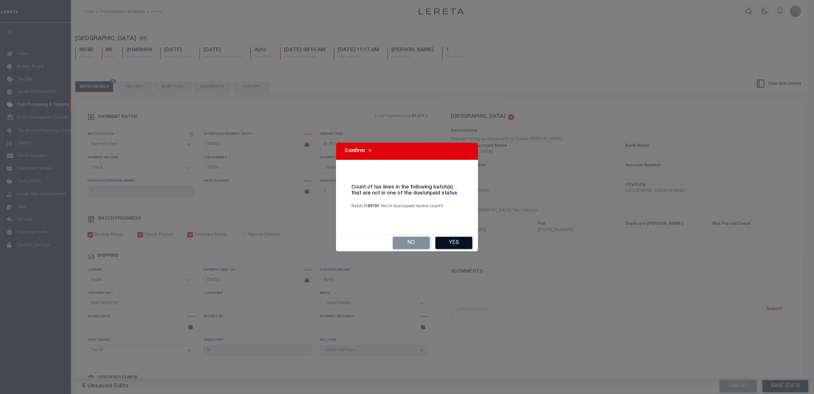
click at [460, 244] on button "Yes" at bounding box center [454, 243] width 37 height 12
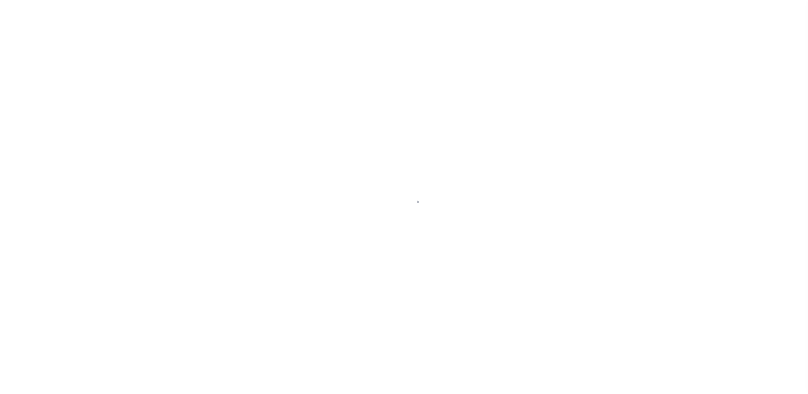
select select "RFP"
select select "CHK"
select select "[PERSON_NAME]"
select select "8"
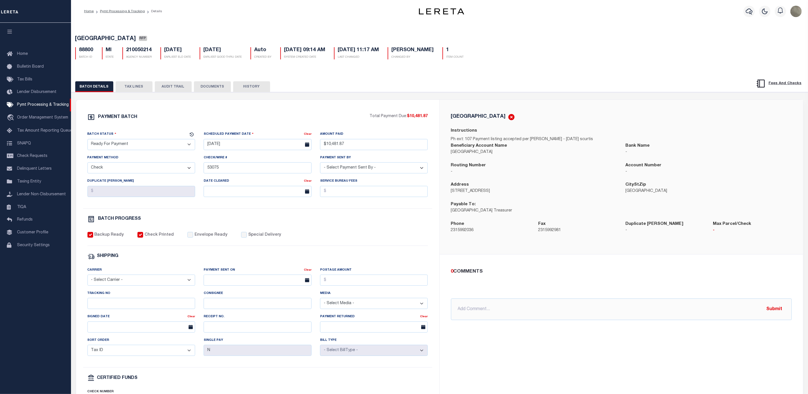
click at [112, 145] on select "- Select Status - Scheduled for Payment Ready For Payment Payment Sent Cleared …" at bounding box center [141, 144] width 108 height 11
select select "SNT"
click at [87, 140] on select "- Select Status - Scheduled for Payment Ready For Payment Payment Sent Cleared …" at bounding box center [141, 144] width 108 height 11
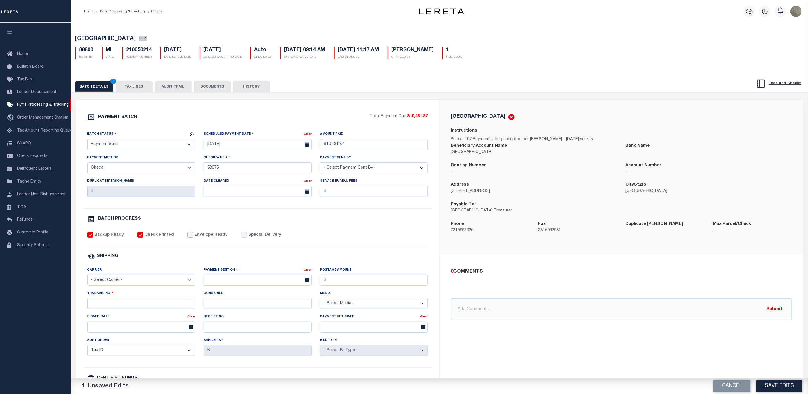
click at [187, 237] on input "Envelope Ready" at bounding box center [190, 235] width 6 height 6
checkbox input "true"
click at [131, 284] on select "- Select Carrier - E-mail Fax Fedex FTP Other UPS USPS" at bounding box center [141, 279] width 108 height 11
select select "FDX"
click at [87, 278] on select "- Select Carrier - E-mail Fax Fedex FTP Other UPS USPS" at bounding box center [141, 279] width 108 height 11
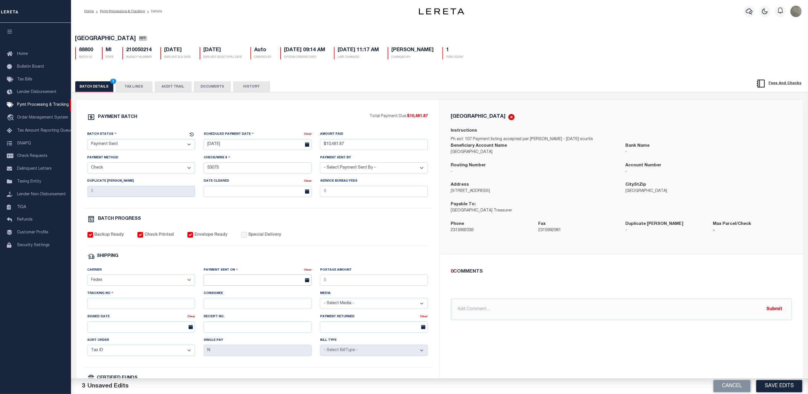
click at [248, 285] on input "text" at bounding box center [258, 279] width 108 height 11
click at [260, 319] on span "4" at bounding box center [259, 315] width 11 height 11
type input "[DATE]"
click at [360, 282] on input "Postage Amount" at bounding box center [374, 279] width 108 height 11
type input "$9.65"
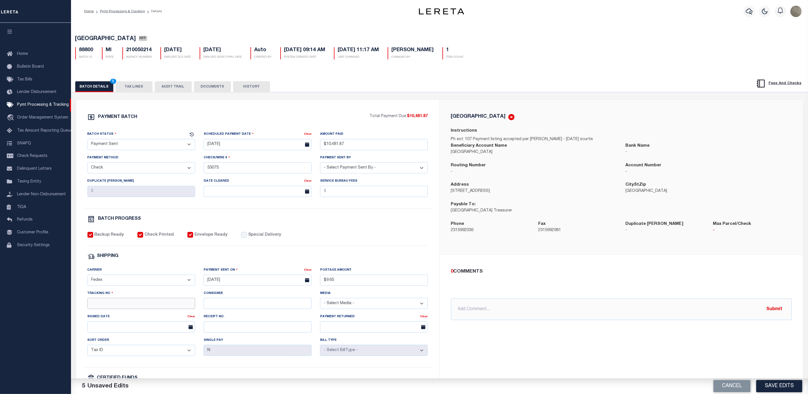
click at [124, 309] on input "Tracking No" at bounding box center [141, 303] width 108 height 11
type input "884114927954"
click at [771, 386] on button "Save Edits" at bounding box center [779, 386] width 46 height 12
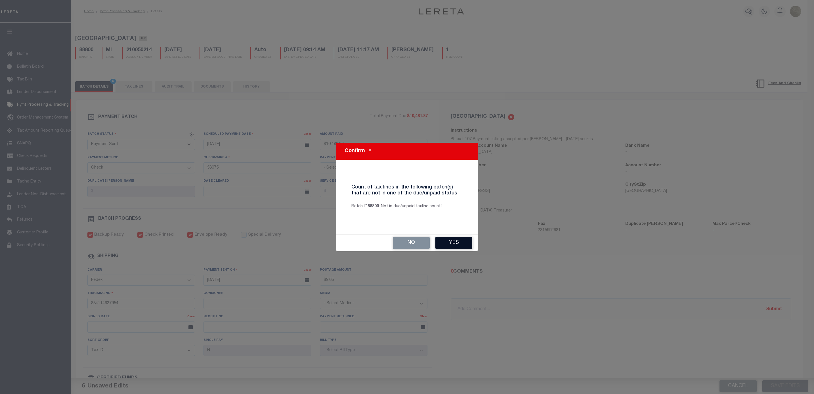
click at [470, 241] on button "Yes" at bounding box center [454, 243] width 37 height 12
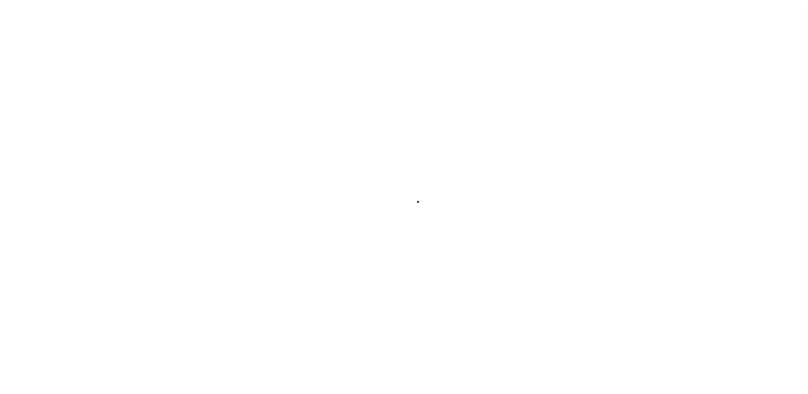
select select "RFP"
select select "CHK"
select select "[PERSON_NAME]"
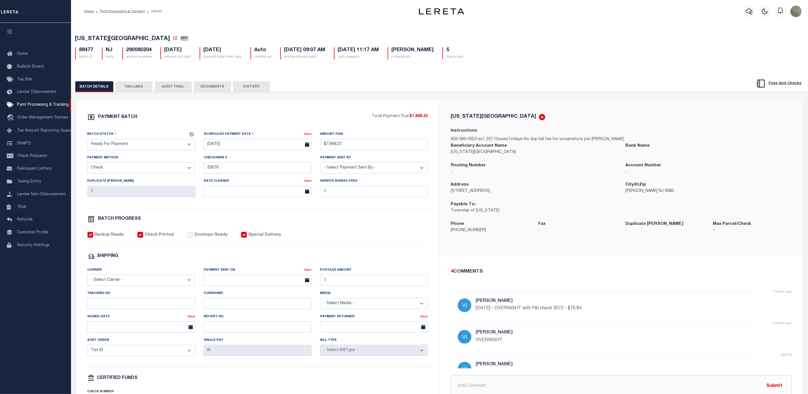
click at [137, 149] on select "- Select Status - Scheduled for Payment Ready For Payment Payment Sent Cleared …" at bounding box center [141, 144] width 108 height 11
select select "SNT"
click at [87, 140] on select "- Select Status - Scheduled for Payment Ready For Payment Payment Sent Cleared …" at bounding box center [141, 144] width 108 height 11
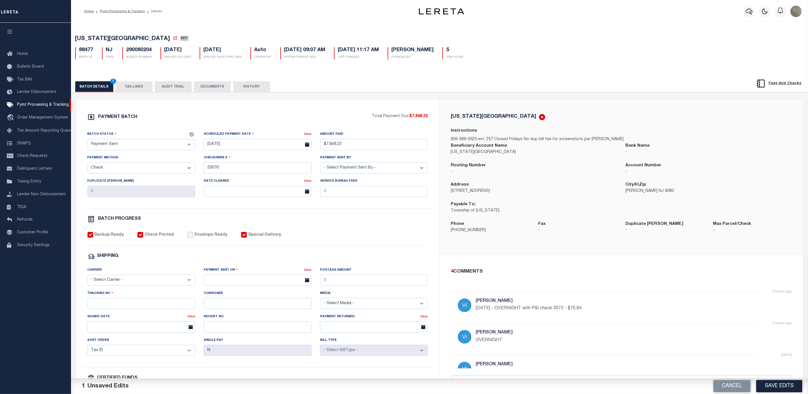
drag, startPoint x: 185, startPoint y: 238, endPoint x: 183, endPoint y: 240, distance: 3.1
click at [187, 237] on input "Envelope Ready" at bounding box center [190, 235] width 6 height 6
checkbox input "true"
click at [122, 279] on select "- Select Carrier - E-mail Fax Fedex FTP Other UPS USPS" at bounding box center [141, 279] width 108 height 11
select select "FDX"
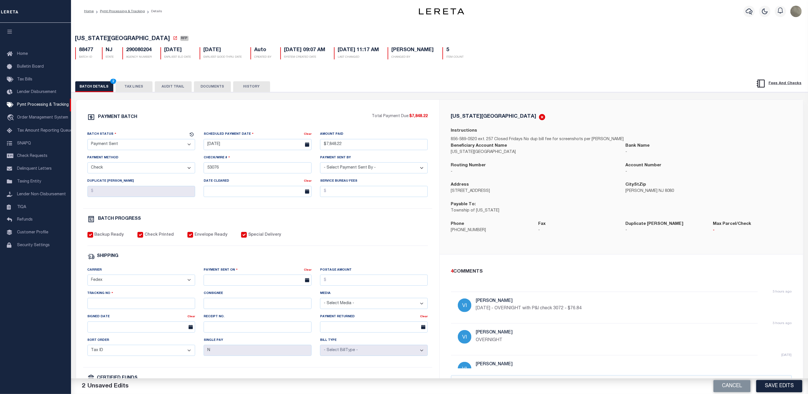
click at [87, 278] on select "- Select Carrier - E-mail Fax Fedex FTP Other UPS USPS" at bounding box center [141, 279] width 108 height 11
click at [255, 275] on div "Payment Sent On" at bounding box center [254, 271] width 100 height 8
click at [254, 280] on input "text" at bounding box center [258, 279] width 108 height 11
click at [263, 315] on span "4" at bounding box center [259, 315] width 11 height 11
type input "[DATE]"
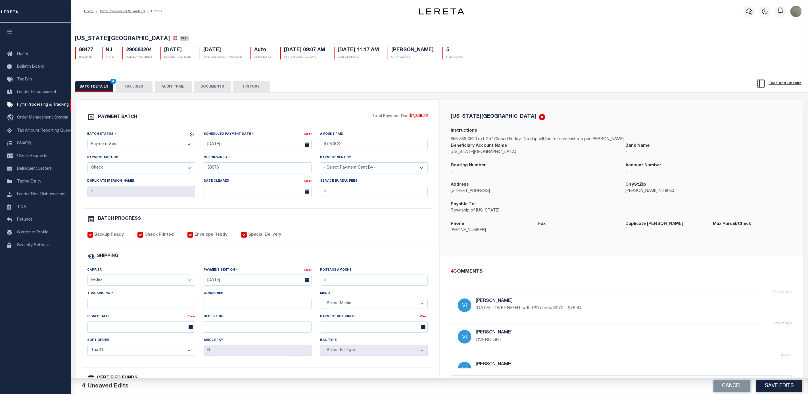
click at [361, 290] on div "Postage Amount" at bounding box center [374, 278] width 116 height 23
click at [362, 284] on input "Postage Amount" at bounding box center [374, 279] width 108 height 11
type input "$72.35"
click at [126, 309] on input "Tracking No" at bounding box center [141, 303] width 108 height 11
type input "884114926605"
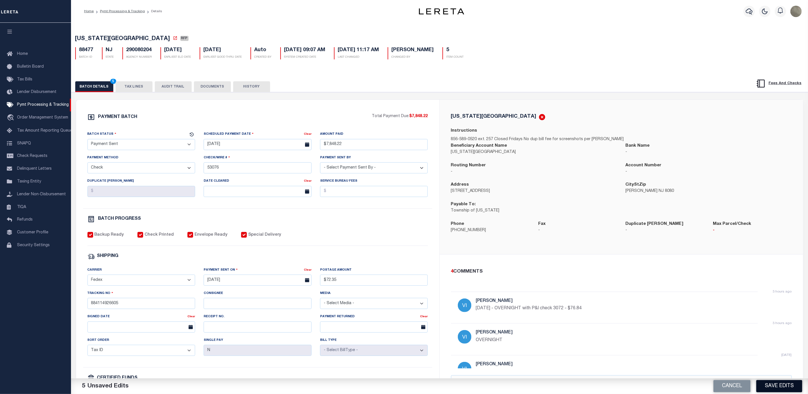
click at [788, 381] on button "Save Edits" at bounding box center [779, 386] width 46 height 12
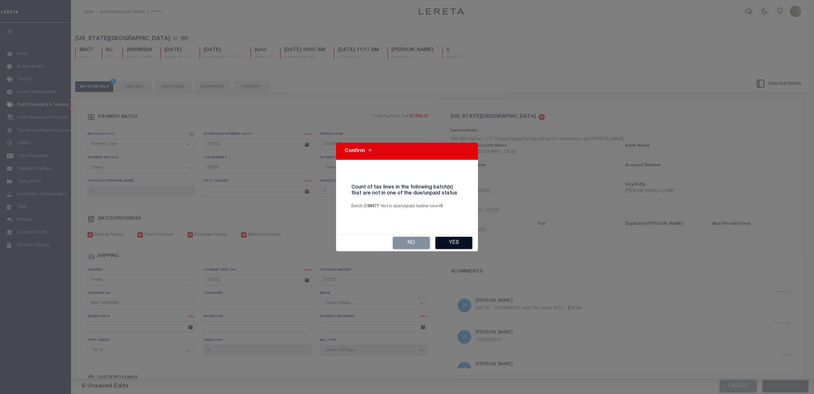
click at [463, 239] on button "Yes" at bounding box center [454, 243] width 37 height 12
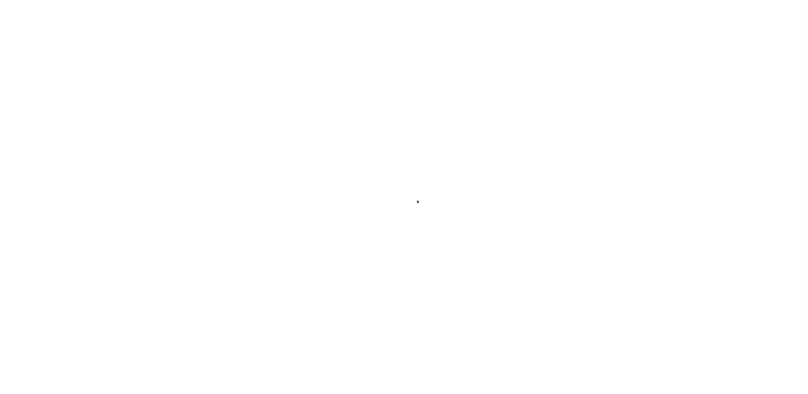
select select "RFP"
select select "CHK"
select select "[PERSON_NAME]"
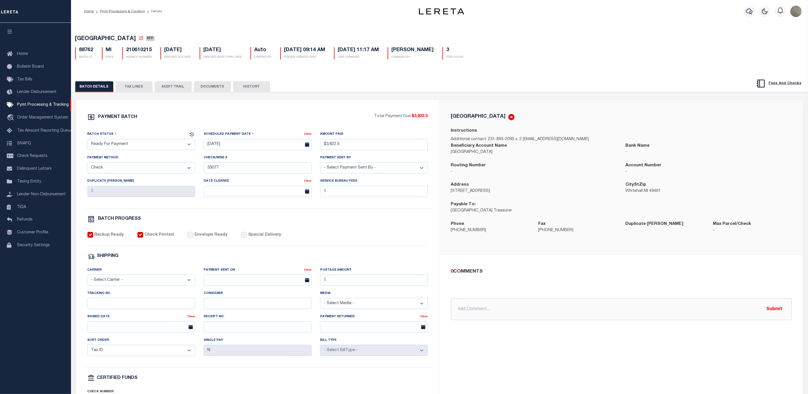
click at [149, 143] on select "- Select Status - Scheduled for Payment Ready For Payment Payment Sent Cleared …" at bounding box center [141, 144] width 108 height 11
select select "SNT"
click at [87, 140] on select "- Select Status - Scheduled for Payment Ready For Payment Payment Sent Cleared …" at bounding box center [141, 144] width 108 height 11
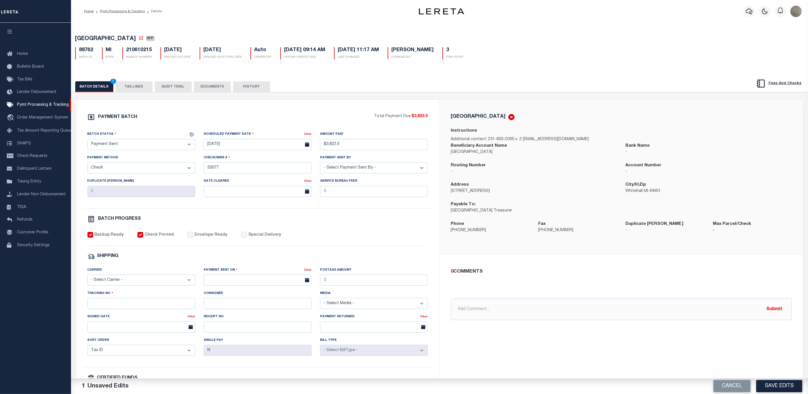
click at [135, 280] on select "- Select Carrier - E-mail Fax Fedex FTP Other UPS USPS" at bounding box center [141, 279] width 108 height 11
select select "FDX"
click at [87, 278] on select "- Select Carrier - E-mail Fax Fedex FTP Other UPS USPS" at bounding box center [141, 279] width 108 height 11
click at [232, 282] on input "text" at bounding box center [258, 279] width 108 height 11
click at [258, 315] on span "4" at bounding box center [259, 315] width 11 height 11
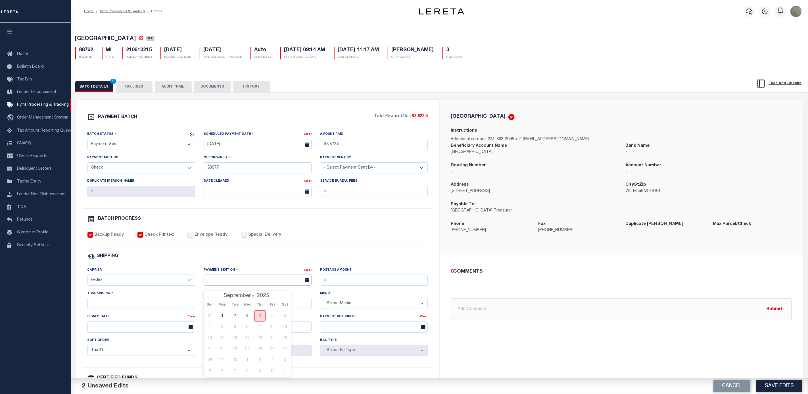
type input "[DATE]"
click at [342, 283] on input "Postage Amount" at bounding box center [374, 279] width 108 height 11
type input "$9.65"
click at [105, 302] on div "Tracking No" at bounding box center [141, 299] width 108 height 19
click at [105, 309] on input "Tracking No" at bounding box center [141, 303] width 108 height 11
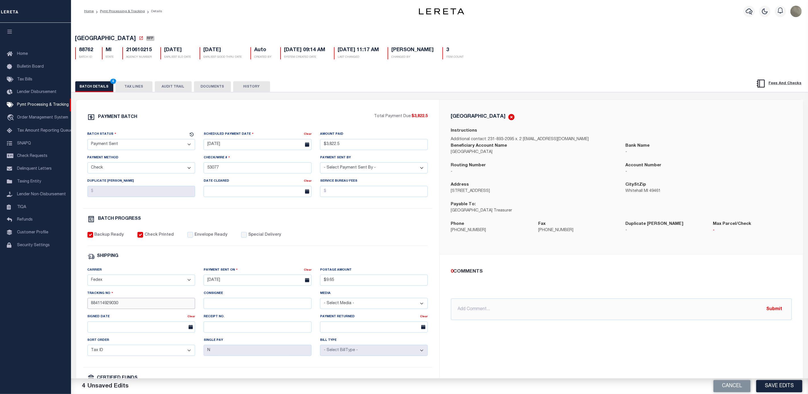
type input "884114929030"
click at [198, 238] on label "Envelope Ready" at bounding box center [210, 235] width 33 height 6
click at [193, 237] on input "Envelope Ready" at bounding box center [190, 235] width 6 height 6
checkbox input "true"
click at [780, 383] on button "Save Edits" at bounding box center [779, 386] width 46 height 12
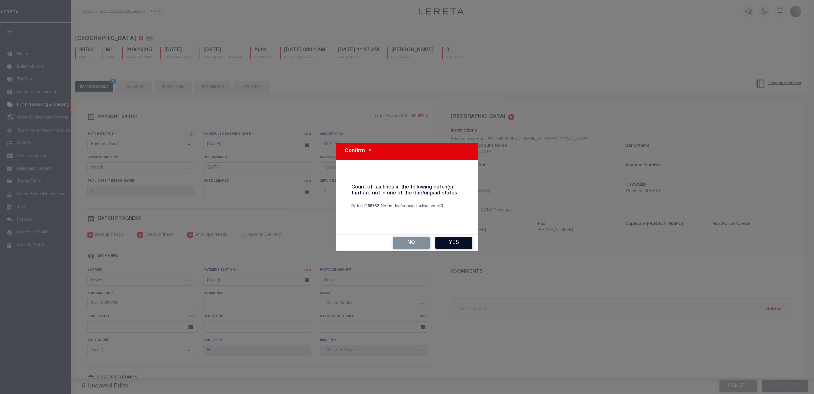
click at [459, 241] on button "Yes" at bounding box center [454, 243] width 37 height 12
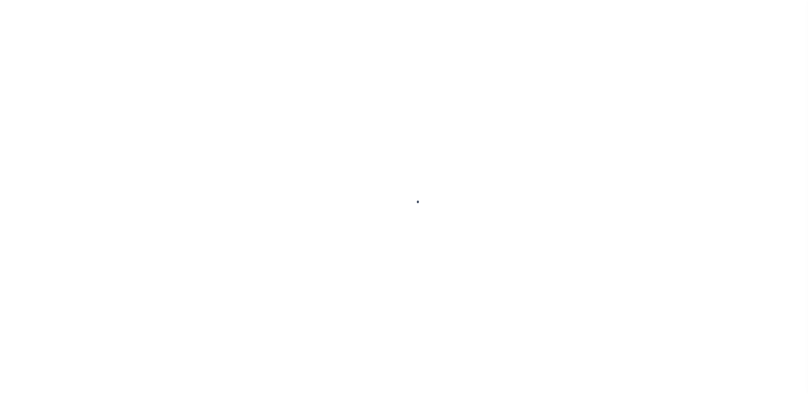
select select "RFP"
select select "CHK"
select select "[PERSON_NAME]"
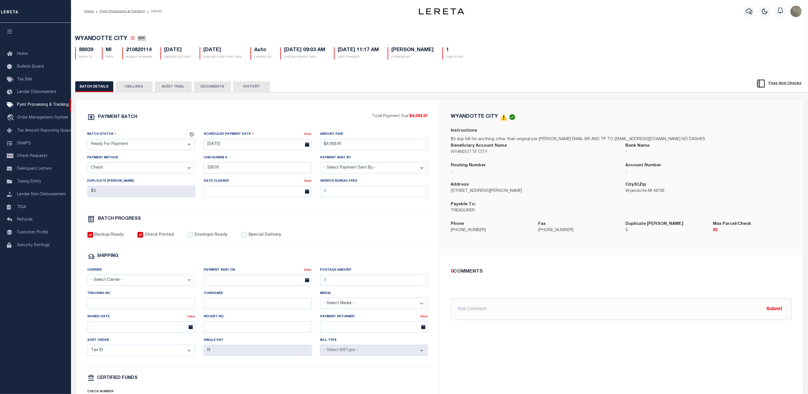
click at [130, 143] on select "- Select Status - Scheduled for Payment Ready For Payment Payment Sent Cleared …" at bounding box center [141, 144] width 108 height 11
select select "SNT"
click at [87, 140] on select "- Select Status - Scheduled for Payment Ready For Payment Payment Sent Cleared …" at bounding box center [141, 144] width 108 height 11
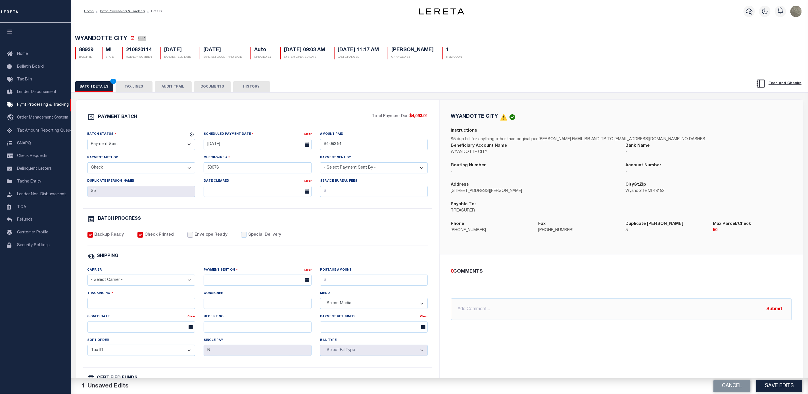
click at [187, 237] on input "Envelope Ready" at bounding box center [190, 235] width 6 height 6
checkbox input "true"
drag, startPoint x: 120, startPoint y: 281, endPoint x: 119, endPoint y: 290, distance: 10.1
click at [120, 281] on select "- Select Carrier - E-mail Fax Fedex FTP Other UPS USPS" at bounding box center [141, 279] width 108 height 11
select select "FDX"
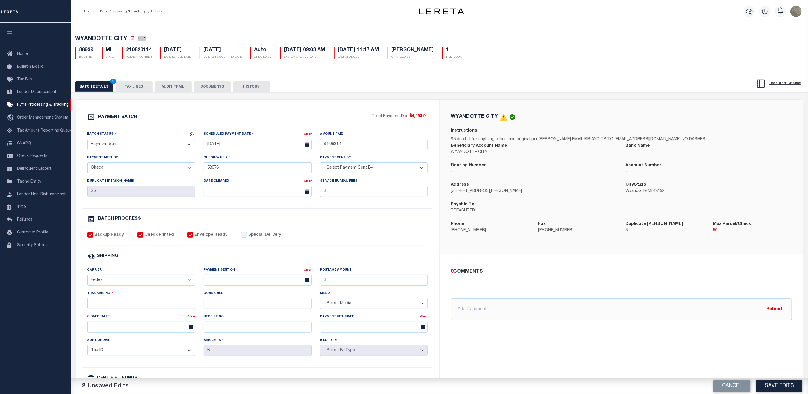
click at [87, 278] on select "- Select Carrier - E-mail Fax Fedex FTP Other UPS USPS" at bounding box center [141, 279] width 108 height 11
click at [267, 285] on input "text" at bounding box center [258, 279] width 108 height 11
click at [260, 319] on span "4" at bounding box center [259, 315] width 11 height 11
type input "[DATE]"
click at [353, 285] on input "Postage Amount" at bounding box center [374, 279] width 108 height 11
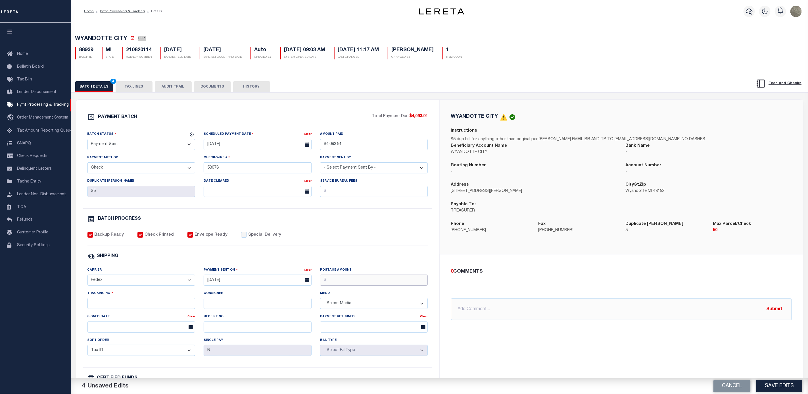
type input "$9.65"
click at [139, 303] on input "Tracking No" at bounding box center [141, 303] width 108 height 11
click at [103, 307] on input "Tracking No" at bounding box center [141, 303] width 108 height 11
type input "884114928766"
click at [349, 223] on div "BATCH PROGRESS" at bounding box center [257, 218] width 340 height 7
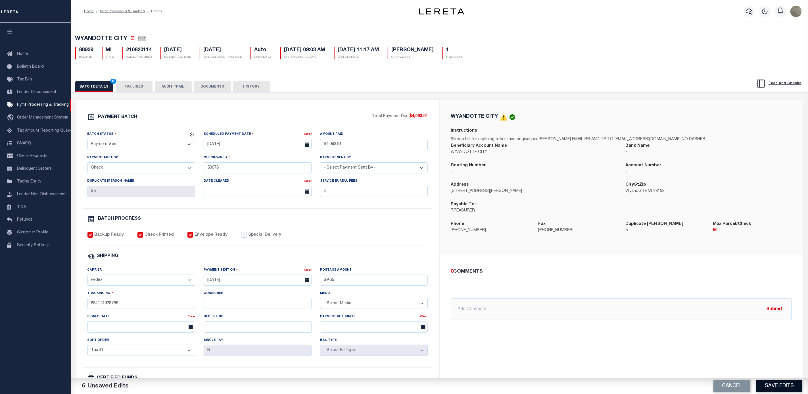
click at [778, 384] on button "Save Edits" at bounding box center [779, 386] width 46 height 12
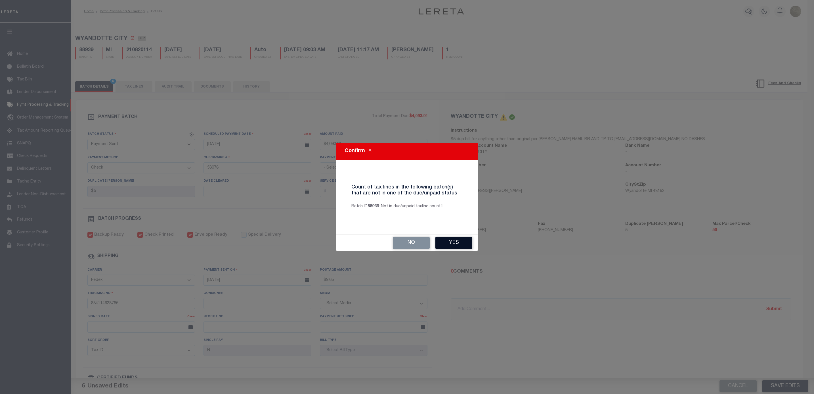
click at [448, 240] on button "Yes" at bounding box center [454, 243] width 37 height 12
